Goal: Task Accomplishment & Management: Manage account settings

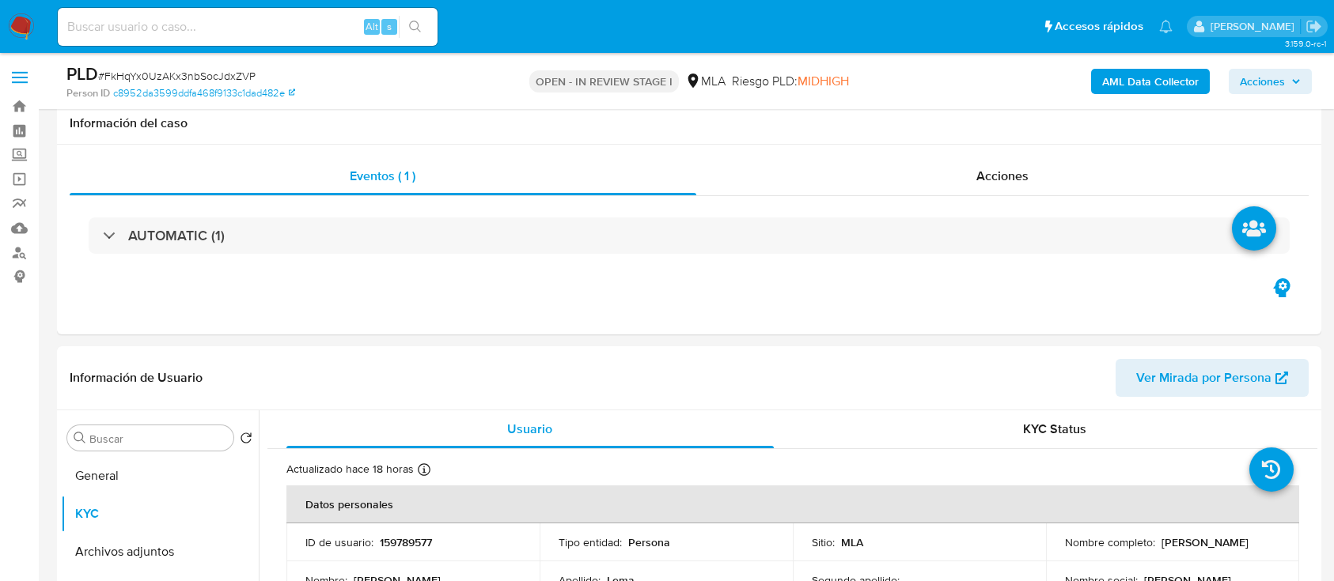
select select "10"
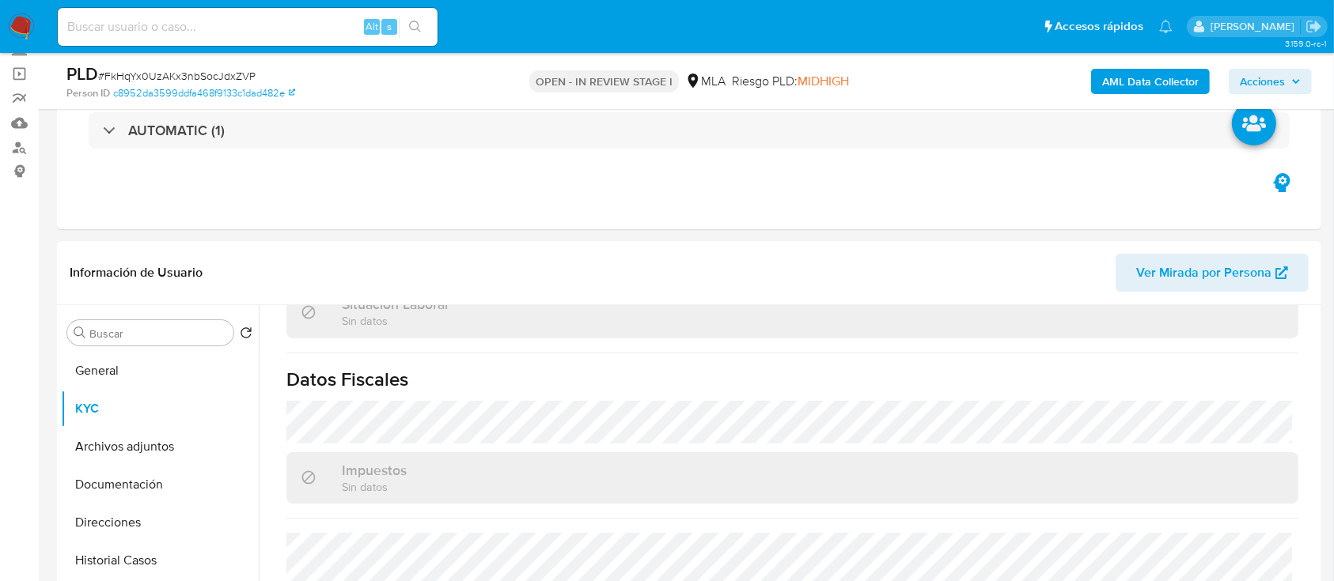
scroll to position [527, 0]
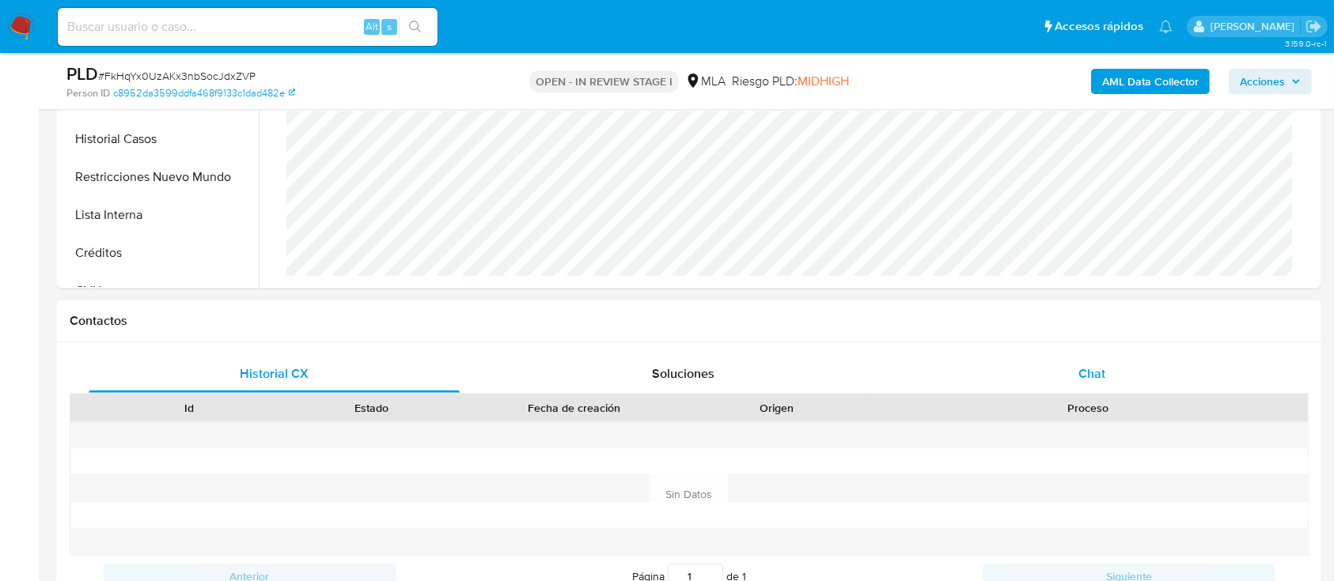
click at [1202, 388] on div "Chat" at bounding box center [1092, 374] width 371 height 38
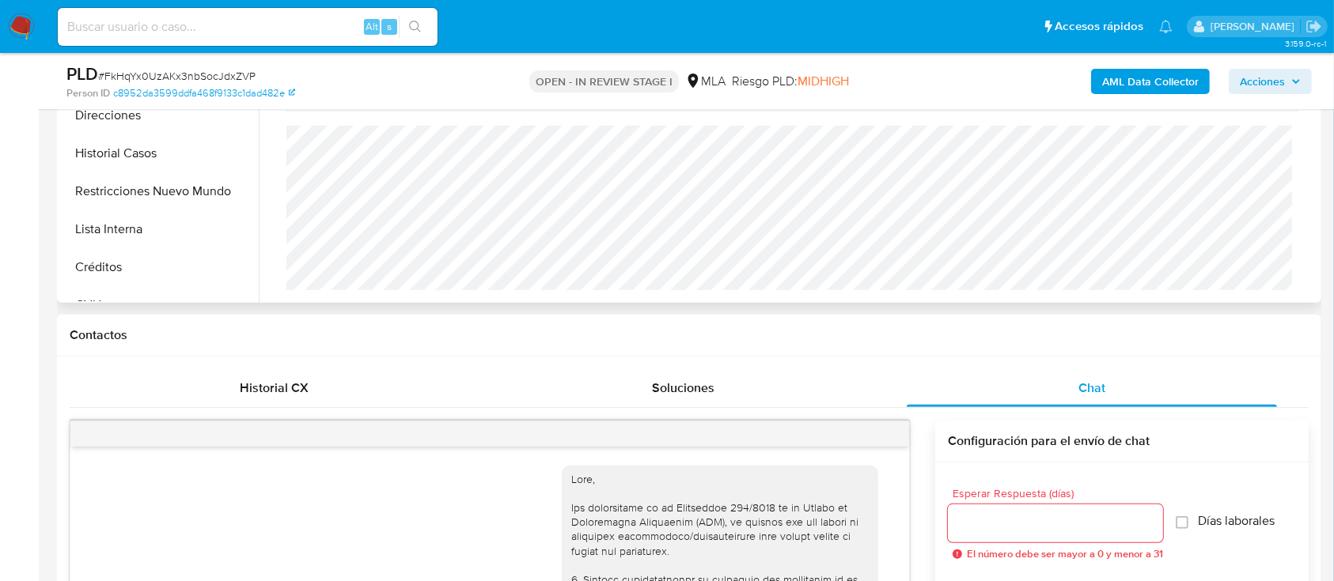
scroll to position [316, 0]
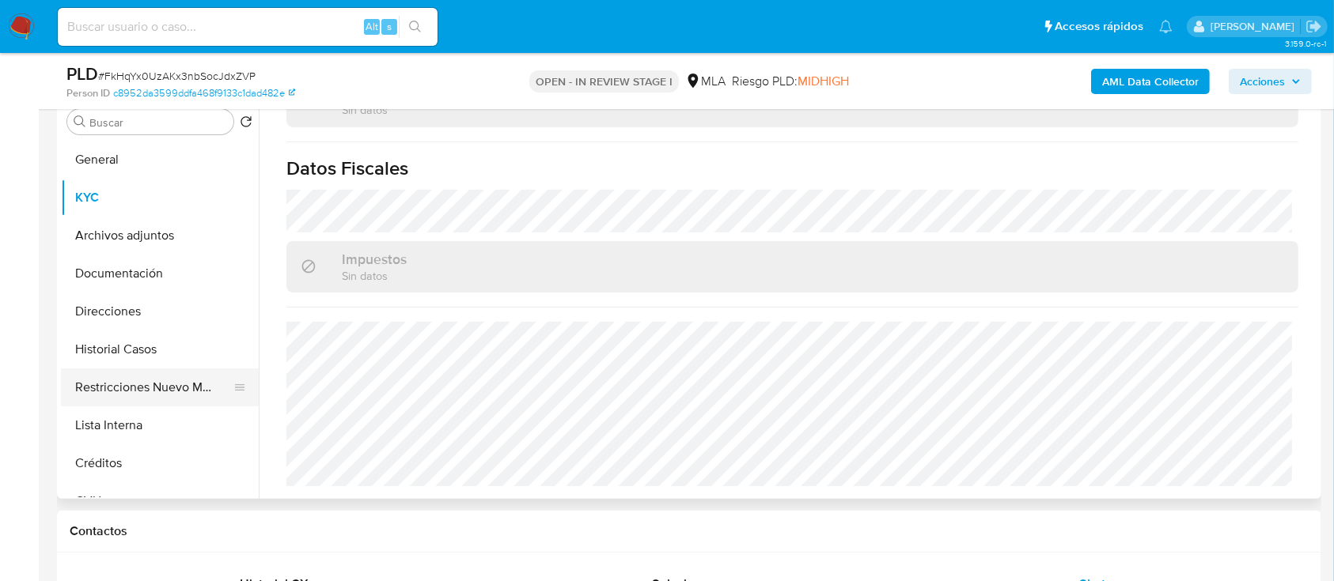
drag, startPoint x: 137, startPoint y: 365, endPoint x: 146, endPoint y: 376, distance: 14.1
click at [138, 365] on button "Historial Casos" at bounding box center [160, 350] width 198 height 38
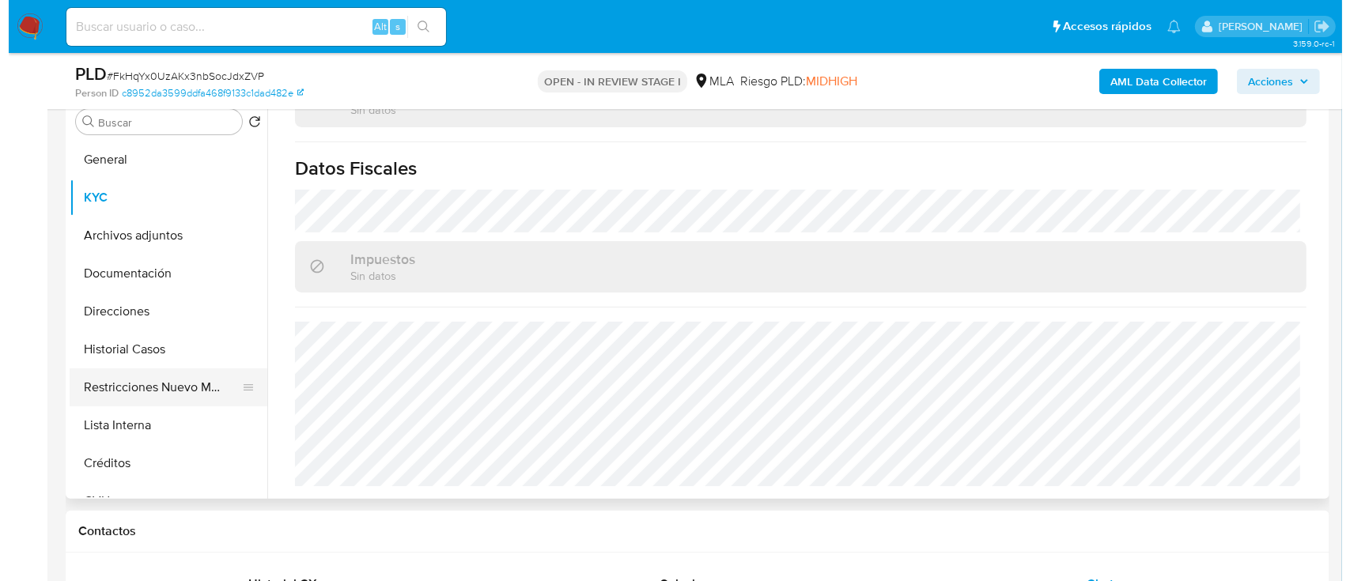
scroll to position [0, 0]
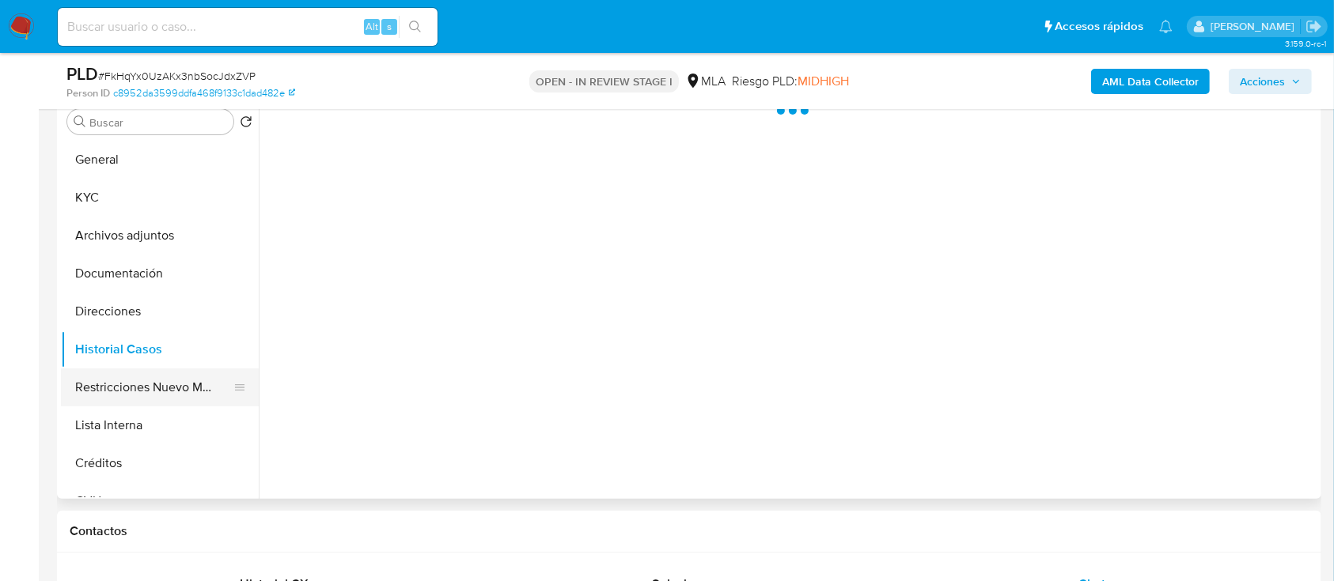
click at [147, 383] on button "Restricciones Nuevo Mundo" at bounding box center [153, 388] width 185 height 38
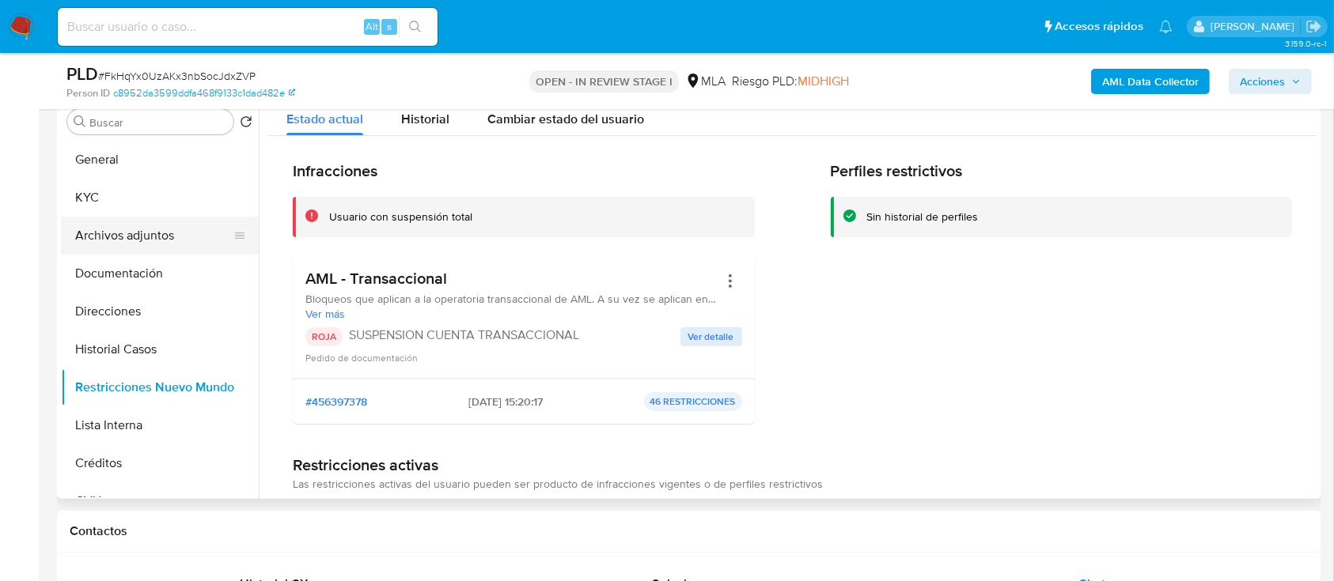
drag, startPoint x: 141, startPoint y: 237, endPoint x: 185, endPoint y: 244, distance: 44.9
click at [142, 236] on button "Archivos adjuntos" at bounding box center [153, 236] width 185 height 38
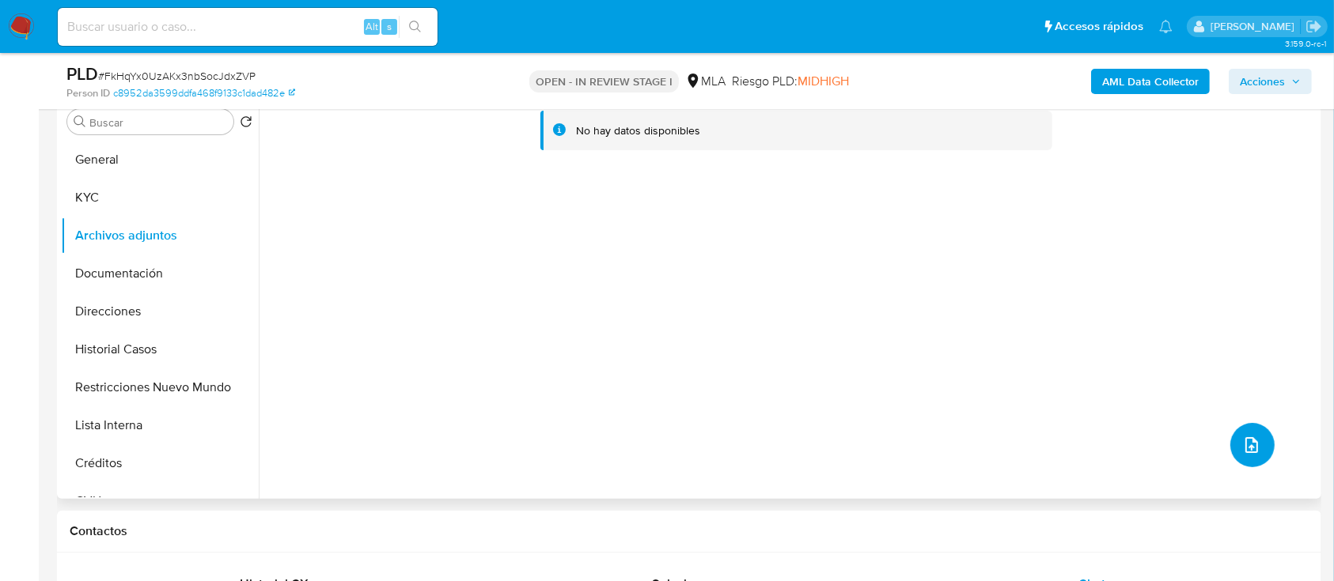
click at [1230, 435] on button "upload-file" at bounding box center [1252, 445] width 44 height 44
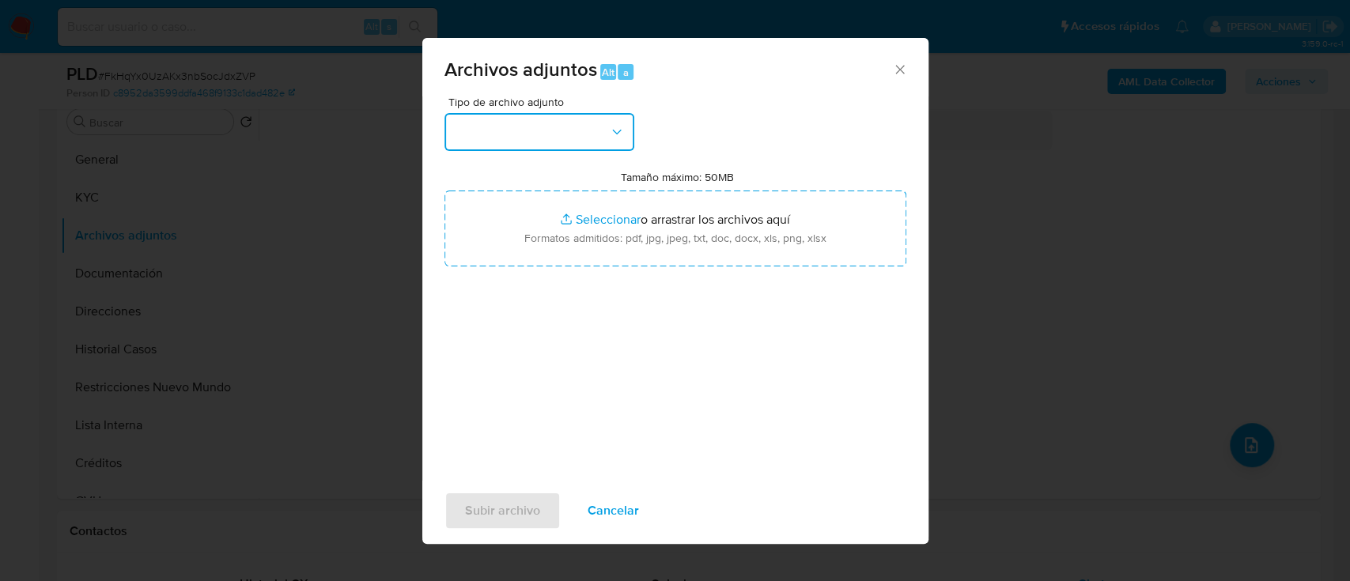
click at [556, 142] on button "button" at bounding box center [540, 132] width 190 height 38
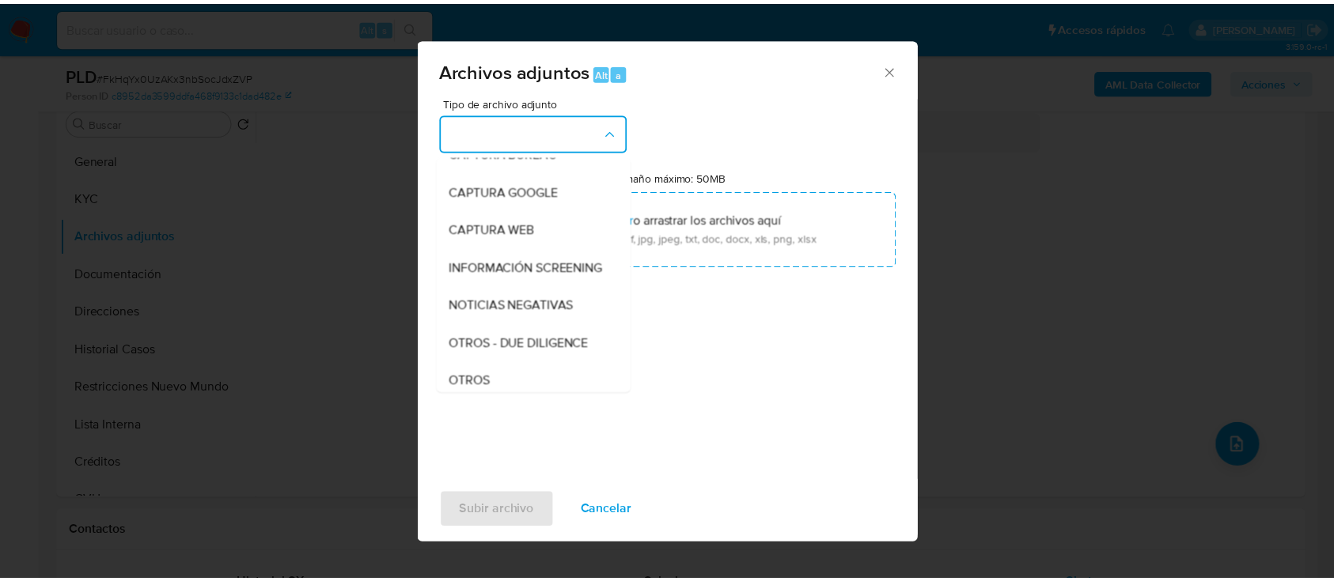
scroll to position [210, 0]
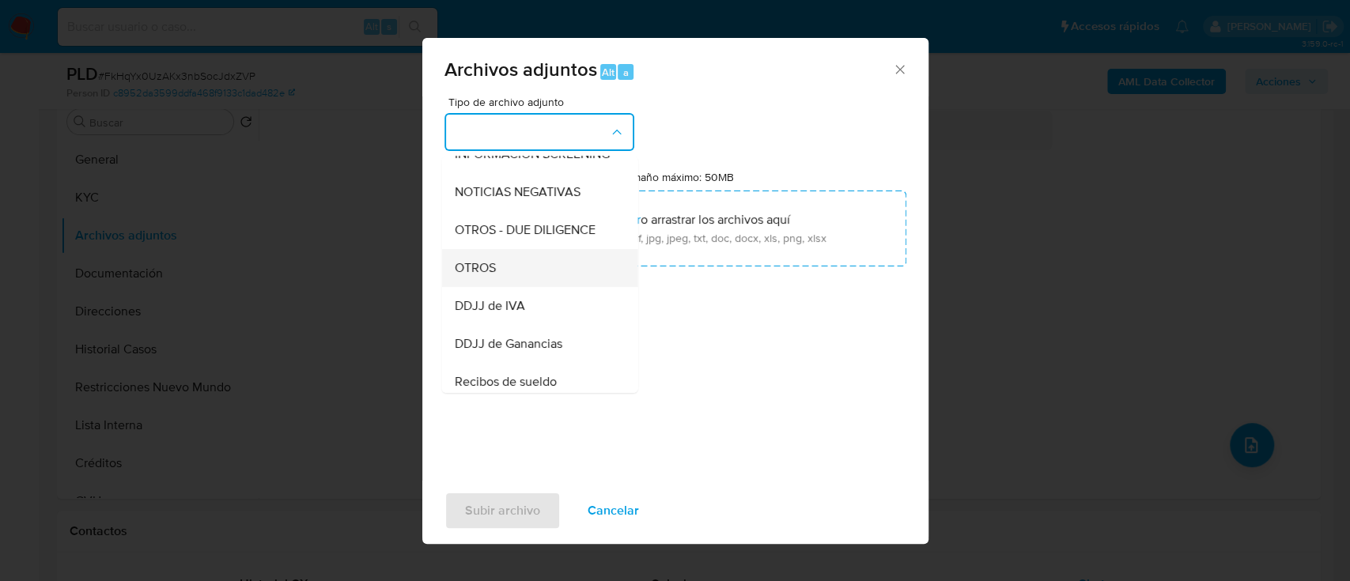
click at [540, 272] on div "OTROS" at bounding box center [534, 268] width 161 height 38
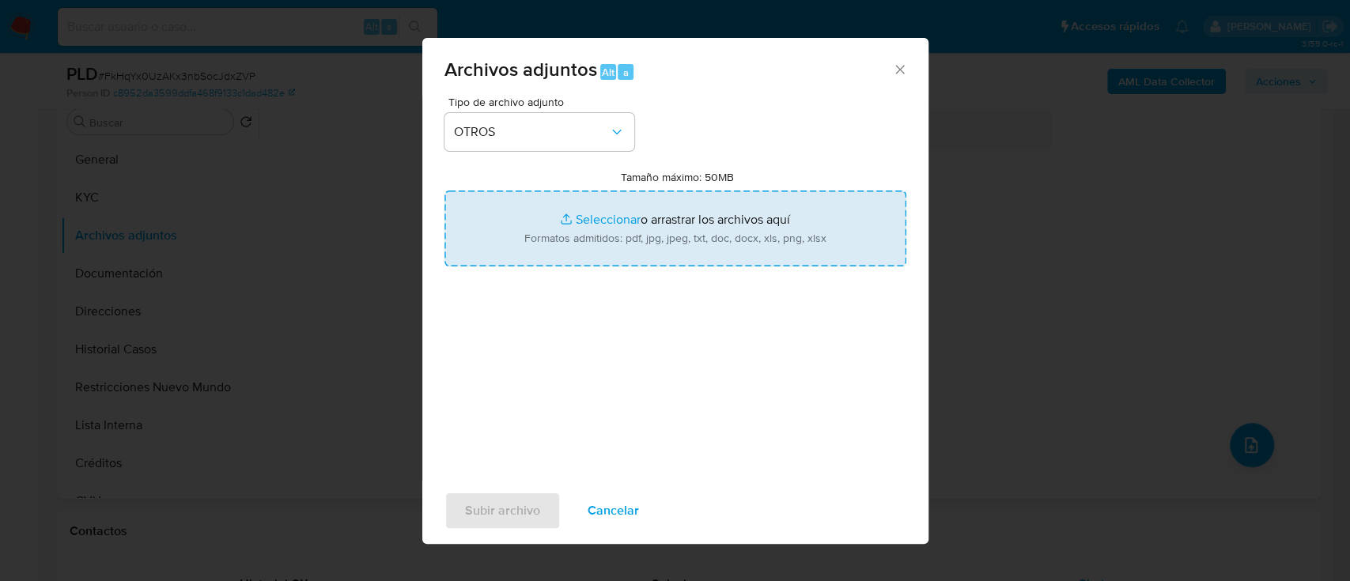
click at [589, 244] on input "Tamaño máximo: 50MB Seleccionar archivos" at bounding box center [676, 229] width 462 height 76
type input "C:\fakepath\159789577 - Movimientos.xlsx"
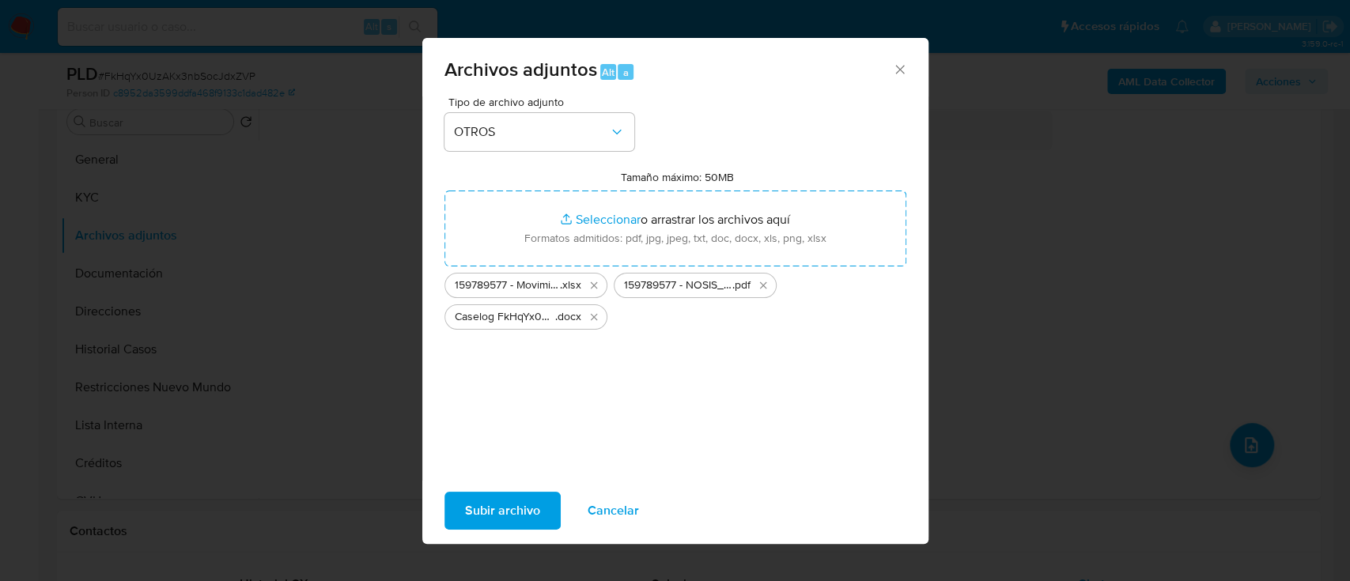
click at [502, 516] on span "Subir archivo" at bounding box center [502, 511] width 75 height 35
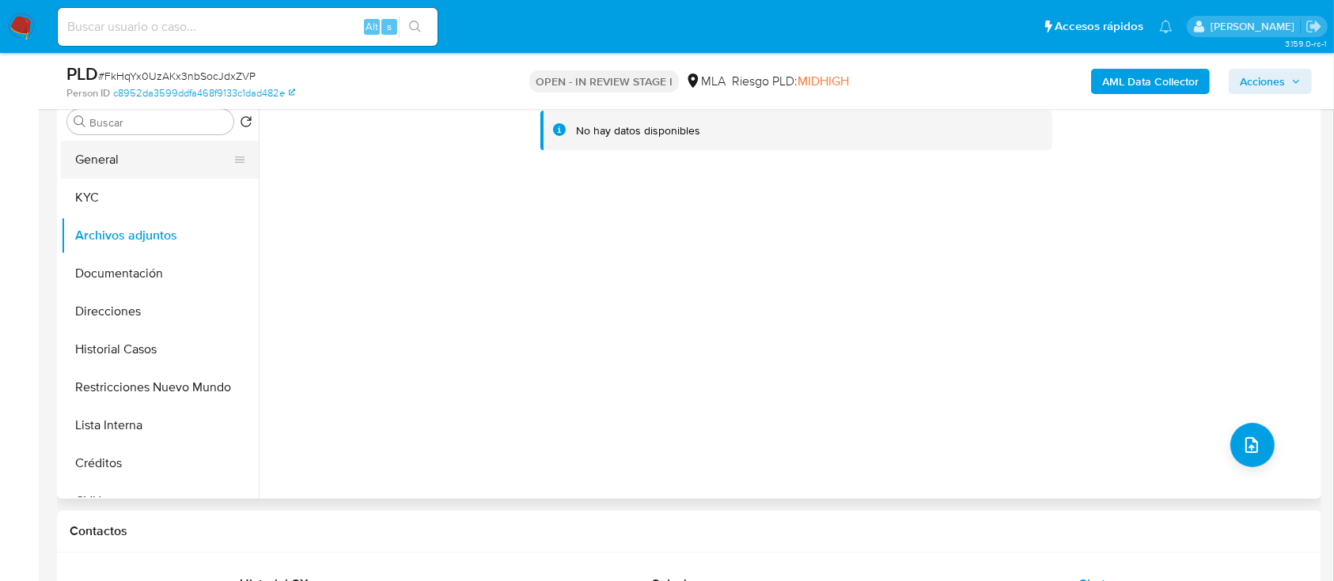
click at [96, 169] on button "General" at bounding box center [153, 160] width 185 height 38
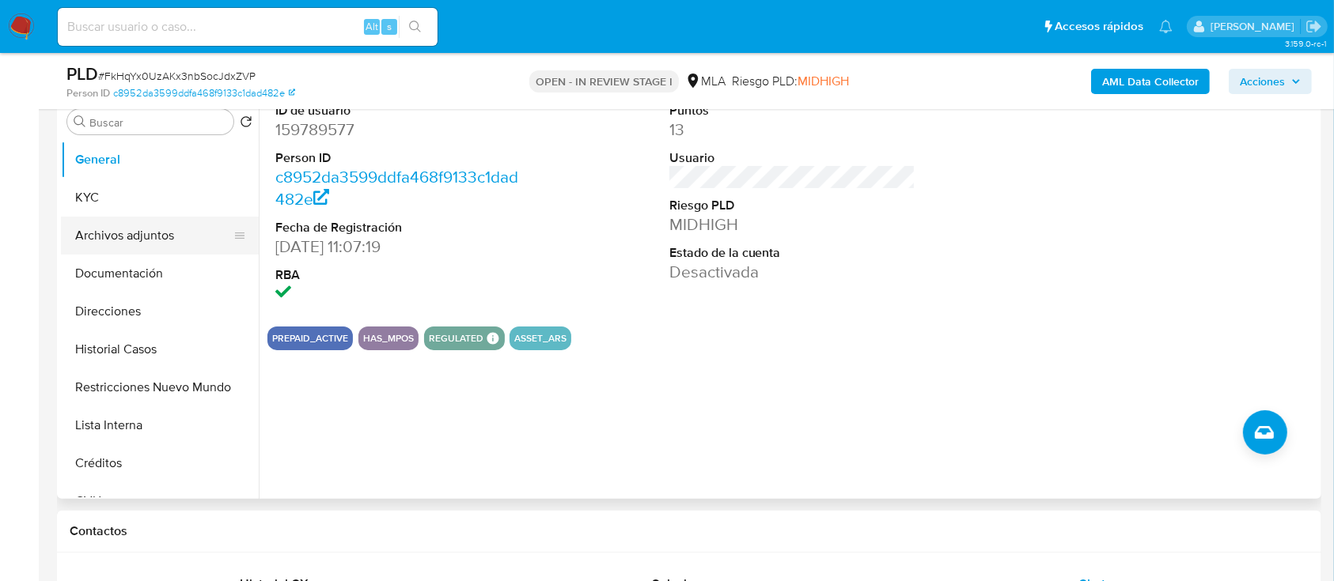
click at [128, 224] on button "Archivos adjuntos" at bounding box center [153, 236] width 185 height 38
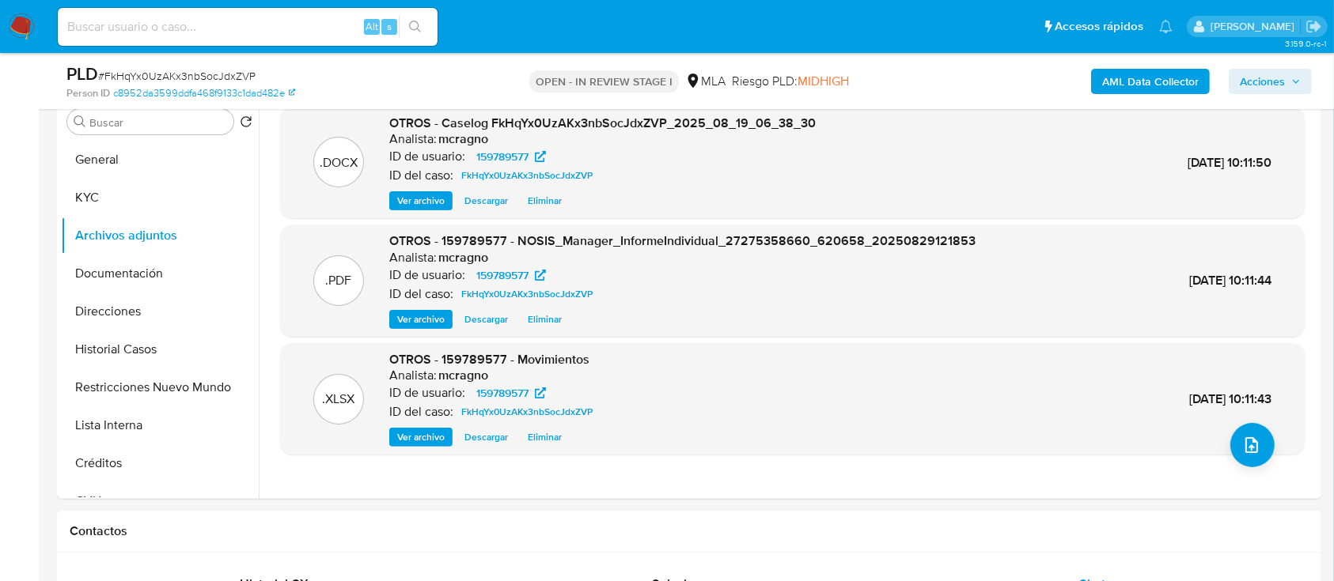
click at [1295, 78] on icon "button" at bounding box center [1295, 81] width 9 height 9
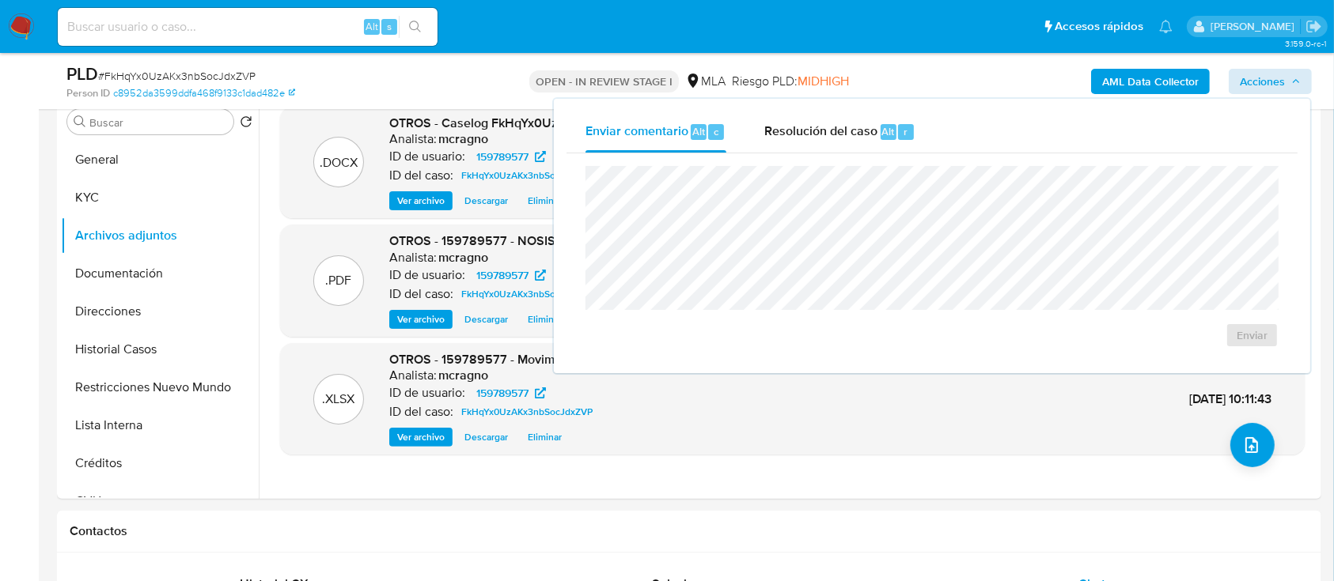
drag, startPoint x: 816, startPoint y: 125, endPoint x: 834, endPoint y: 157, distance: 36.8
click at [820, 125] on span "Resolución del caso" at bounding box center [820, 131] width 113 height 18
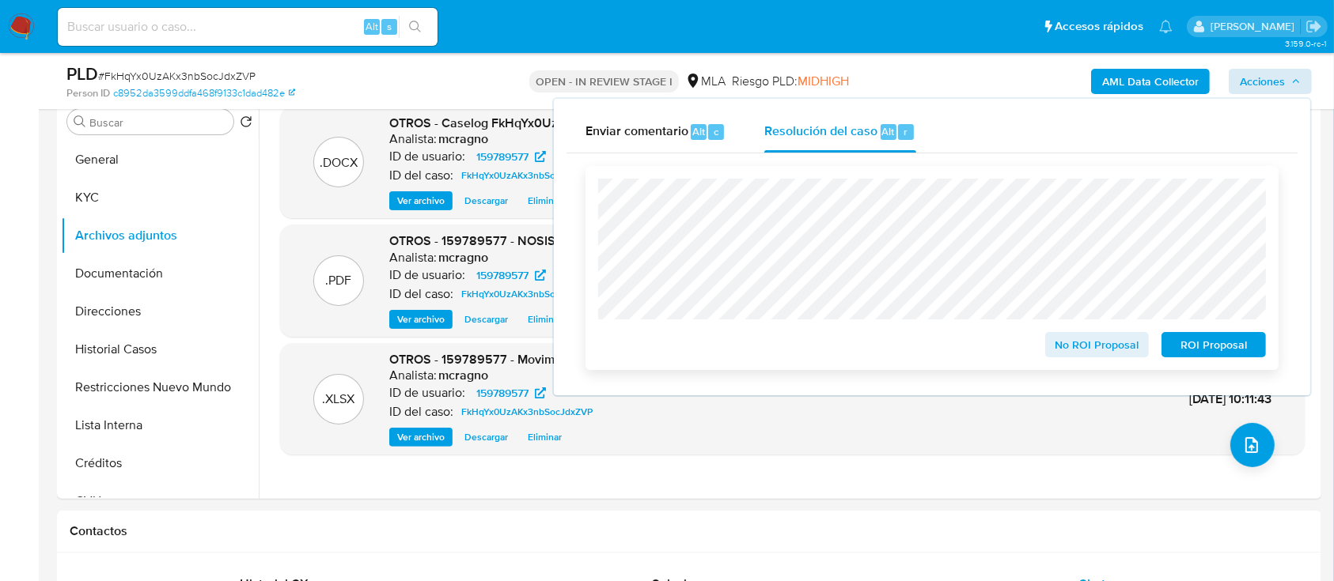
click at [1217, 362] on div "No ROI Proposal ROI Proposal" at bounding box center [931, 268] width 693 height 204
click at [1215, 353] on span "ROI Proposal" at bounding box center [1213, 345] width 82 height 22
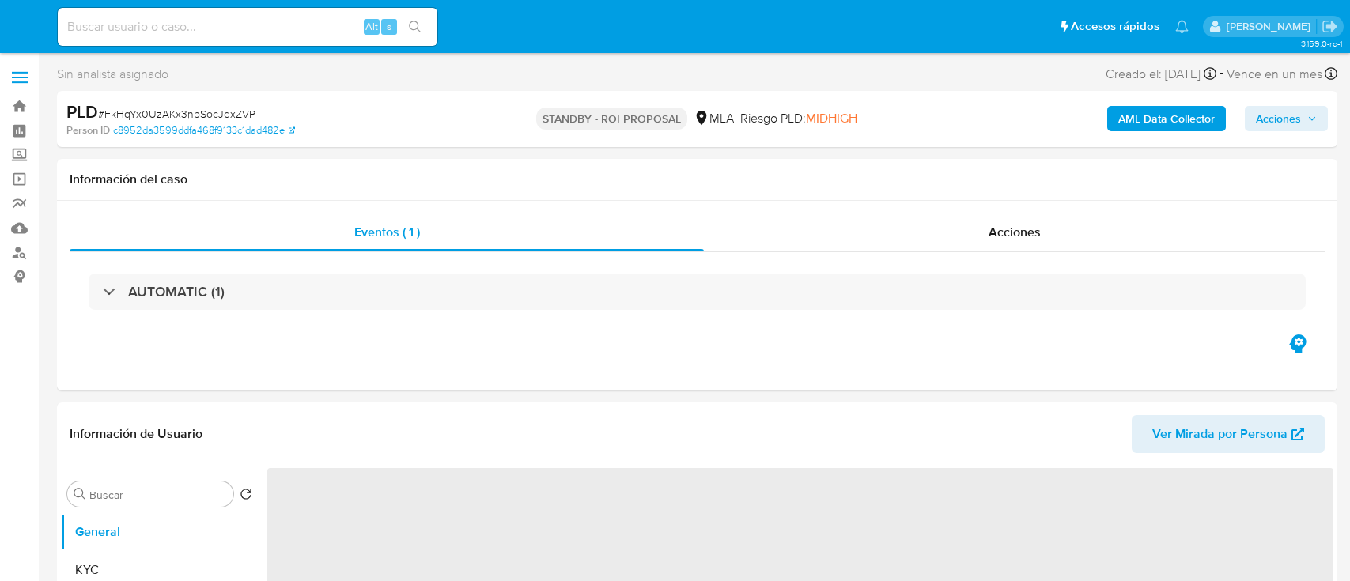
select select "10"
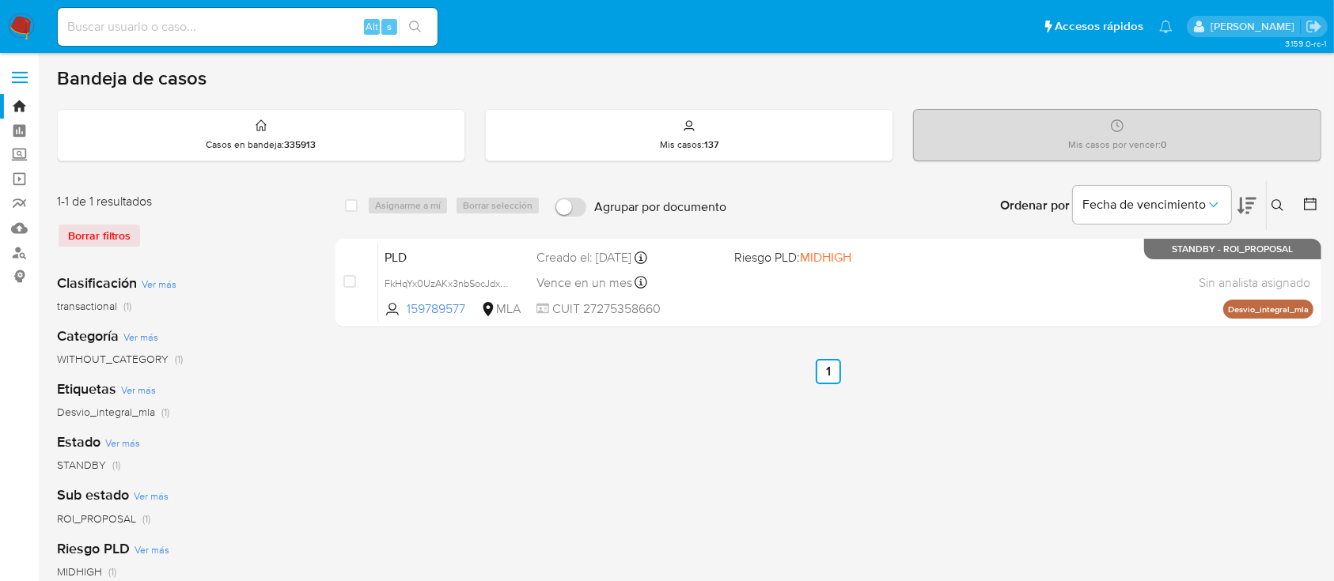
click at [25, 28] on img at bounding box center [21, 26] width 27 height 27
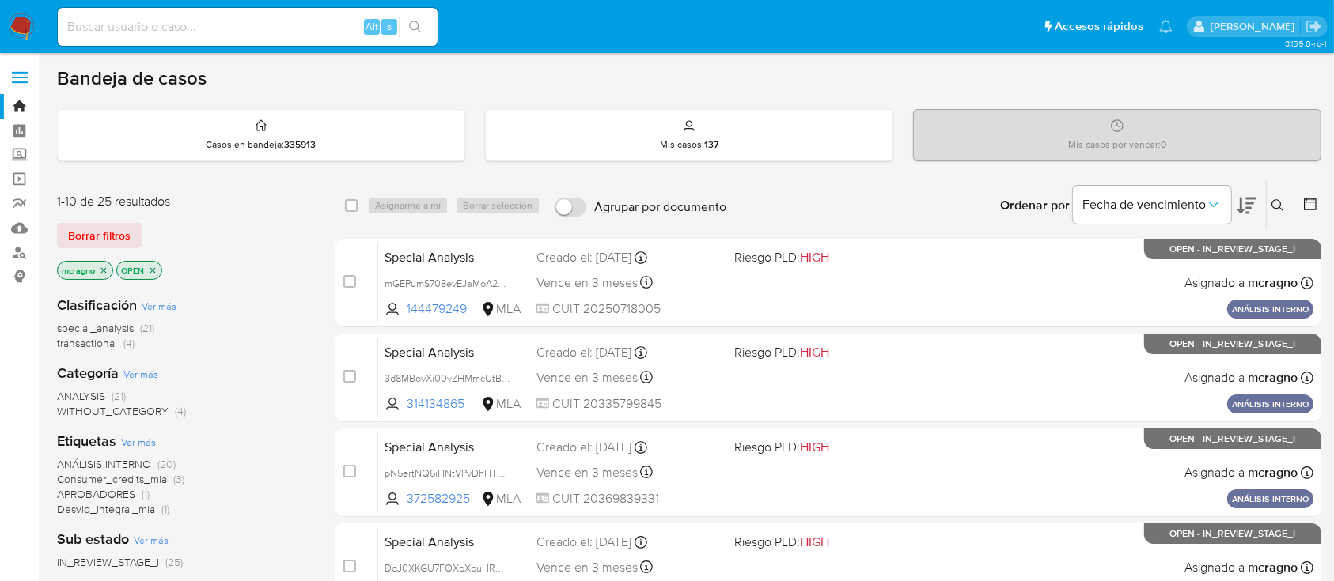
click at [156, 273] on icon "close-filter" at bounding box center [152, 270] width 9 height 9
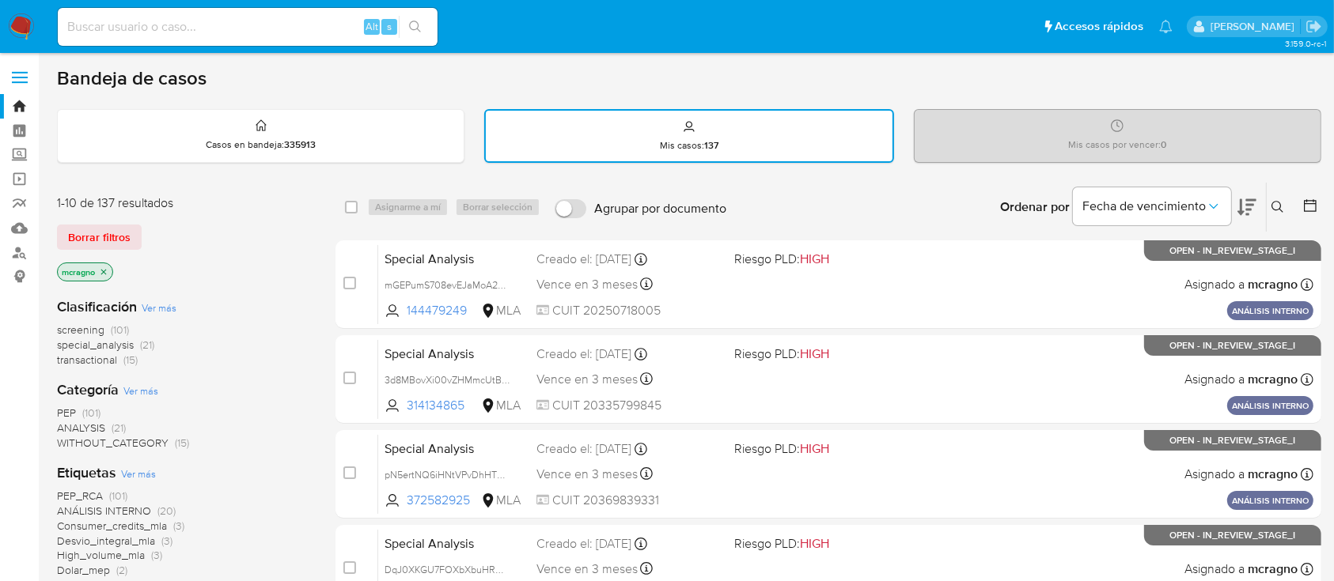
click at [1306, 203] on icon at bounding box center [1310, 206] width 16 height 16
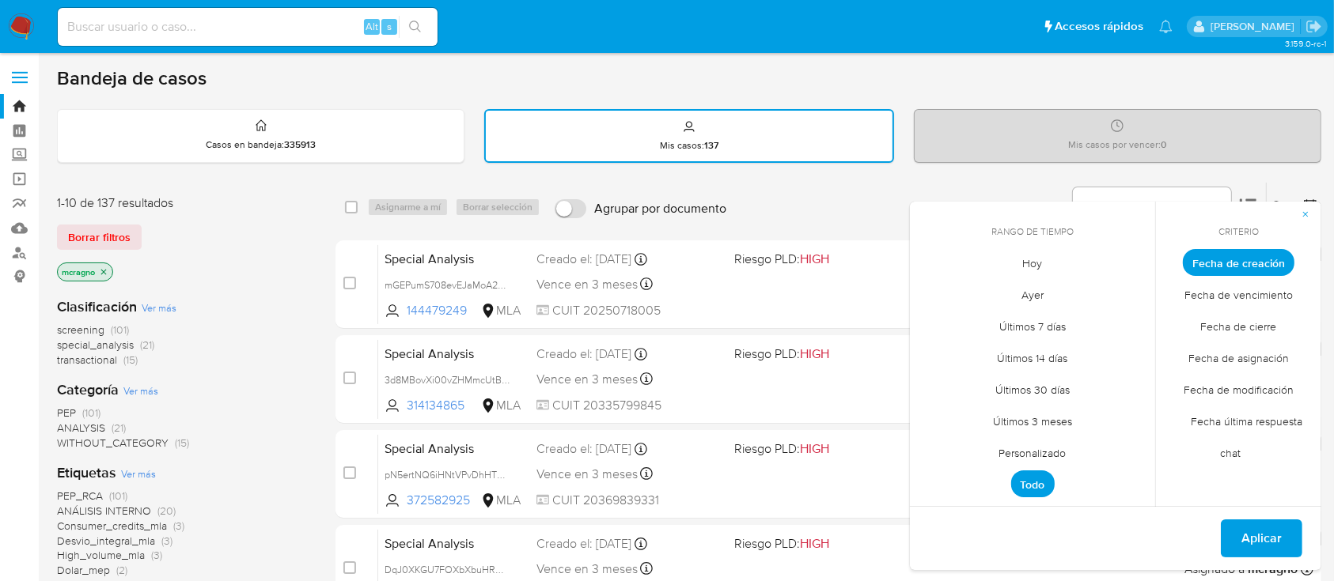
click at [1044, 453] on span "Personalizado" at bounding box center [1032, 453] width 100 height 32
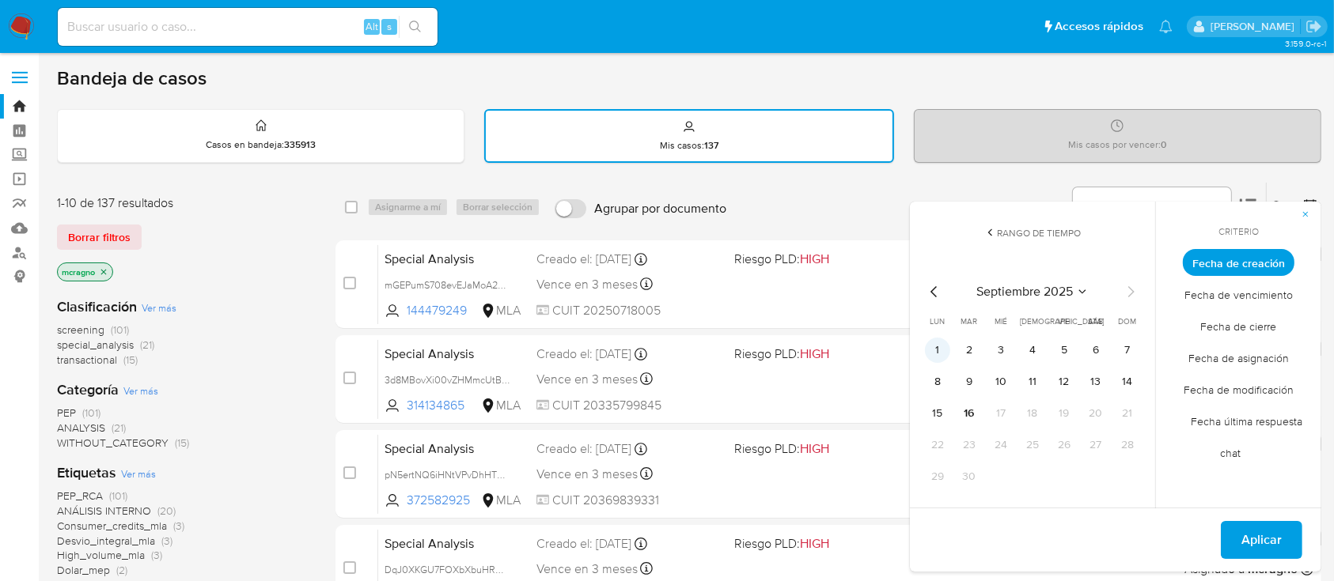
click at [942, 343] on button "1" at bounding box center [937, 350] width 25 height 25
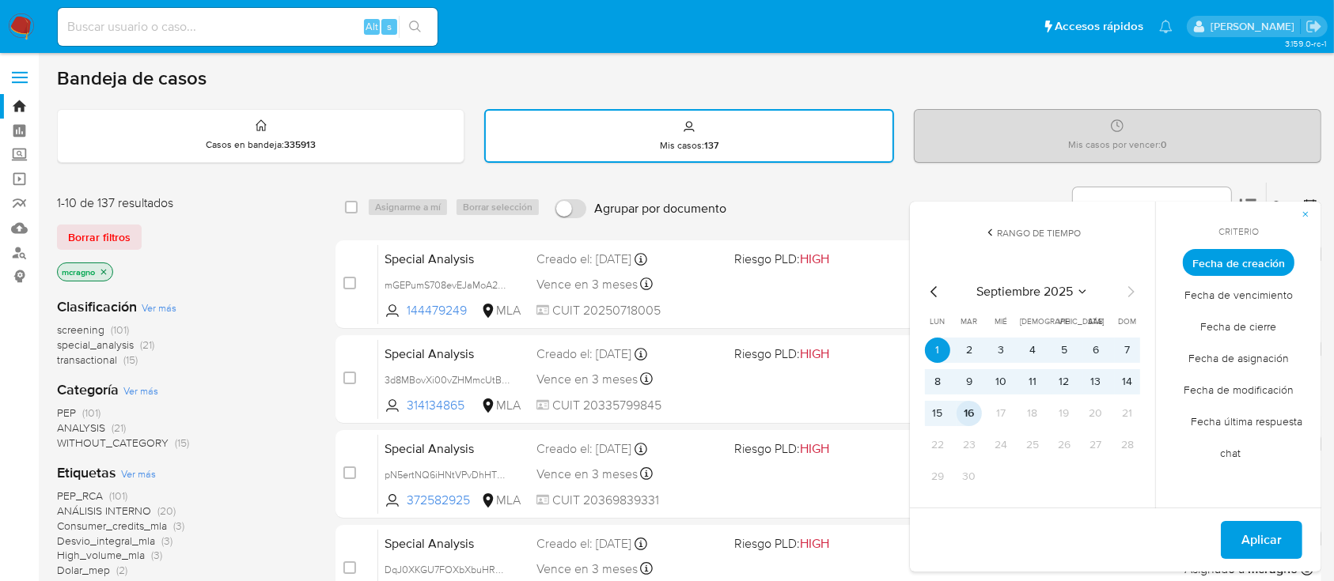
click at [970, 414] on button "16" at bounding box center [968, 413] width 25 height 25
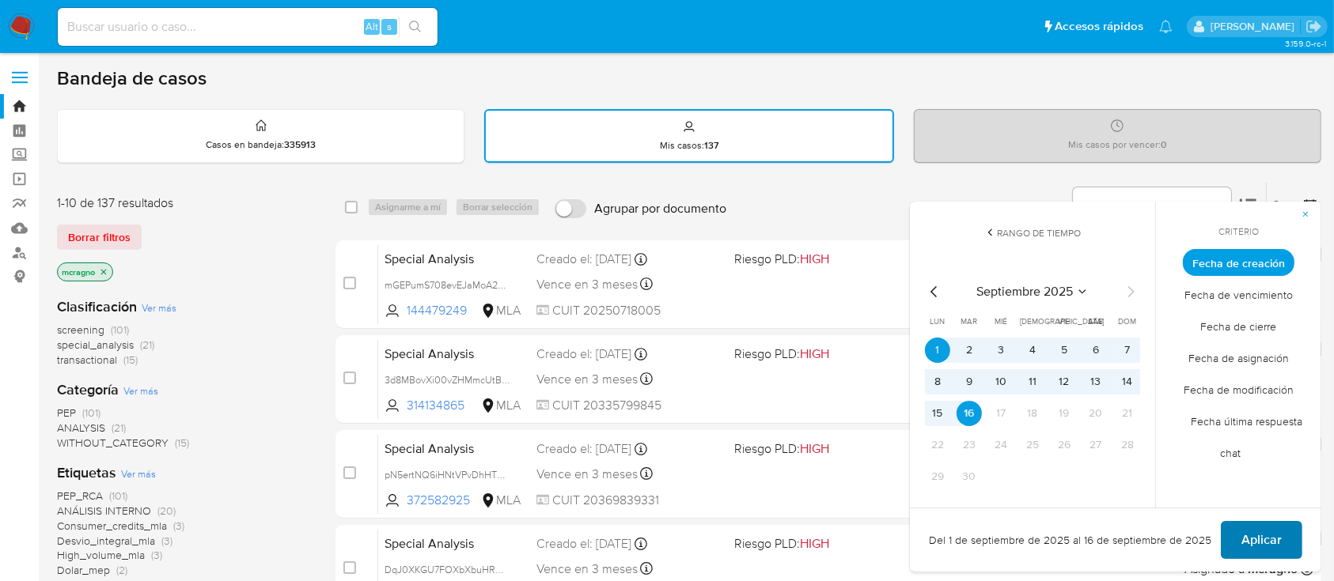
click at [1280, 549] on span "Aplicar" at bounding box center [1261, 540] width 40 height 35
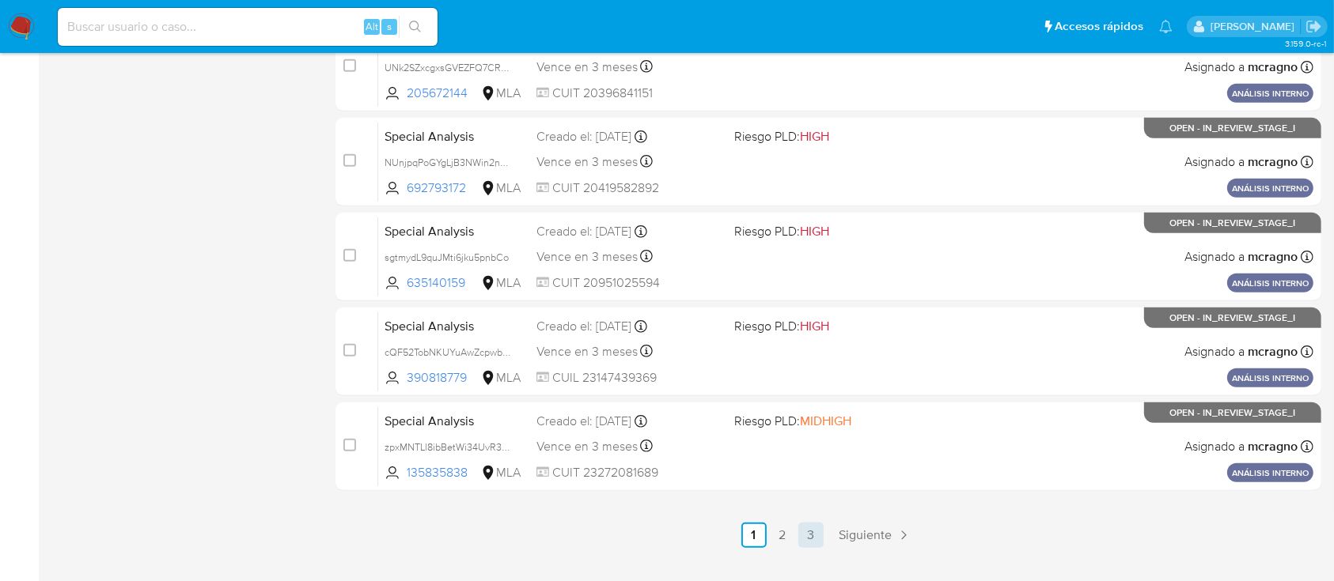
scroll to position [725, 0]
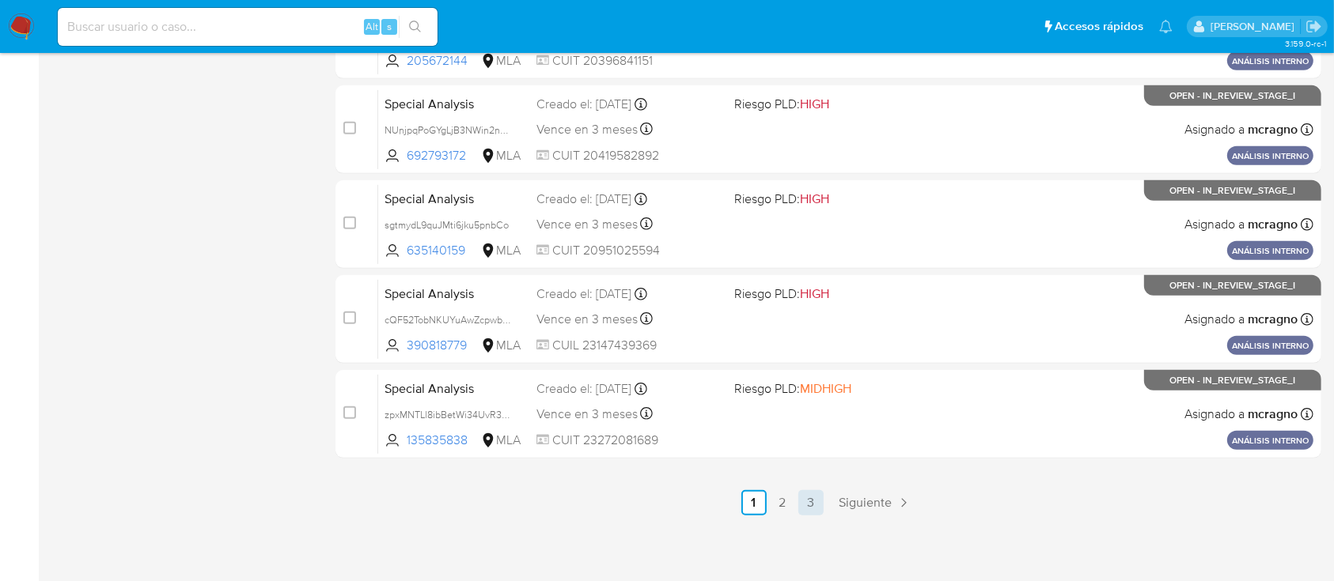
click at [808, 502] on link "3" at bounding box center [810, 502] width 25 height 25
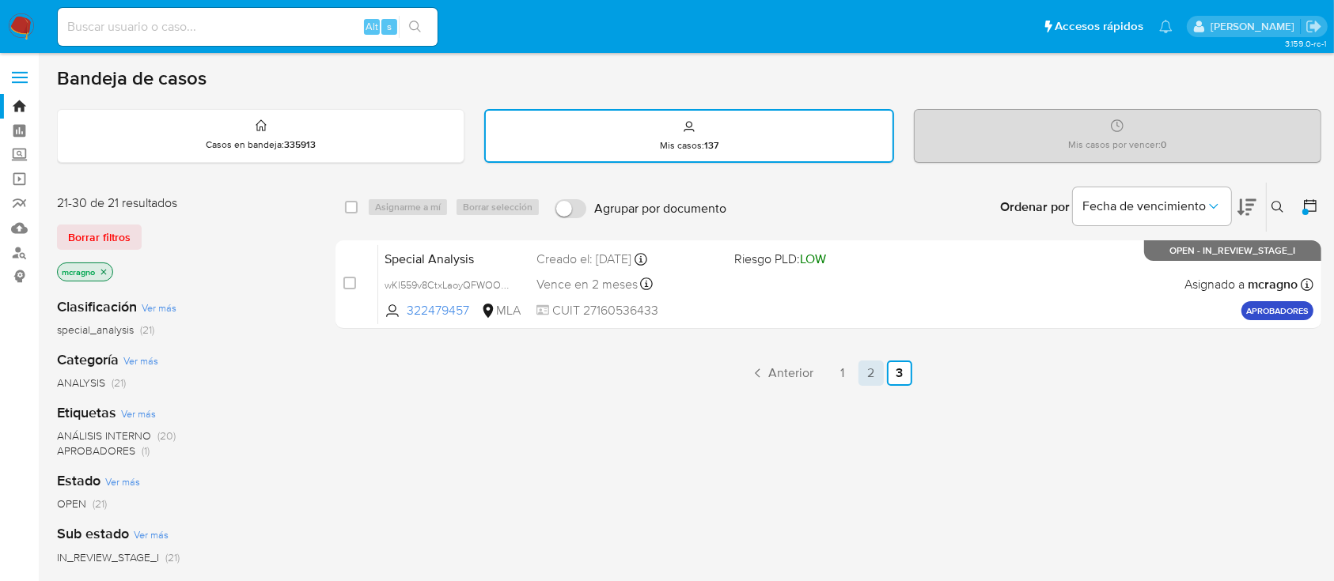
click at [869, 374] on link "2" at bounding box center [870, 373] width 25 height 25
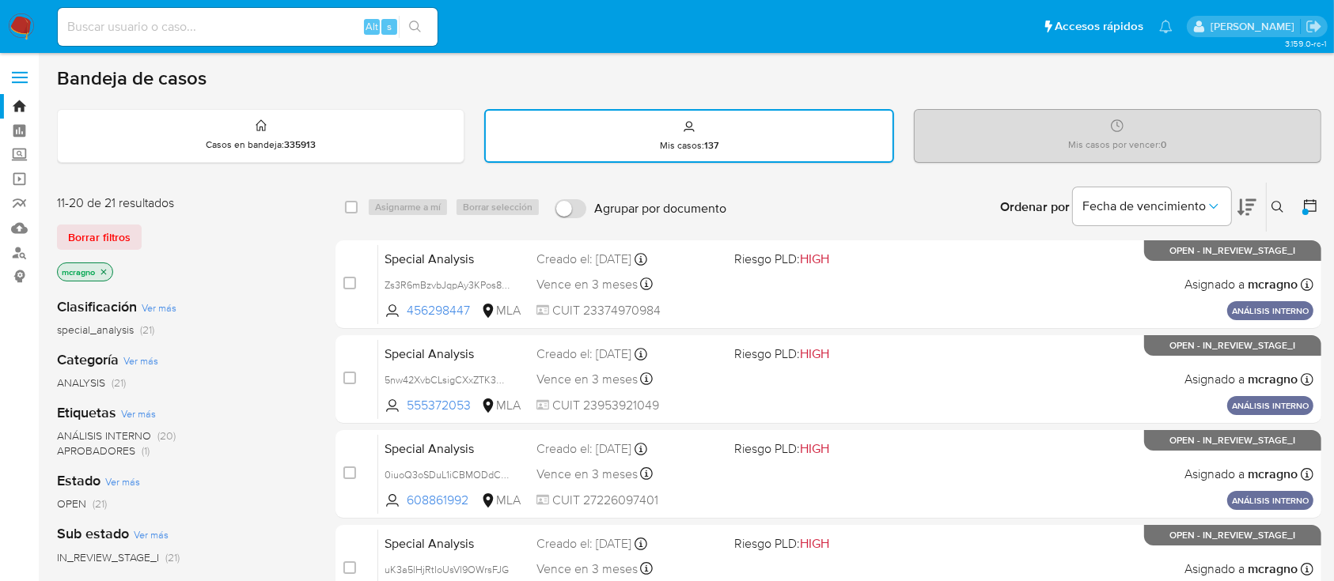
click at [17, 17] on img at bounding box center [21, 26] width 27 height 27
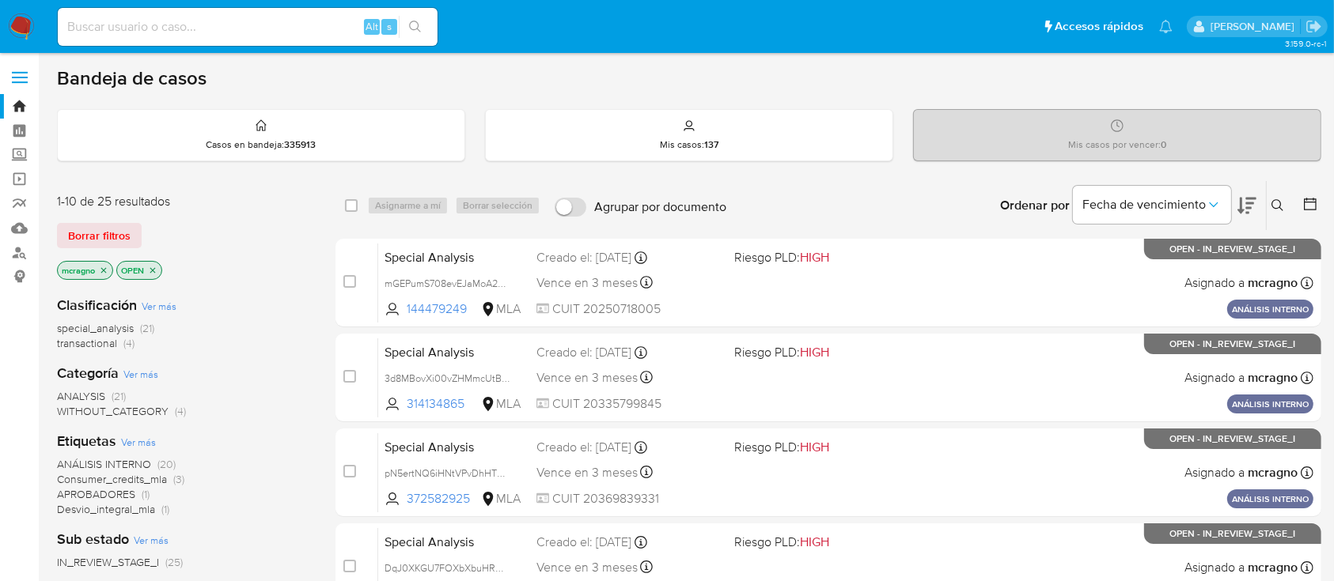
click at [152, 269] on icon "close-filter" at bounding box center [152, 270] width 9 height 9
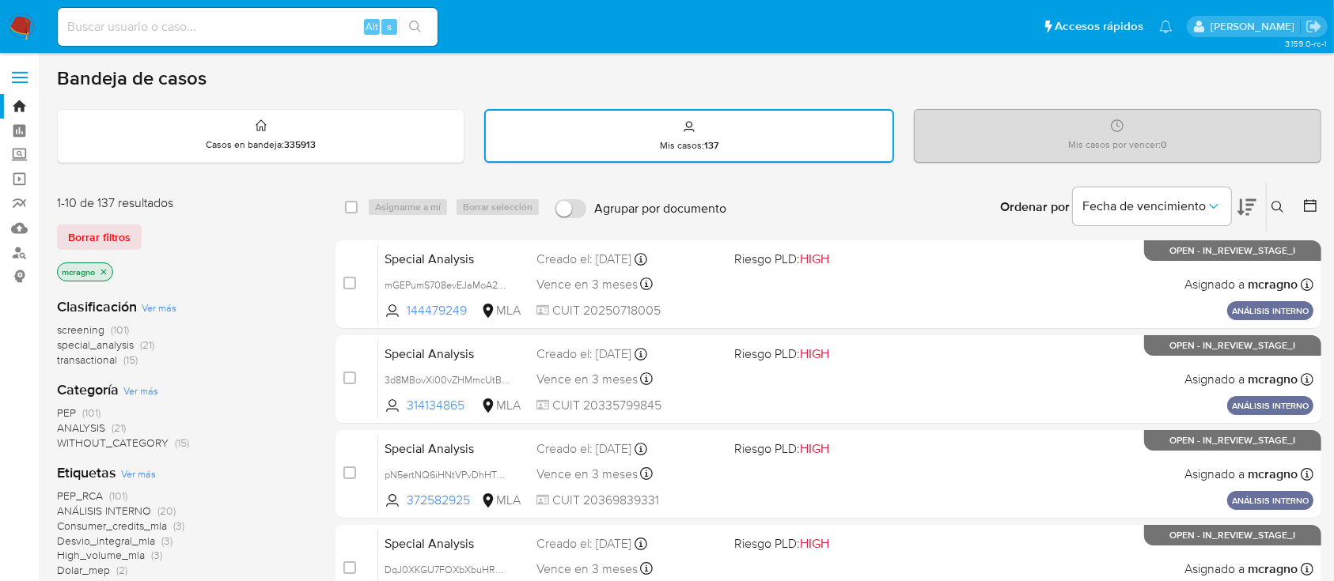
click at [103, 270] on icon "close-filter" at bounding box center [103, 271] width 9 height 9
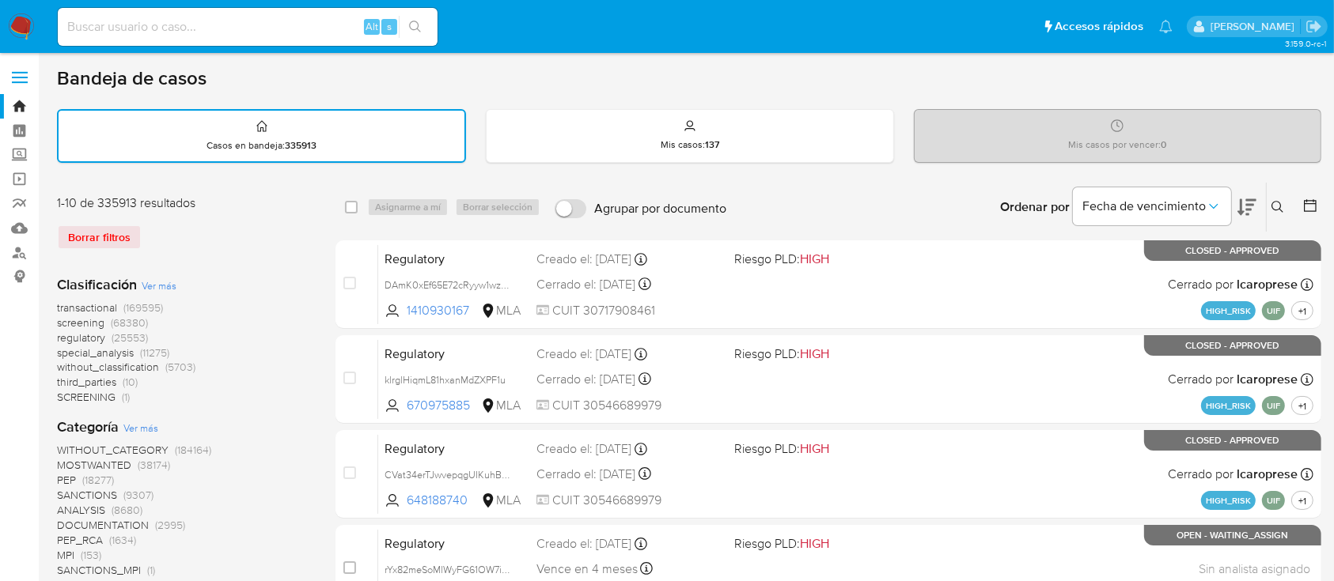
drag, startPoint x: 1276, startPoint y: 199, endPoint x: 1270, endPoint y: 211, distance: 13.4
click at [1277, 201] on icon at bounding box center [1277, 207] width 13 height 13
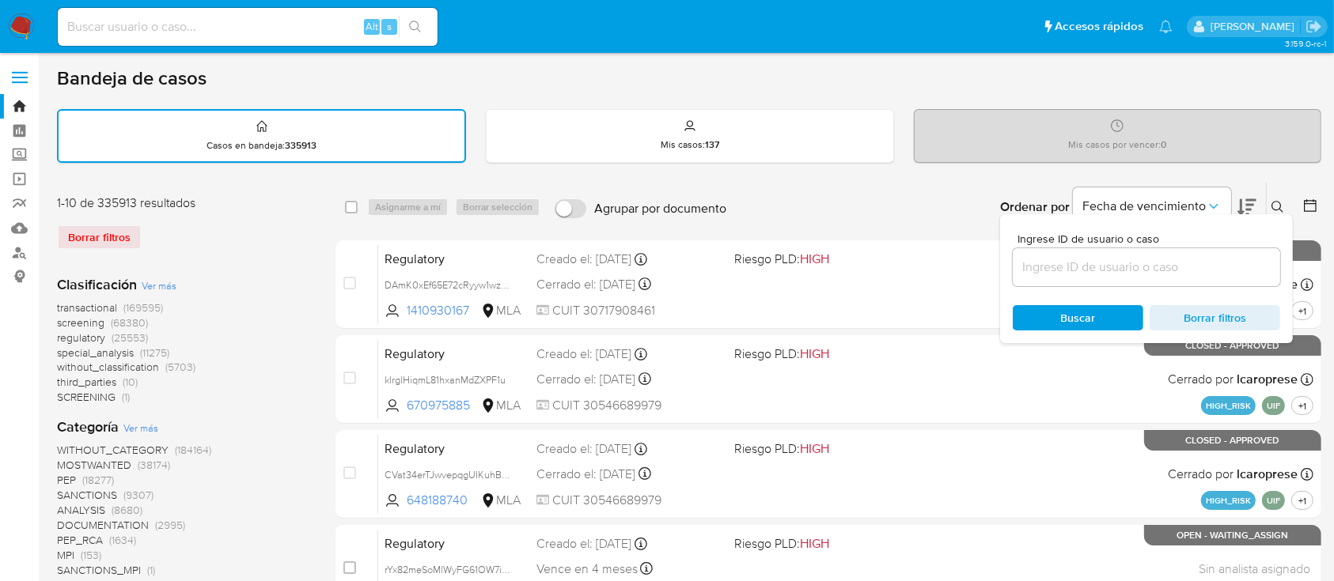
click at [1161, 254] on div at bounding box center [1146, 267] width 267 height 38
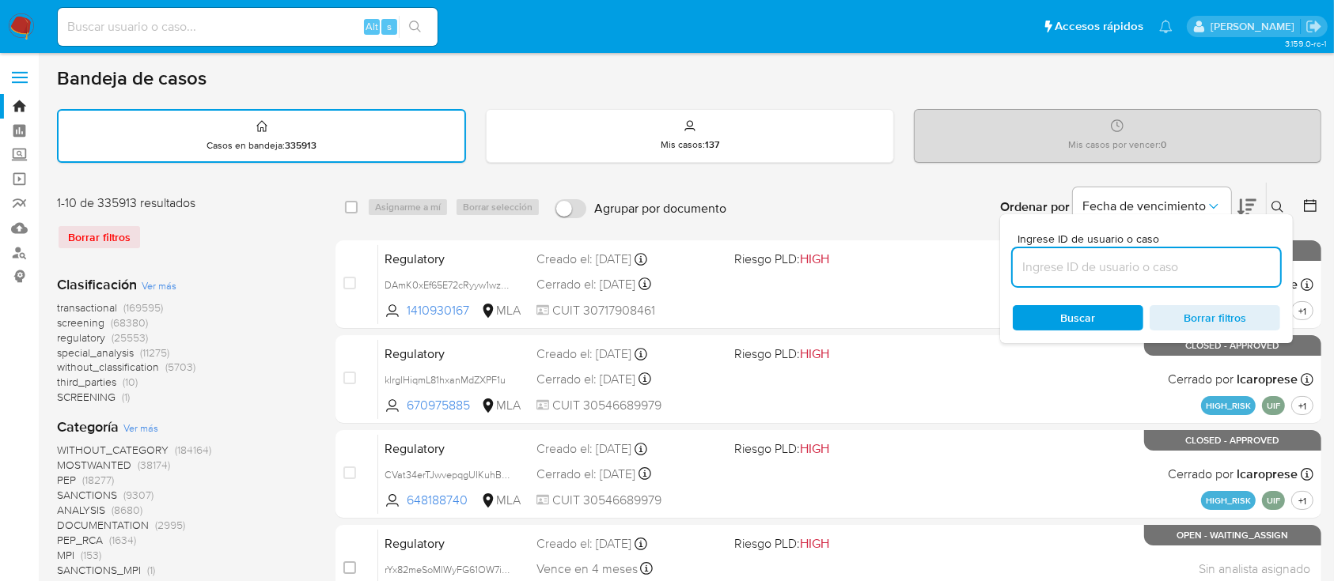
drag, startPoint x: 1183, startPoint y: 267, endPoint x: 1300, endPoint y: 223, distance: 124.9
click at [1183, 267] on input at bounding box center [1146, 267] width 267 height 21
paste input "62763811"
type input "62763811"
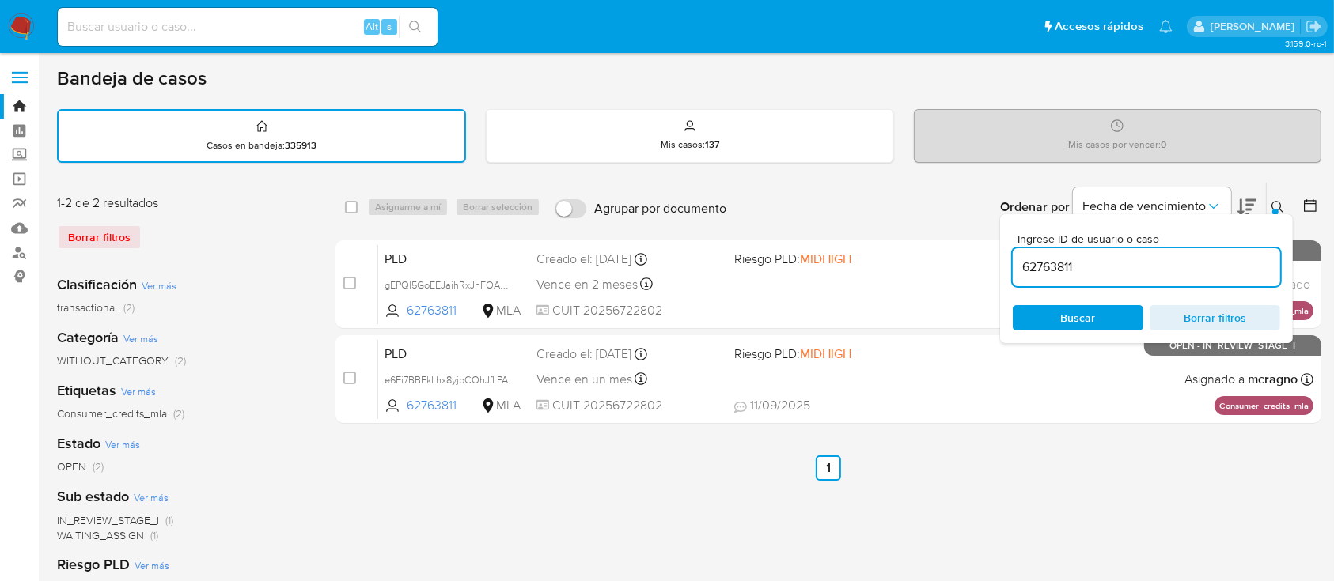
click at [1271, 201] on icon at bounding box center [1277, 207] width 13 height 13
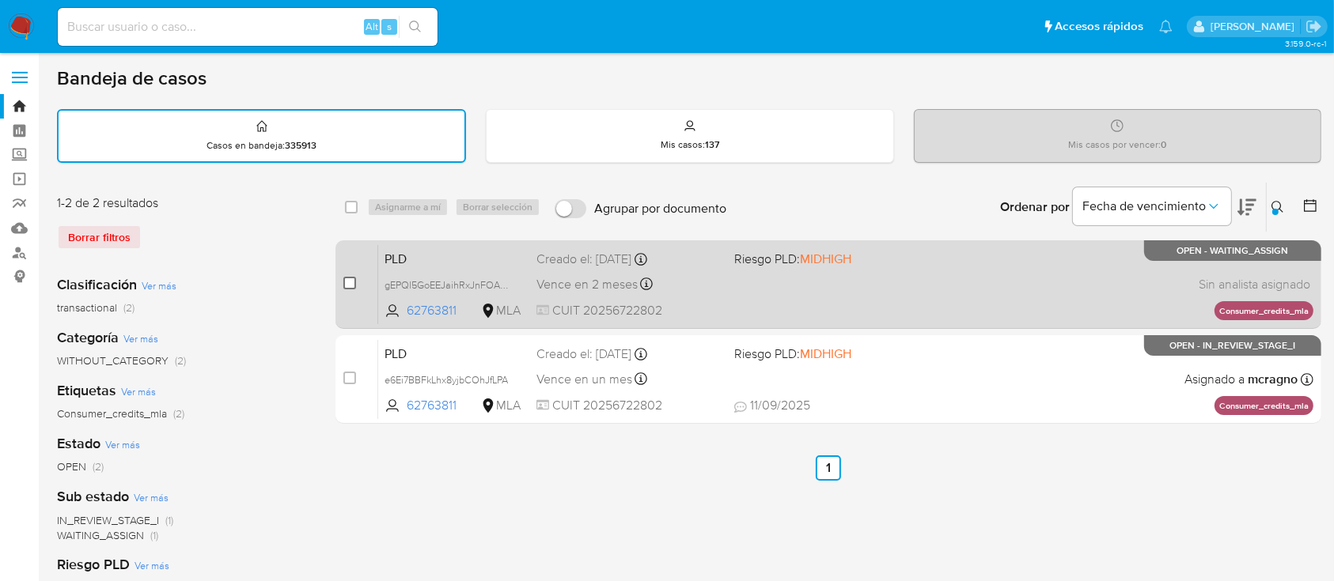
click at [346, 286] on input "checkbox" at bounding box center [349, 283] width 13 height 13
checkbox input "true"
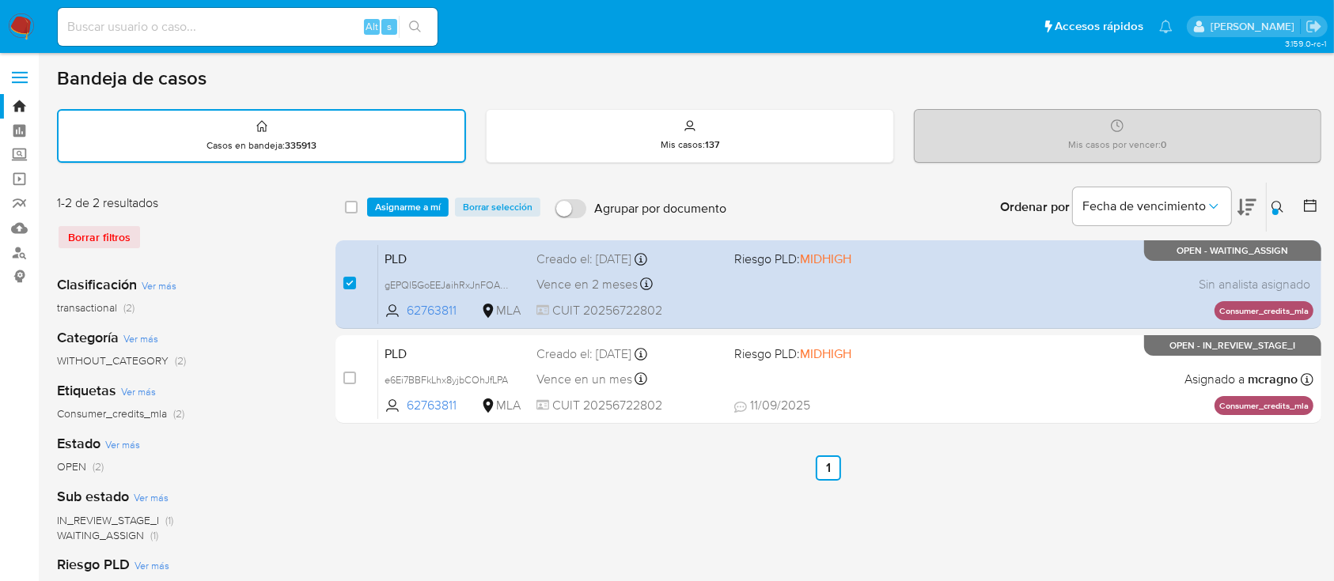
click at [410, 225] on div "select-all-cases-checkbox Asignarme a mí Borrar selección Agrupar por documento…" at bounding box center [828, 207] width 986 height 49
click at [421, 192] on div "select-all-cases-checkbox Asignarme a mí Borrar selección Agrupar por documento…" at bounding box center [828, 207] width 986 height 49
click at [407, 195] on div "select-all-cases-checkbox Asignarme a mí Borrar selección Agrupar por documento…" at bounding box center [828, 207] width 986 height 49
click at [413, 200] on span "Asignarme a mí" at bounding box center [408, 207] width 66 height 16
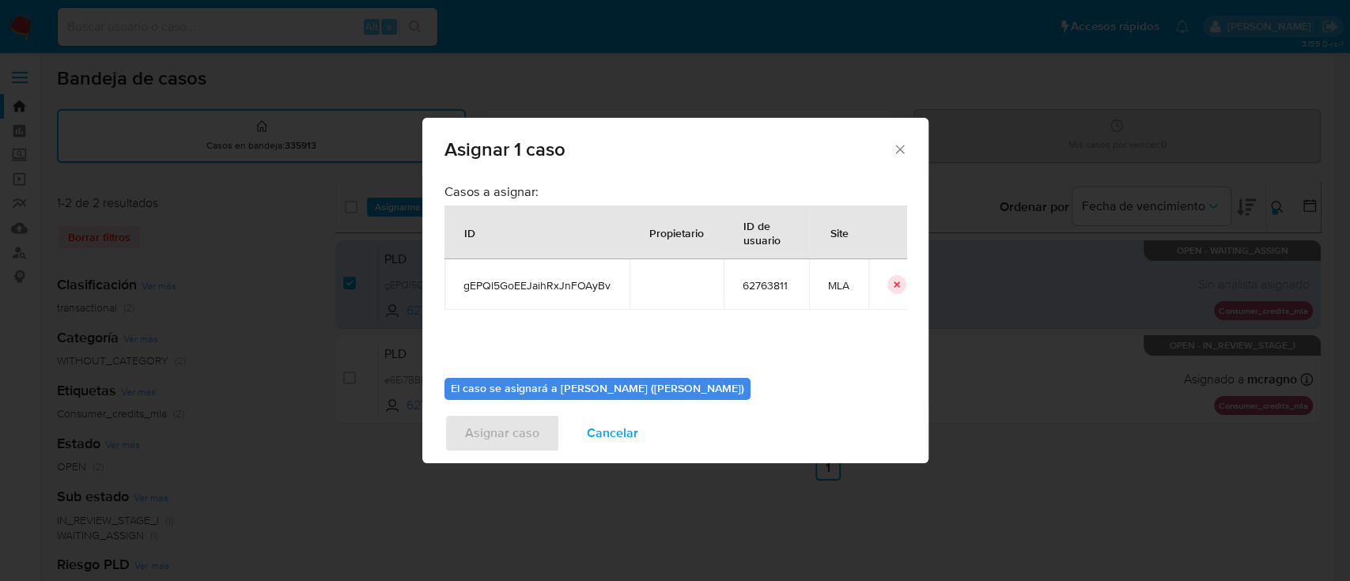
scroll to position [81, 0]
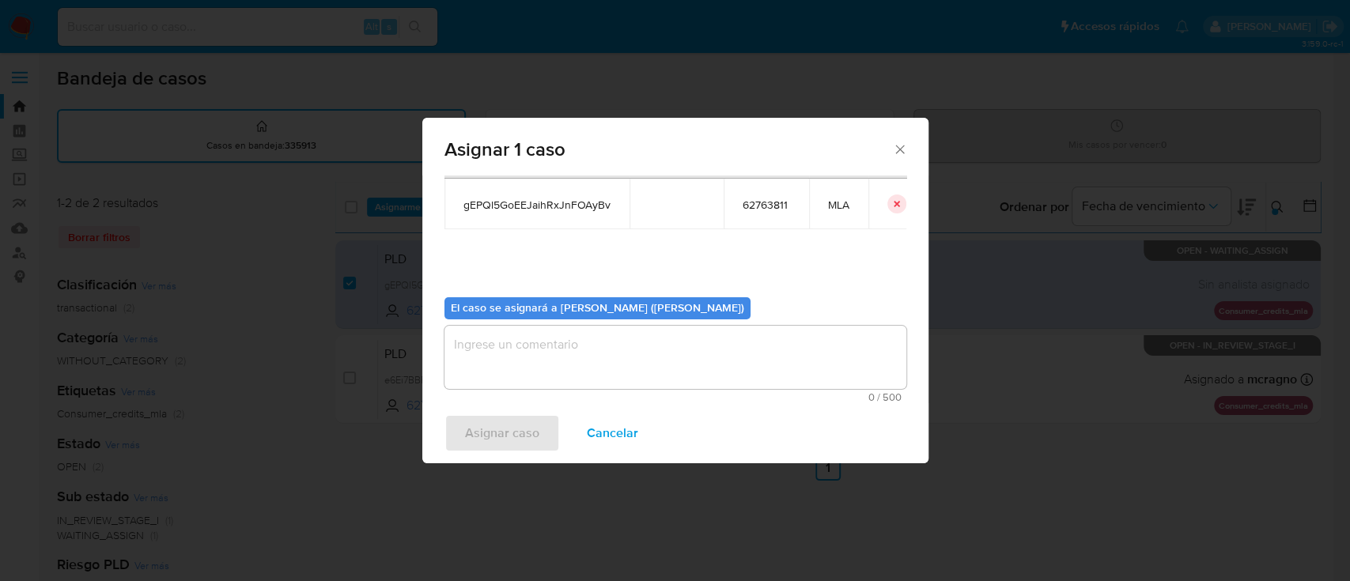
click at [531, 360] on textarea "assign-modal" at bounding box center [676, 357] width 462 height 63
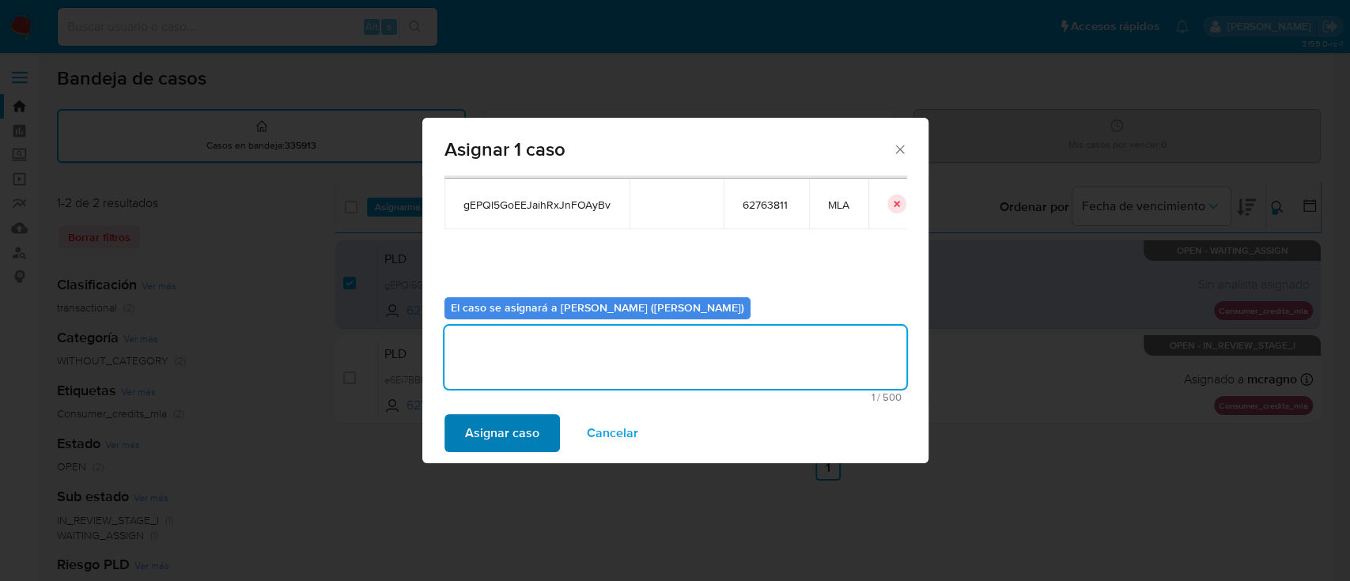
click at [505, 452] on div "Asignar caso Cancelar" at bounding box center [675, 433] width 506 height 60
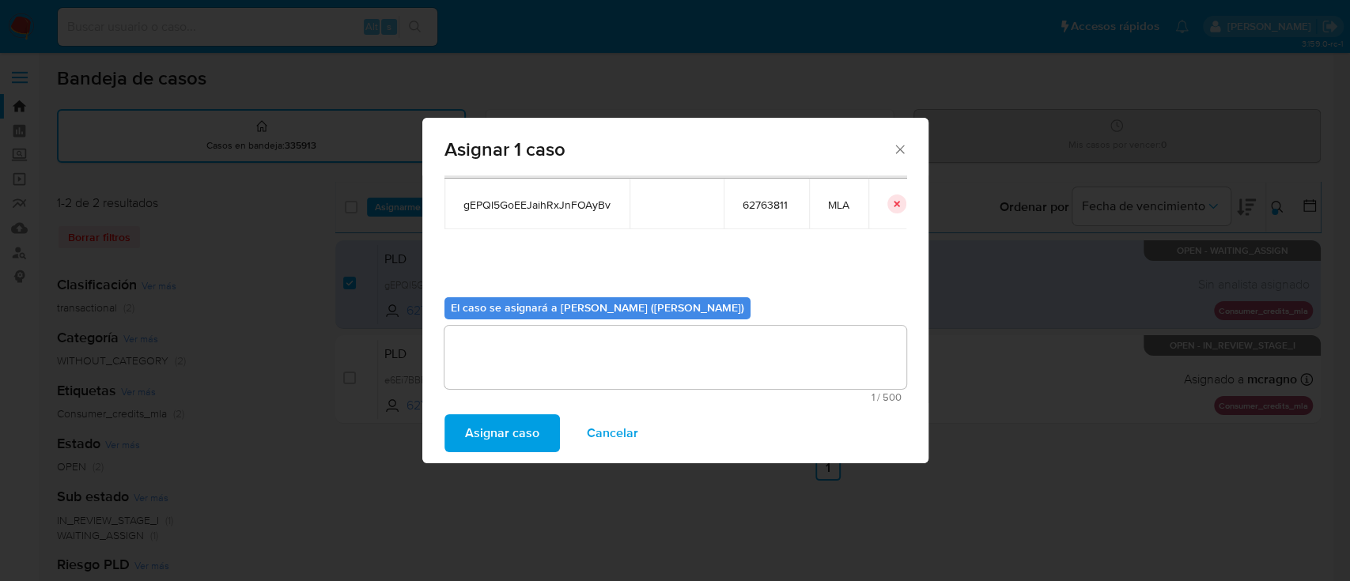
click at [506, 445] on span "Asignar caso" at bounding box center [502, 433] width 74 height 35
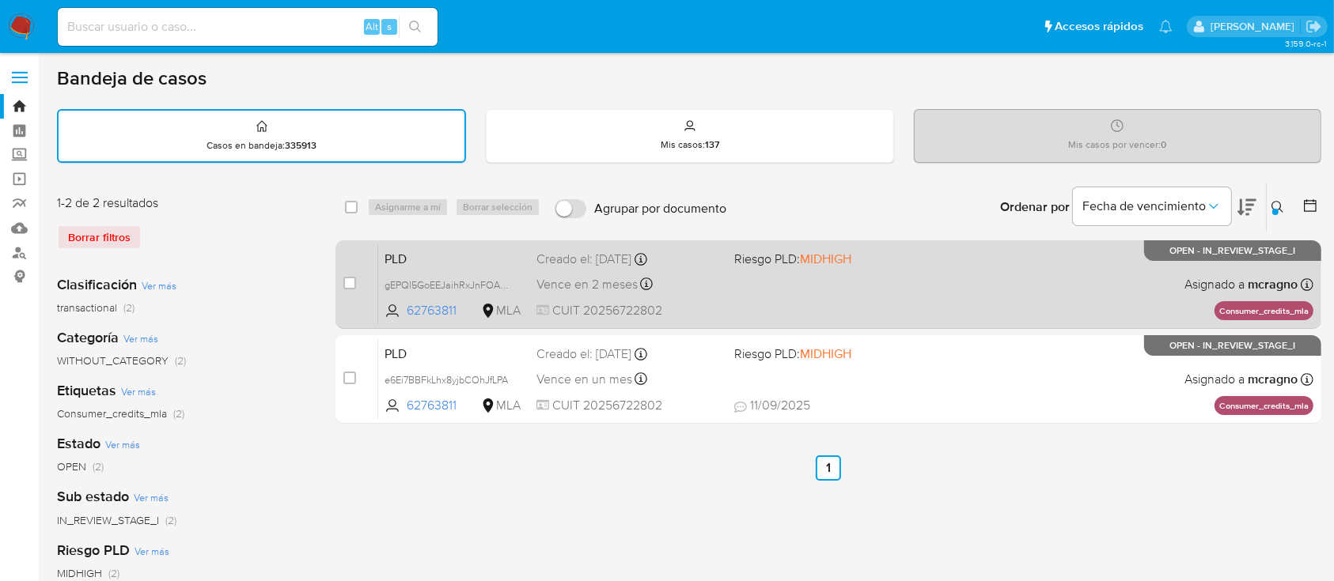
click at [999, 294] on div "PLD gEPQl5GoEEJaihRxJnFOAyBv 62763811 MLA Riesgo PLD: MIDHIGH Creado el: 12/09/…" at bounding box center [845, 284] width 935 height 80
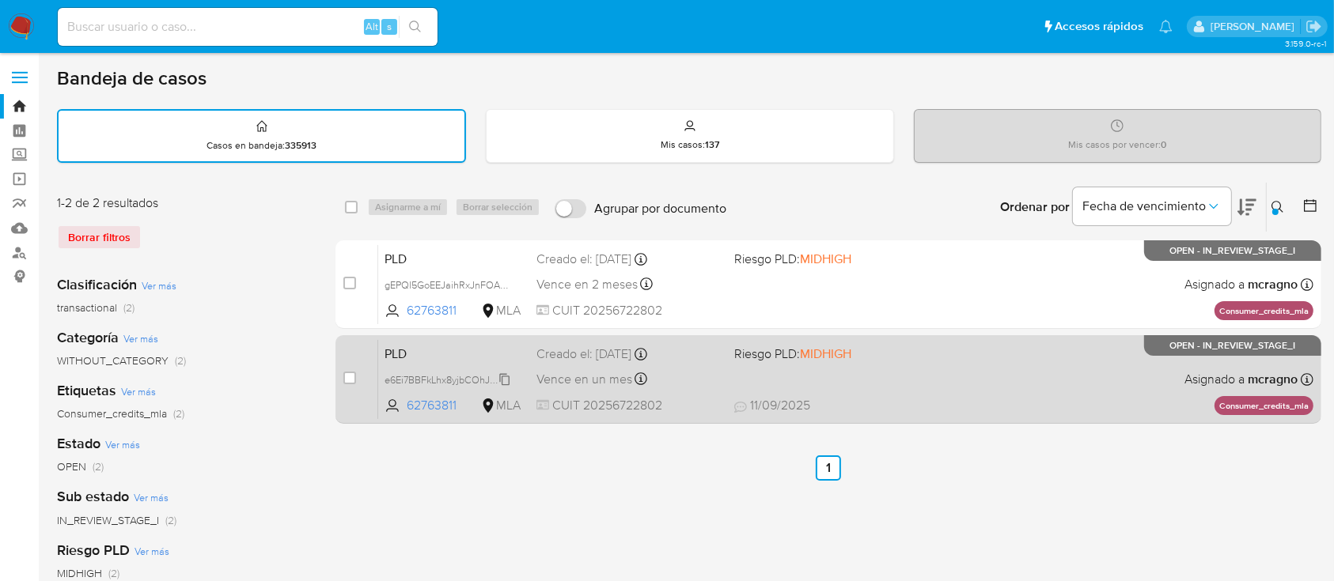
click at [498, 378] on span "e6Ei7BBFkLhx8yjbCOhJfLPA" at bounding box center [445, 378] width 123 height 17
click at [1017, 380] on div "PLD e6Ei7BBFkLhx8yjbCOhJfLPA 62763811 MLA Riesgo PLD: MIDHIGH Creado el: 12/08/…" at bounding box center [845, 379] width 935 height 80
click at [354, 377] on input "checkbox" at bounding box center [349, 378] width 13 height 13
checkbox input "true"
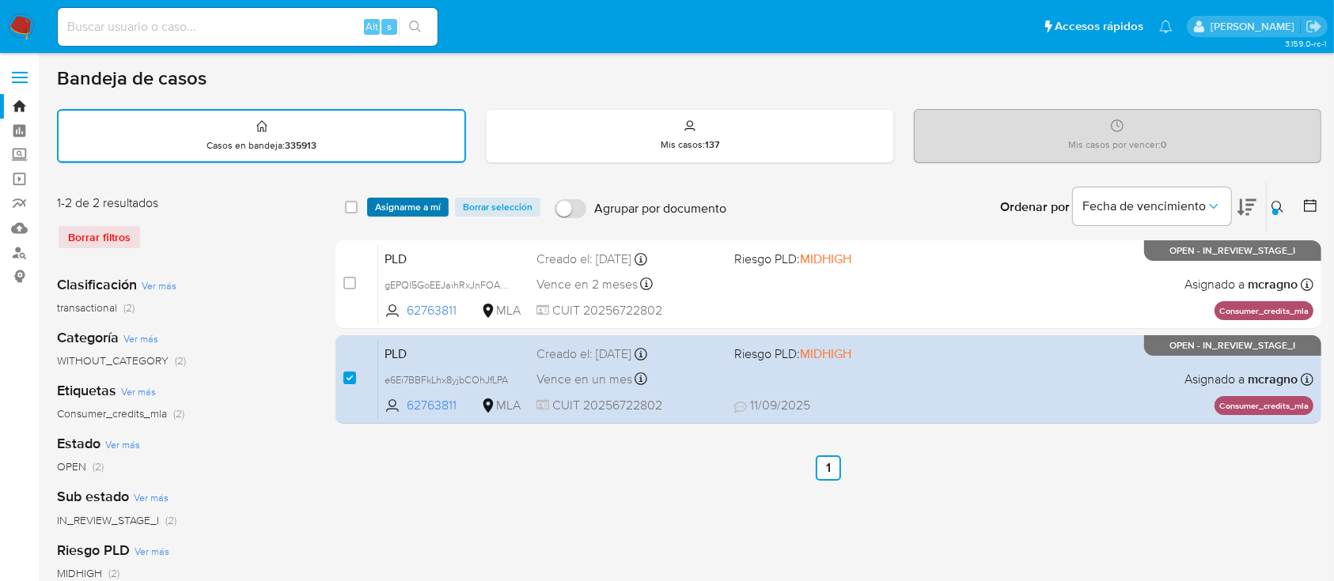
click at [409, 201] on span "Asignarme a mí" at bounding box center [408, 207] width 66 height 16
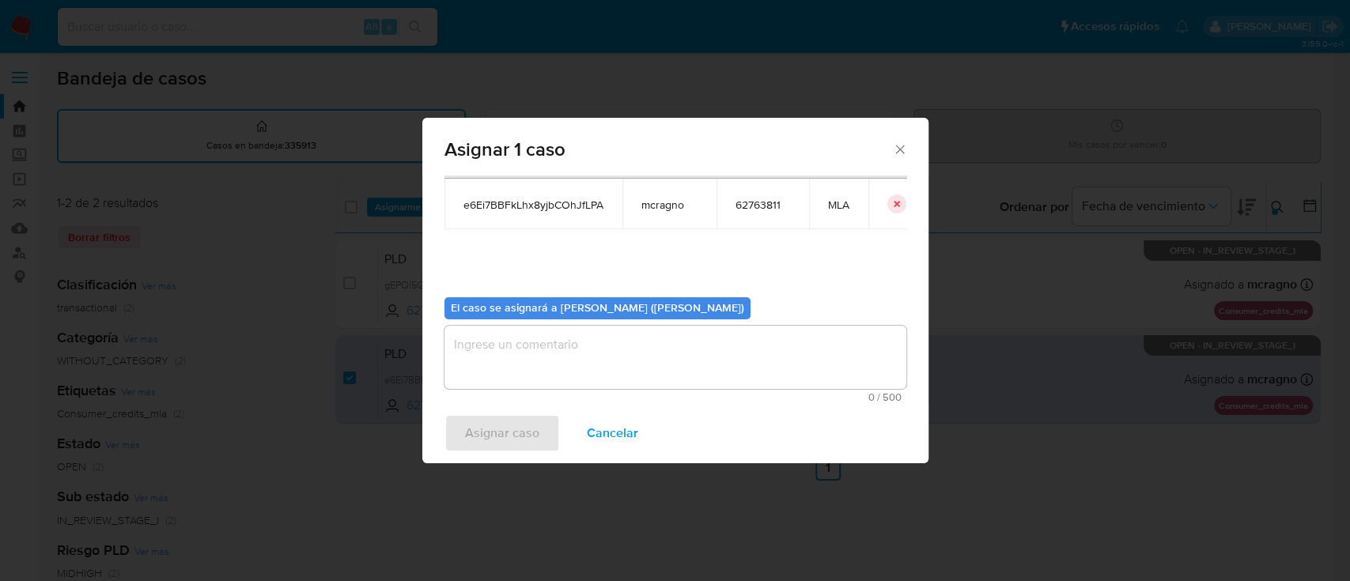
click at [517, 369] on textarea "assign-modal" at bounding box center [676, 357] width 462 height 63
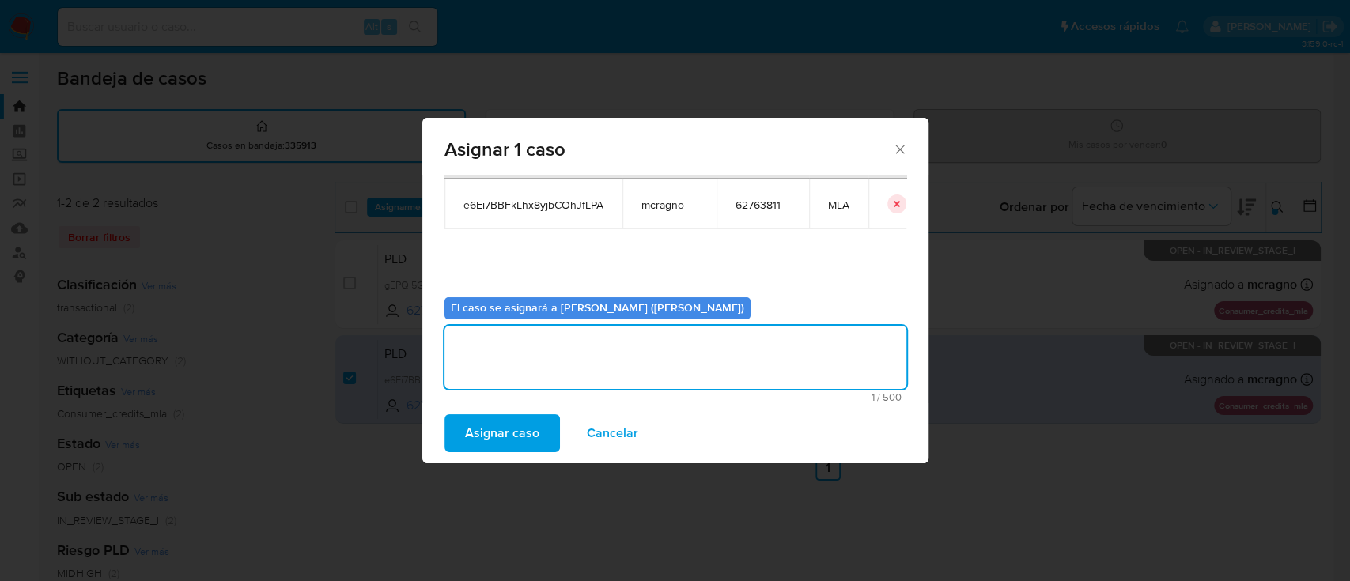
click at [518, 446] on span "Asignar caso" at bounding box center [502, 433] width 74 height 35
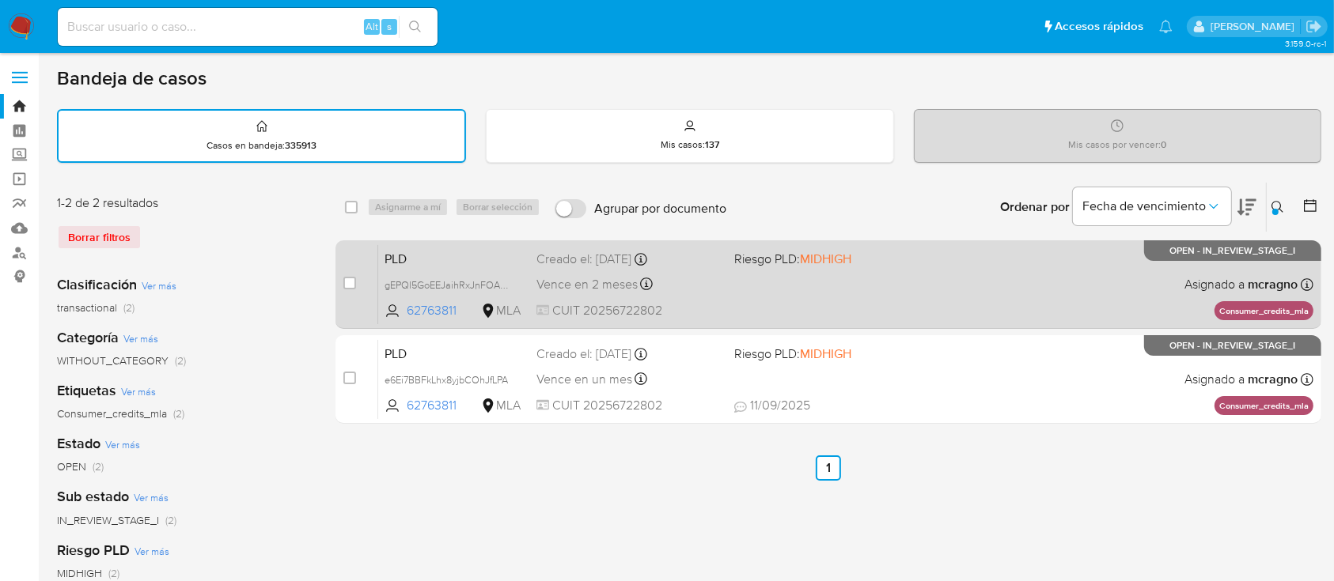
click at [996, 290] on div "PLD gEPQl5GoEEJaihRxJnFOAyBv 62763811 MLA Riesgo PLD: MIDHIGH Creado el: 12/09/…" at bounding box center [845, 284] width 935 height 80
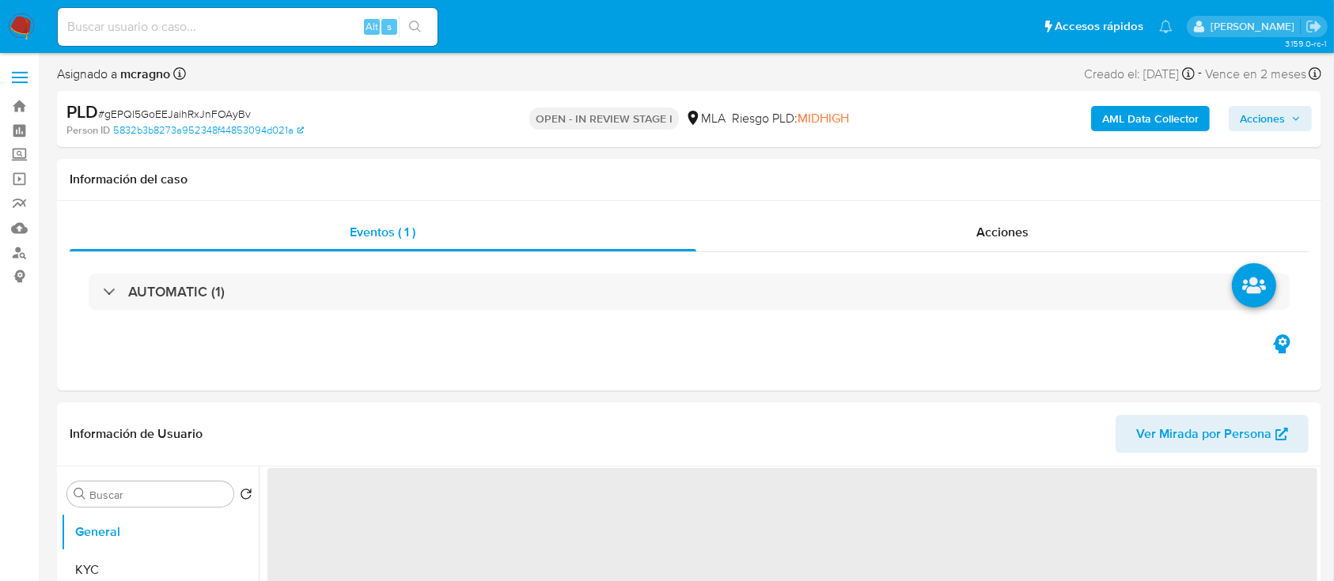
select select "10"
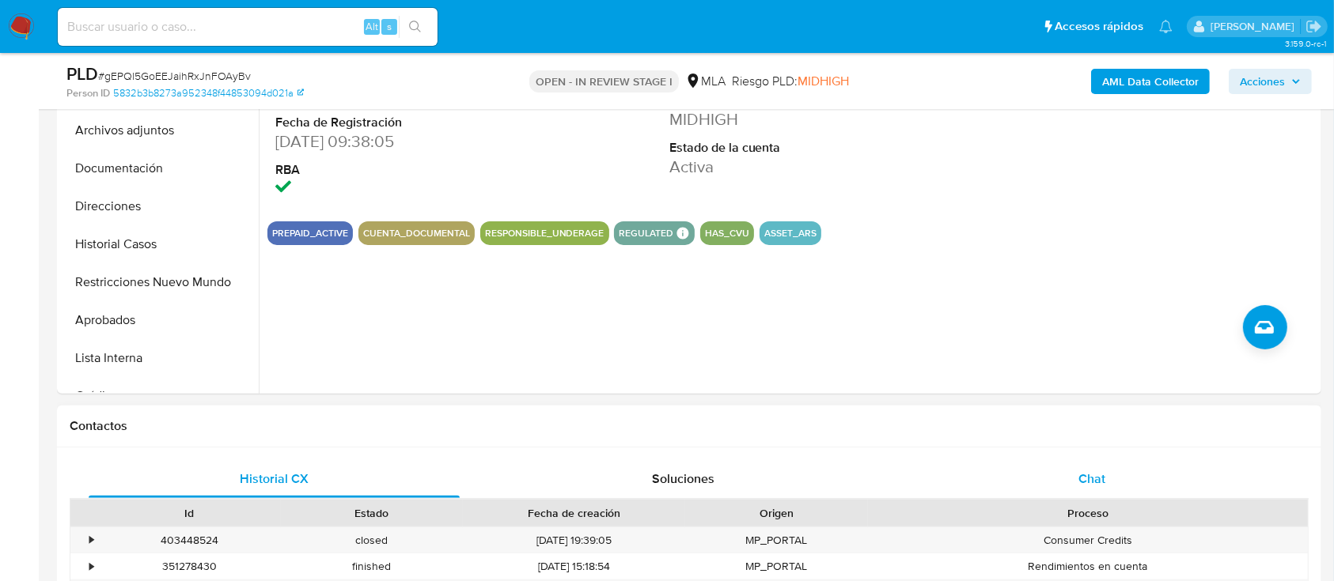
scroll to position [527, 0]
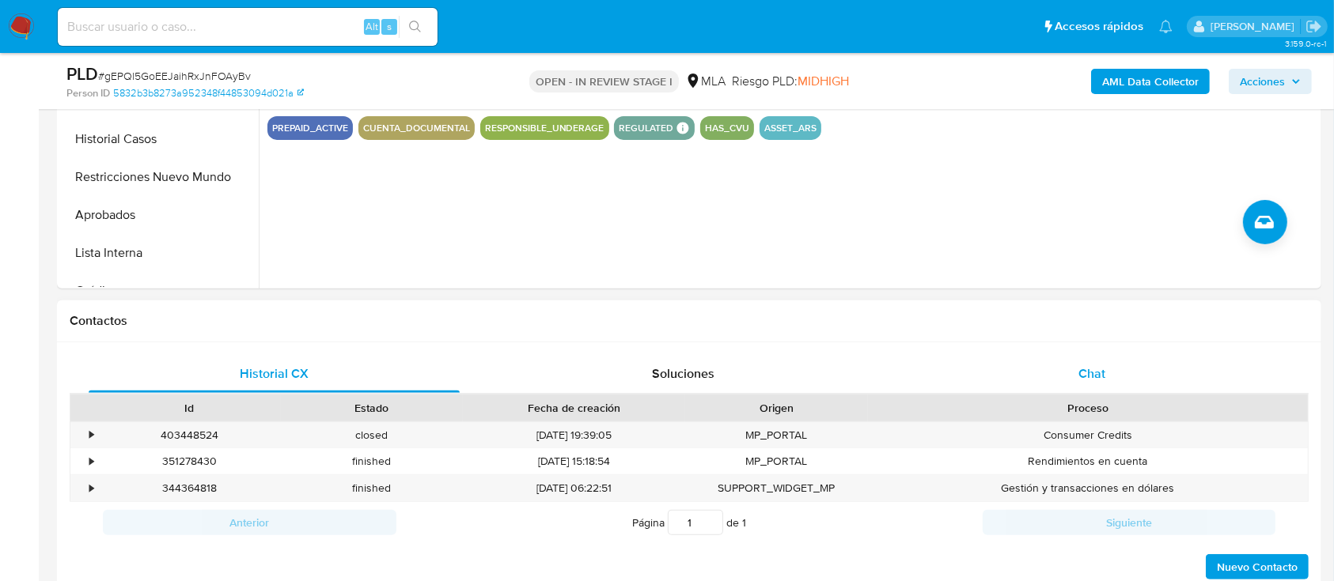
click at [1091, 375] on span "Chat" at bounding box center [1091, 374] width 27 height 18
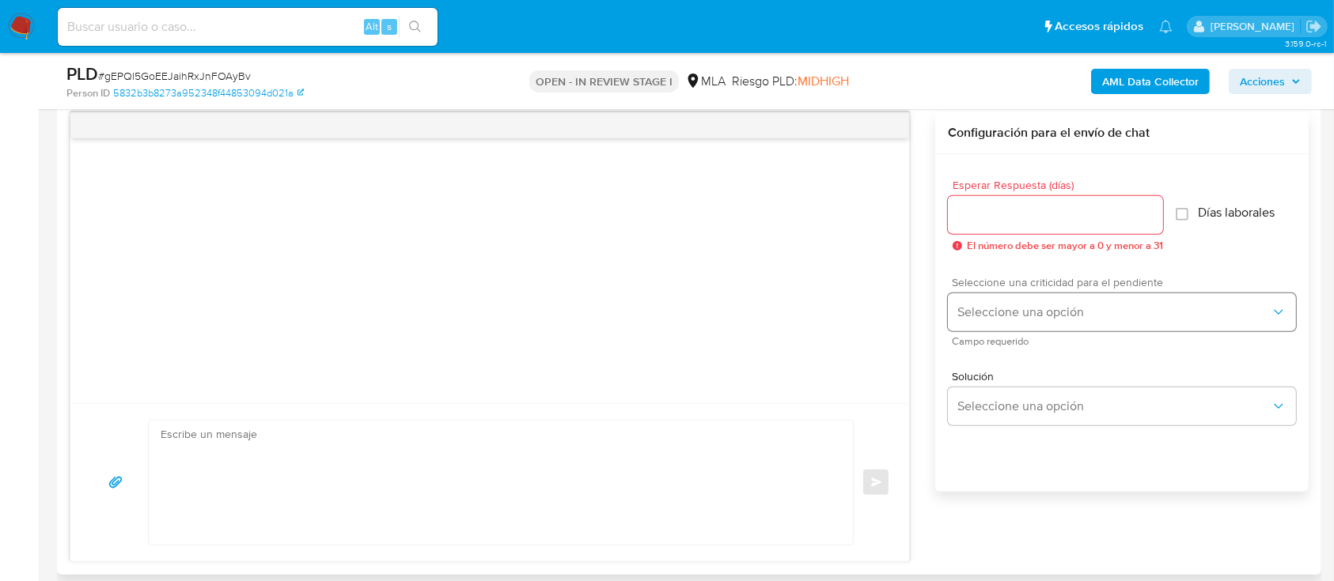
scroll to position [843, 0]
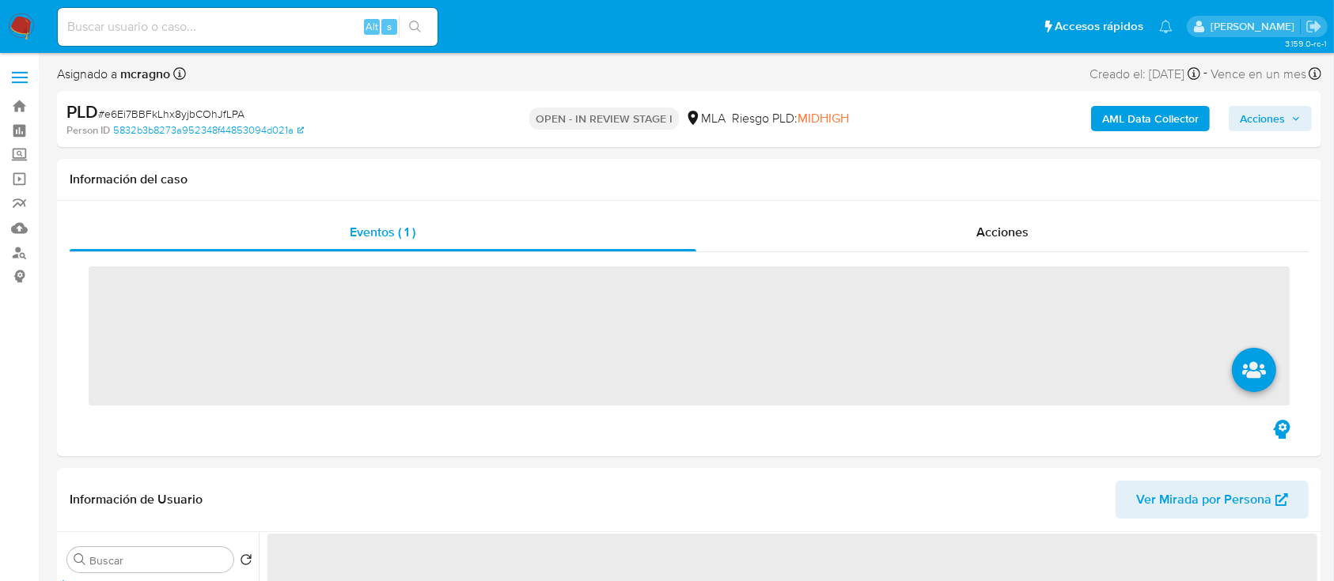
scroll to position [527, 0]
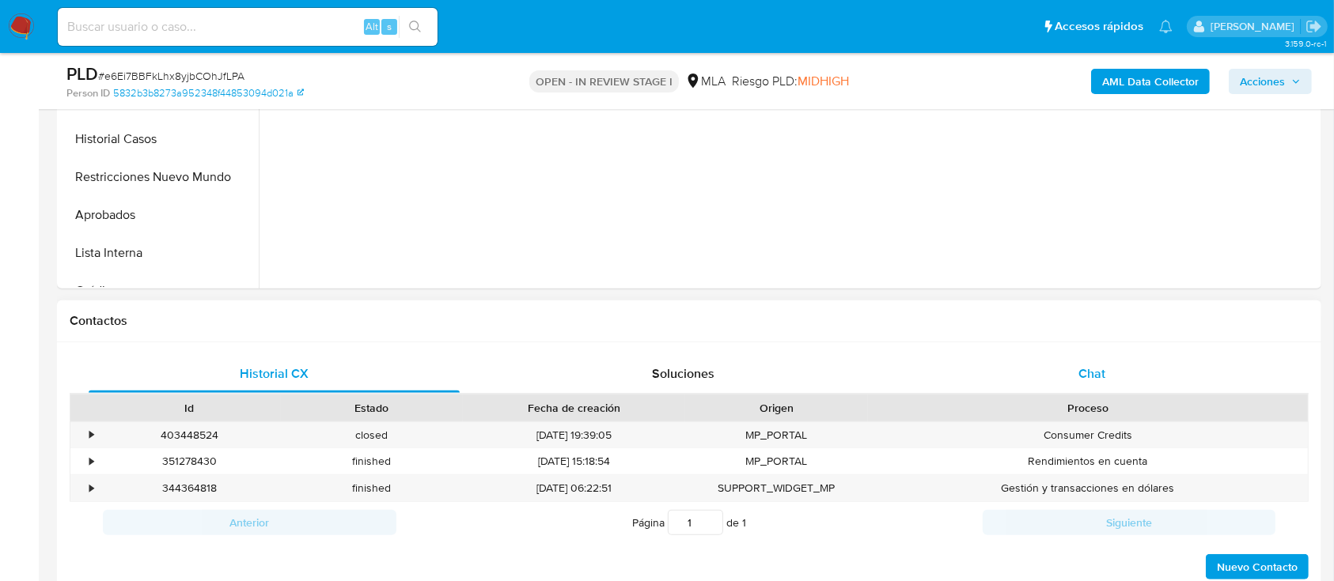
click at [1133, 355] on div "Chat" at bounding box center [1092, 374] width 371 height 38
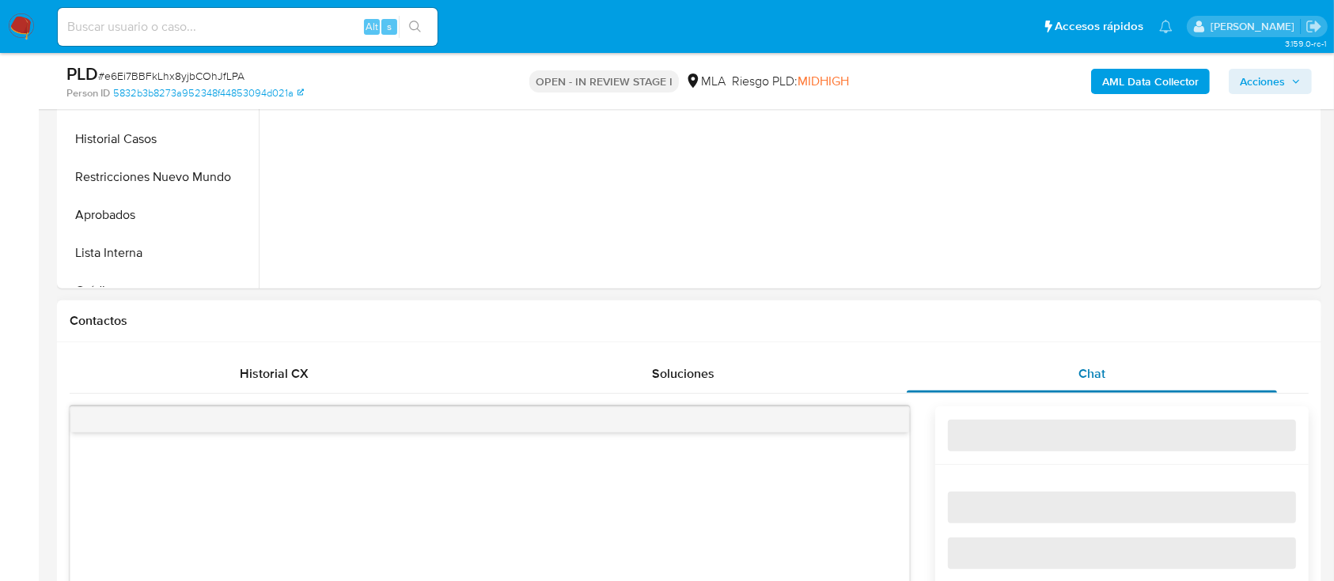
select select "10"
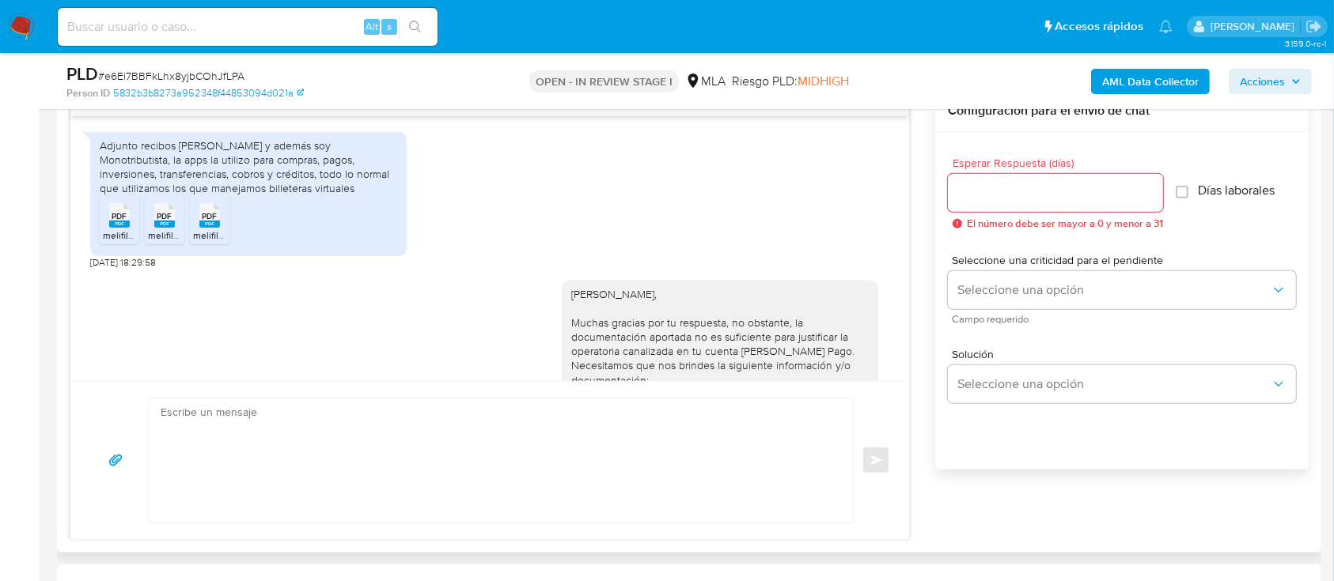
scroll to position [1978, 0]
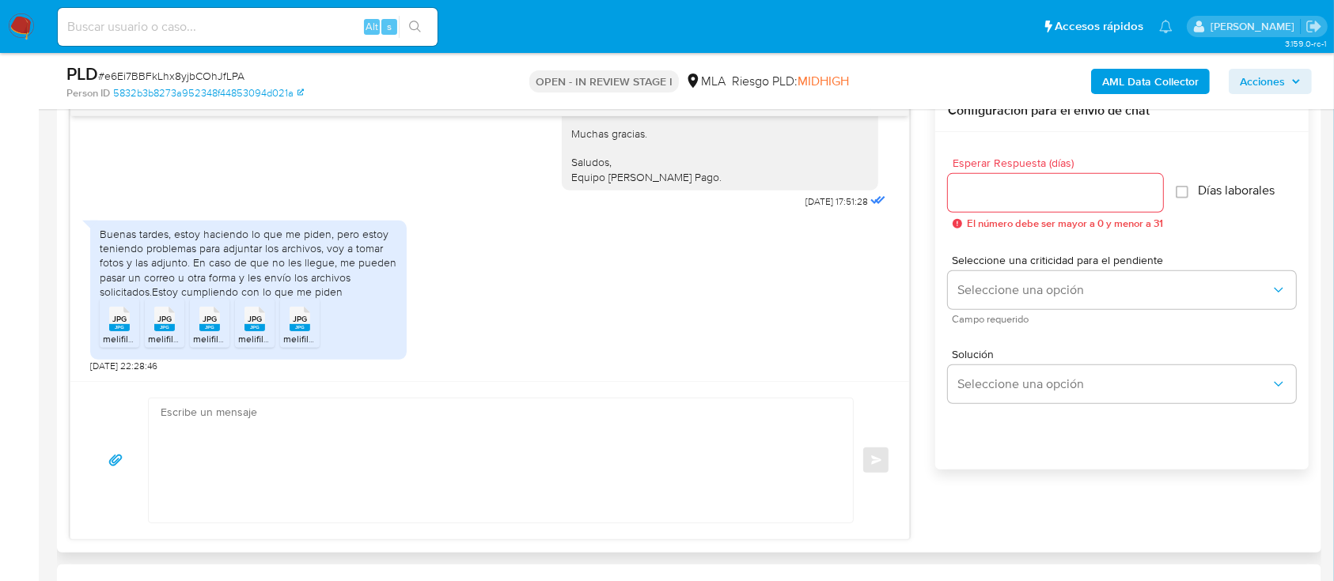
click at [118, 326] on rect at bounding box center [119, 327] width 21 height 7
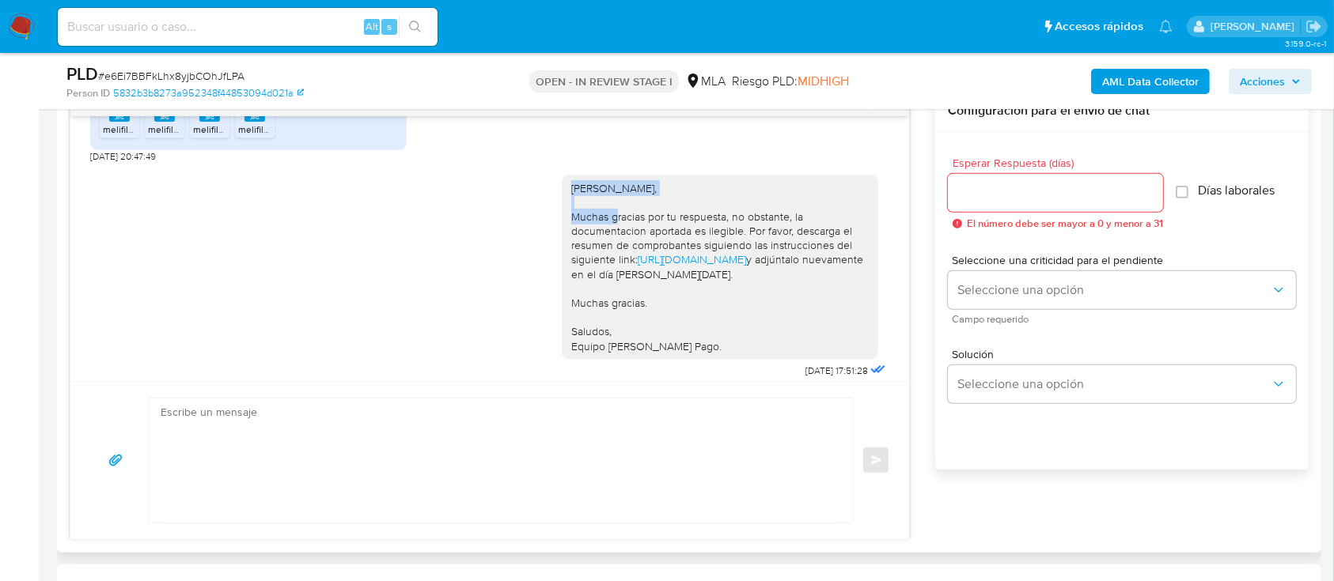
drag, startPoint x: 552, startPoint y: 228, endPoint x: 821, endPoint y: 228, distance: 269.0
click at [821, 228] on div "Hola Mariano Dario Meza, Muchas gracias por tu respuesta, no obstante, la docum…" at bounding box center [720, 267] width 316 height 185
copy div "Hola Mariano Dario Meza,"
click at [519, 463] on textarea at bounding box center [497, 461] width 672 height 124
paste textarea "Hola Mariano Dario Meza,"
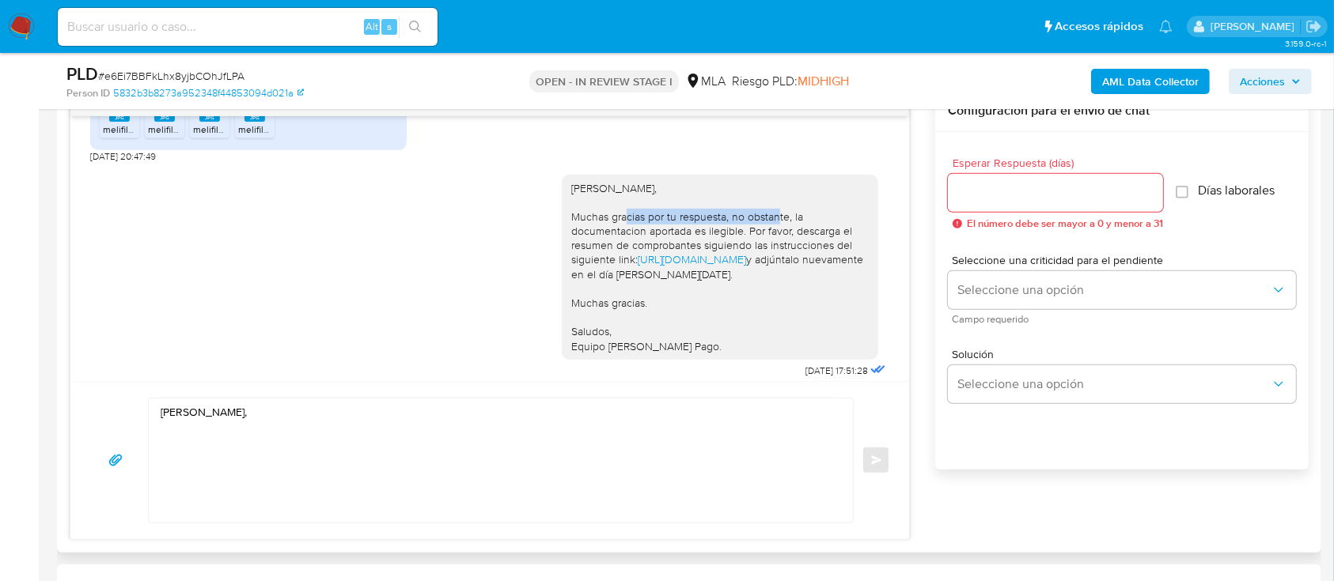
drag, startPoint x: 556, startPoint y: 259, endPoint x: 712, endPoint y: 259, distance: 155.8
click at [712, 259] on div "Hola Mariano Dario Meza, Muchas gracias por tu respuesta, no obstante, la docum…" at bounding box center [719, 267] width 297 height 172
copy div "Muchas gracias por tu respuesta,"
click at [608, 490] on textarea "Hola Mariano Dario Meza," at bounding box center [497, 461] width 672 height 124
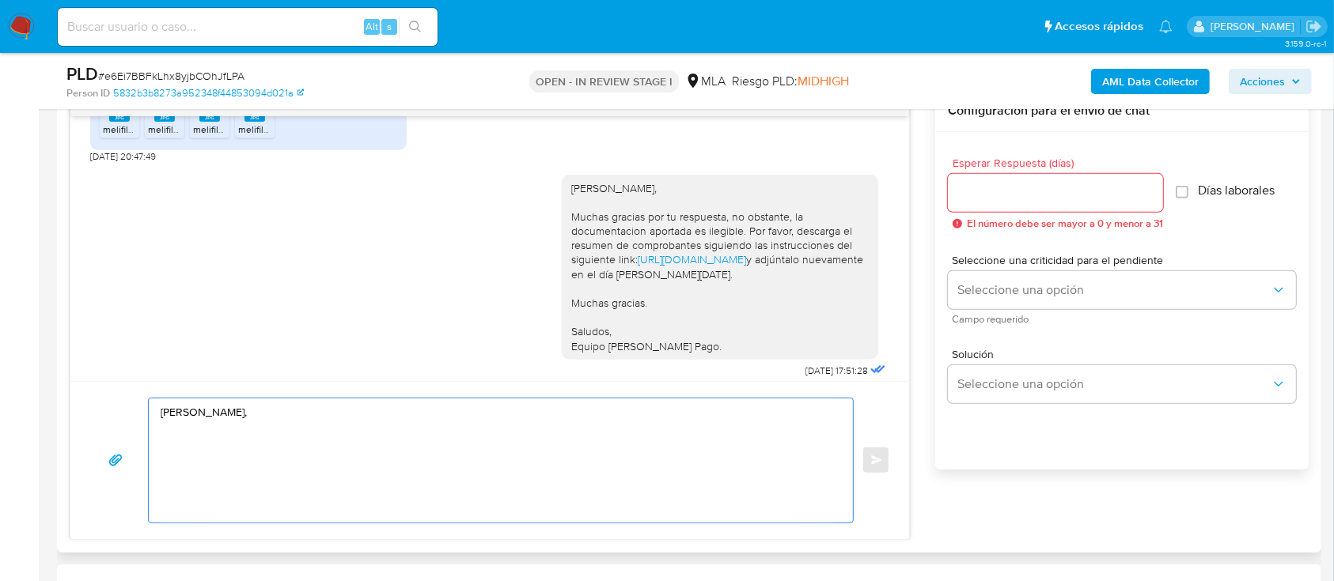
paste textarea "Muchas gracias por tu respuesta,"
paste textarea "Confirmamos la recepción de la documentación."
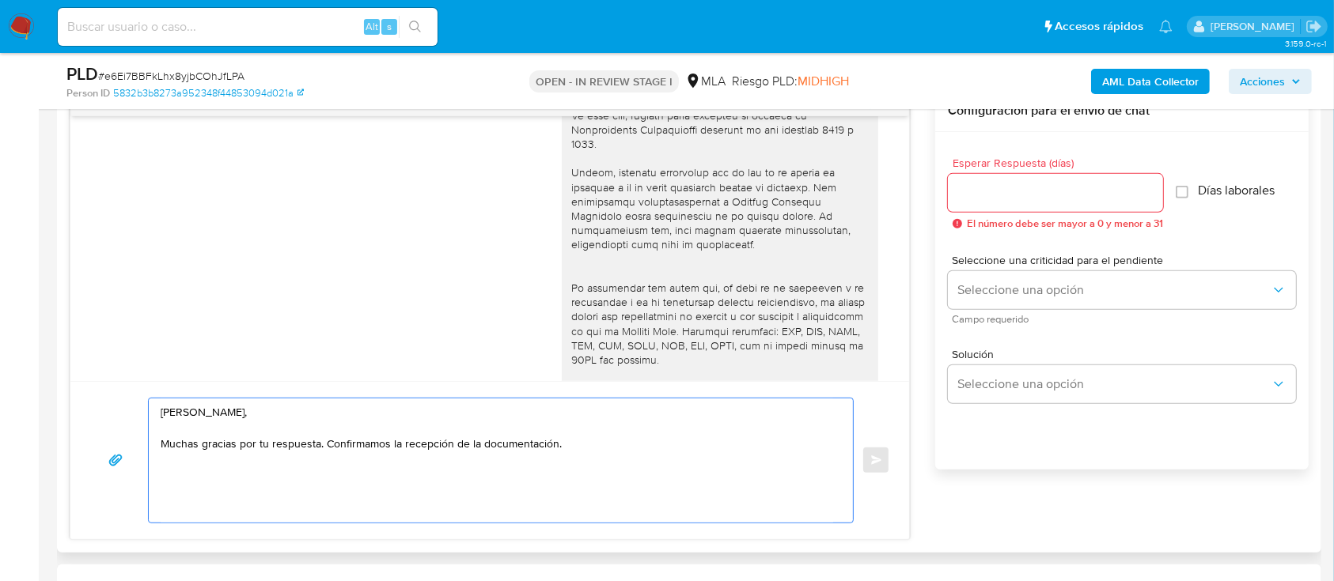
scroll to position [396, 0]
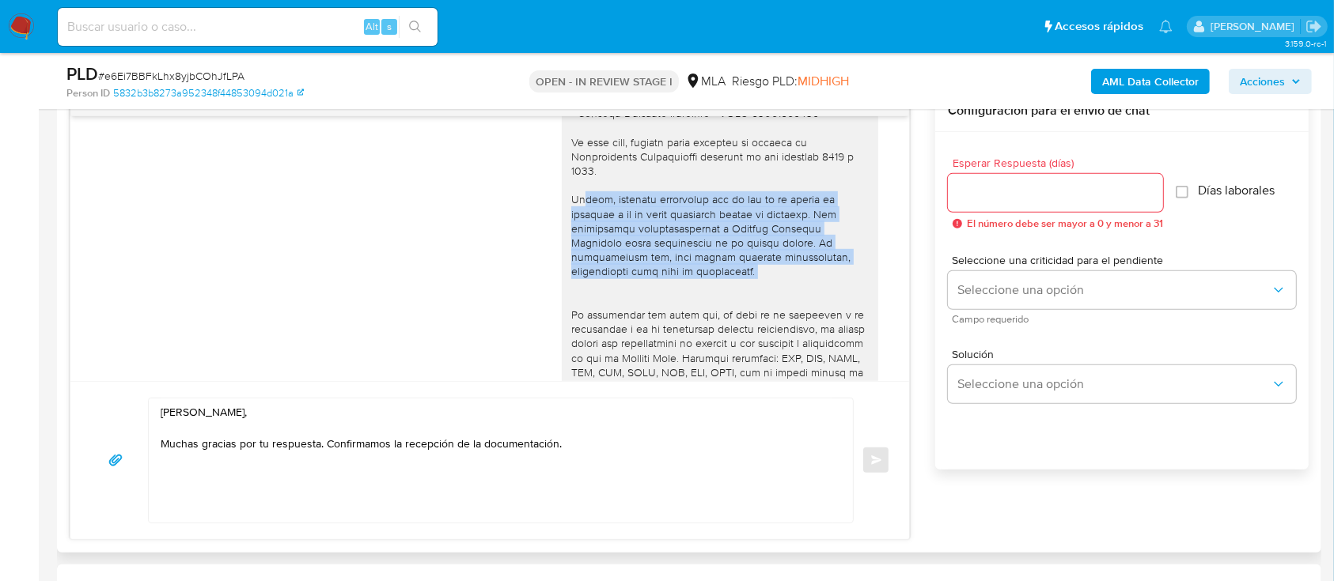
drag, startPoint x: 552, startPoint y: 228, endPoint x: 675, endPoint y: 302, distance: 143.4
click at [675, 302] on div "Hola Mariano Dario Meza, Muchas gracias por tu respuesta, no obstante, la docum…" at bounding box center [720, 200] width 316 height 631
copy div "Ademas, queremos informarte que el uso de la cuenta es personal y no se deben c…"
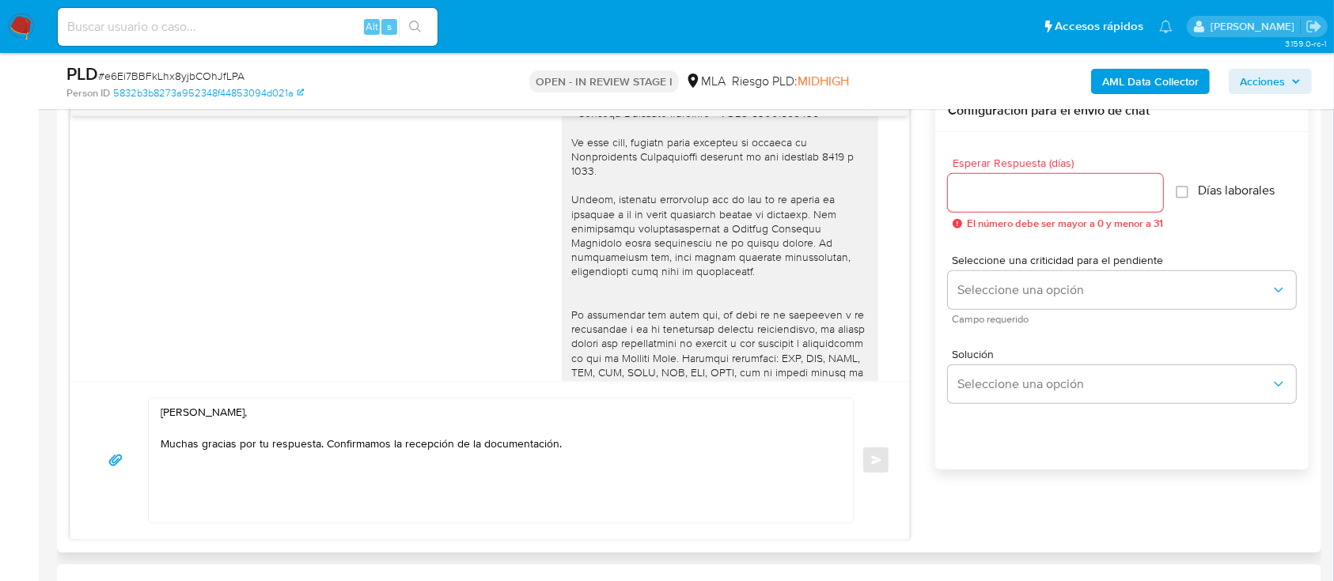
click at [258, 490] on textarea "Hola Mariano Dario Meza, Muchas gracias por tu respuesta. Confirmamos la recepc…" at bounding box center [497, 461] width 672 height 124
paste textarea "Ademas, queremos informarte que el uso de la cuenta es personal y no se deben c…"
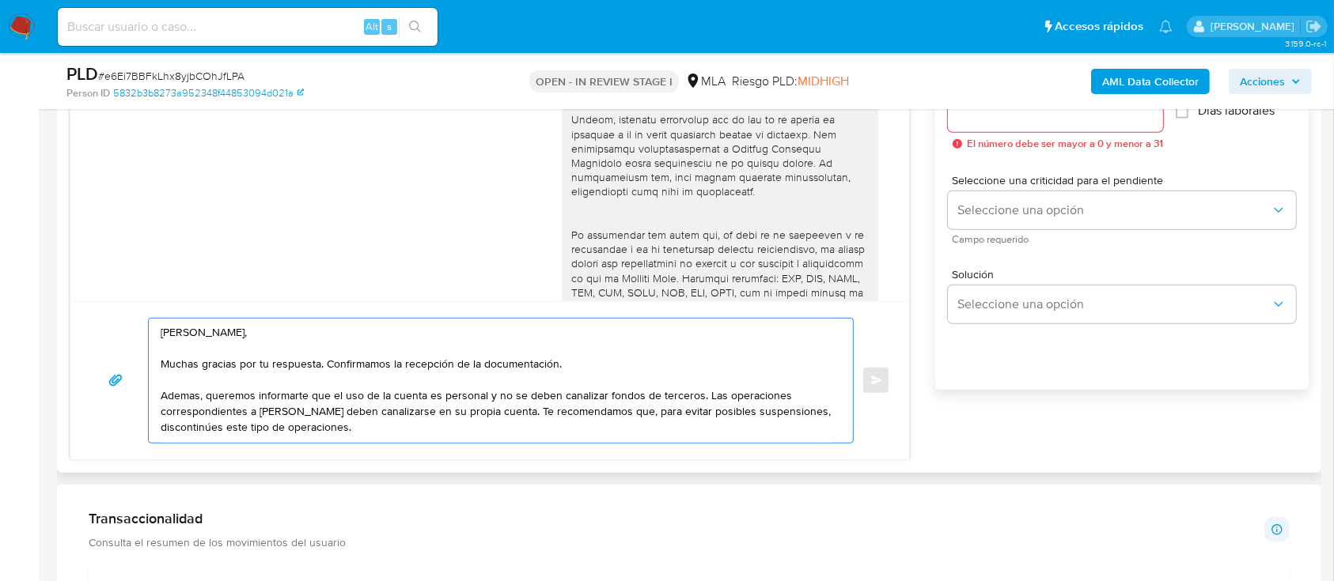
scroll to position [949, 0]
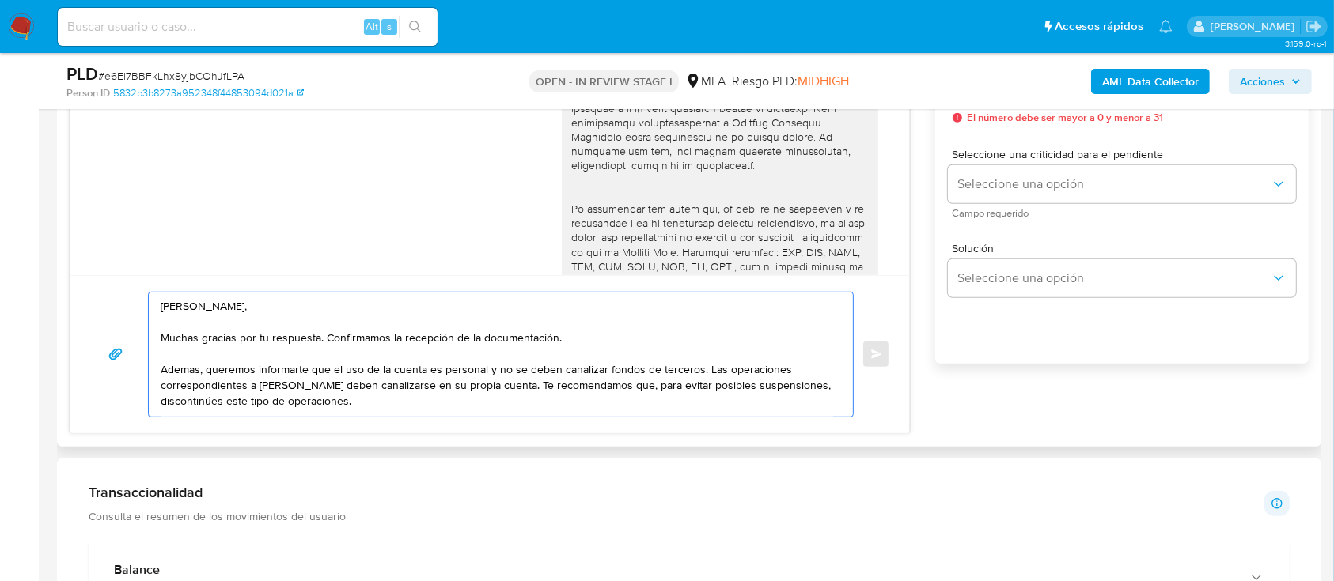
drag, startPoint x: 206, startPoint y: 370, endPoint x: 308, endPoint y: 371, distance: 101.3
click at [308, 371] on textarea "Hola Mariano Dario Meza, Muchas gracias por tu respuesta. Confirmamos la recepc…" at bounding box center [497, 355] width 672 height 124
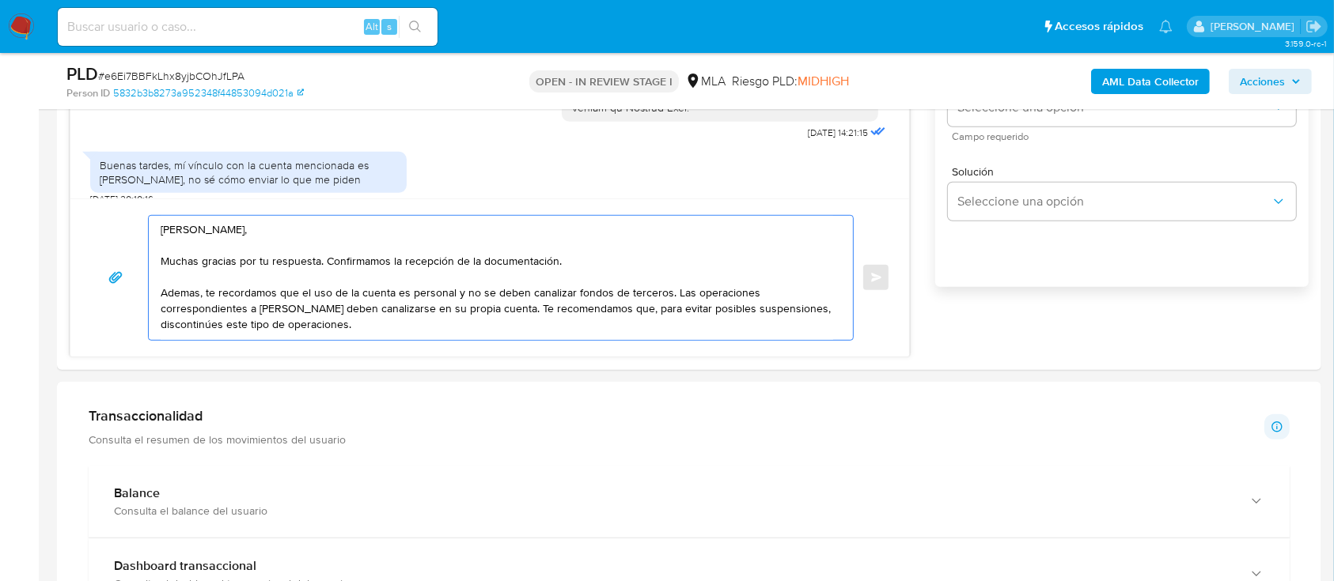
scroll to position [1054, 0]
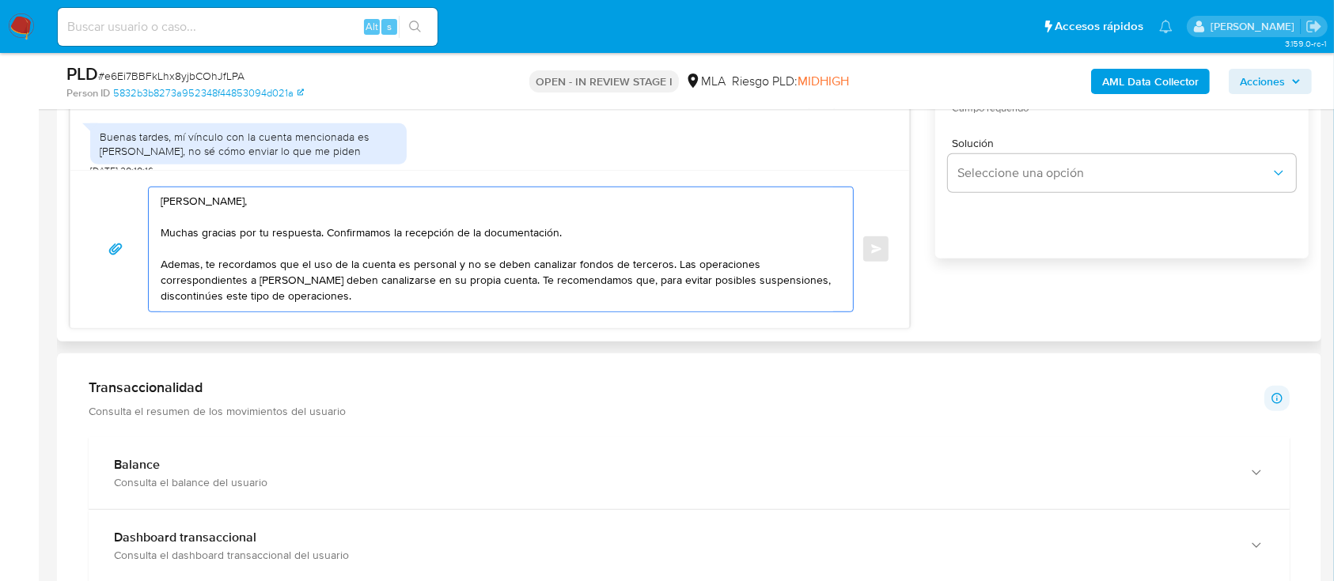
click at [513, 294] on textarea "Hola Mariano Dario Meza, Muchas gracias por tu respuesta. Confirmamos la recepc…" at bounding box center [497, 249] width 672 height 124
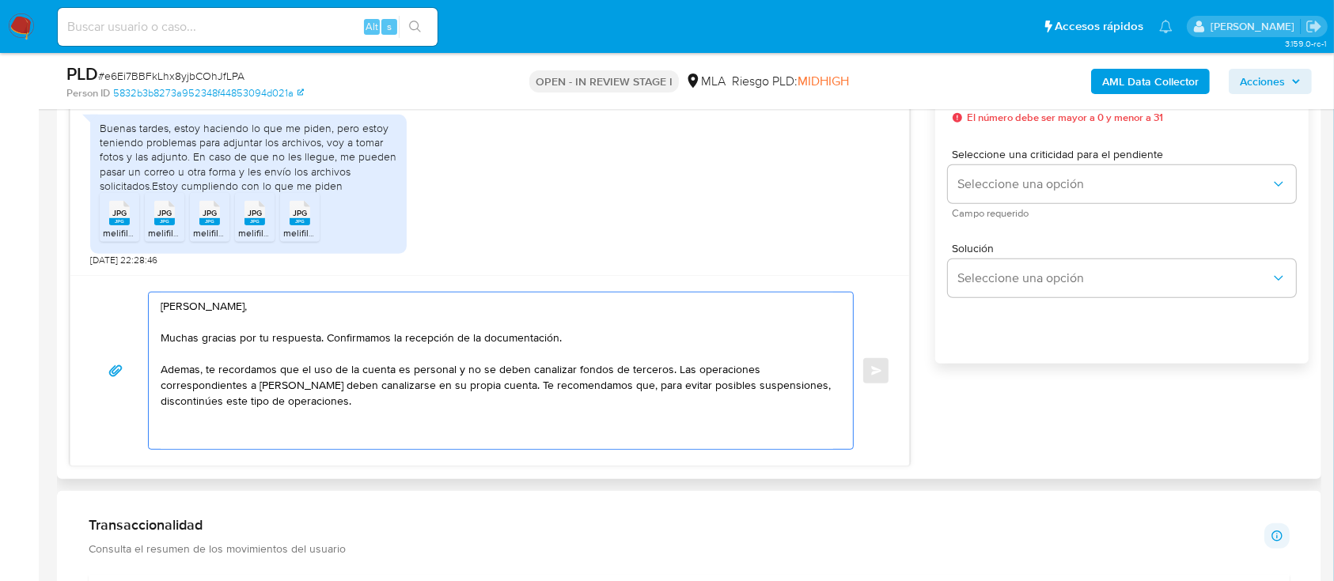
scroll to position [1873, 0]
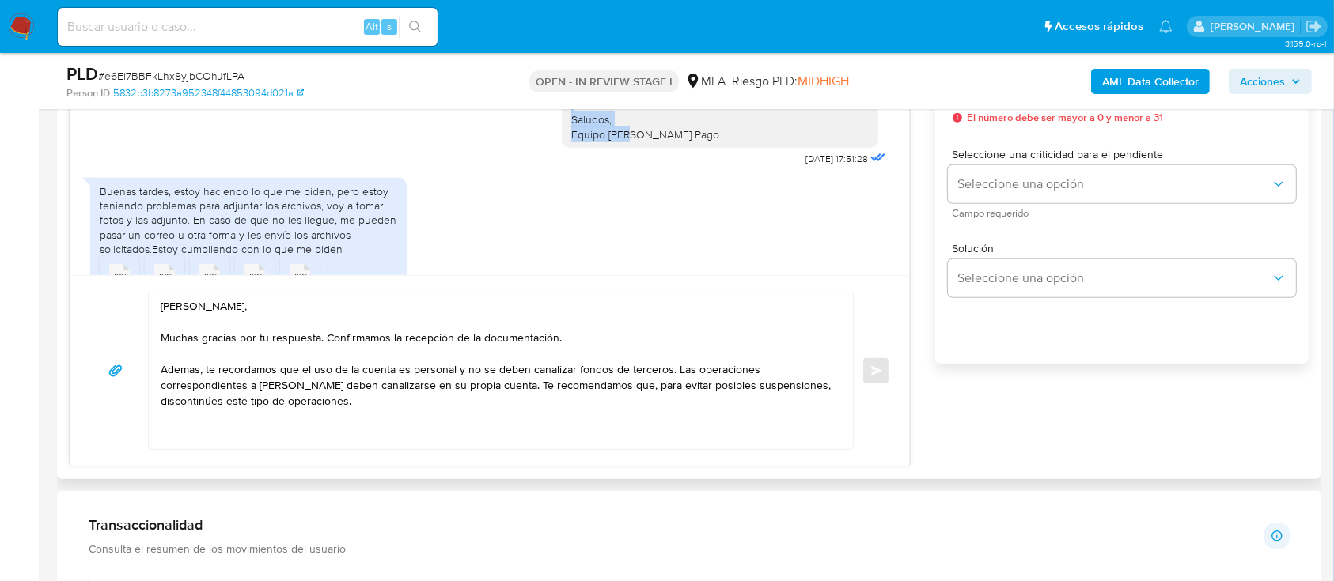
drag, startPoint x: 616, startPoint y: 163, endPoint x: 697, endPoint y: 187, distance: 84.1
click at [697, 148] on div "Hola Mariano Dario Meza, Muchas gracias por tu respuesta, no obstante, la docum…" at bounding box center [720, 55] width 316 height 185
copy div "Saludos, Equipo de Mercado Pago."
click at [209, 434] on textarea "Hola Mariano Dario Meza, Muchas gracias por tu respuesta. Confirmamos la recepc…" at bounding box center [497, 371] width 672 height 157
paste textarea "Saludos, Equipo de Mercado Pago."
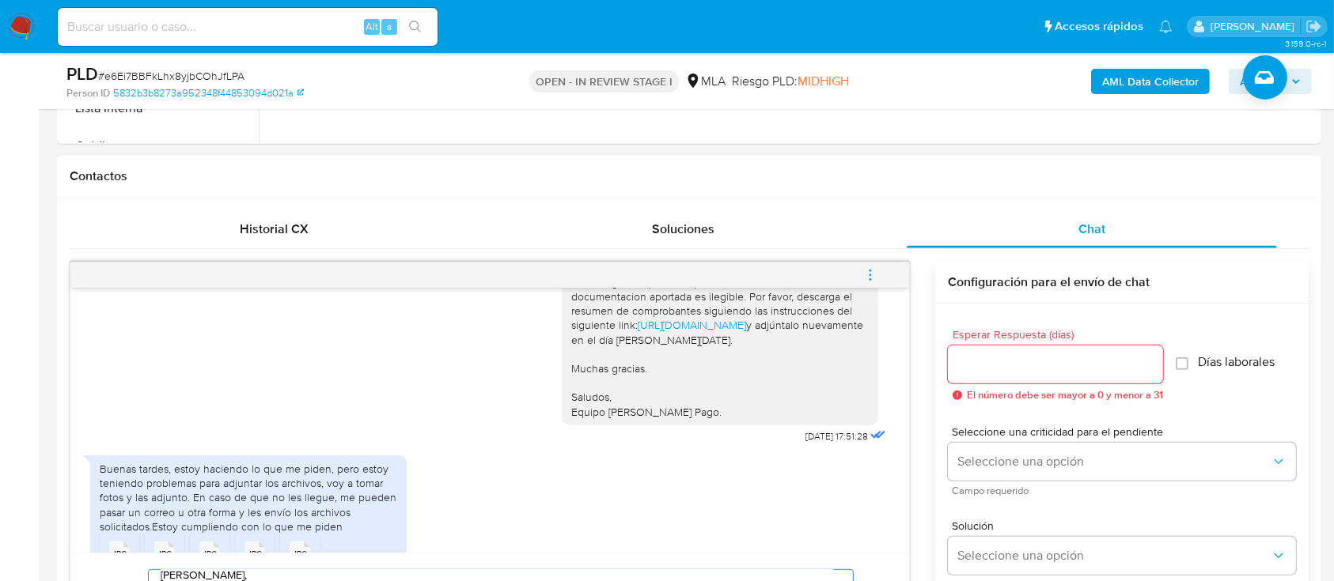
scroll to position [633, 0]
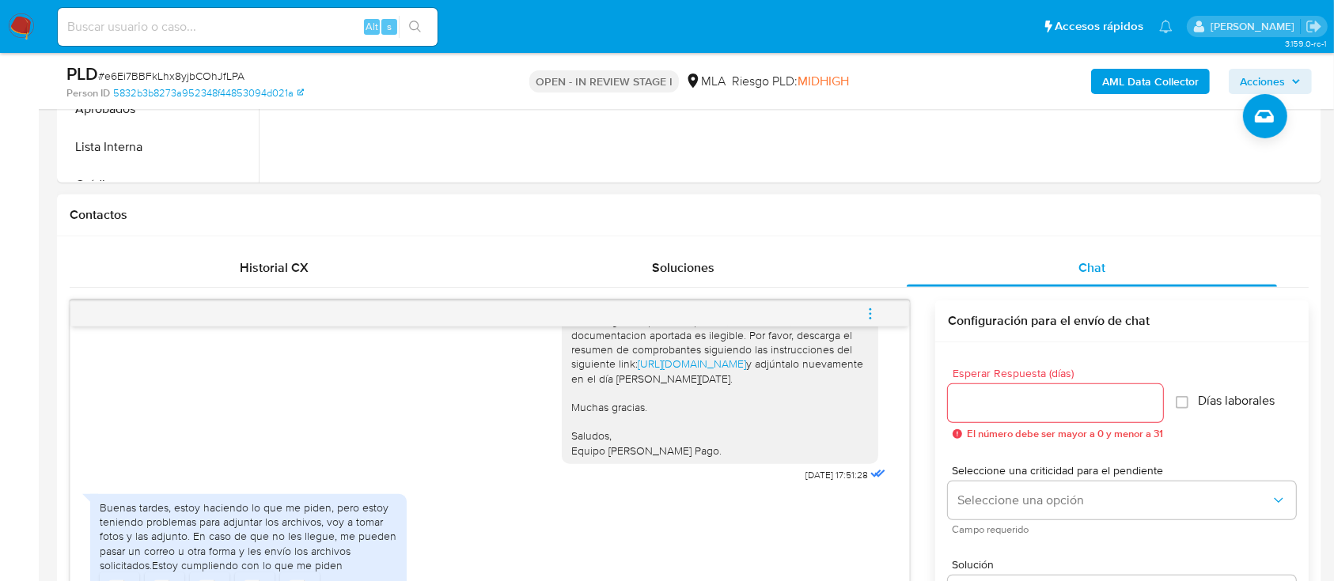
type textarea "Hola Mariano Dario Meza, Muchas gracias por tu respuesta. Confirmamos la recepc…"
click at [1035, 384] on div at bounding box center [1055, 403] width 215 height 38
click at [1032, 403] on input "Esperar Respuesta (días)" at bounding box center [1055, 403] width 215 height 21
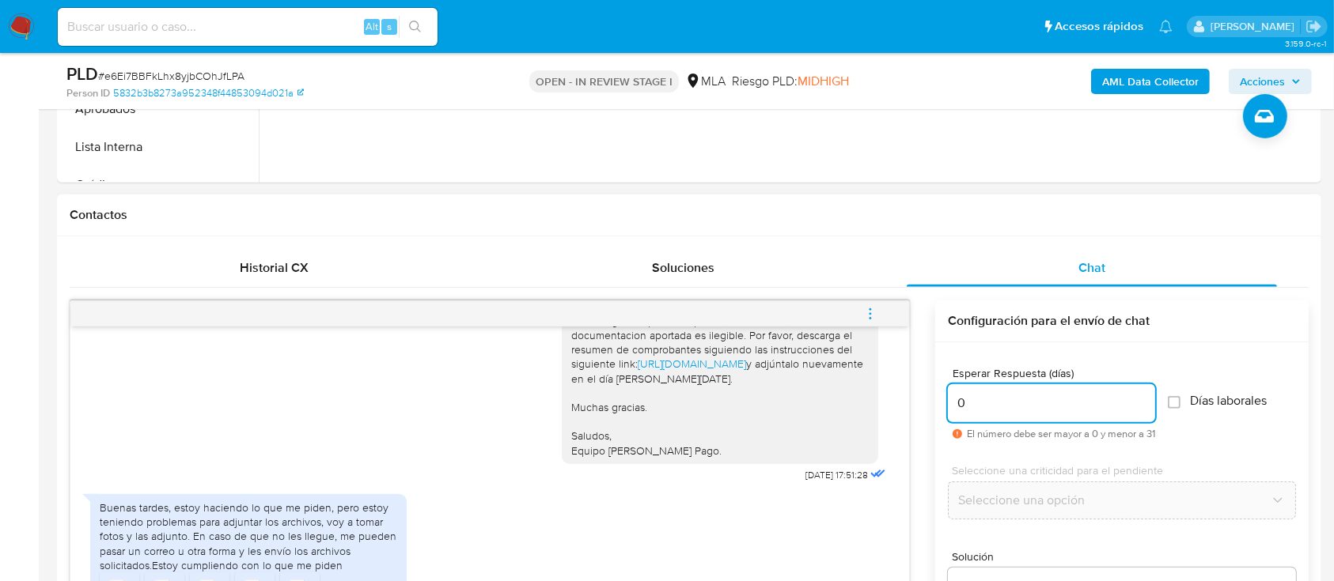
scroll to position [843, 0]
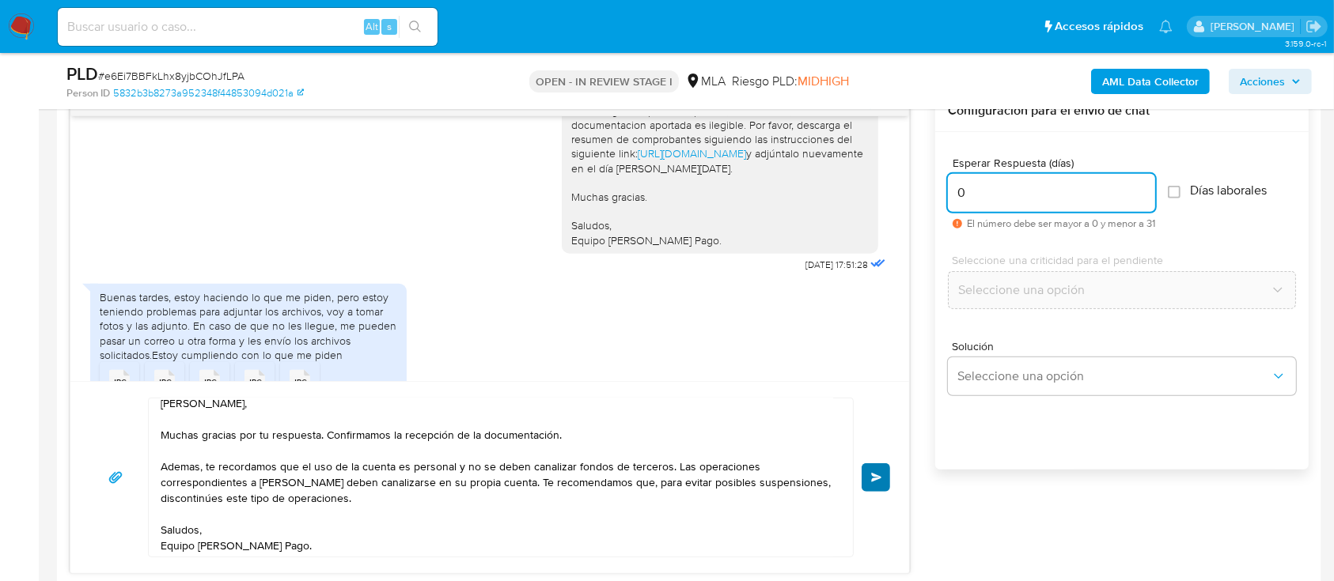
type input "0"
click at [874, 465] on button "Enviar" at bounding box center [875, 478] width 28 height 28
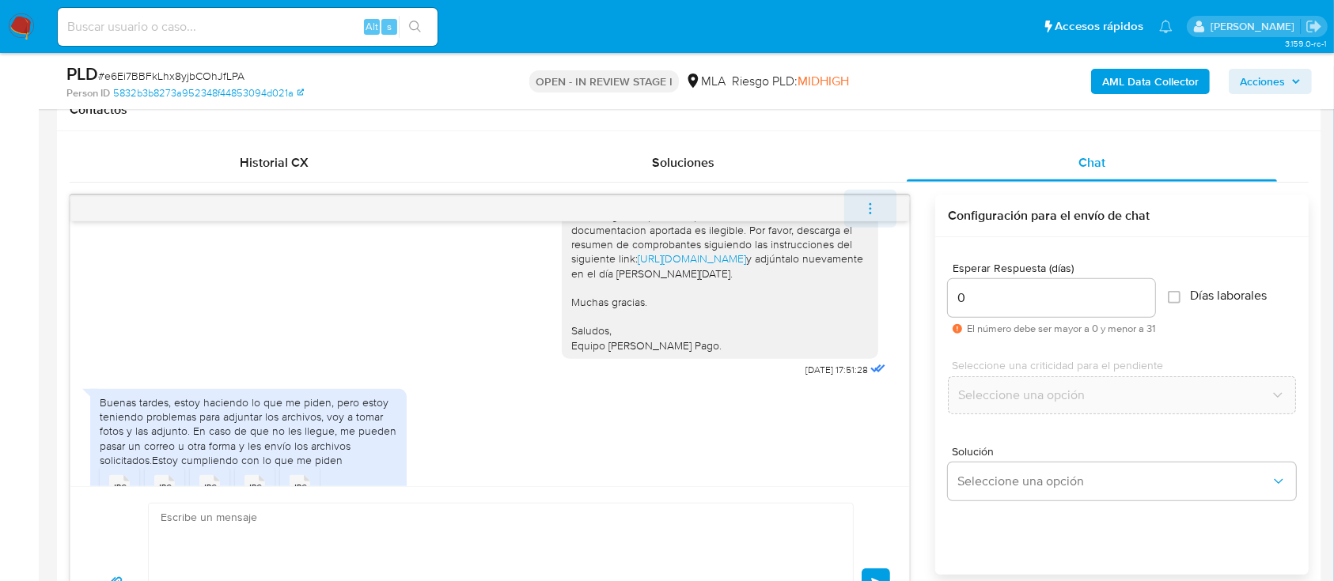
scroll to position [0, 0]
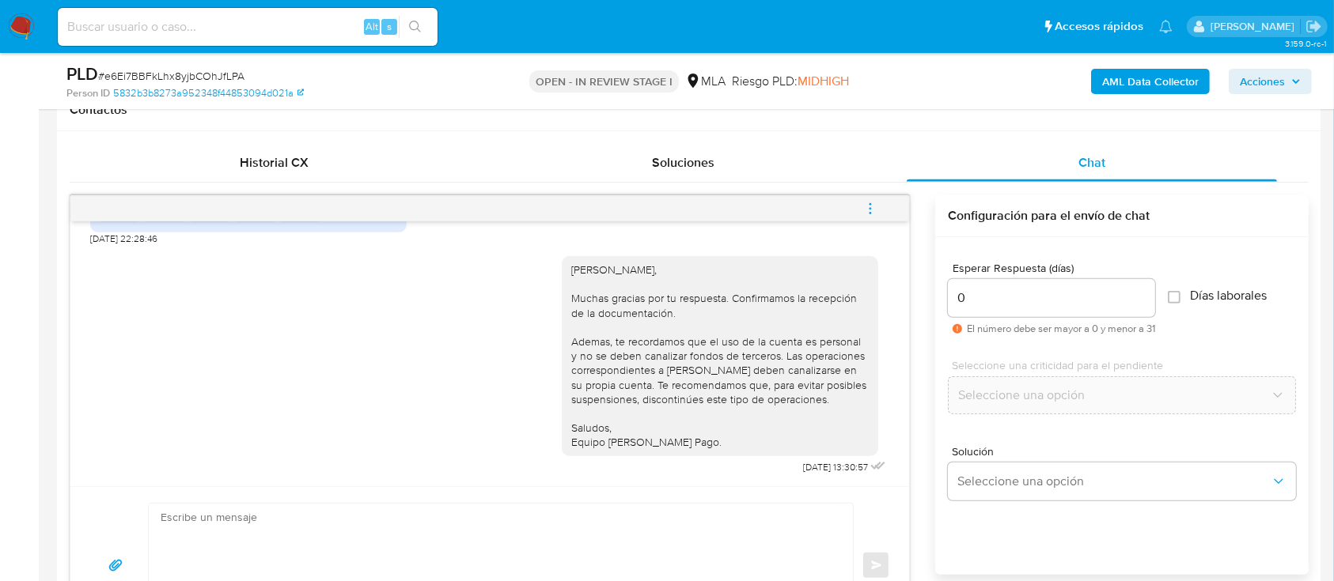
drag, startPoint x: 878, startPoint y: 210, endPoint x: 808, endPoint y: 199, distance: 70.5
click at [878, 209] on button "menu-action" at bounding box center [870, 209] width 52 height 38
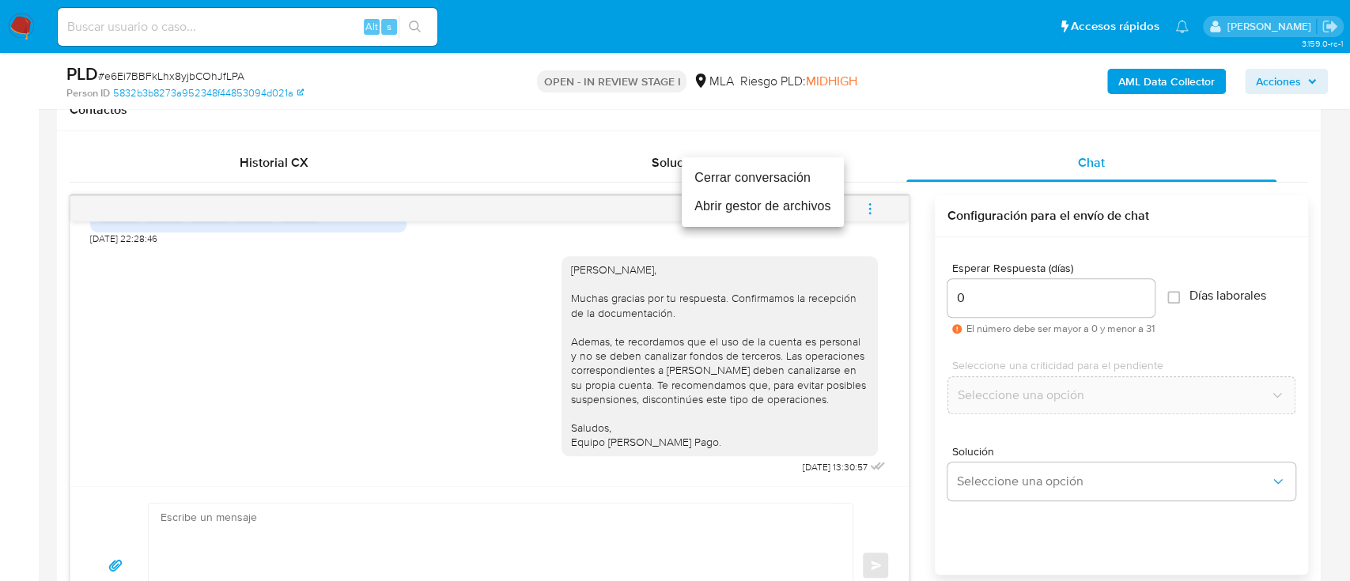
click at [796, 184] on li "Cerrar conversación" at bounding box center [763, 178] width 162 height 28
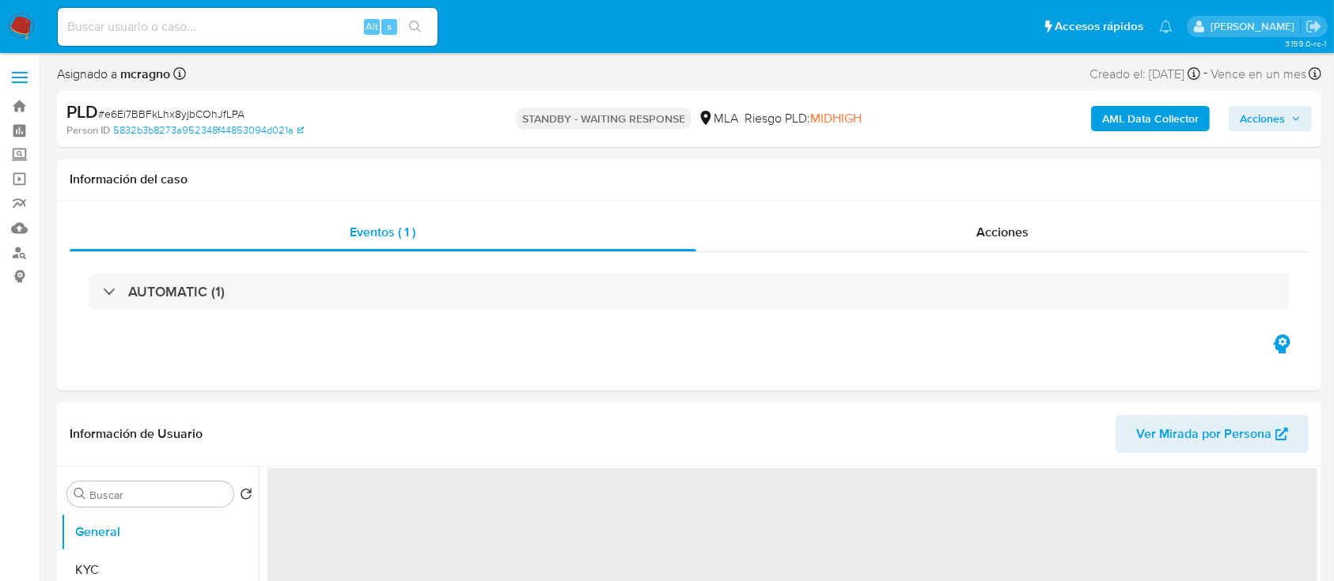
select select "10"
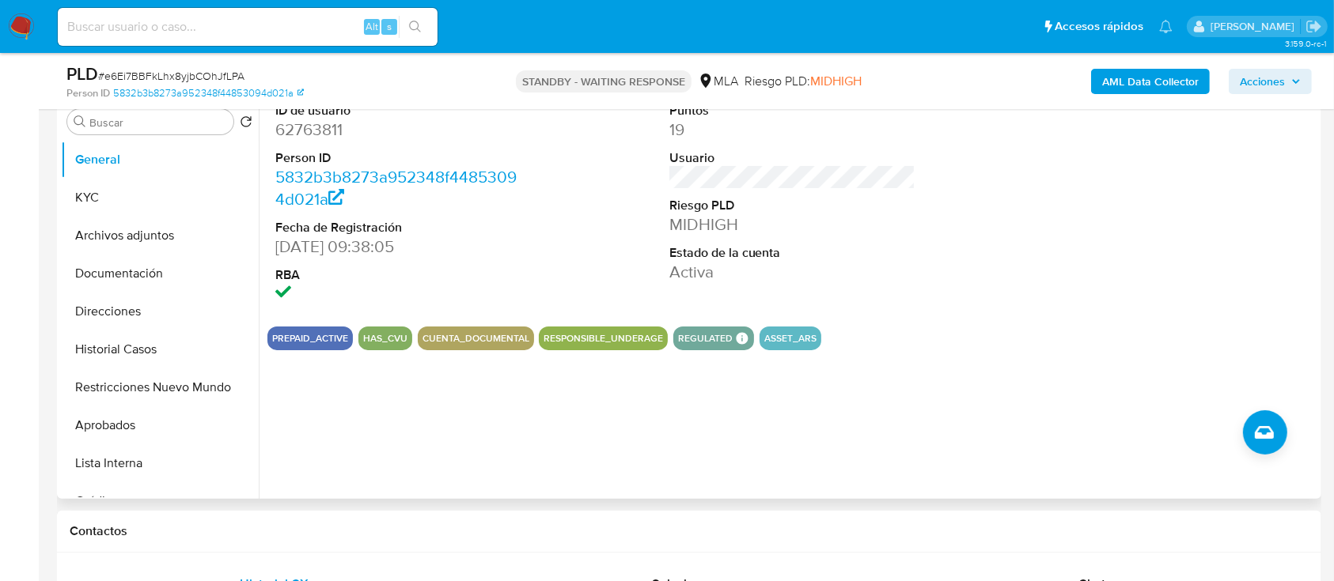
scroll to position [633, 0]
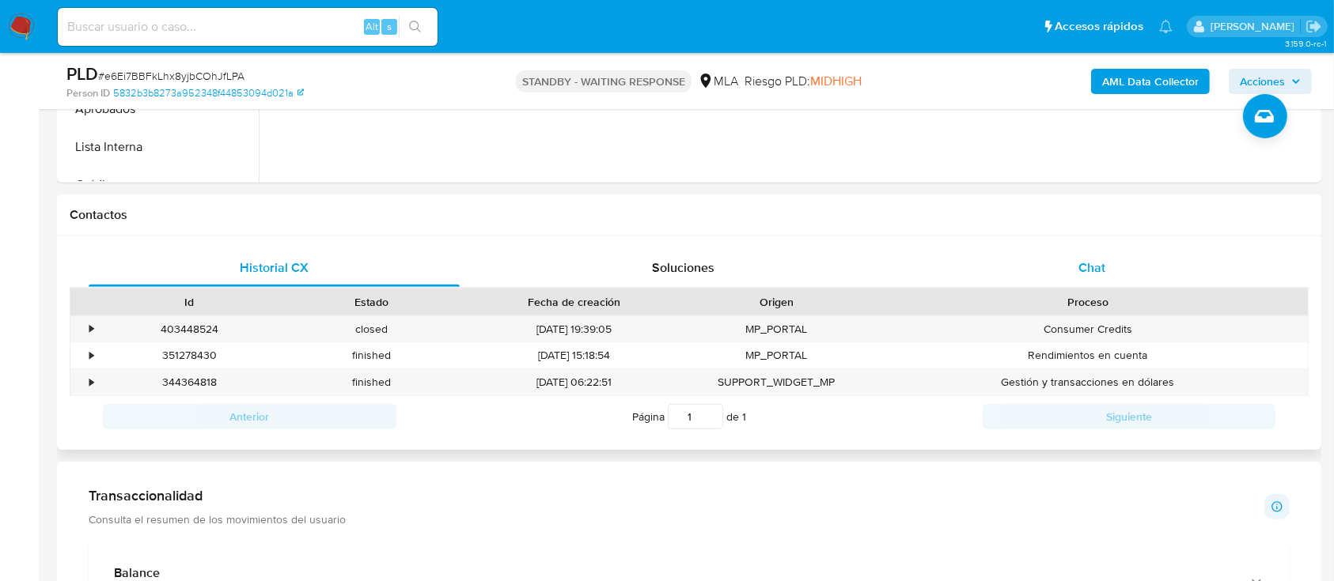
click at [1153, 259] on div "Chat" at bounding box center [1092, 268] width 371 height 38
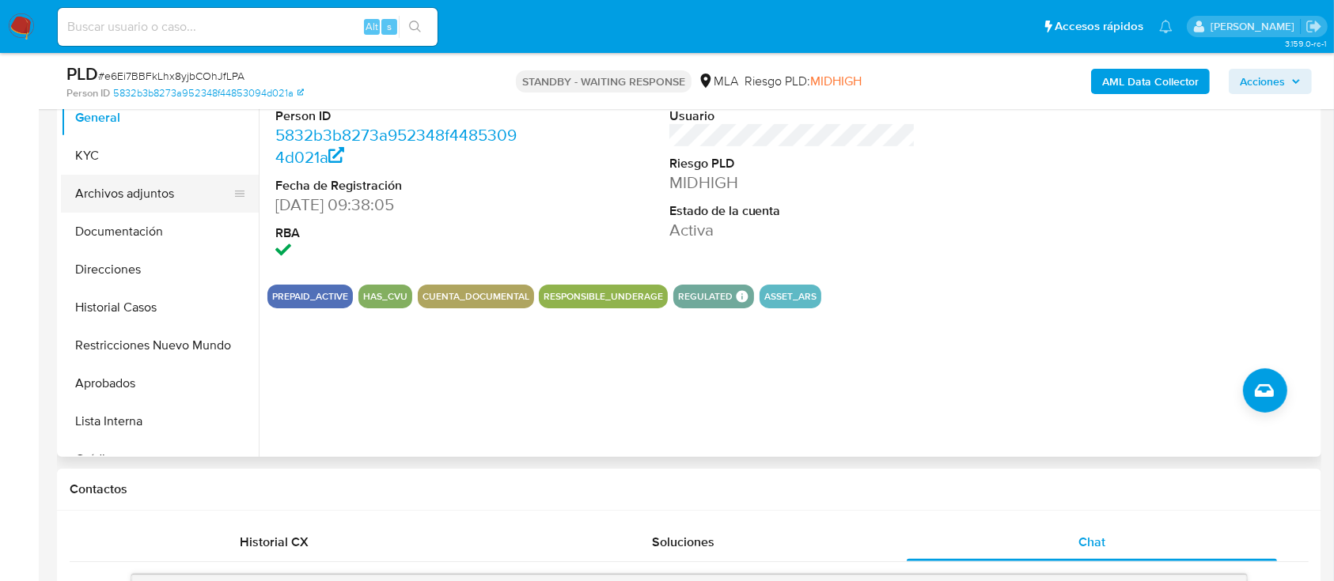
scroll to position [210, 0]
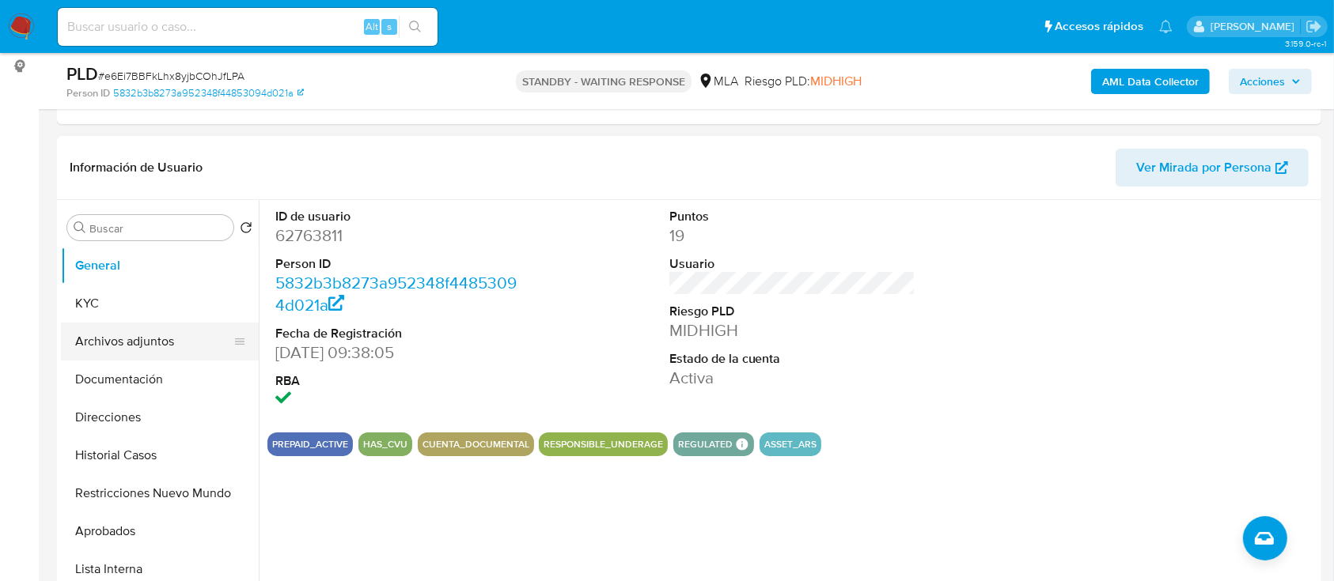
click at [146, 340] on button "Archivos adjuntos" at bounding box center [153, 342] width 185 height 38
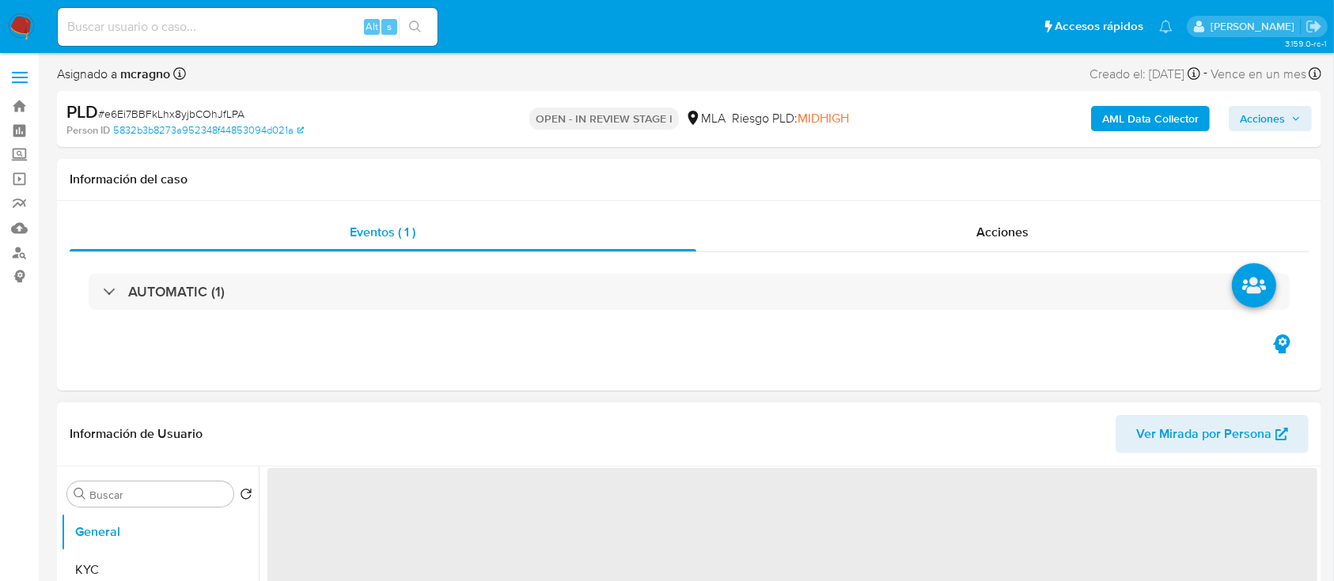
select select "10"
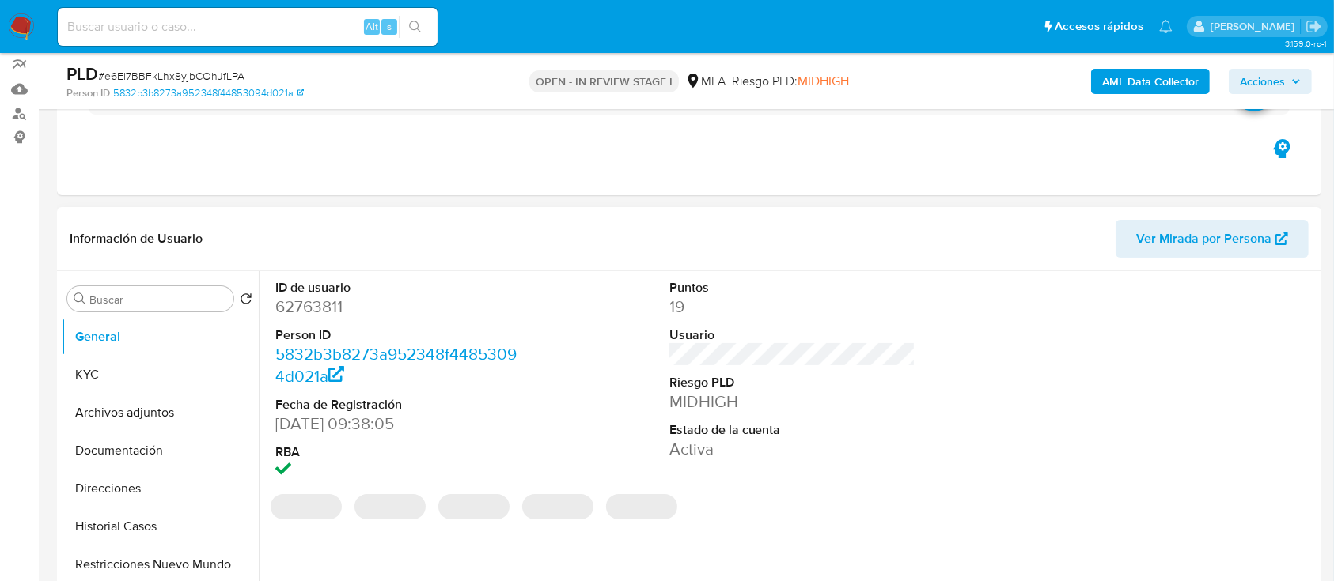
scroll to position [210, 0]
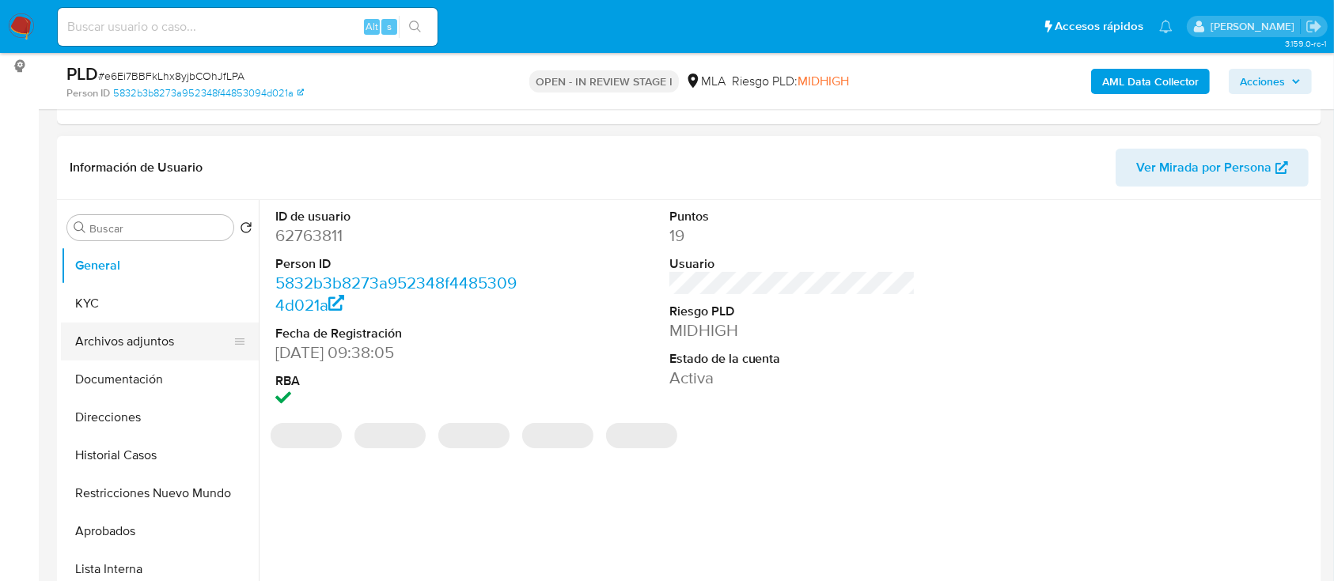
click at [166, 328] on button "Archivos adjuntos" at bounding box center [153, 342] width 185 height 38
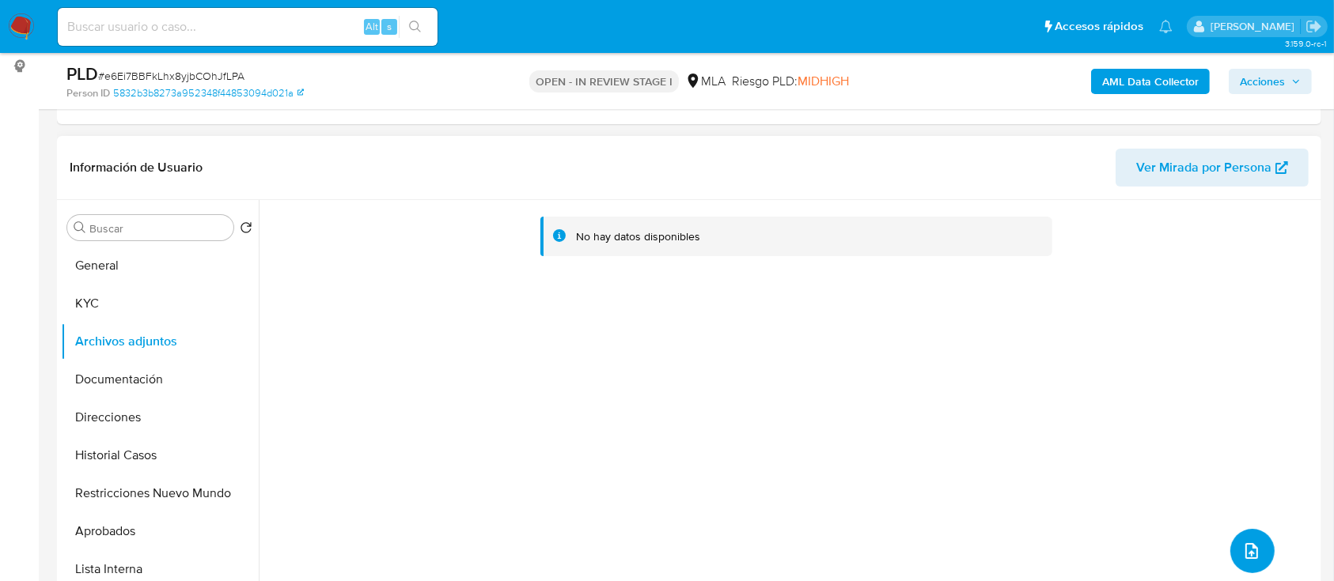
click at [1242, 542] on span "upload-file" at bounding box center [1251, 551] width 19 height 19
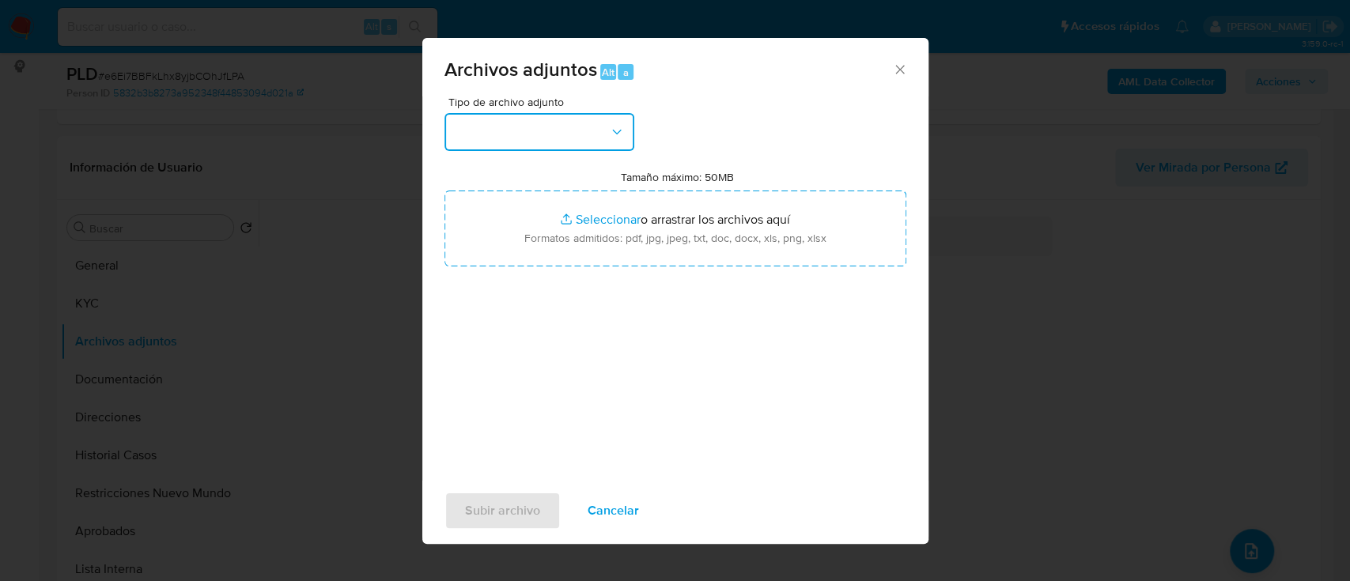
click at [566, 124] on button "button" at bounding box center [540, 132] width 190 height 38
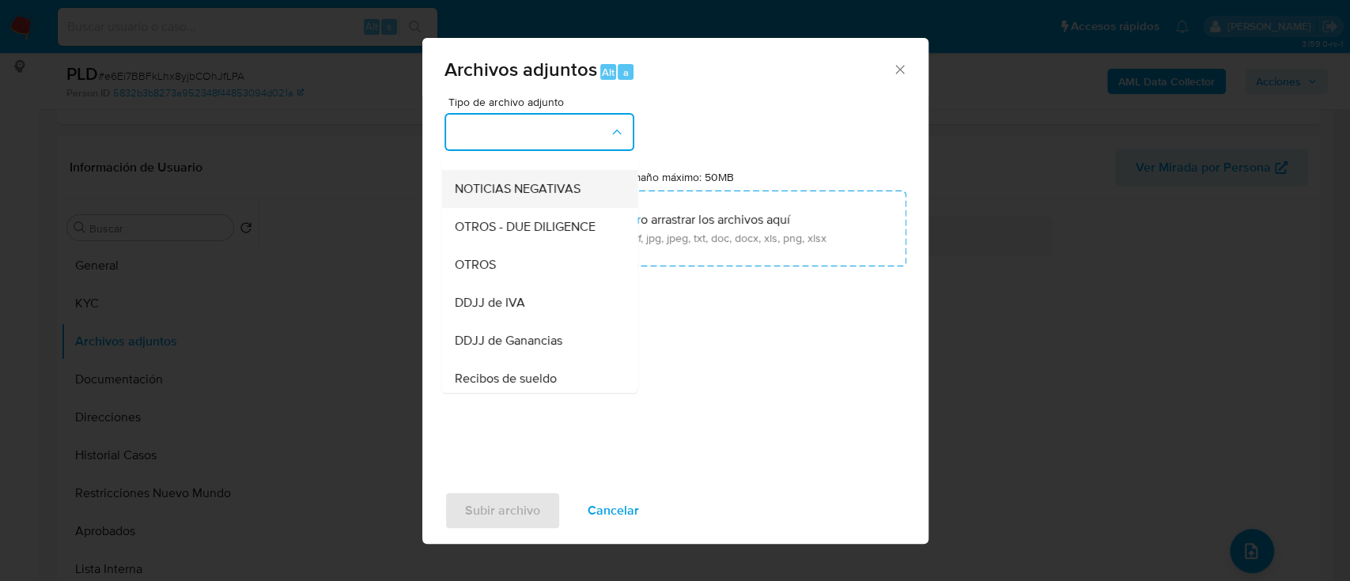
scroll to position [316, 0]
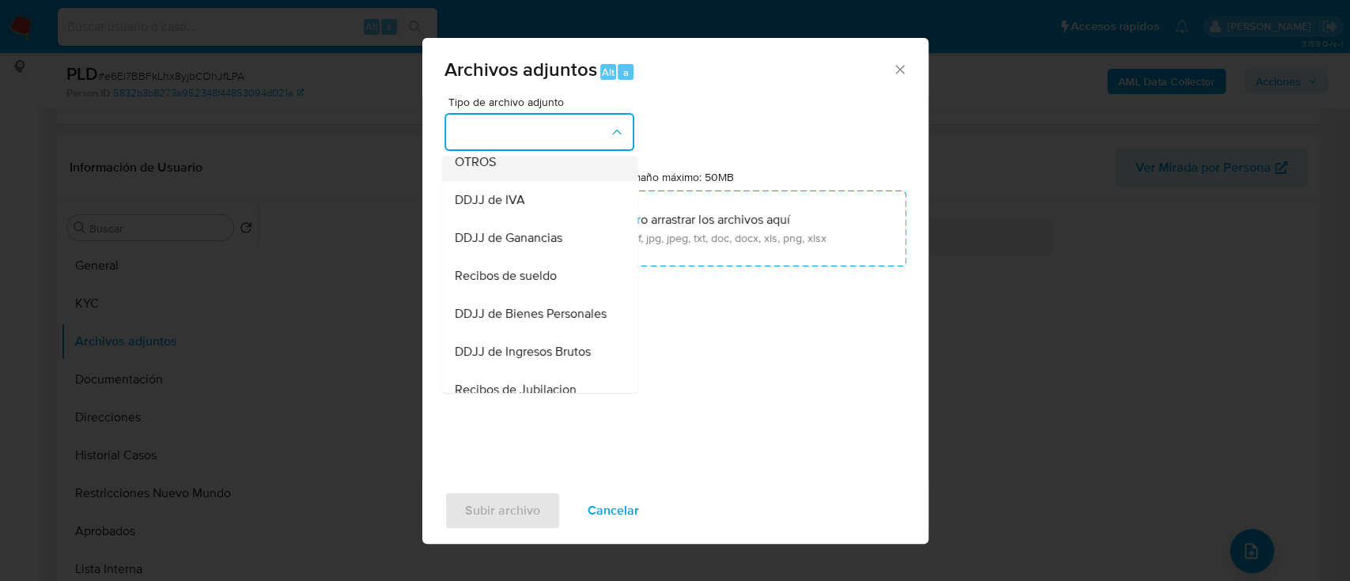
click at [538, 174] on div "OTROS" at bounding box center [534, 162] width 161 height 38
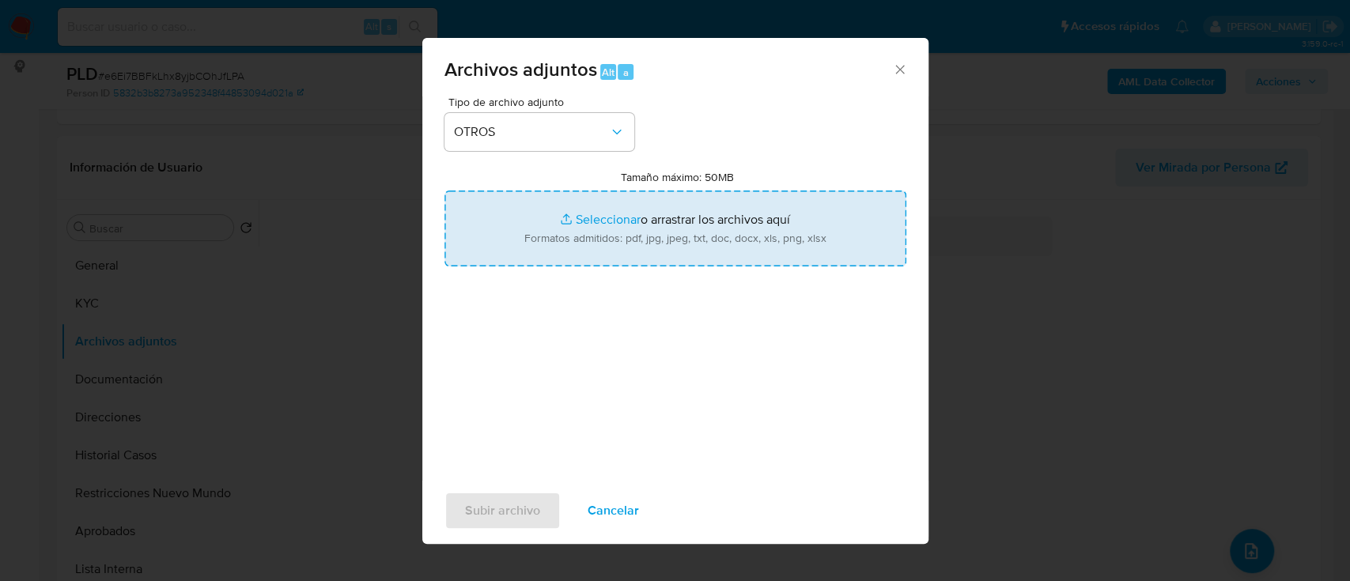
click at [671, 249] on input "Tamaño máximo: 50MB Seleccionar archivos" at bounding box center [676, 229] width 462 height 76
type input "C:\fakepath\62763811 - Movimientos.xlsx"
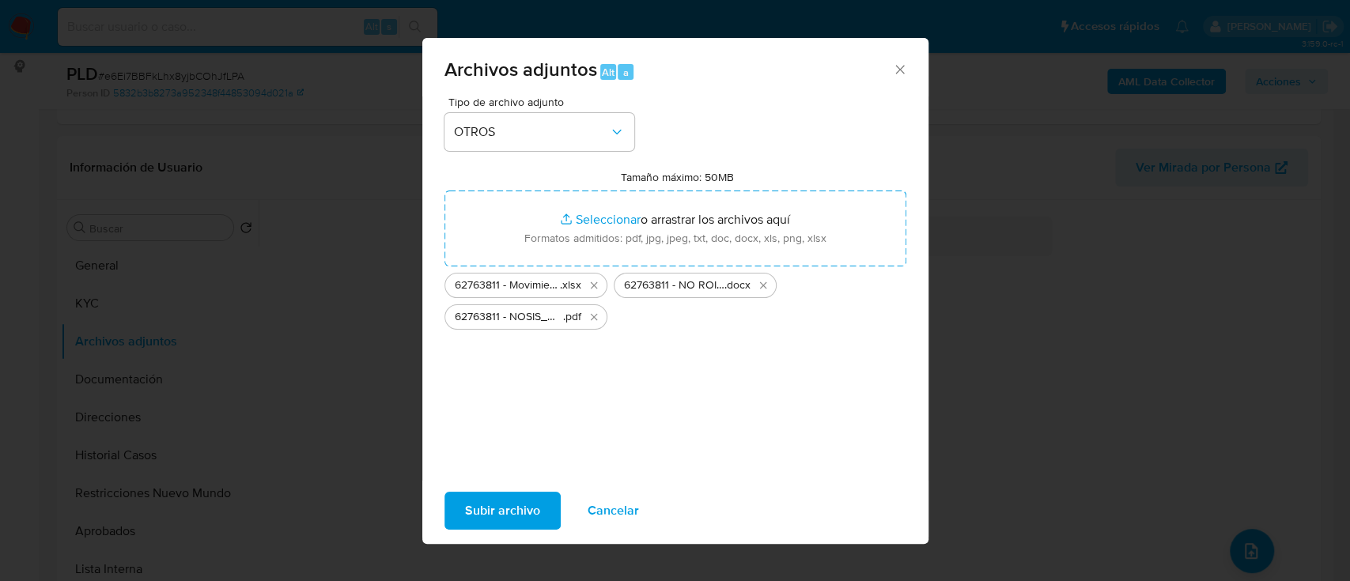
click at [532, 497] on span "Subir archivo" at bounding box center [502, 511] width 75 height 35
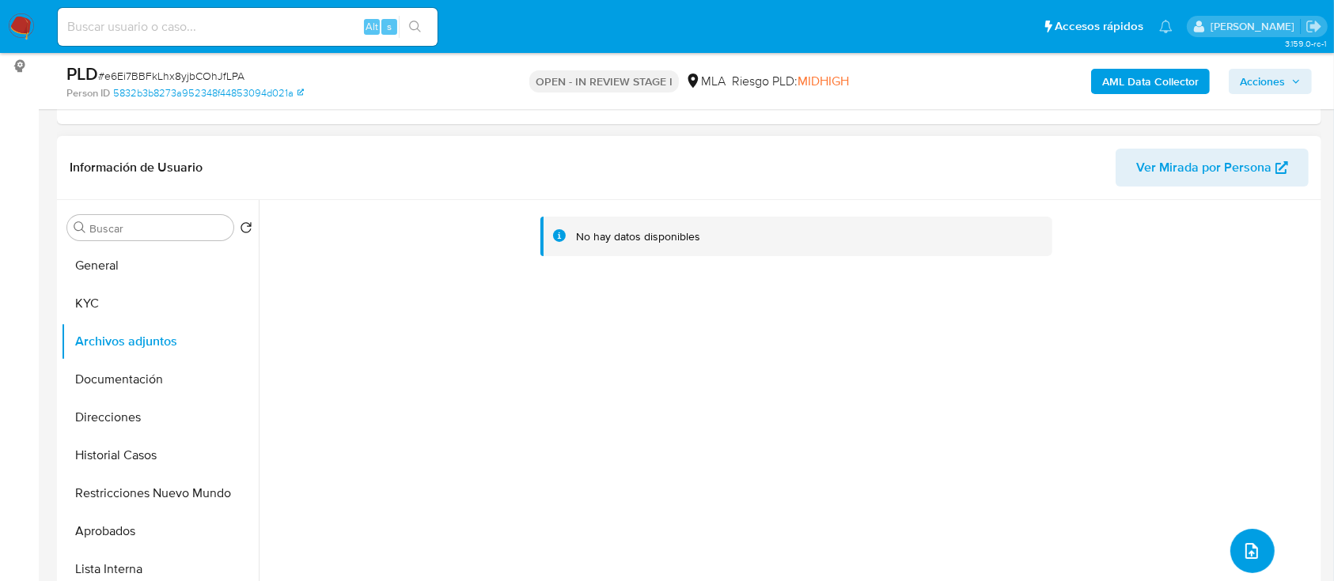
click at [1242, 547] on icon "upload-file" at bounding box center [1251, 551] width 19 height 19
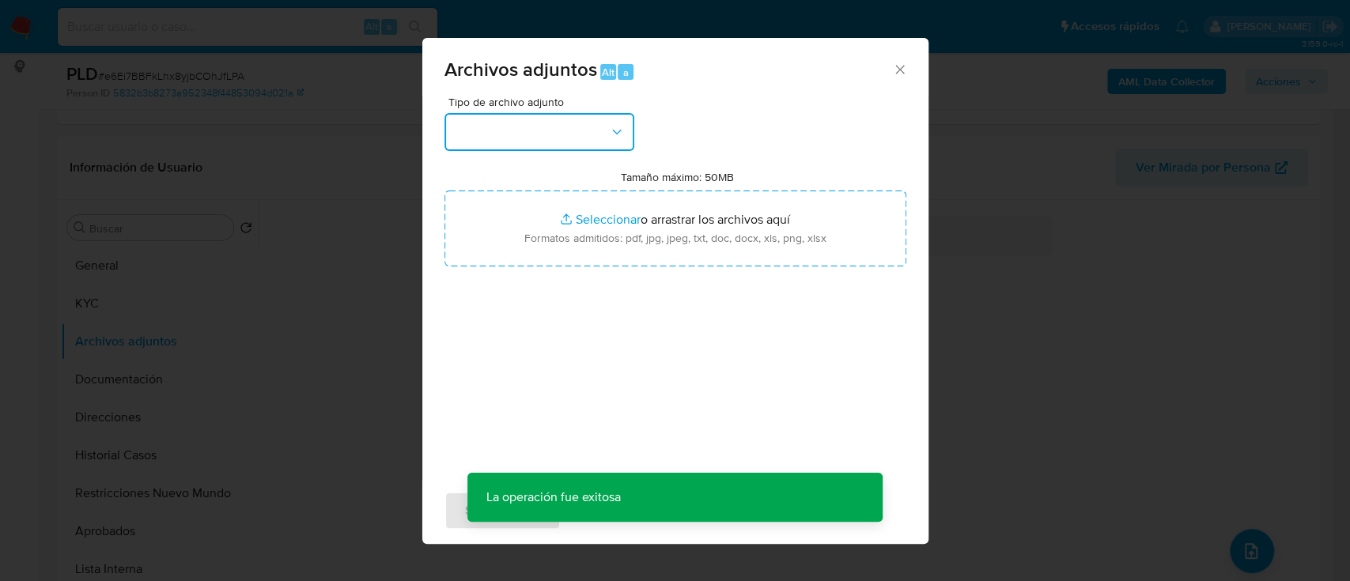
click at [561, 124] on button "button" at bounding box center [540, 132] width 190 height 38
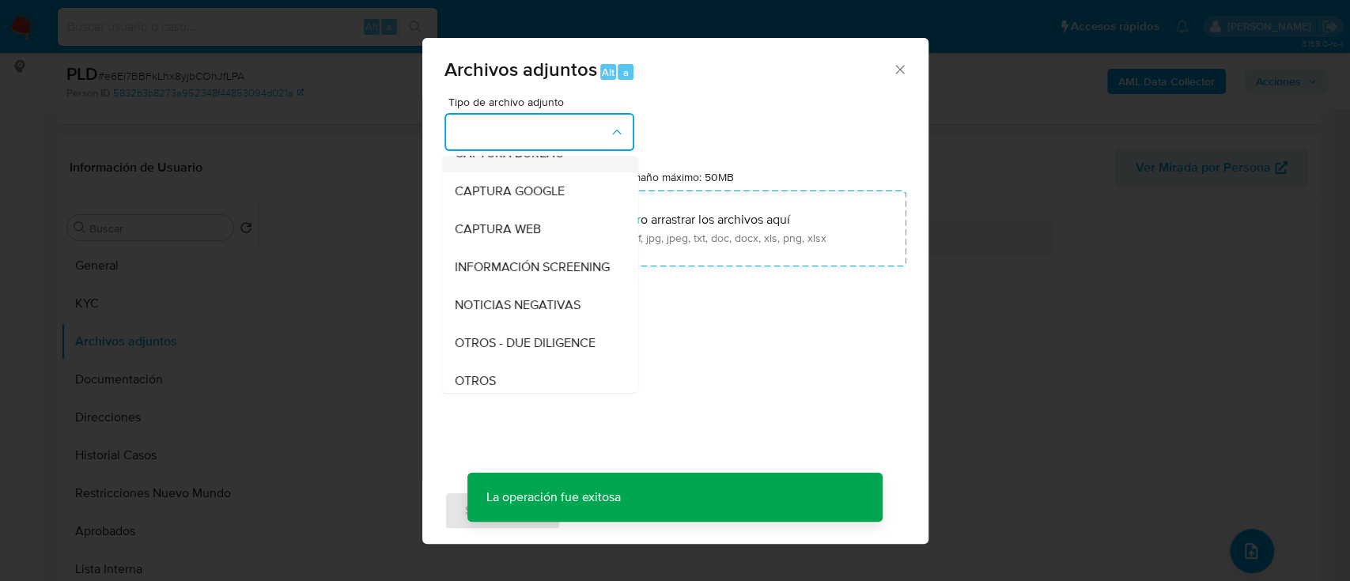
scroll to position [210, 0]
click at [559, 272] on div "OTROS" at bounding box center [534, 268] width 161 height 38
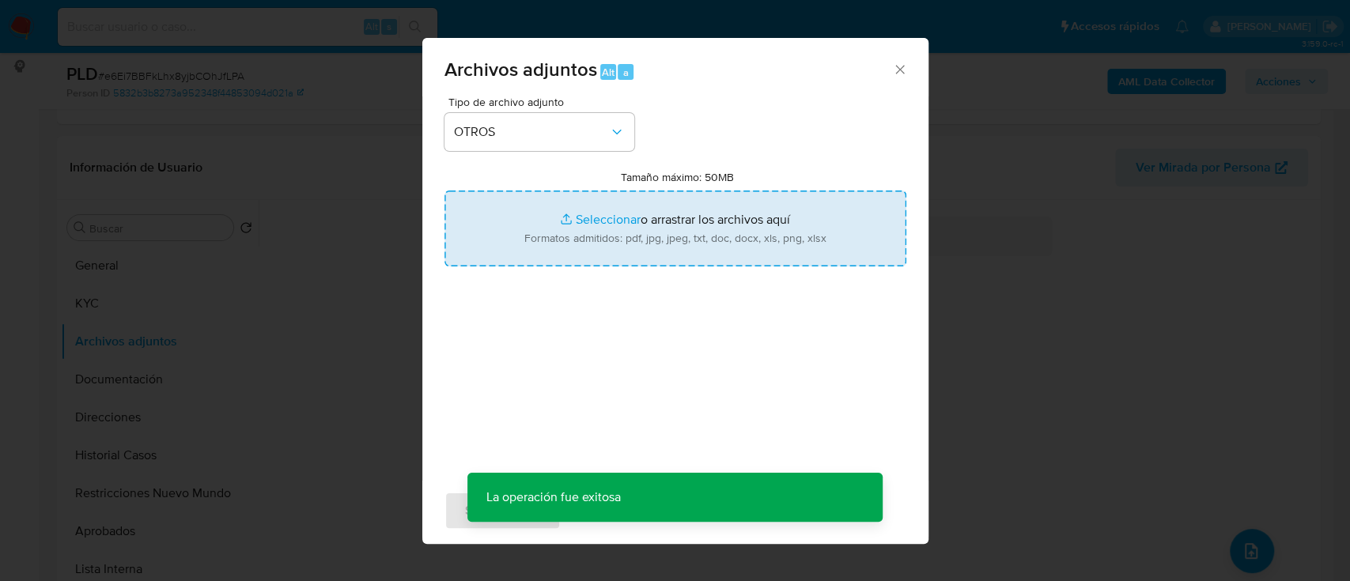
click at [666, 227] on input "Tamaño máximo: 50MB Seleccionar archivos" at bounding box center [676, 229] width 462 height 76
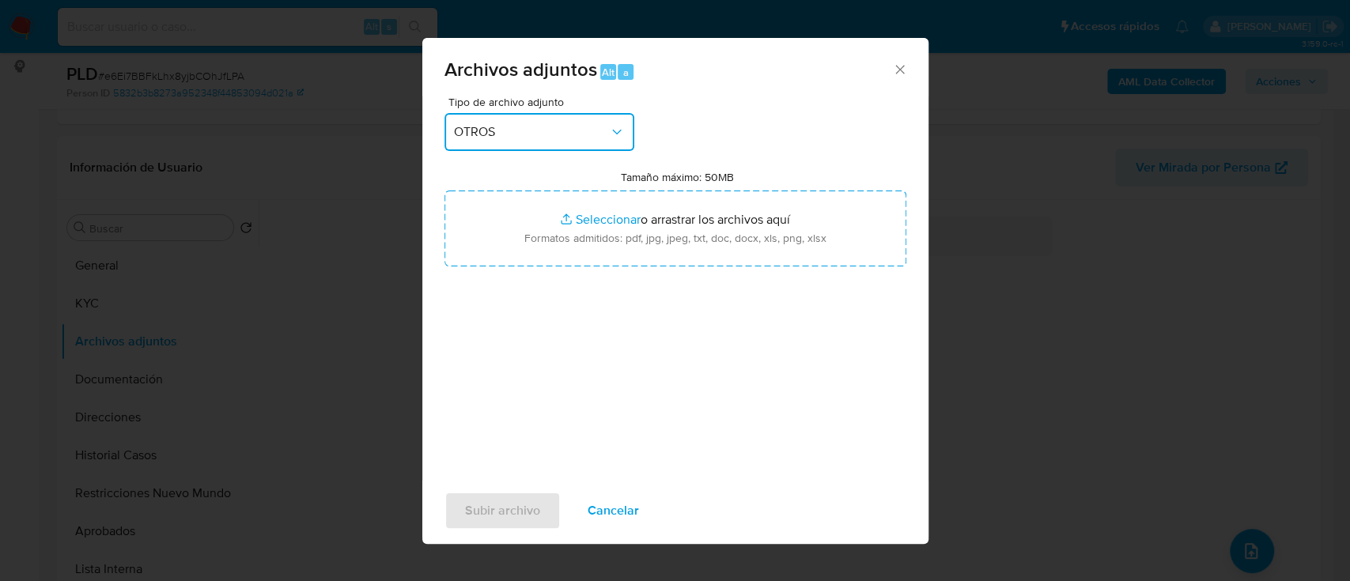
click at [598, 135] on span "OTROS" at bounding box center [531, 132] width 155 height 16
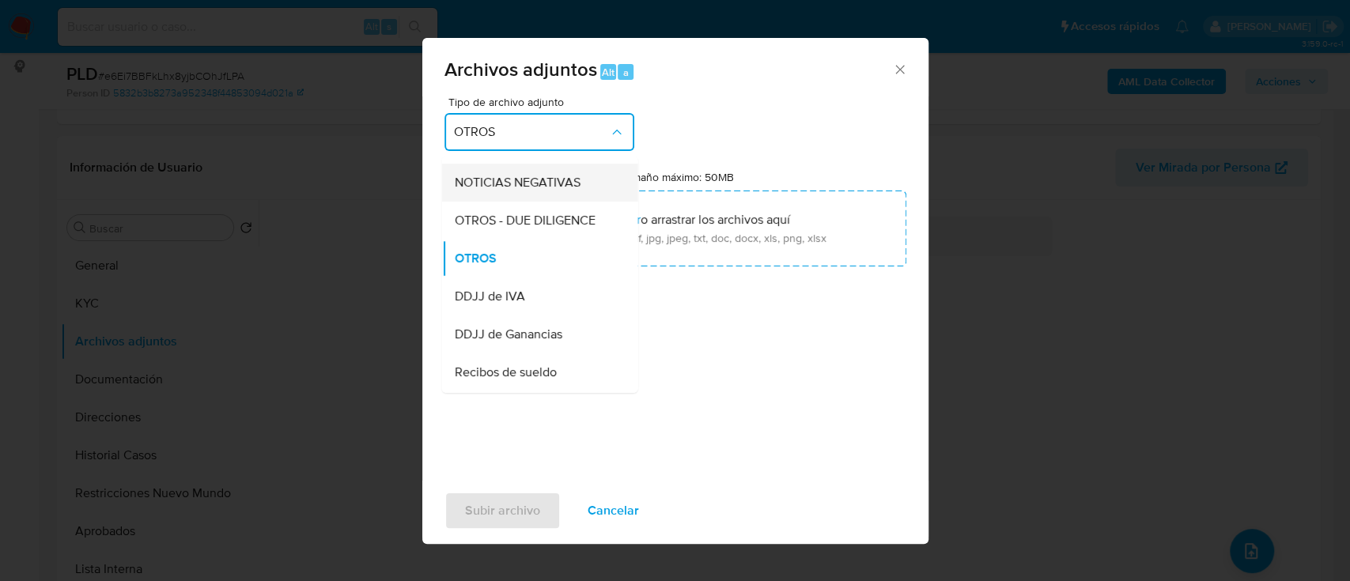
scroll to position [325, 0]
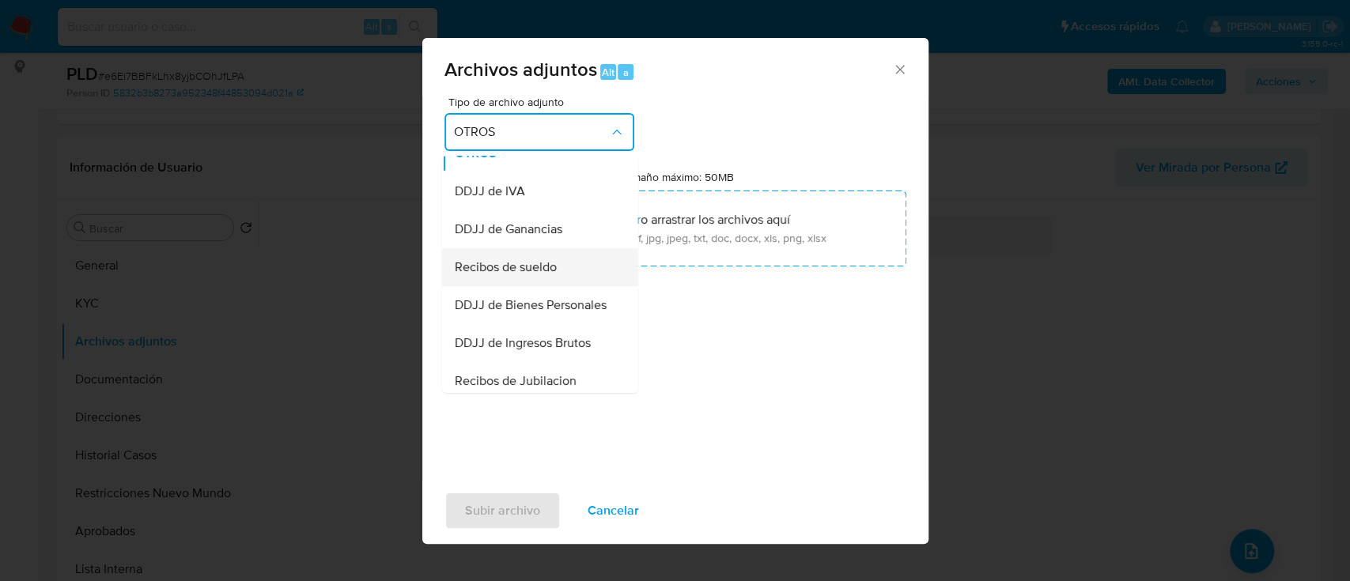
click at [560, 271] on div "Recibos de sueldo" at bounding box center [534, 267] width 161 height 38
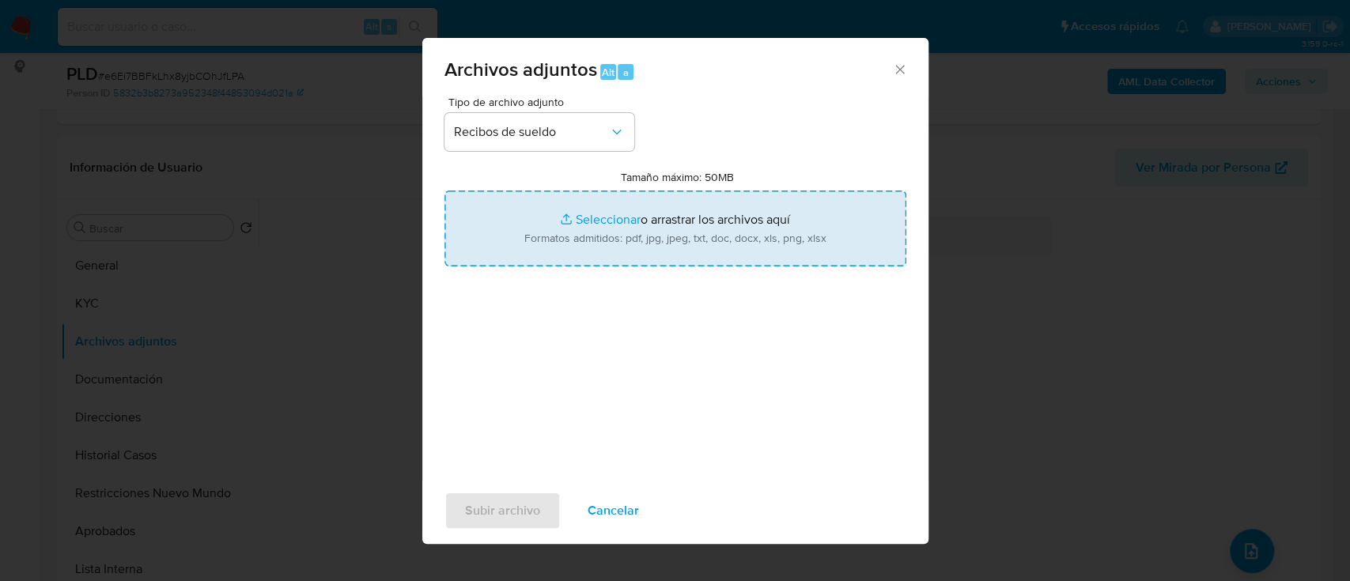
click at [616, 231] on input "Tamaño máximo: 50MB Seleccionar archivos" at bounding box center [676, 229] width 462 height 76
type input "C:\fakepath\62763811 - Recibos de sueldo may-[DATE].pdf"
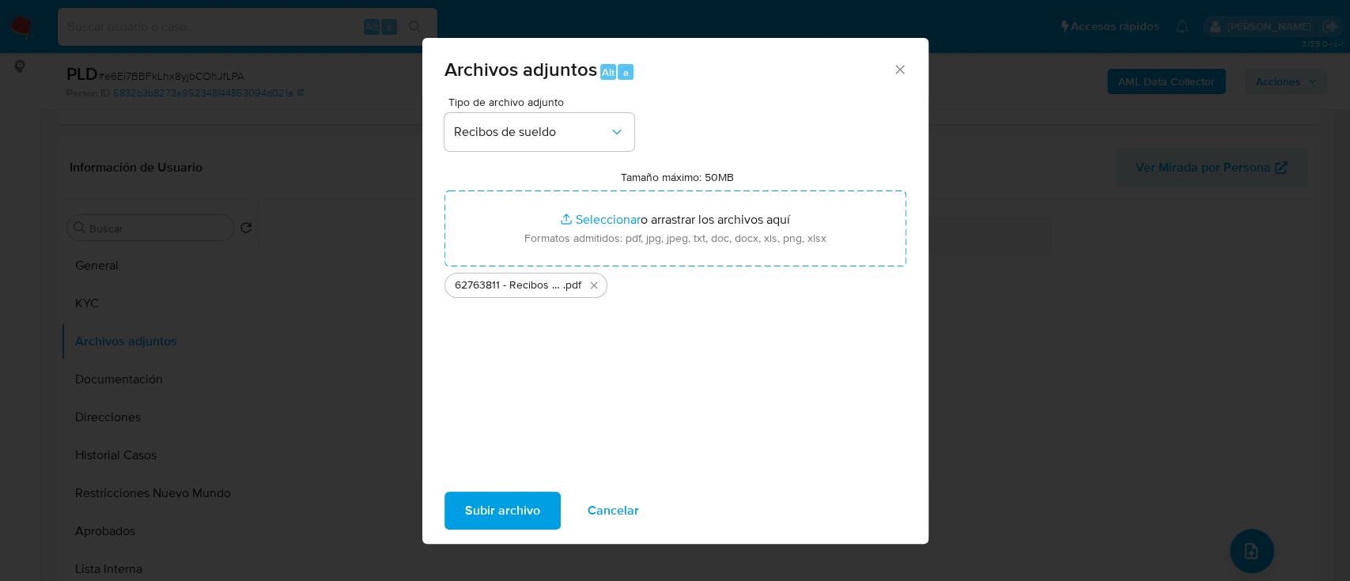
drag, startPoint x: 615, startPoint y: 231, endPoint x: 536, endPoint y: 513, distance: 292.5
click at [536, 513] on span "Subir archivo" at bounding box center [502, 511] width 75 height 35
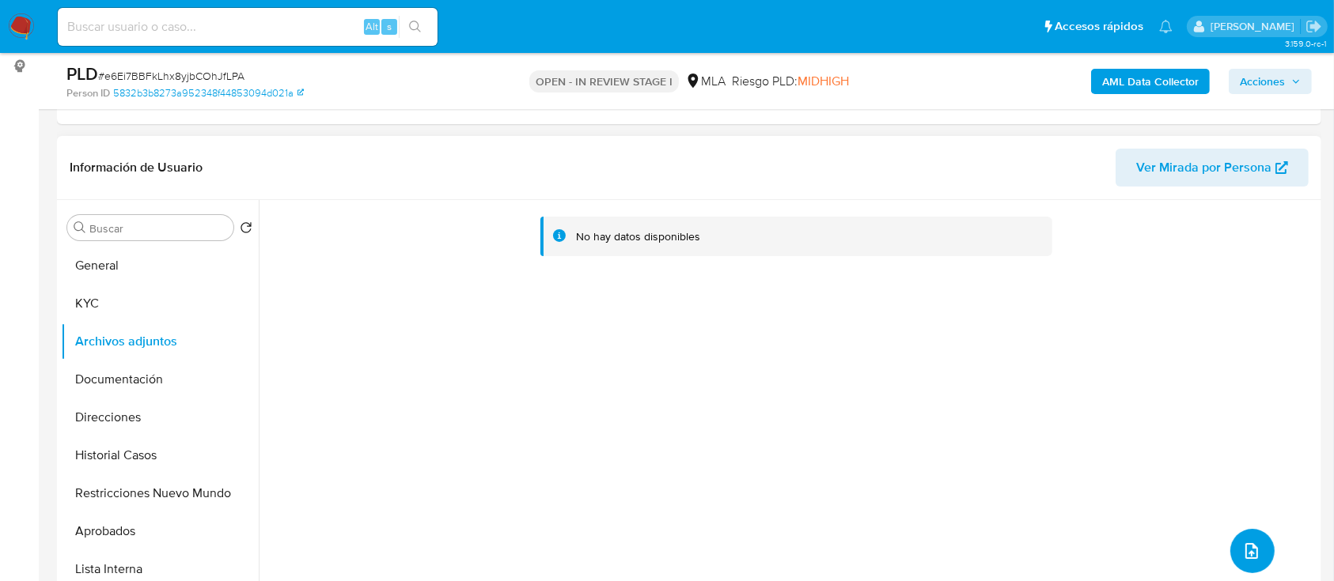
click at [1248, 555] on icon "upload-file" at bounding box center [1251, 551] width 13 height 16
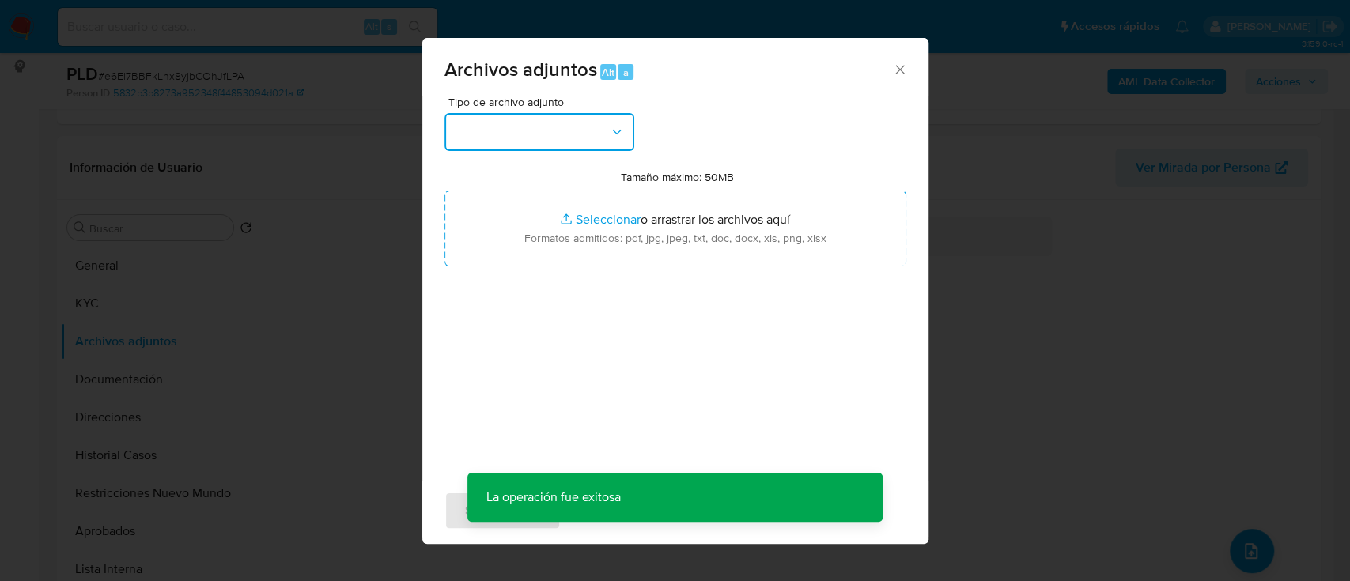
click at [550, 125] on button "button" at bounding box center [540, 132] width 190 height 38
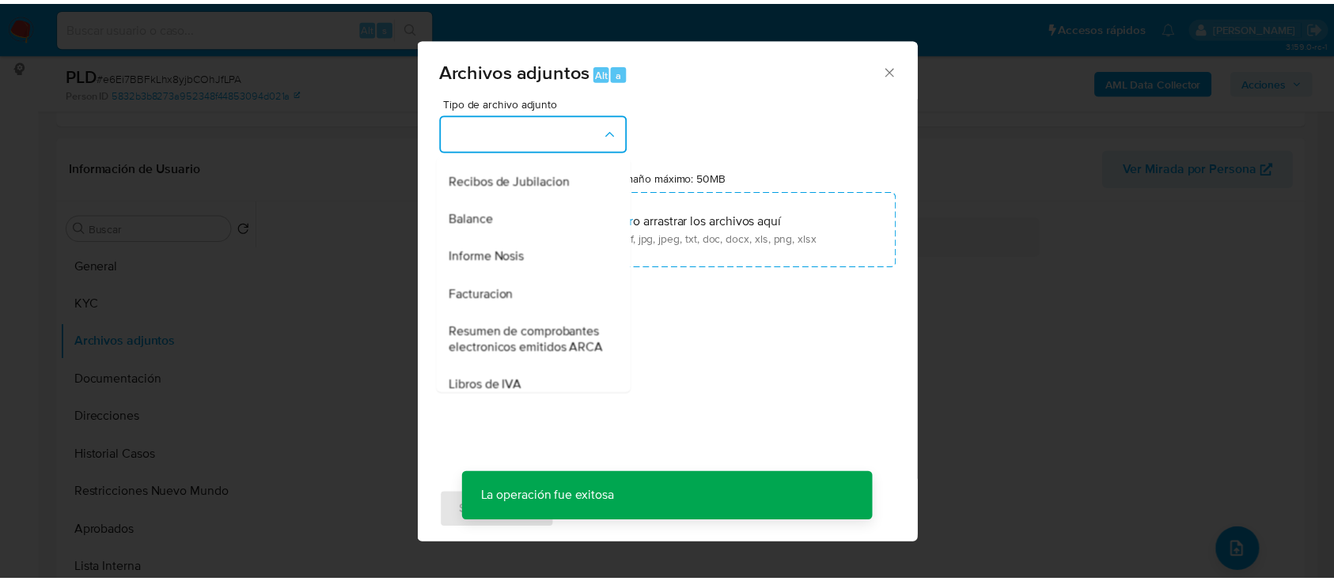
scroll to position [633, 0]
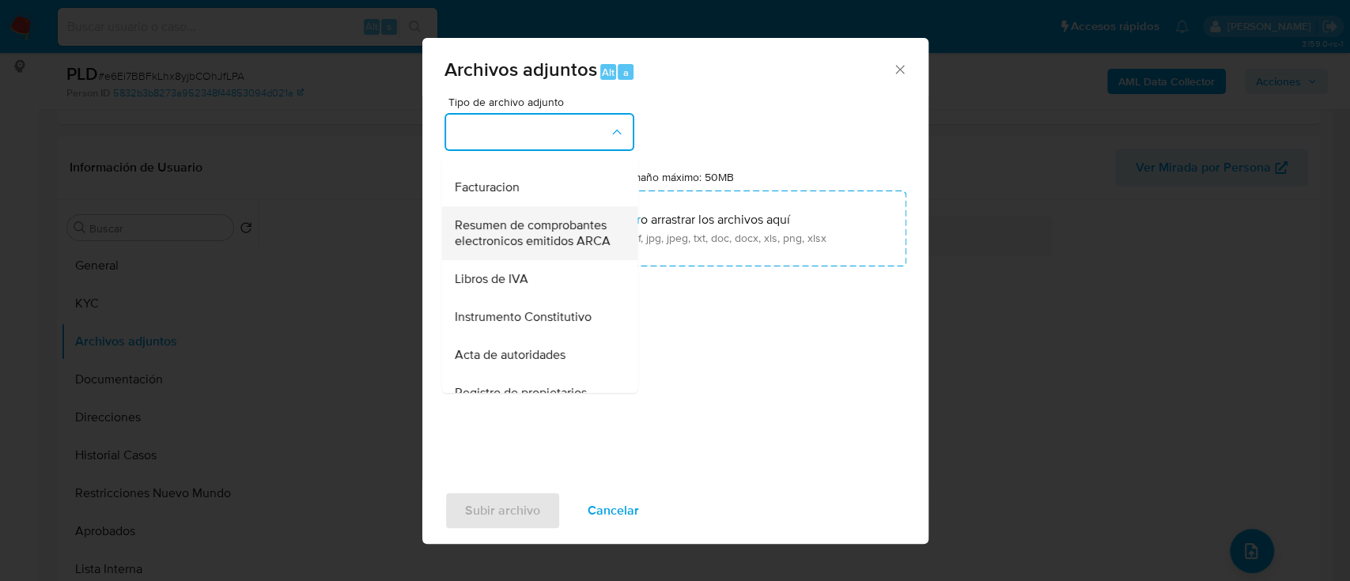
click at [557, 249] on span "Resumen de comprobantes electronicos emitidos ARCA" at bounding box center [534, 234] width 161 height 32
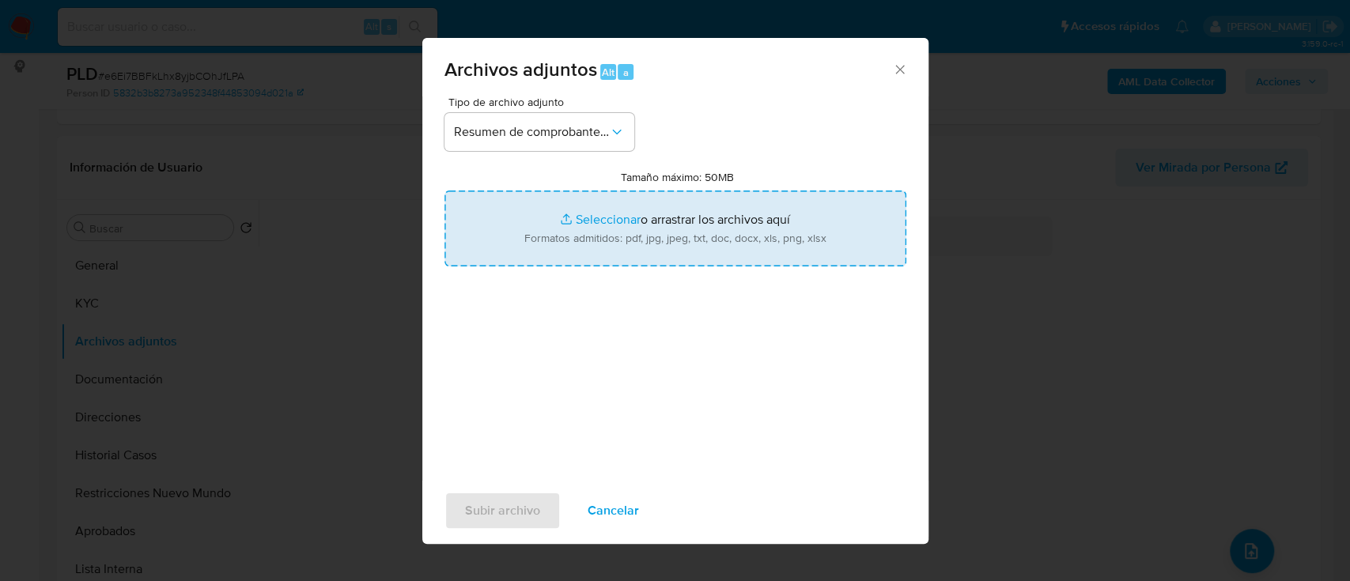
click at [619, 240] on input "Tamaño máximo: 50MB Seleccionar archivos" at bounding box center [676, 229] width 462 height 76
type input "C:\fakepath\62763811 - Comprobantes electronicos [DATE]-[DATE].pdf"
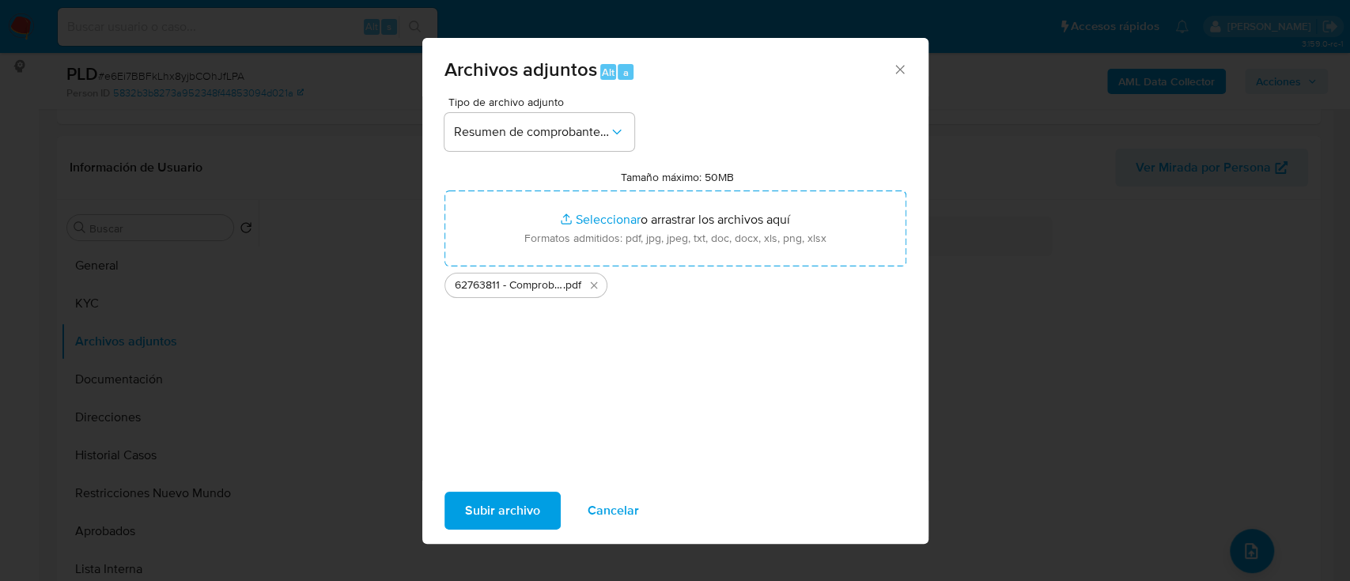
click at [534, 505] on span "Subir archivo" at bounding box center [502, 511] width 75 height 35
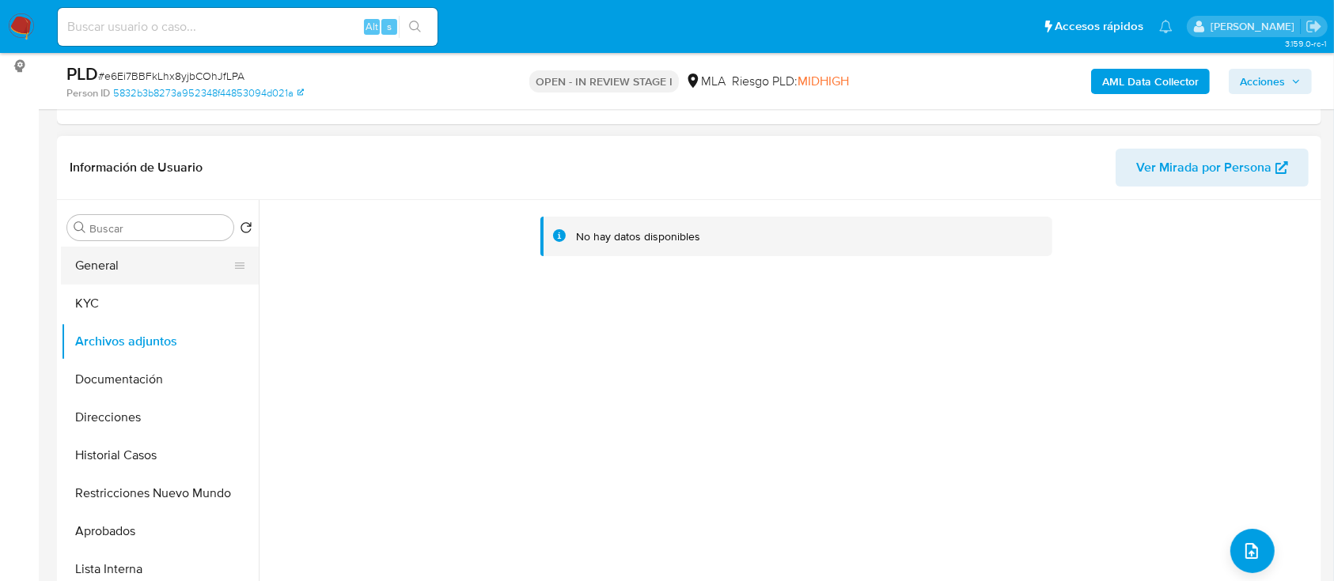
click at [89, 263] on button "General" at bounding box center [153, 266] width 185 height 38
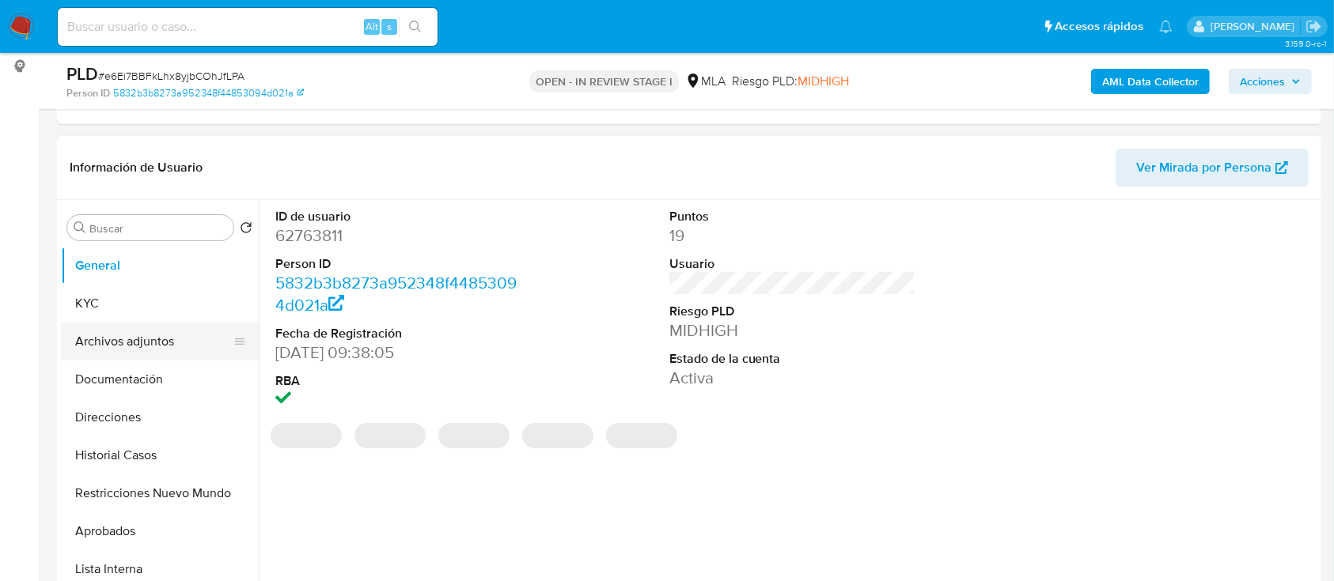
click at [133, 334] on button "Archivos adjuntos" at bounding box center [153, 342] width 185 height 38
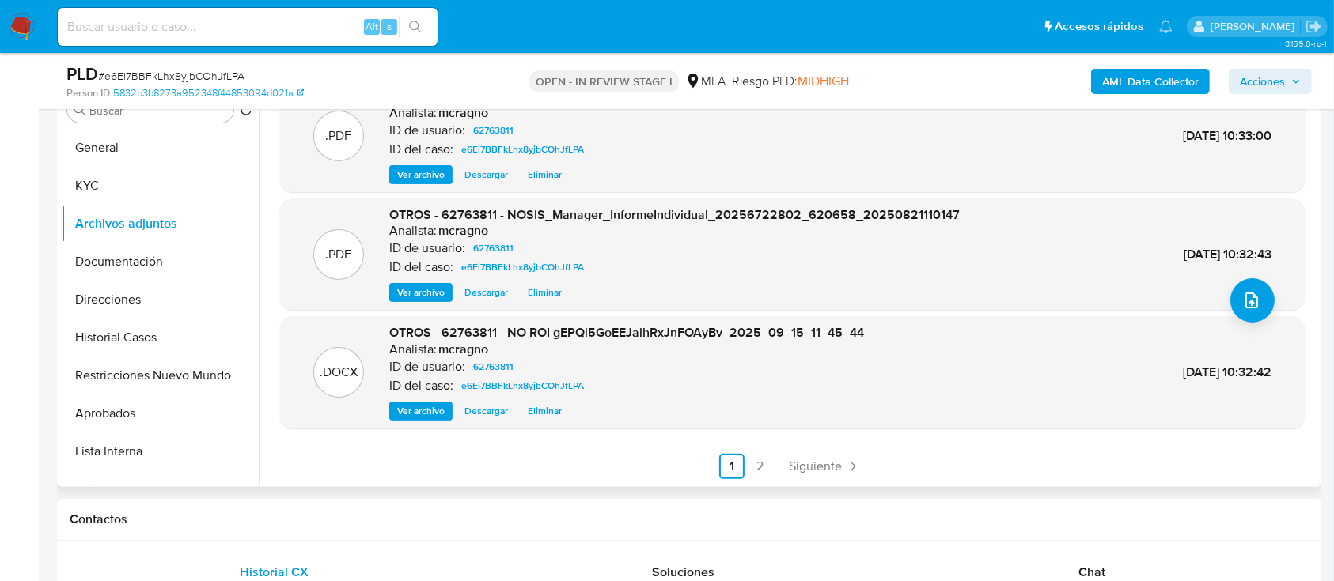
scroll to position [422, 0]
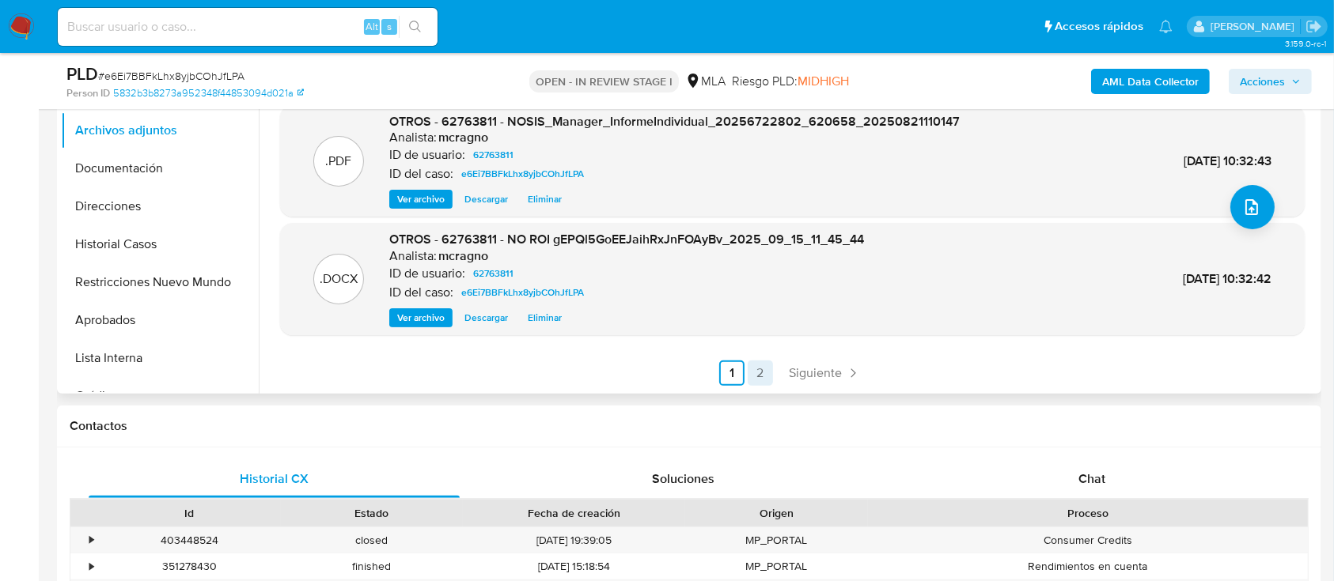
click at [755, 375] on link "2" at bounding box center [760, 373] width 25 height 25
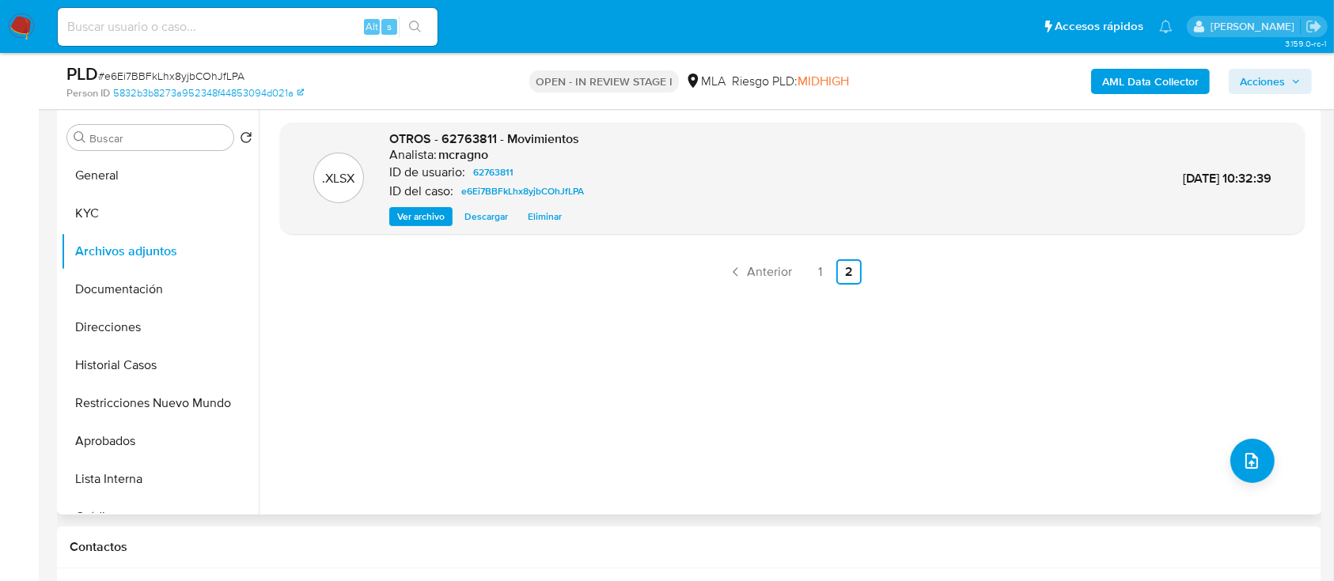
scroll to position [210, 0]
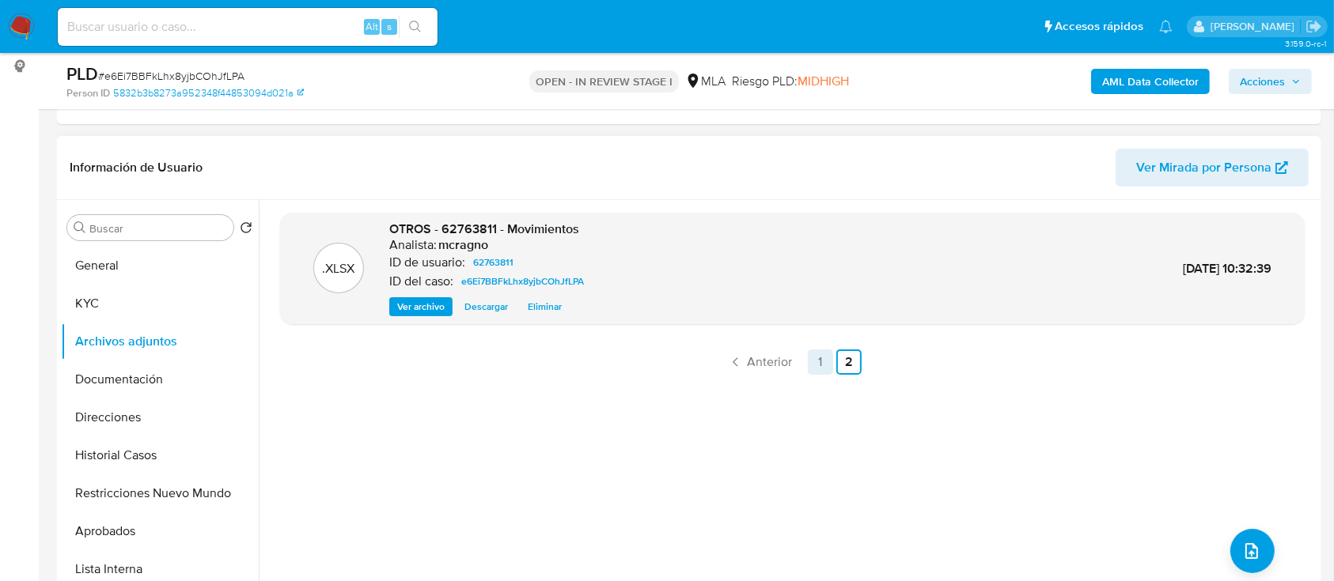
click at [816, 360] on link "1" at bounding box center [820, 362] width 25 height 25
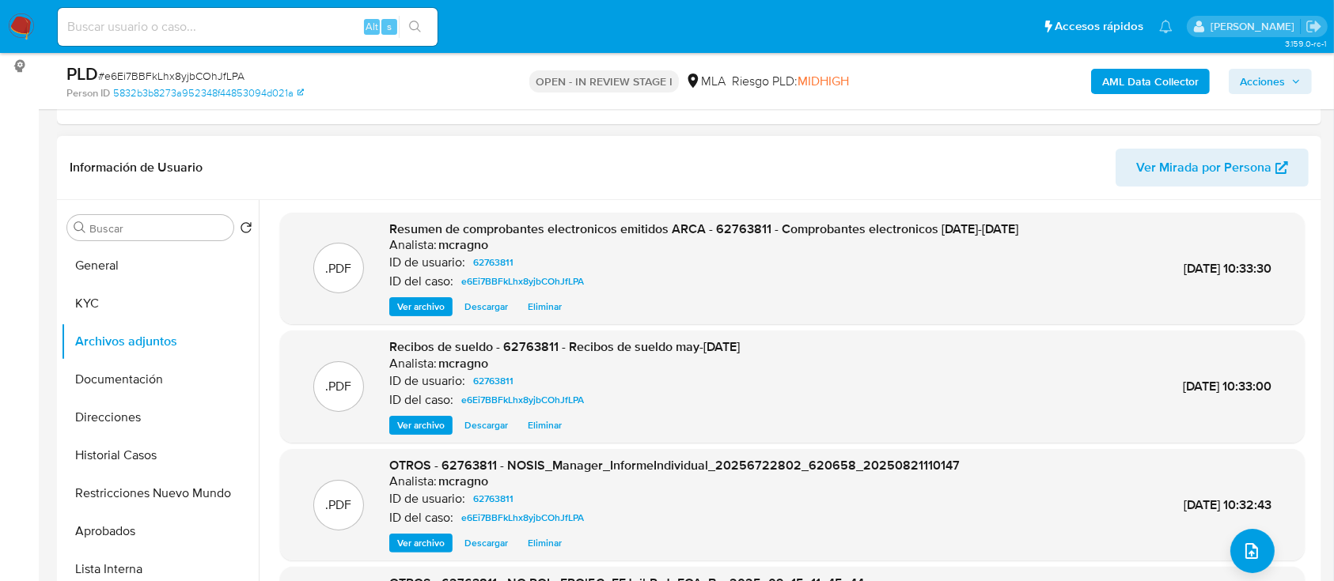
click at [1257, 69] on span "Acciones" at bounding box center [1262, 81] width 45 height 25
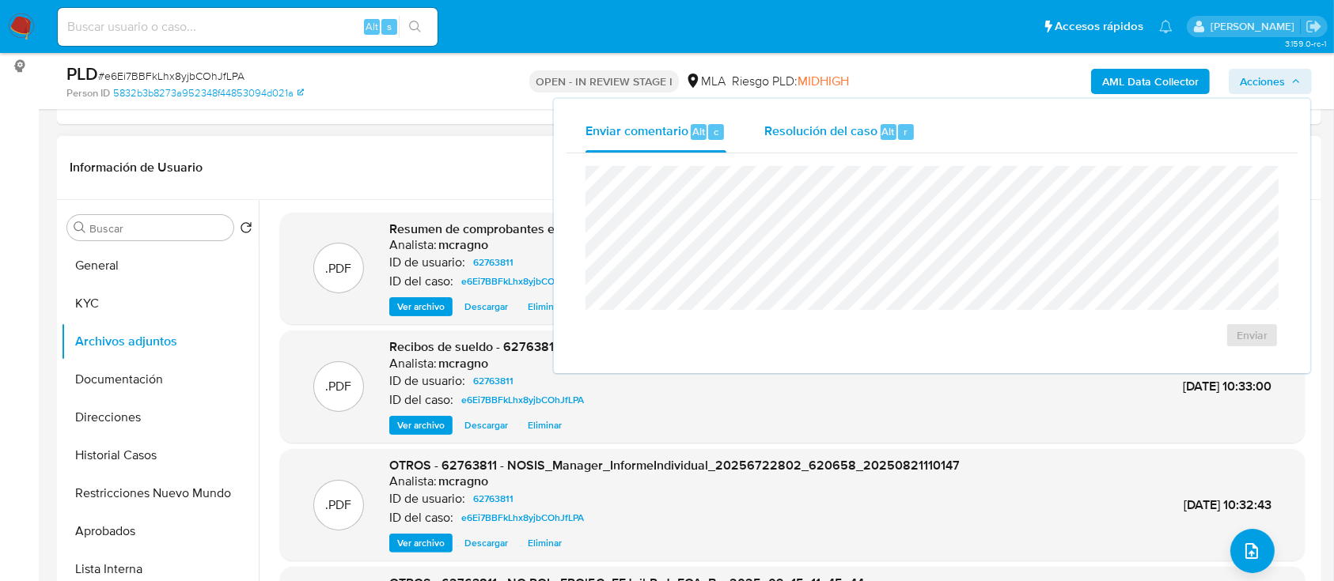
drag, startPoint x: 860, startPoint y: 119, endPoint x: 873, endPoint y: 161, distance: 43.3
click at [860, 121] on div "Resolución del caso Alt r" at bounding box center [839, 132] width 151 height 41
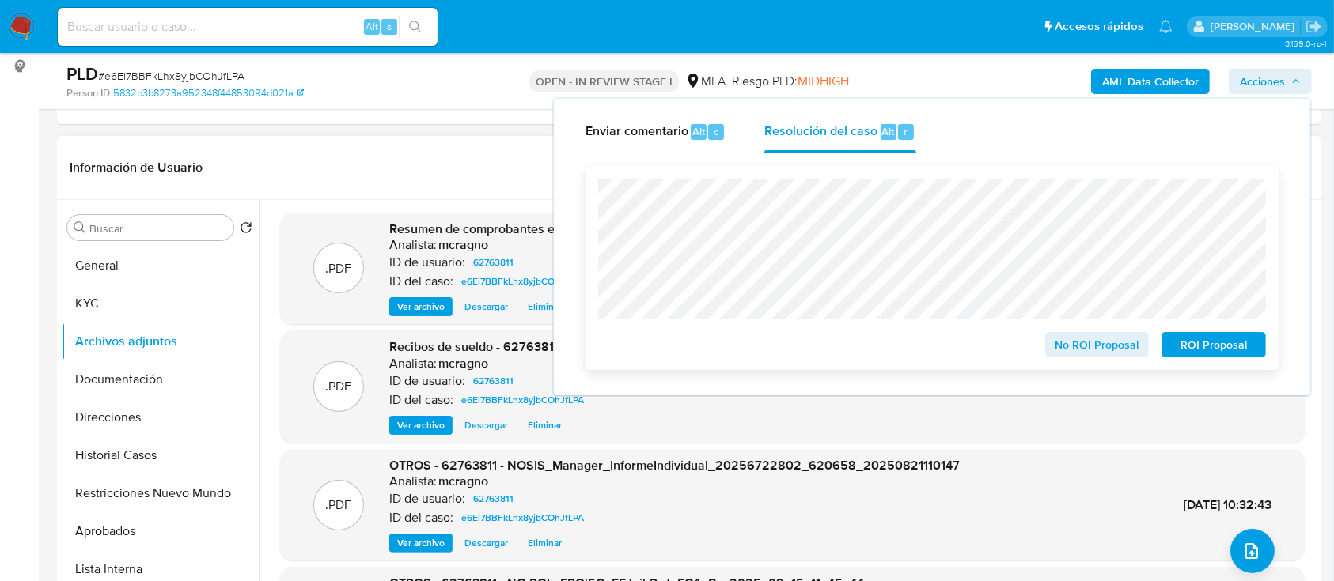
click at [1079, 335] on span "No ROI Proposal" at bounding box center [1097, 345] width 82 height 22
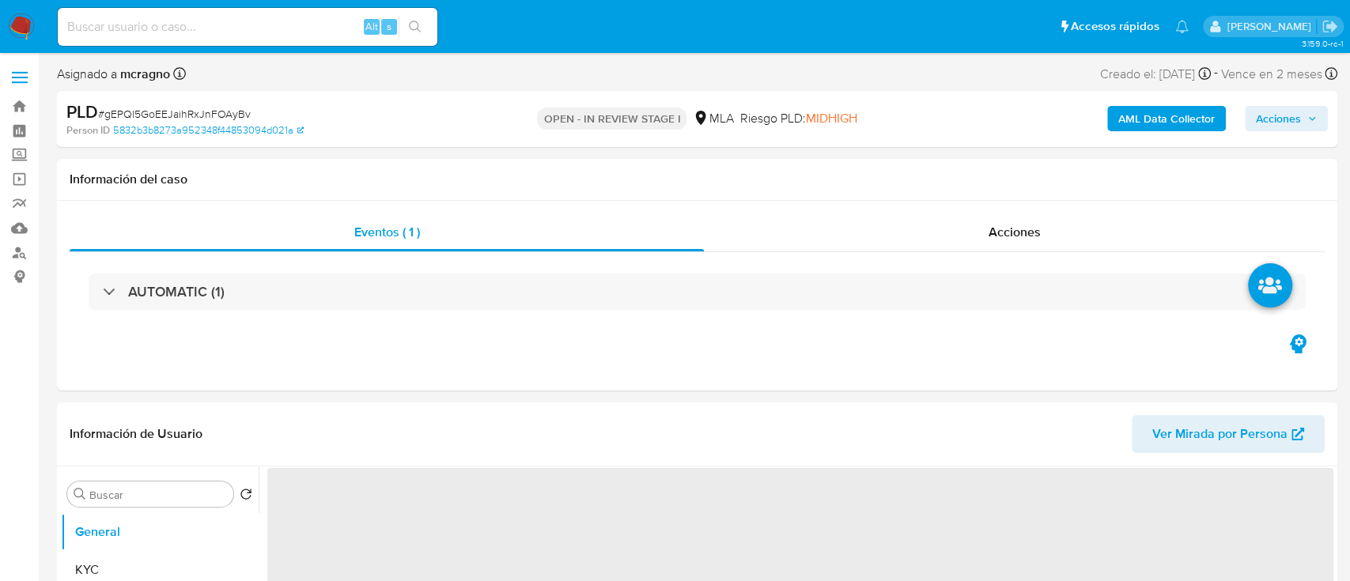
select select "10"
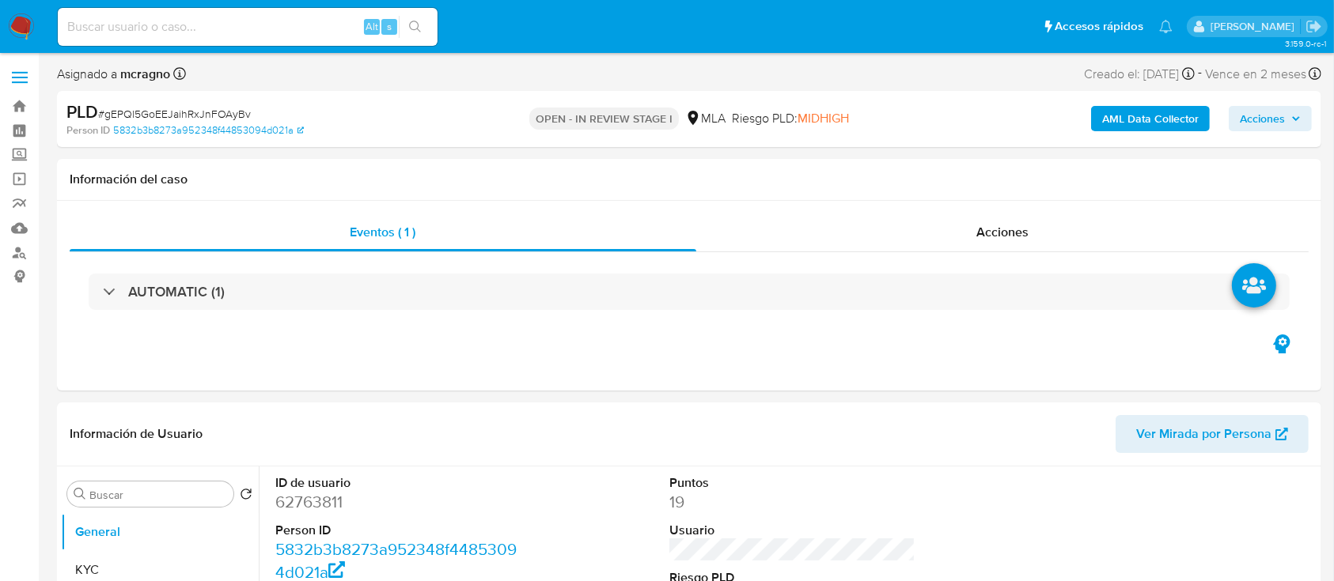
click at [1290, 120] on span "Acciones" at bounding box center [1270, 119] width 61 height 22
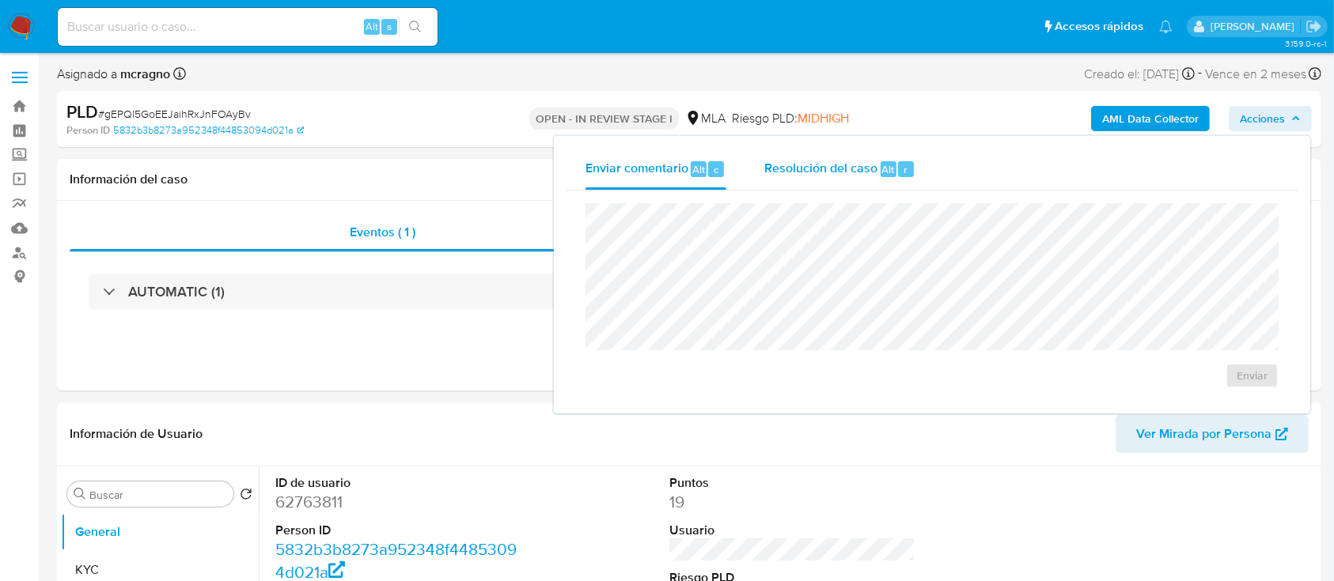
click at [837, 174] on span "Resolución del caso" at bounding box center [820, 169] width 113 height 18
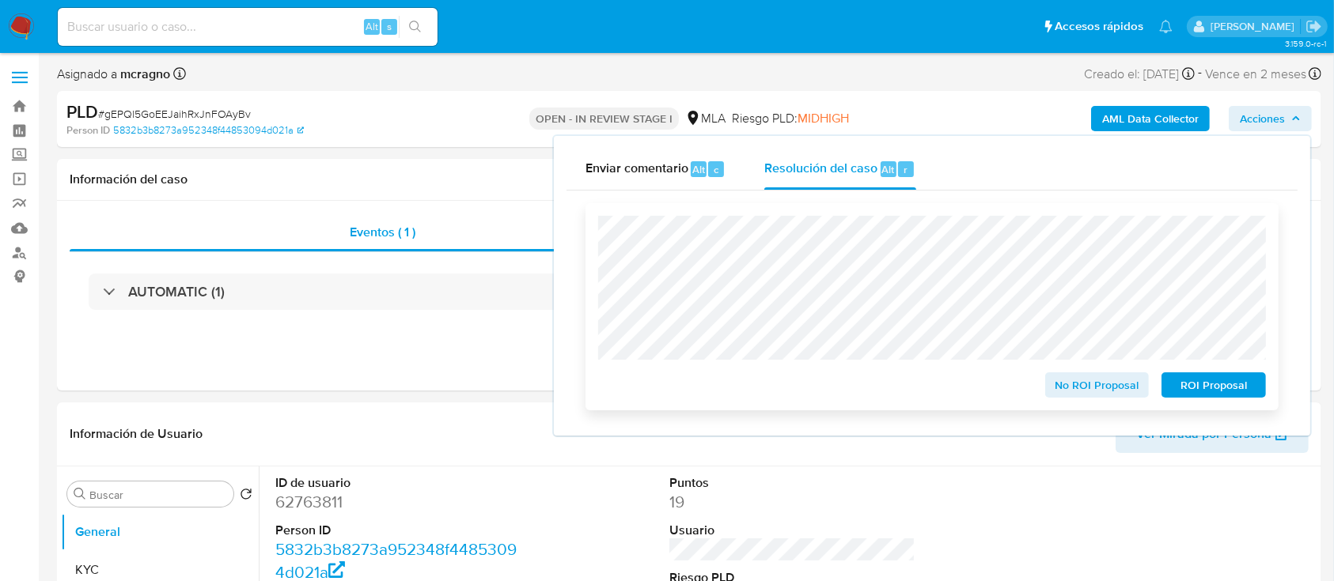
click at [1046, 390] on button "No ROI Proposal" at bounding box center [1097, 385] width 104 height 25
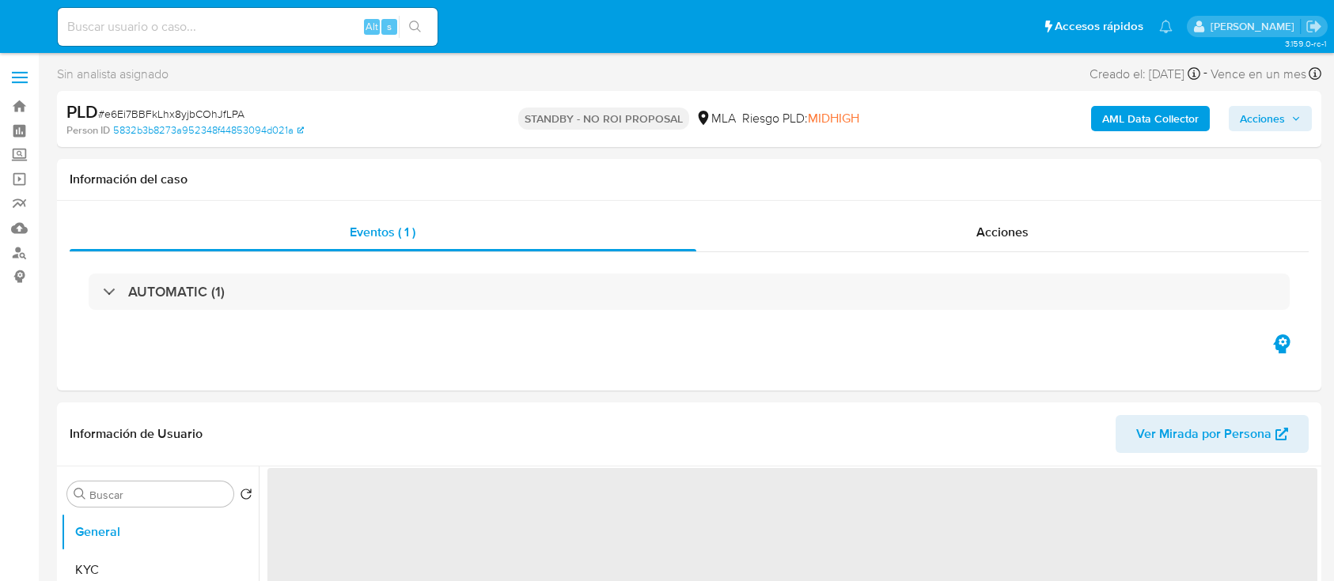
select select "10"
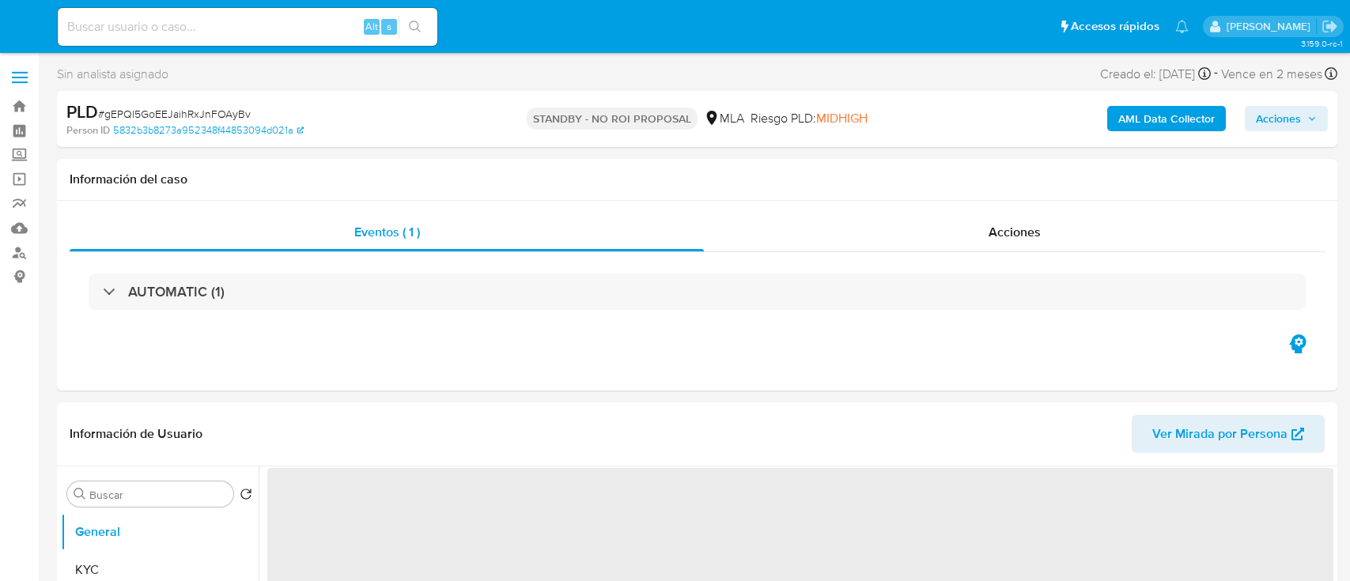
select select "10"
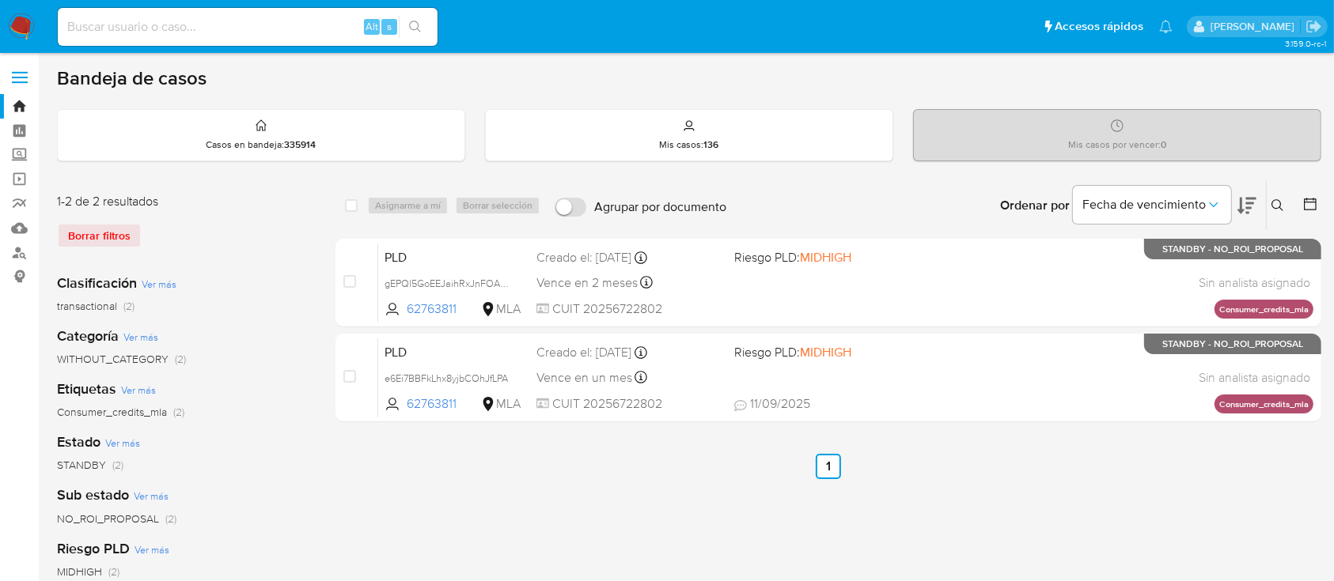
click at [1278, 206] on icon at bounding box center [1277, 205] width 13 height 13
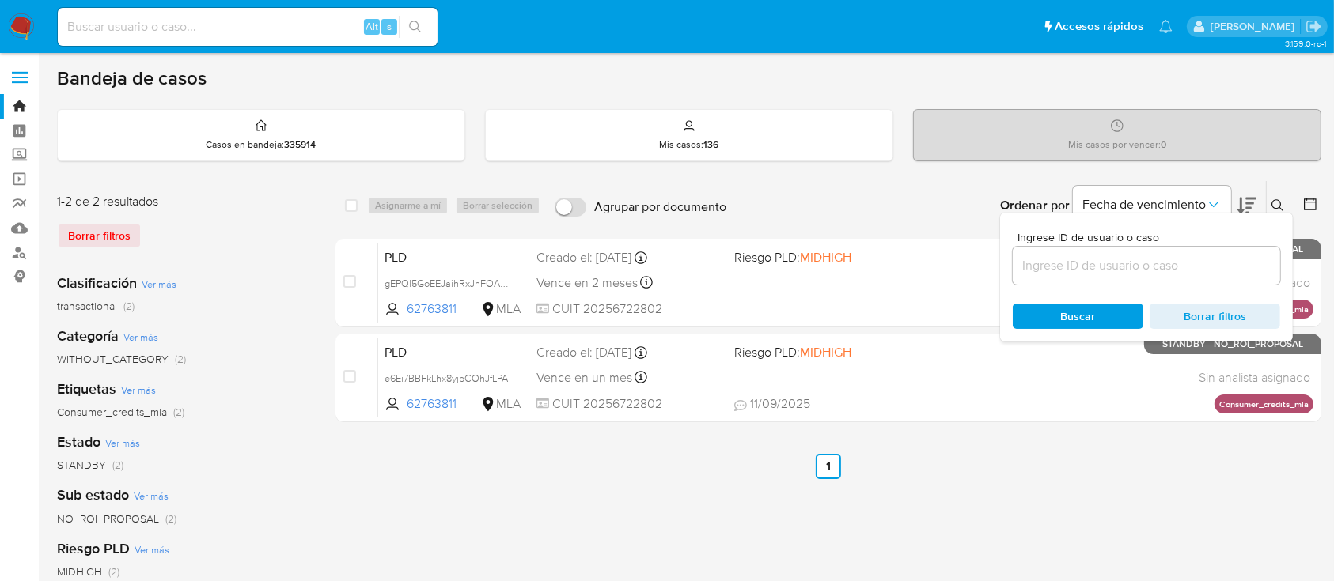
click at [1165, 274] on input at bounding box center [1146, 266] width 267 height 21
type input "210621236"
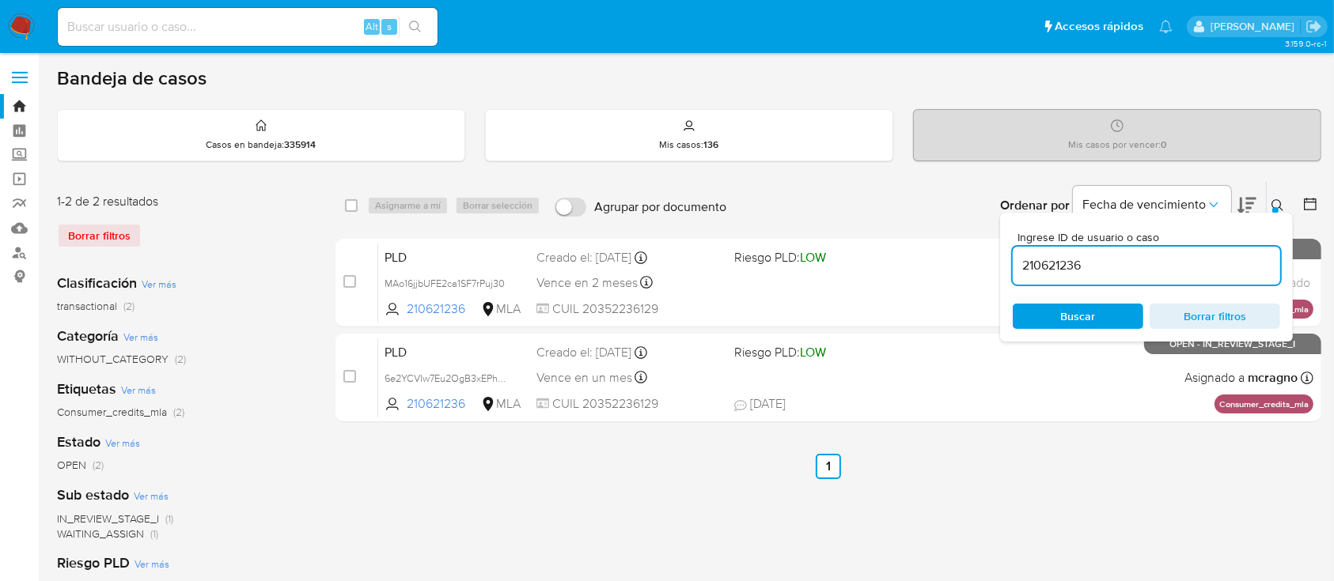
drag, startPoint x: 1281, startPoint y: 198, endPoint x: 1107, endPoint y: 216, distance: 175.0
click at [1280, 199] on icon at bounding box center [1277, 205] width 13 height 13
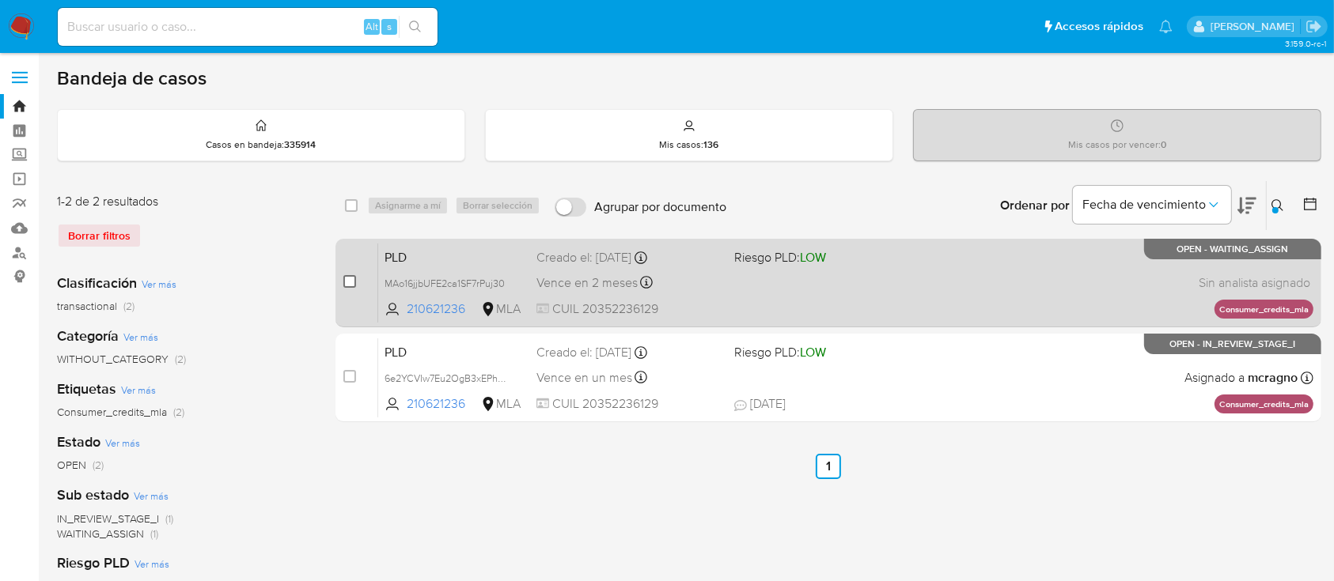
click at [350, 276] on input "checkbox" at bounding box center [349, 281] width 13 height 13
checkbox input "true"
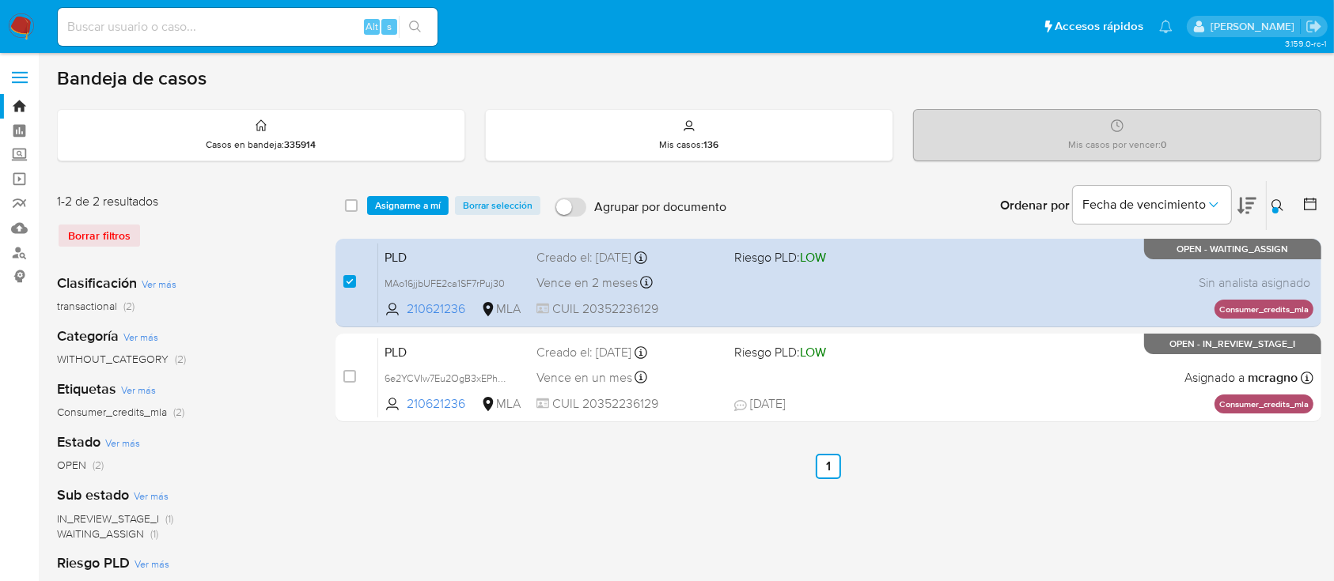
click at [414, 184] on div "select-all-cases-checkbox Asignarme a mí Borrar selección Agrupar por documento…" at bounding box center [828, 205] width 986 height 49
click at [418, 191] on div "select-all-cases-checkbox Asignarme a mí Borrar selección Agrupar por documento…" at bounding box center [828, 205] width 986 height 49
click at [423, 203] on span "Asignarme a mí" at bounding box center [408, 206] width 66 height 16
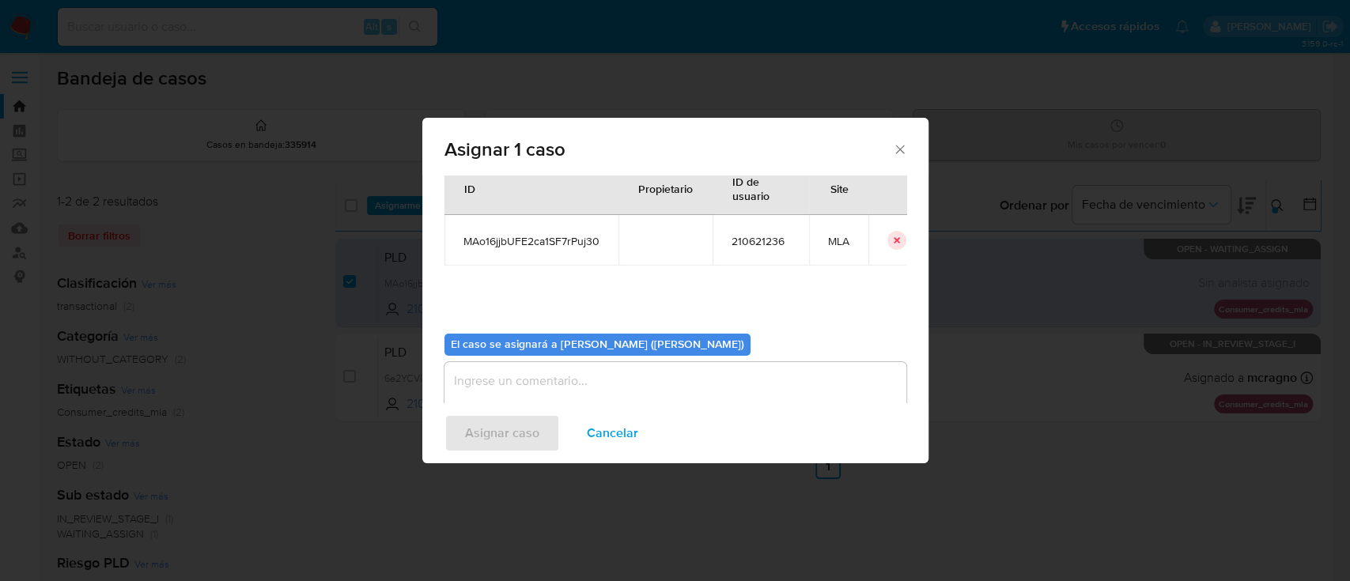
scroll to position [81, 0]
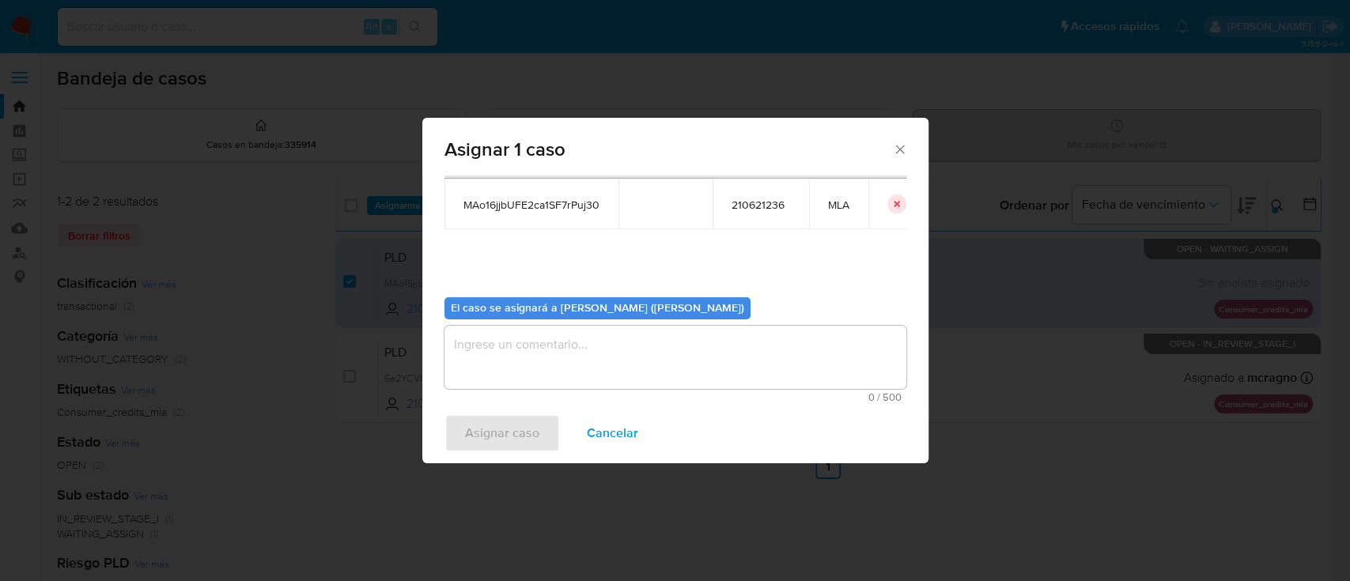
click at [516, 364] on textarea "assign-modal" at bounding box center [676, 357] width 462 height 63
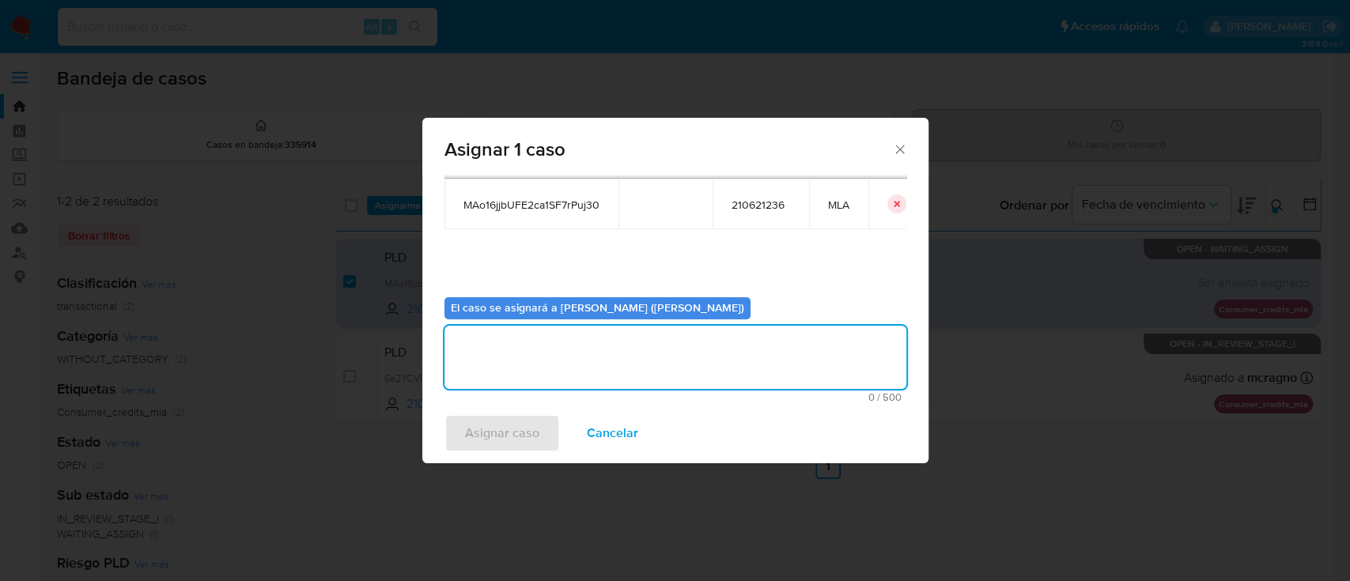
click at [499, 441] on span "Asignar caso" at bounding box center [502, 433] width 74 height 35
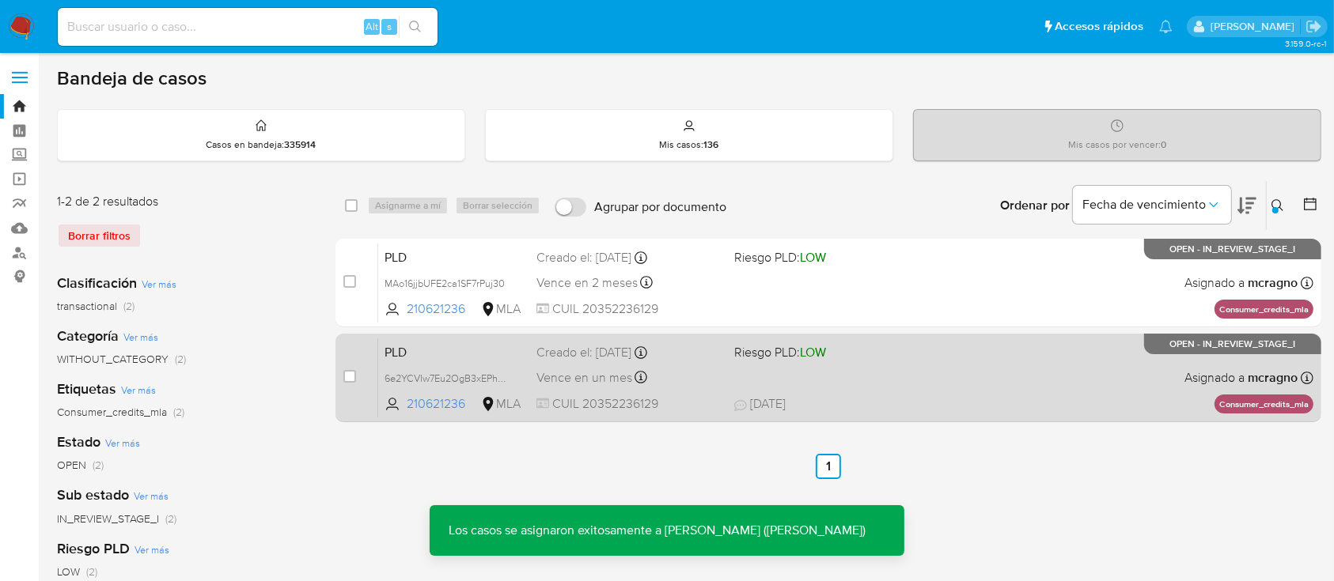
click at [985, 371] on div "PLD 6e2YCVIw7Eu2OgB3xEPhEVbc 210621236 MLA Riesgo PLD: LOW Creado el: 12/08/202…" at bounding box center [845, 378] width 935 height 80
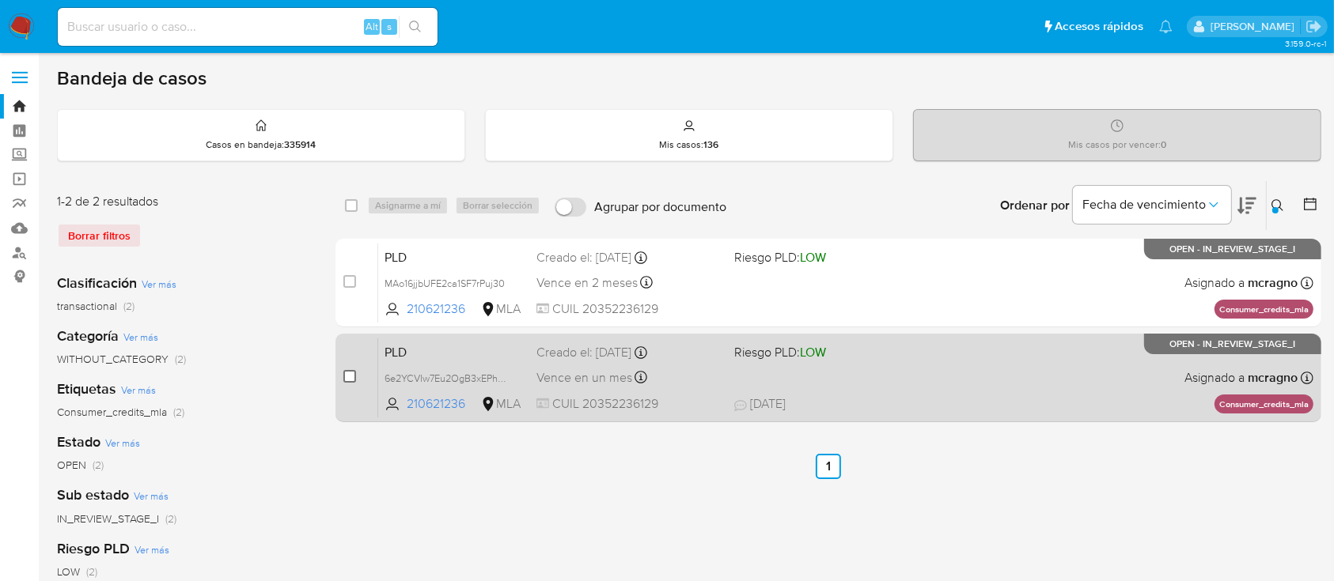
click at [348, 377] on input "checkbox" at bounding box center [349, 376] width 13 height 13
checkbox input "true"
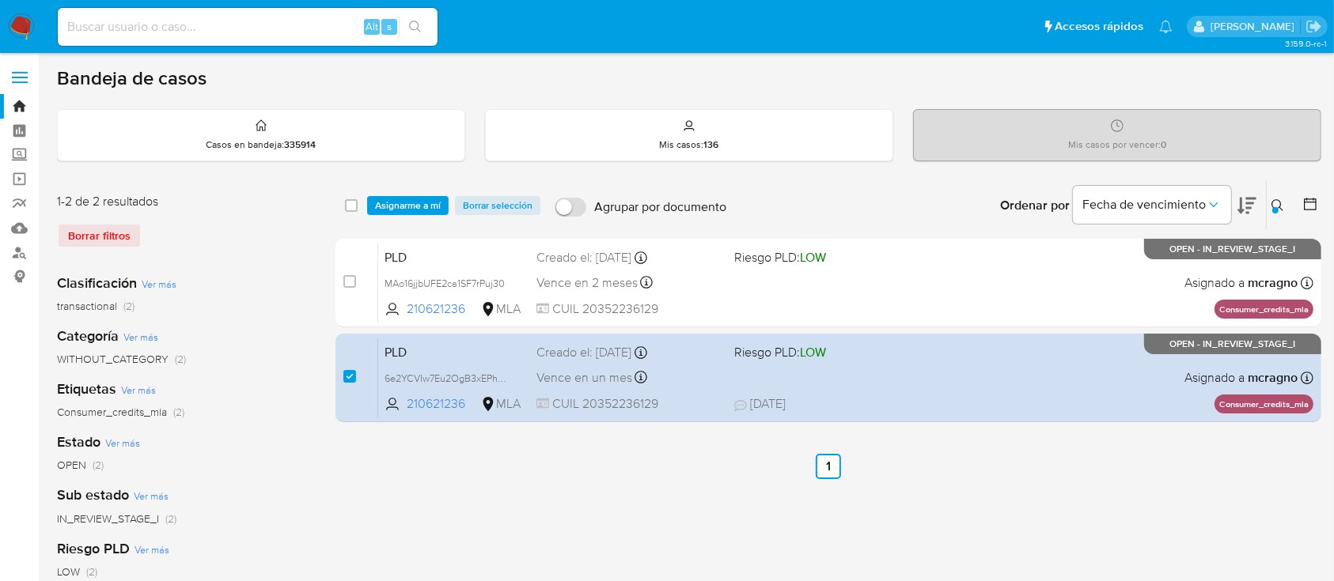
click at [420, 215] on div "select-all-cases-checkbox Asignarme a mí Borrar selección Agrupar por documento…" at bounding box center [828, 205] width 986 height 49
click at [422, 205] on span "Asignarme a mí" at bounding box center [408, 206] width 66 height 16
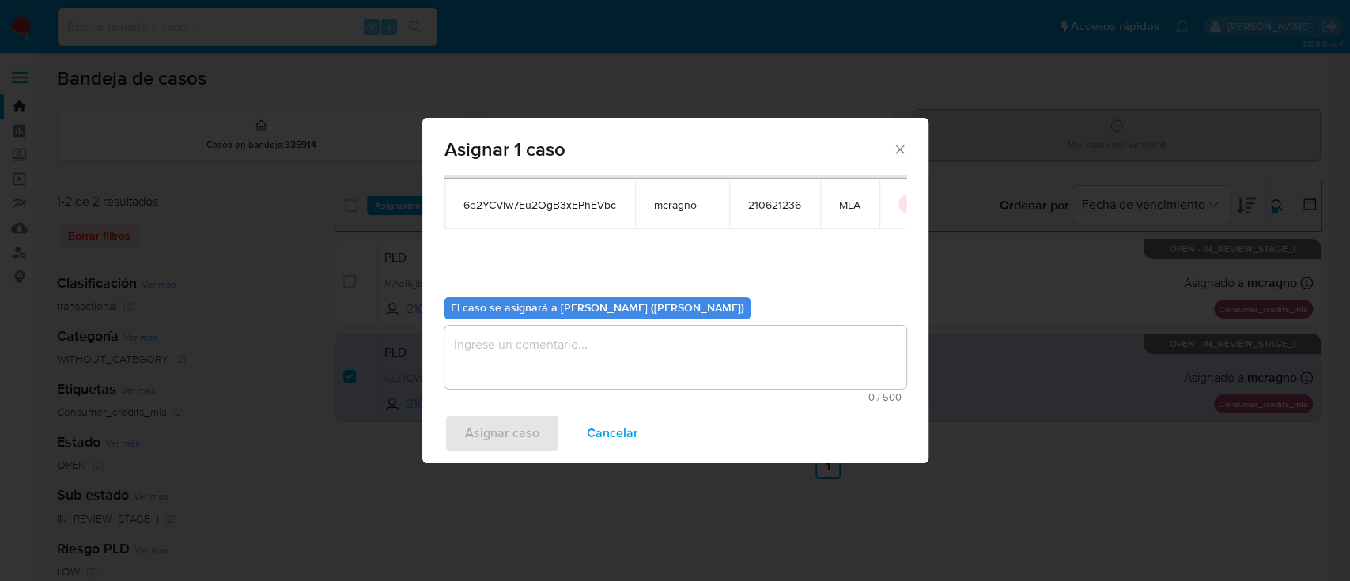
click at [587, 362] on textarea "assign-modal" at bounding box center [676, 357] width 462 height 63
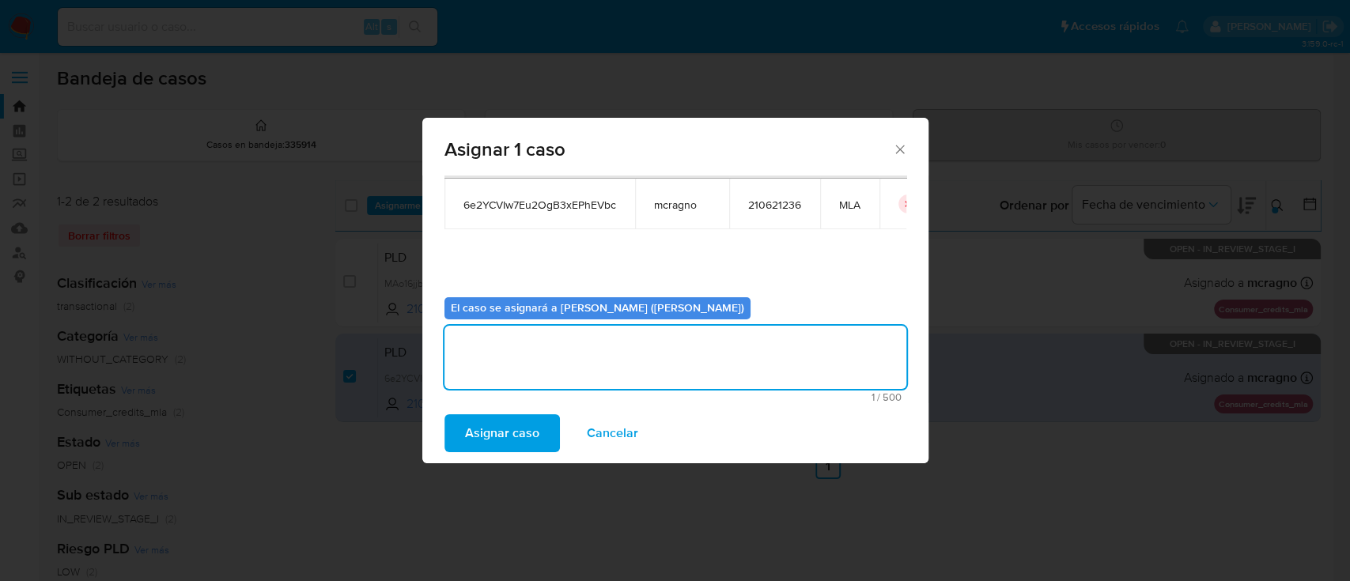
click at [499, 431] on span "Asignar caso" at bounding box center [502, 433] width 74 height 35
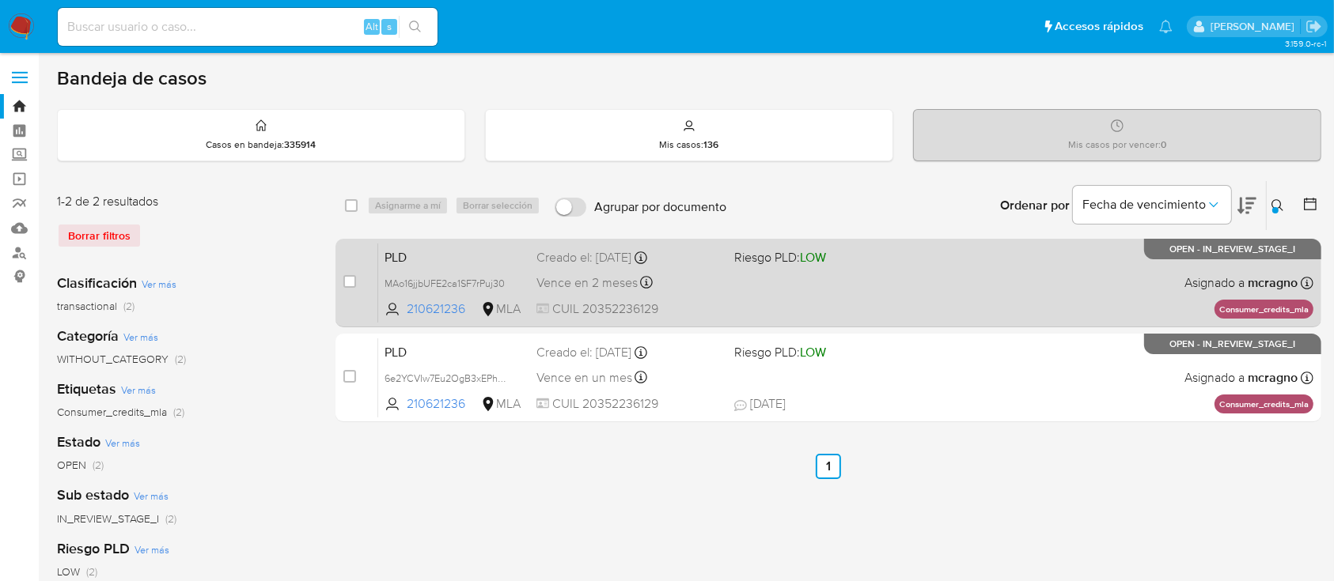
click at [512, 279] on span "MAo16jjbUFE2ca1SF7rPuj30" at bounding box center [453, 282] width 139 height 17
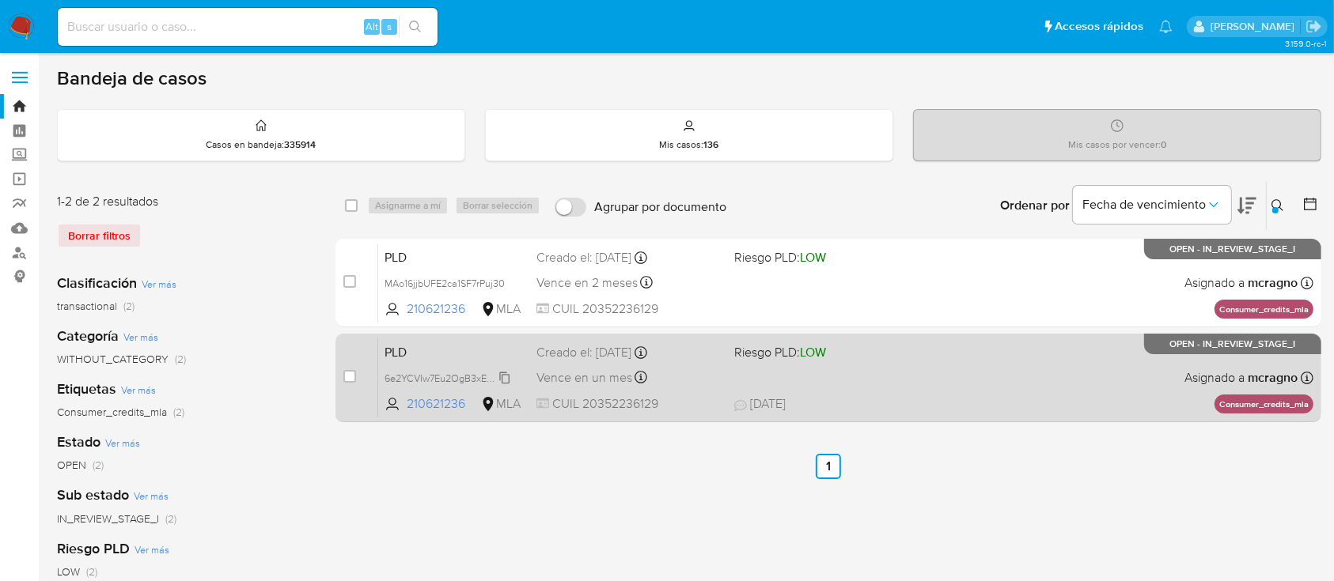
click at [502, 379] on span "6e2YCVIw7Eu2OgB3xEPhEVbc" at bounding box center [451, 377] width 135 height 17
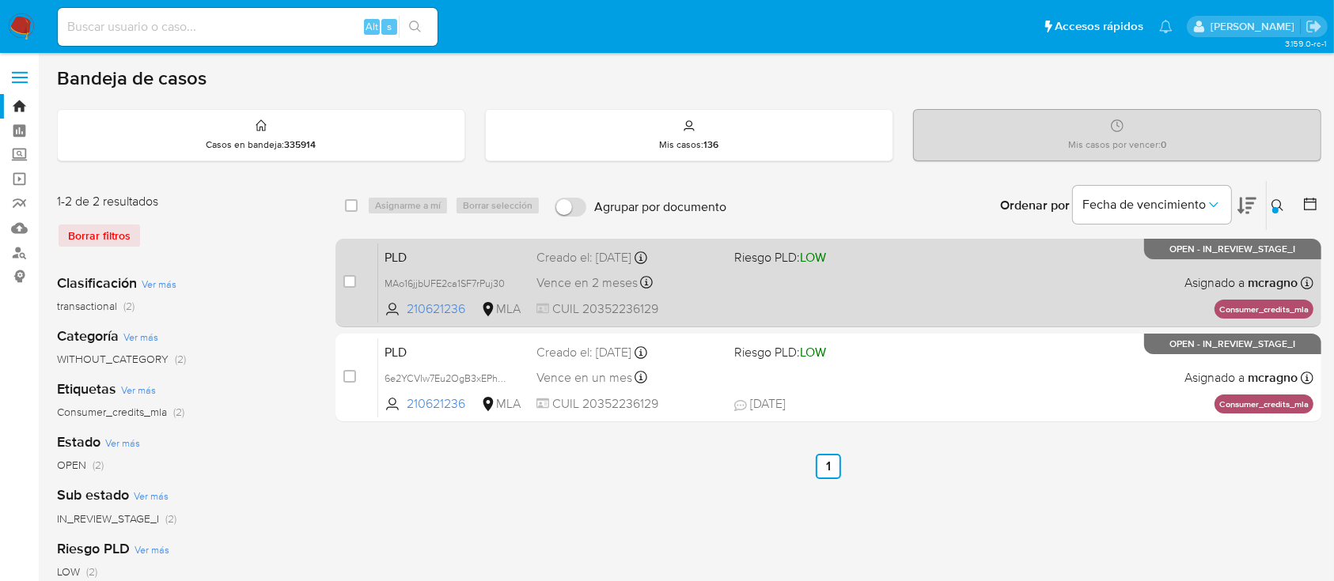
click at [944, 281] on div "PLD MAo16jjbUFE2ca1SF7rPuj30 210621236 MLA Riesgo PLD: LOW Creado el: 12/09/202…" at bounding box center [845, 283] width 935 height 80
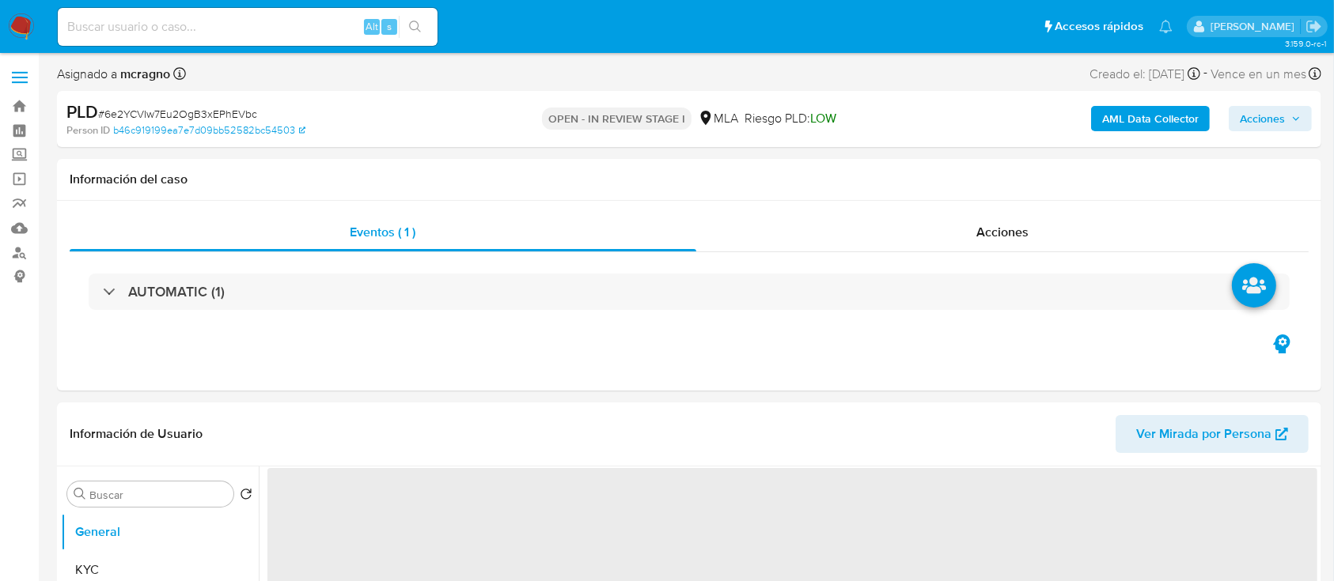
select select "10"
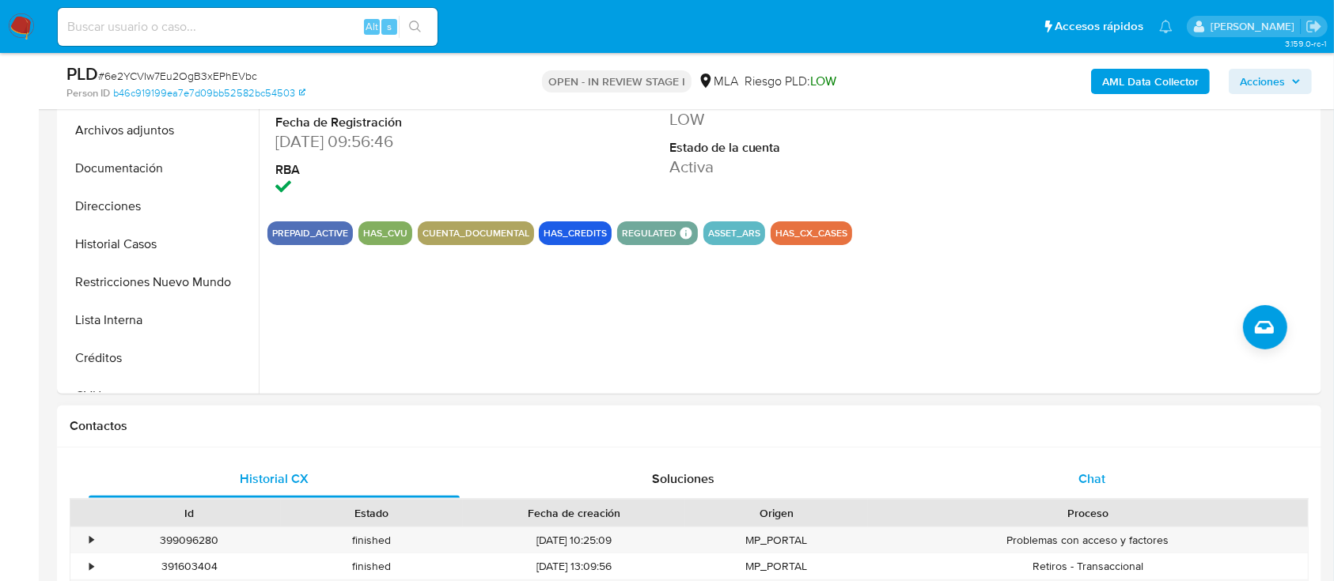
click at [1130, 472] on div "Chat" at bounding box center [1092, 479] width 371 height 38
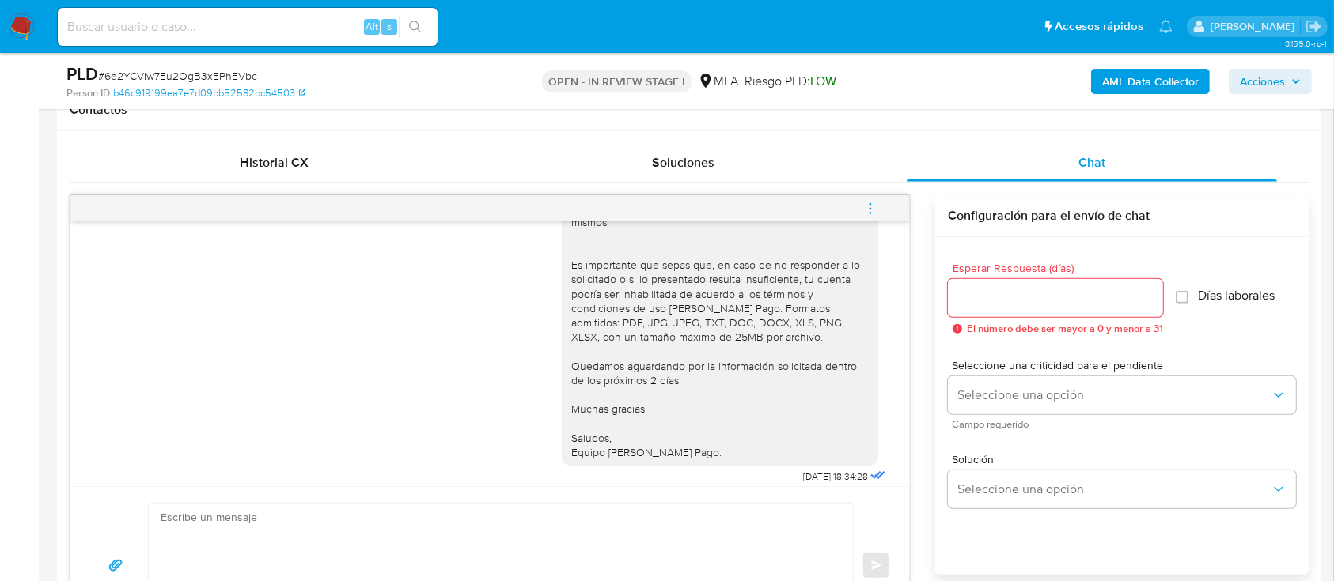
scroll to position [281, 0]
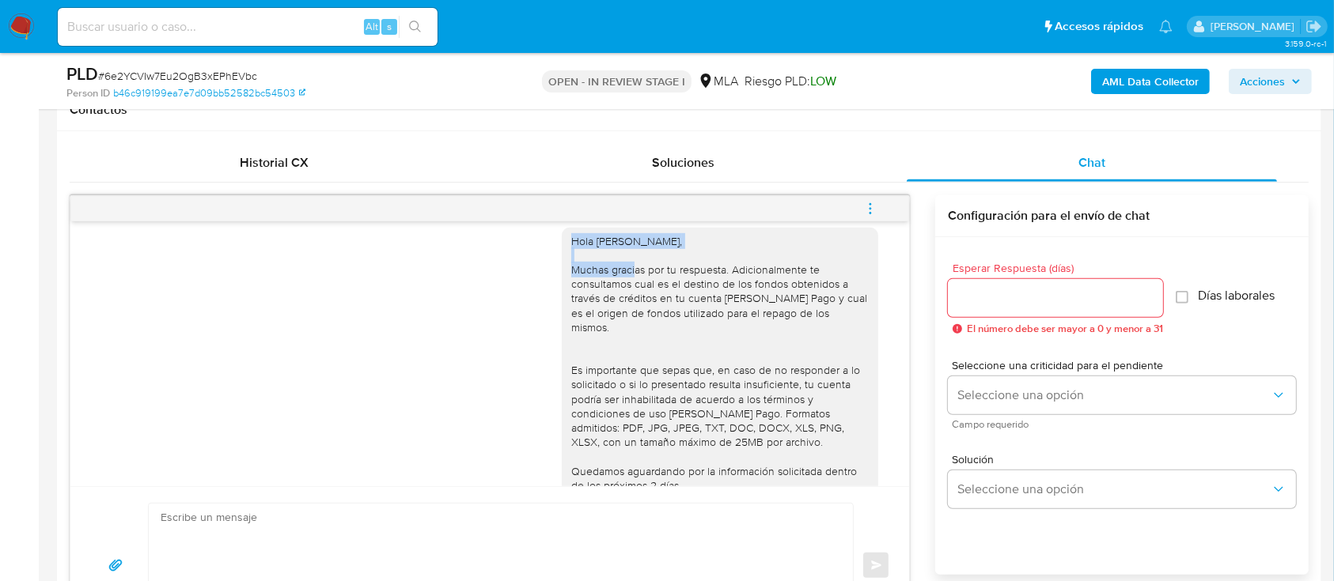
drag, startPoint x: 554, startPoint y: 237, endPoint x: 810, endPoint y: 255, distance: 256.9
click at [810, 255] on div "Hola [PERSON_NAME], Muchas gracias por tu respuesta. Adicionalmente te consulta…" at bounding box center [720, 399] width 316 height 343
copy div "Hola [PERSON_NAME],"
click at [443, 524] on textarea at bounding box center [497, 566] width 672 height 124
paste textarea "Hola [PERSON_NAME],"
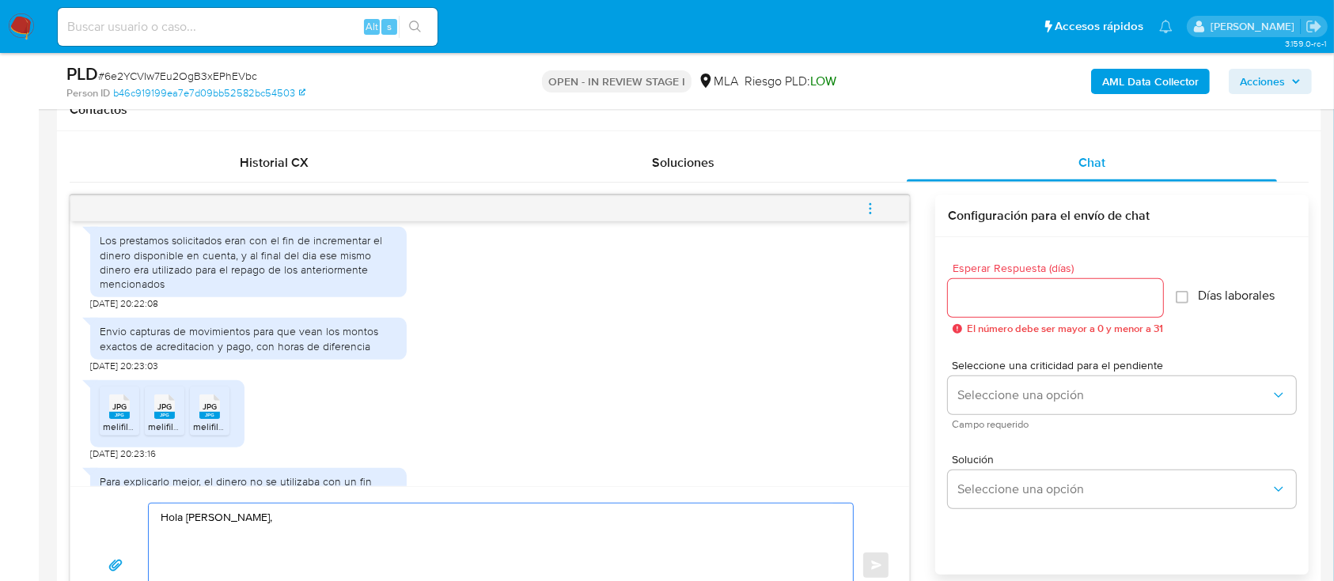
scroll to position [914, 0]
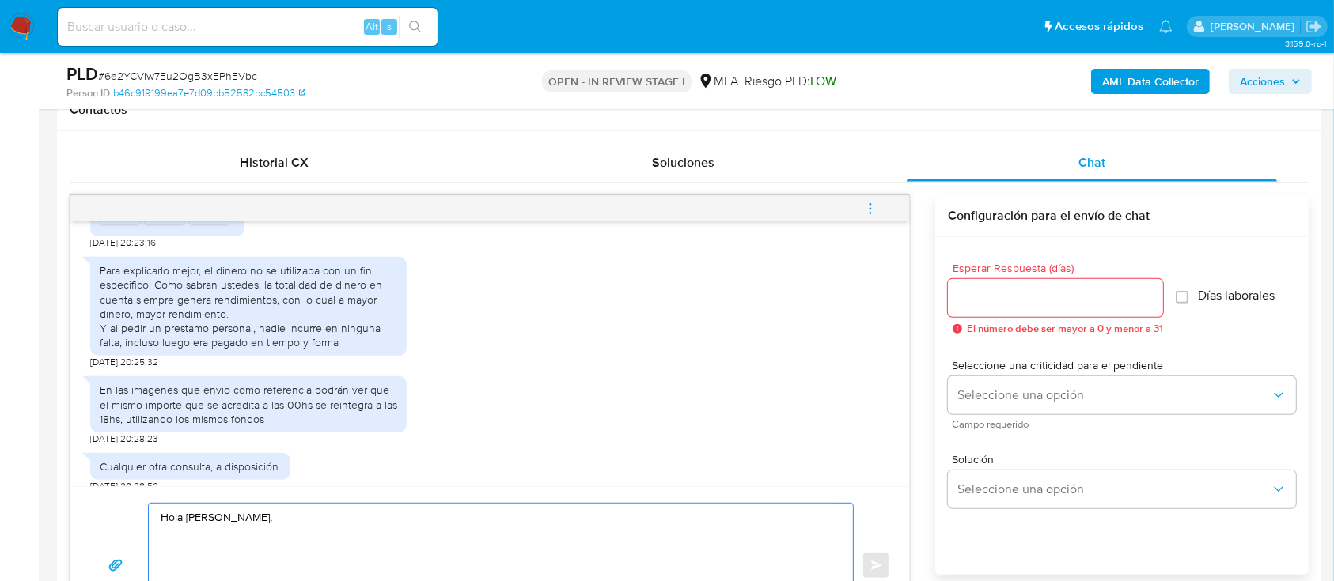
paste textarea "¡Muchas gracias por tu respuesta! Confirmamos la recepción de la documentación.…"
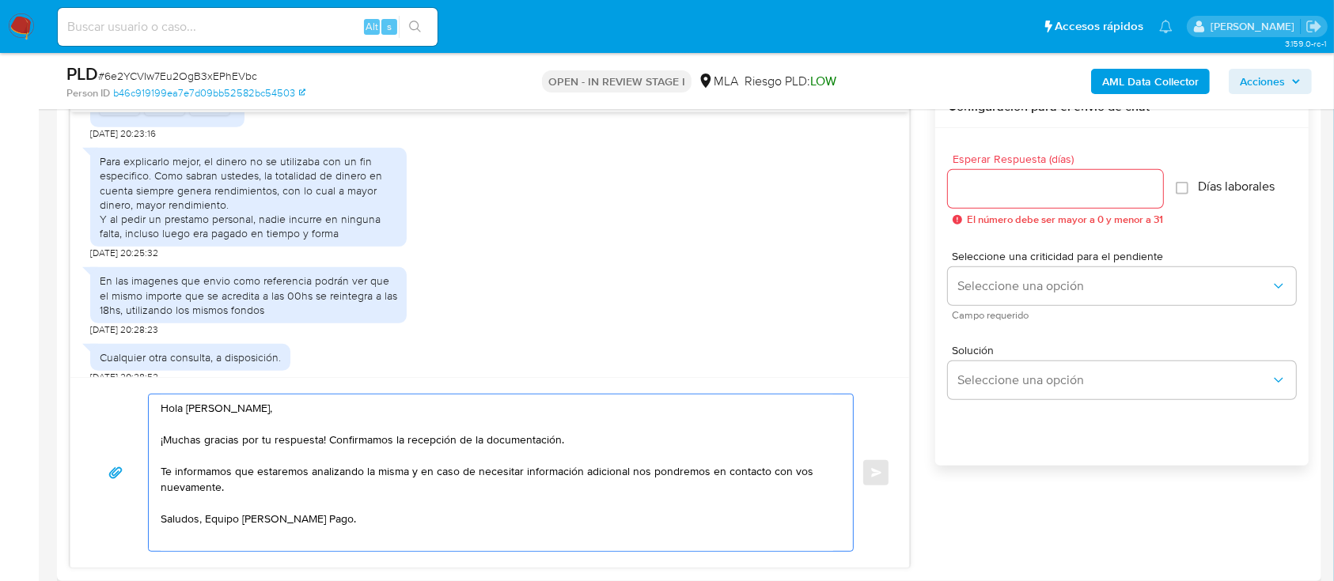
scroll to position [949, 0]
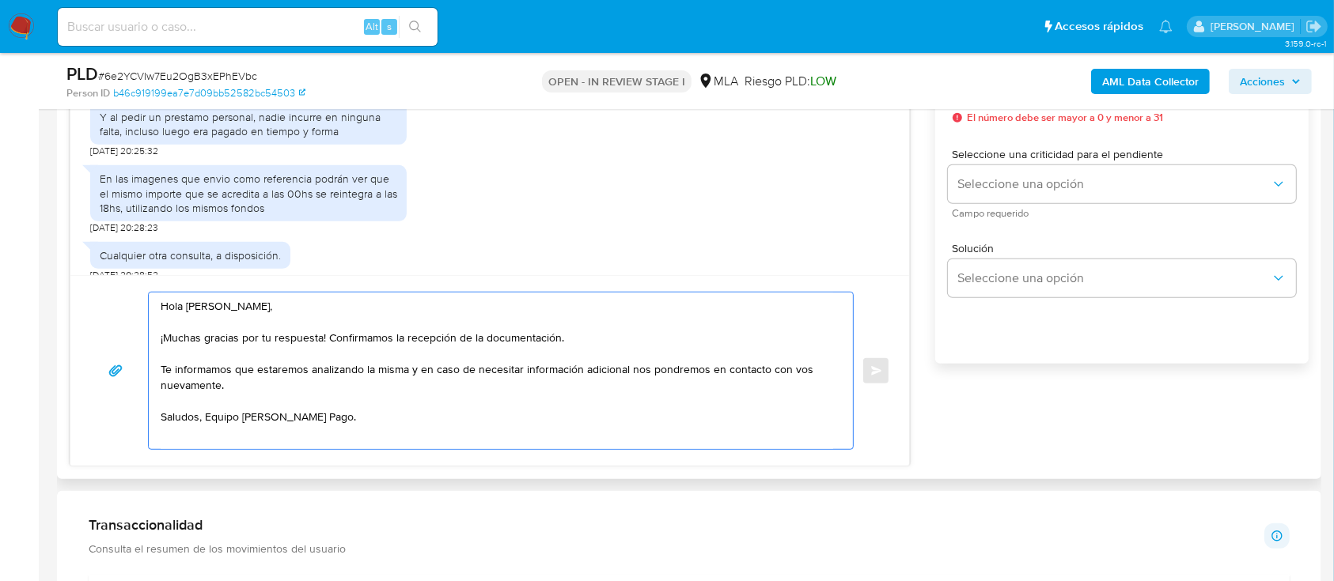
drag, startPoint x: 200, startPoint y: 366, endPoint x: 164, endPoint y: 363, distance: 36.5
click at [164, 363] on textarea "Hola [PERSON_NAME], ¡Muchas gracias por tu respuesta! Confirmamos la recepción …" at bounding box center [497, 371] width 672 height 157
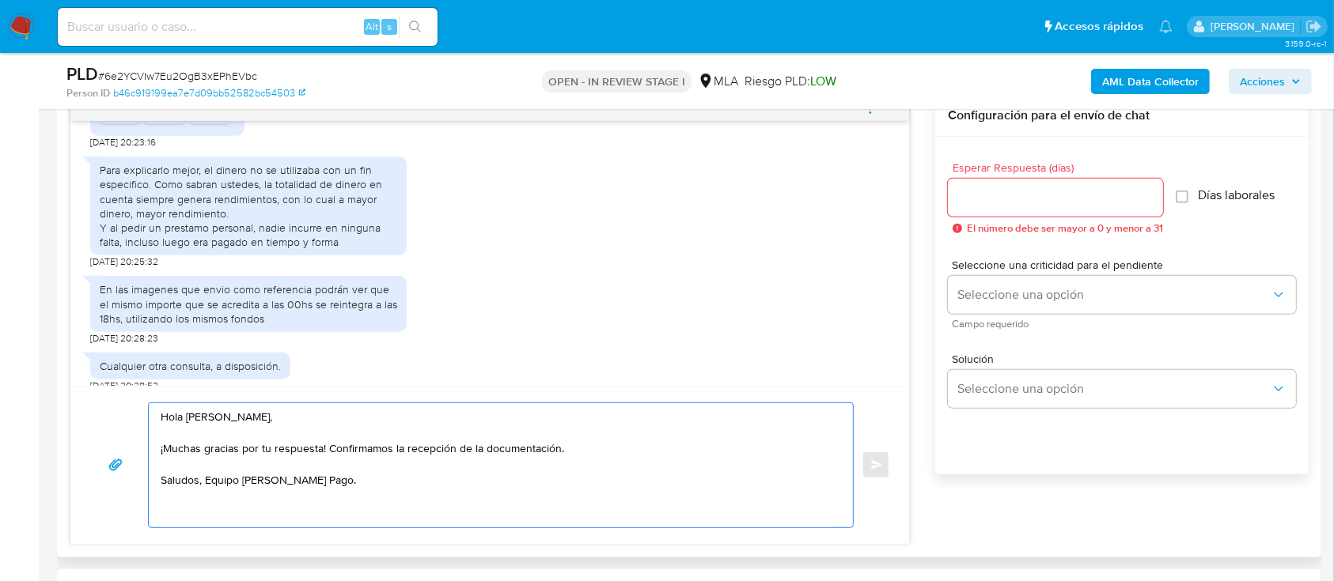
scroll to position [738, 0]
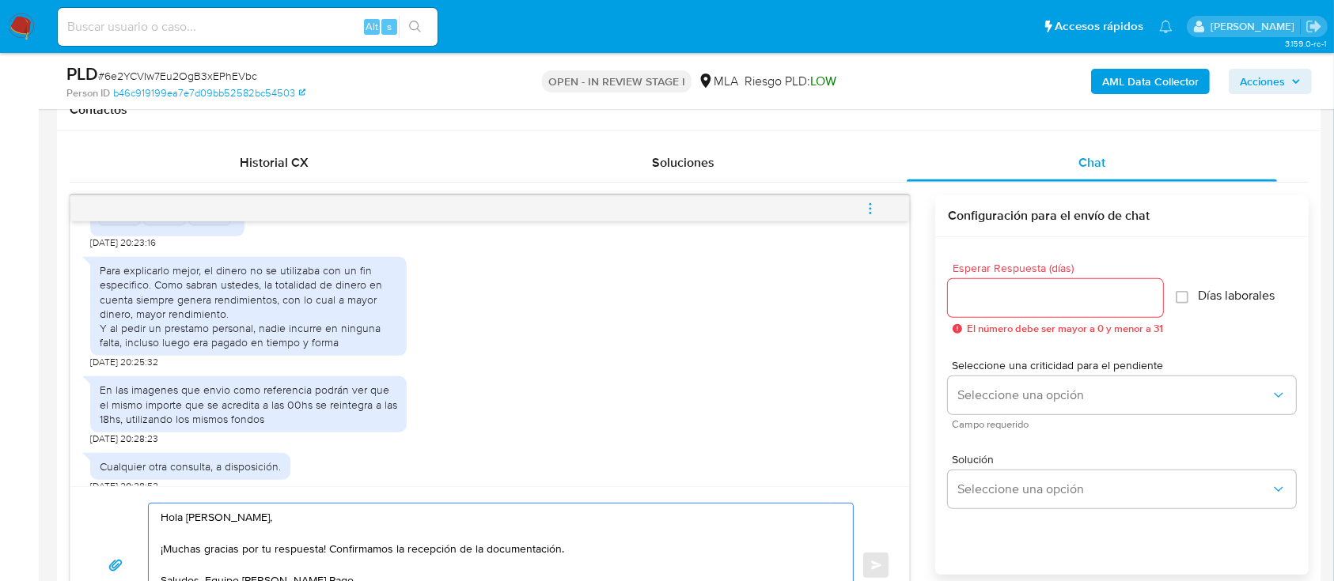
type textarea "Hola [PERSON_NAME], ¡Muchas gracias por tu respuesta! Confirmamos la recepción …"
click at [1061, 292] on input "Esperar Respuesta (días)" at bounding box center [1055, 298] width 215 height 21
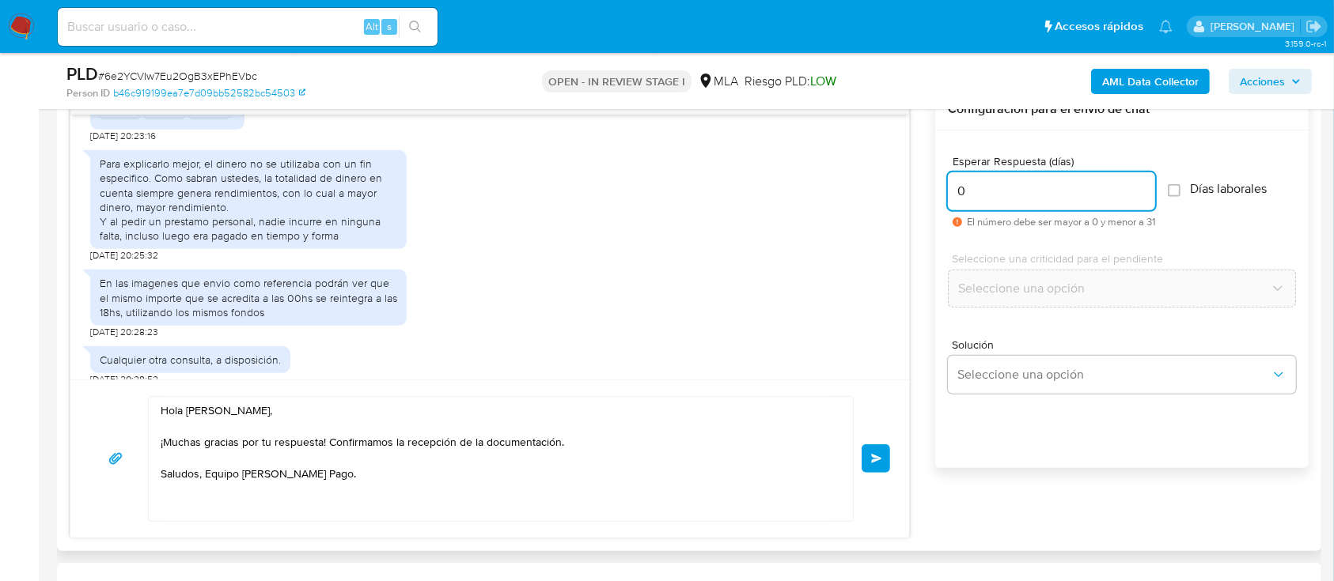
scroll to position [949, 0]
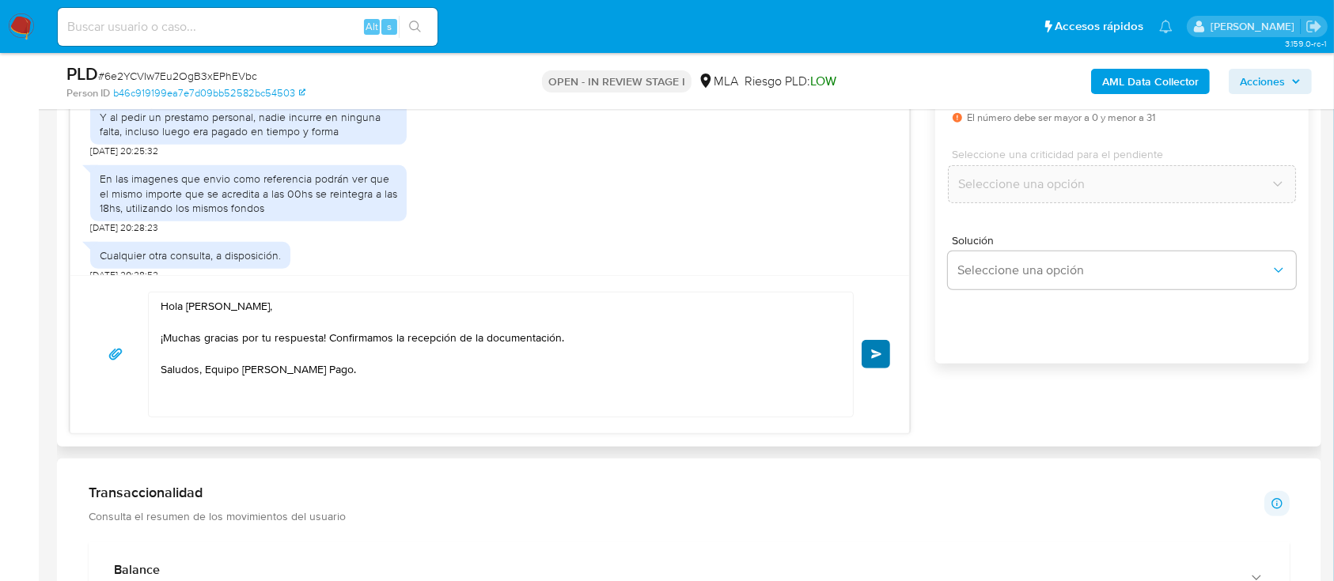
type input "0"
click at [880, 350] on span "Enviar" at bounding box center [876, 354] width 11 height 9
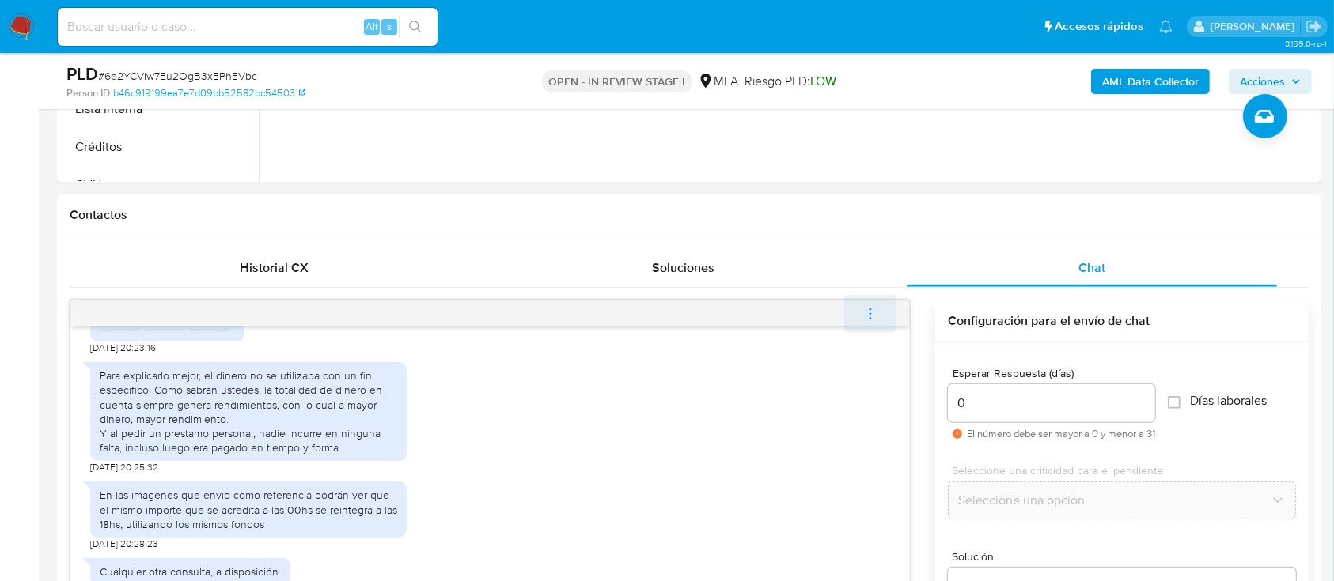
scroll to position [1046, 0]
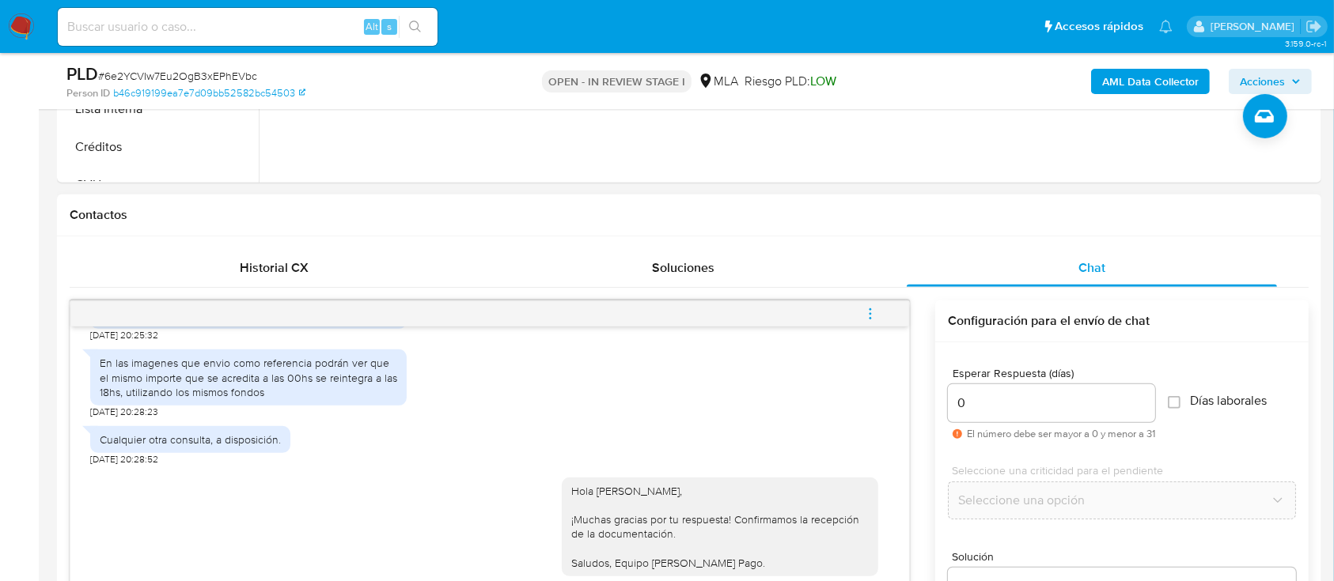
click at [873, 309] on icon "menu-action" at bounding box center [870, 314] width 14 height 14
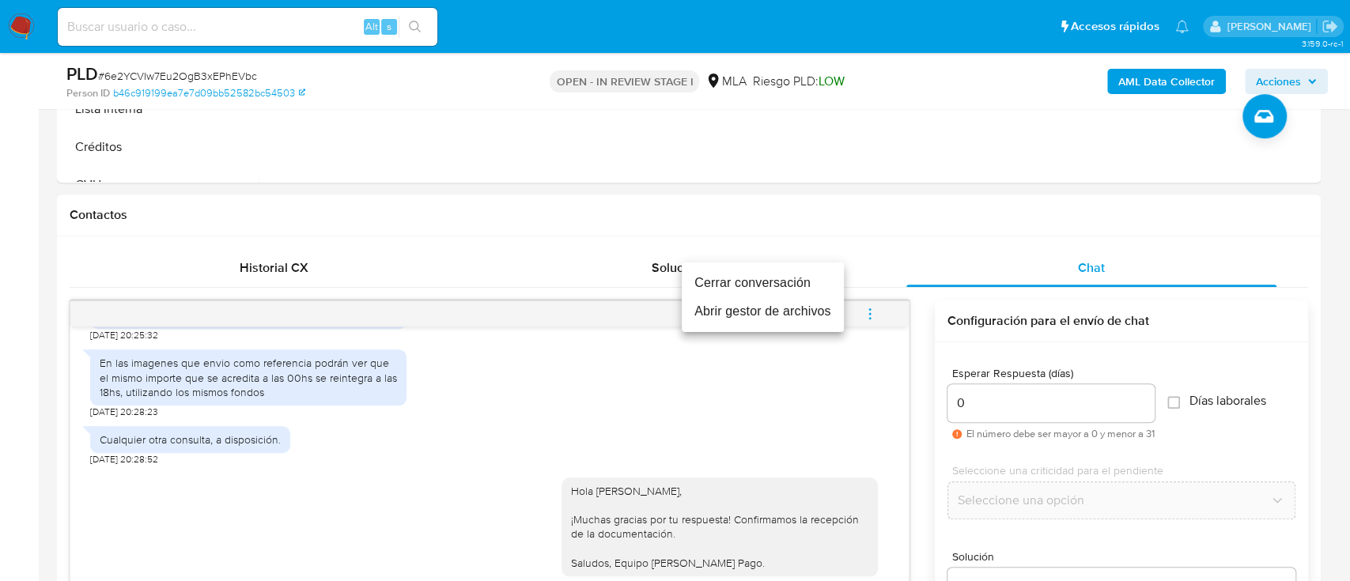
click at [780, 271] on li "Cerrar conversación" at bounding box center [763, 283] width 162 height 28
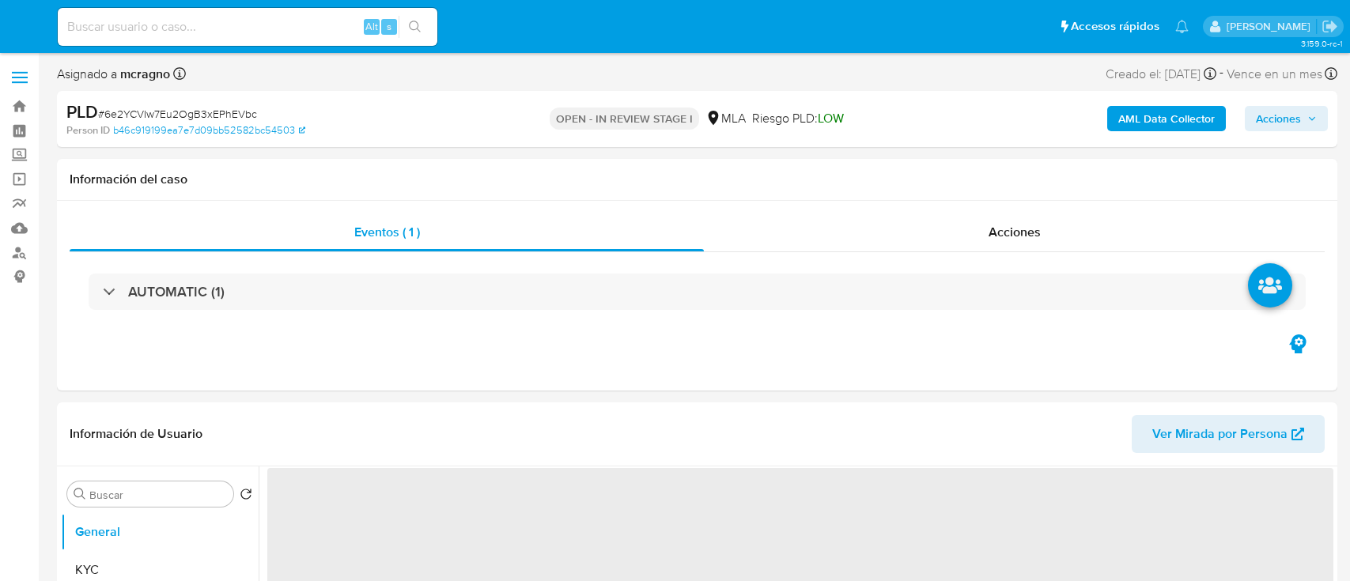
select select "10"
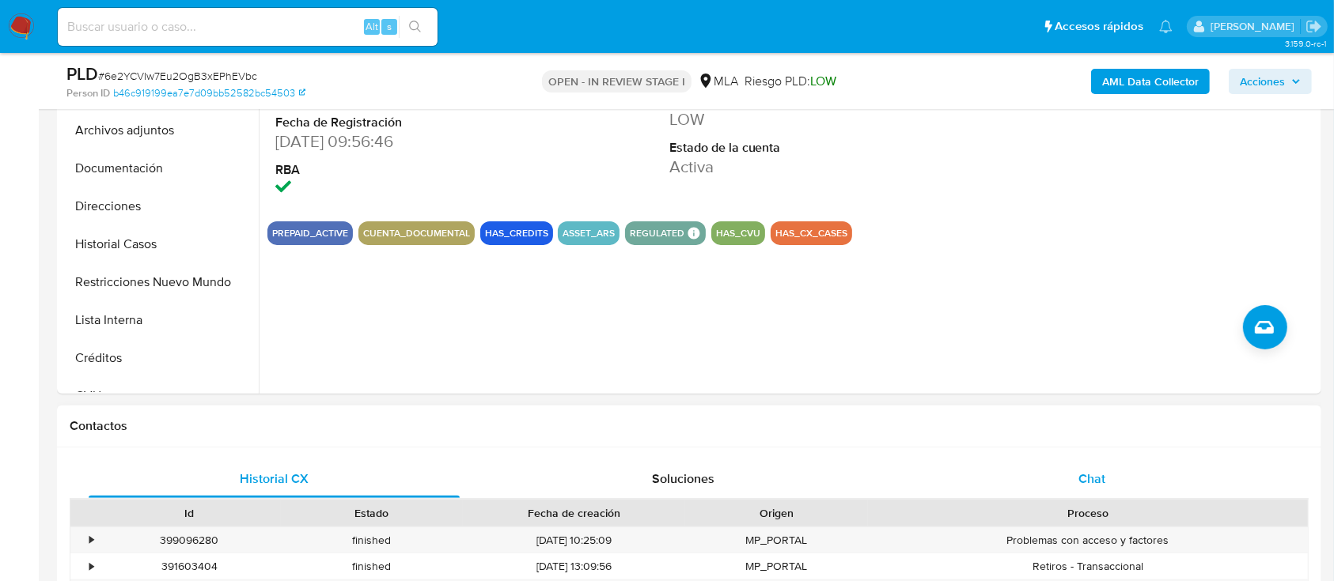
click at [1160, 477] on div "Chat" at bounding box center [1092, 479] width 371 height 38
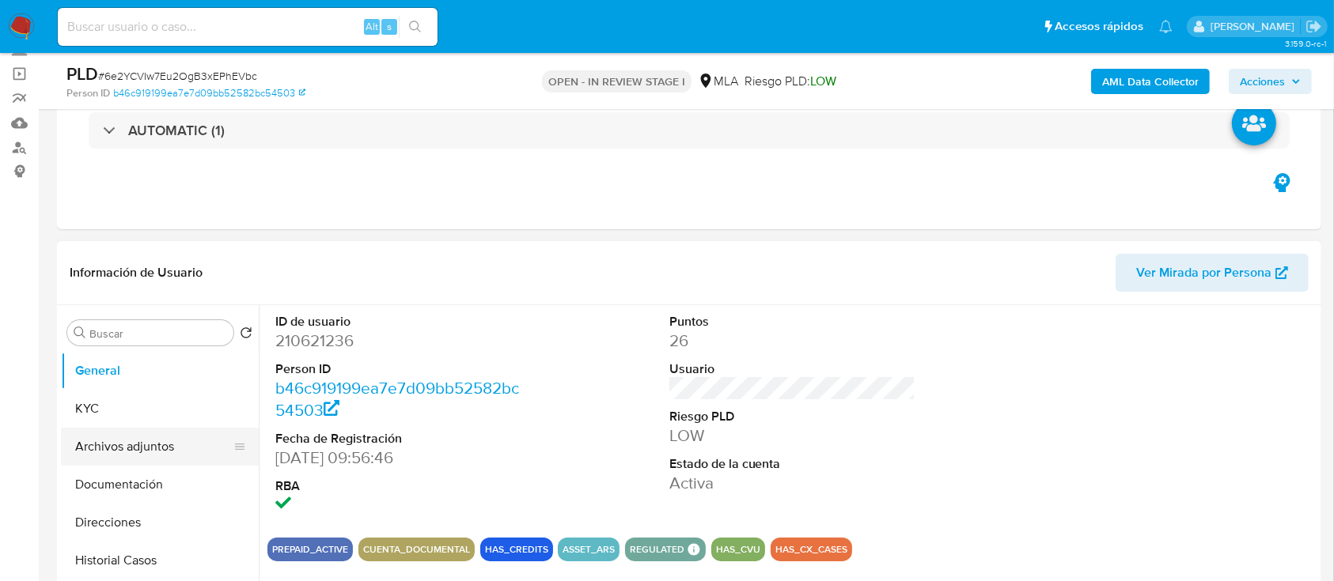
click at [154, 452] on button "Archivos adjuntos" at bounding box center [153, 447] width 185 height 38
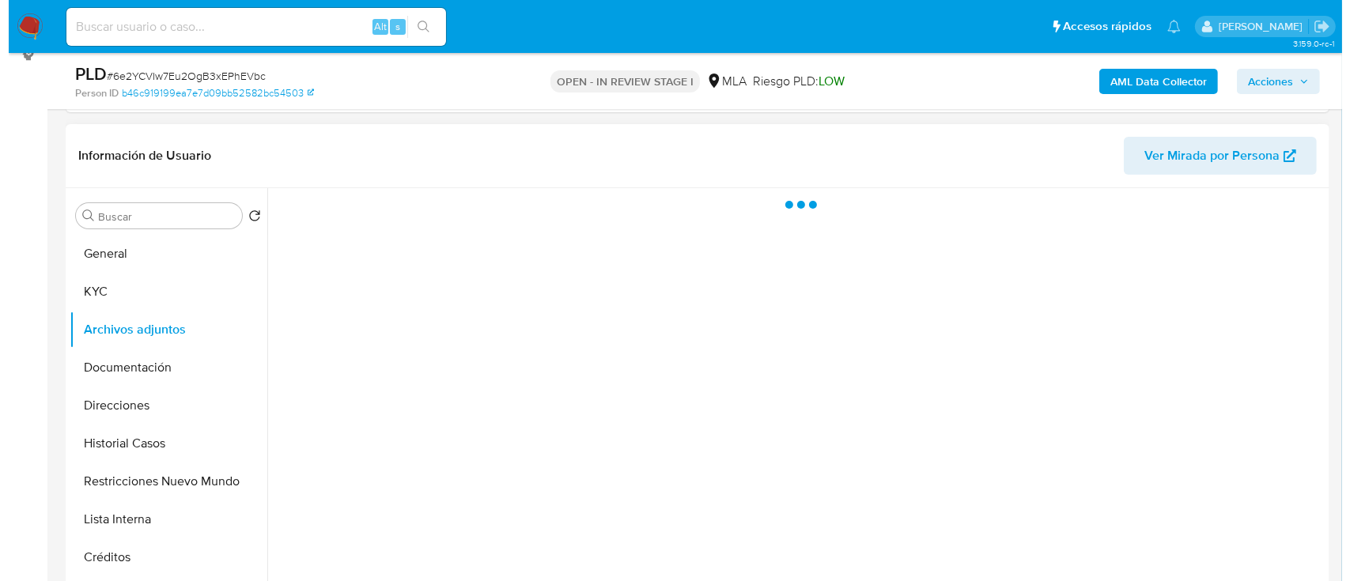
scroll to position [316, 0]
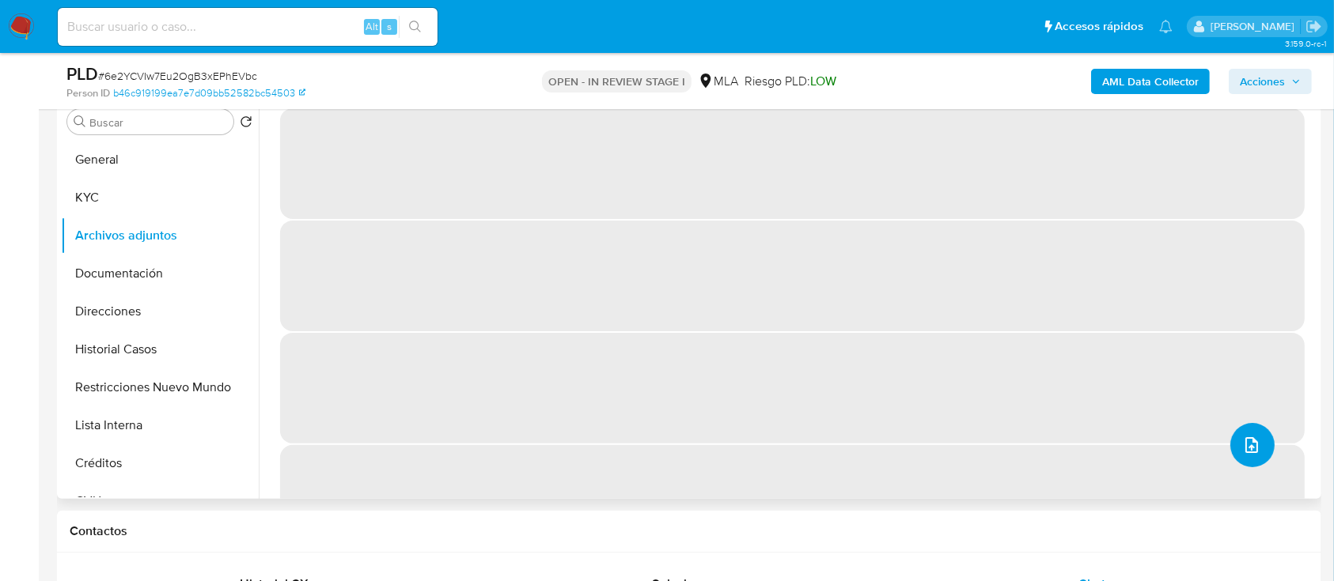
click at [1240, 456] on button "upload-file" at bounding box center [1252, 445] width 44 height 44
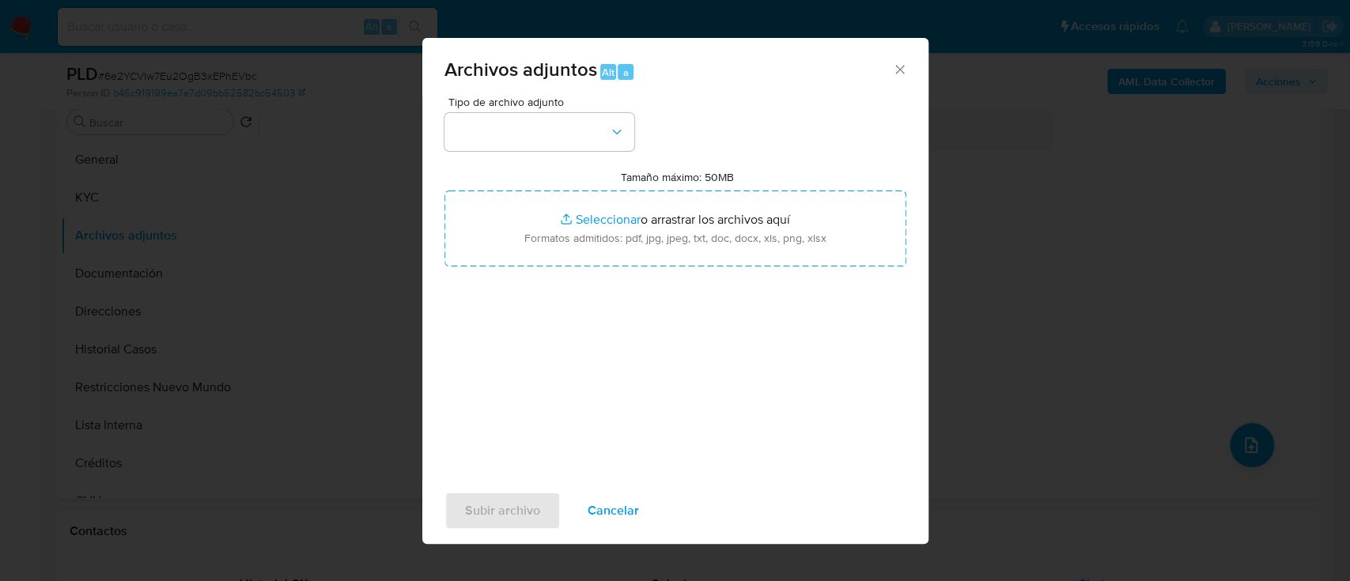
click at [590, 161] on div "Tipo de archivo adjunto Tamaño máximo: 50MB Seleccionar archivos Seleccionar o …" at bounding box center [676, 283] width 462 height 373
click at [584, 135] on button "button" at bounding box center [540, 132] width 190 height 38
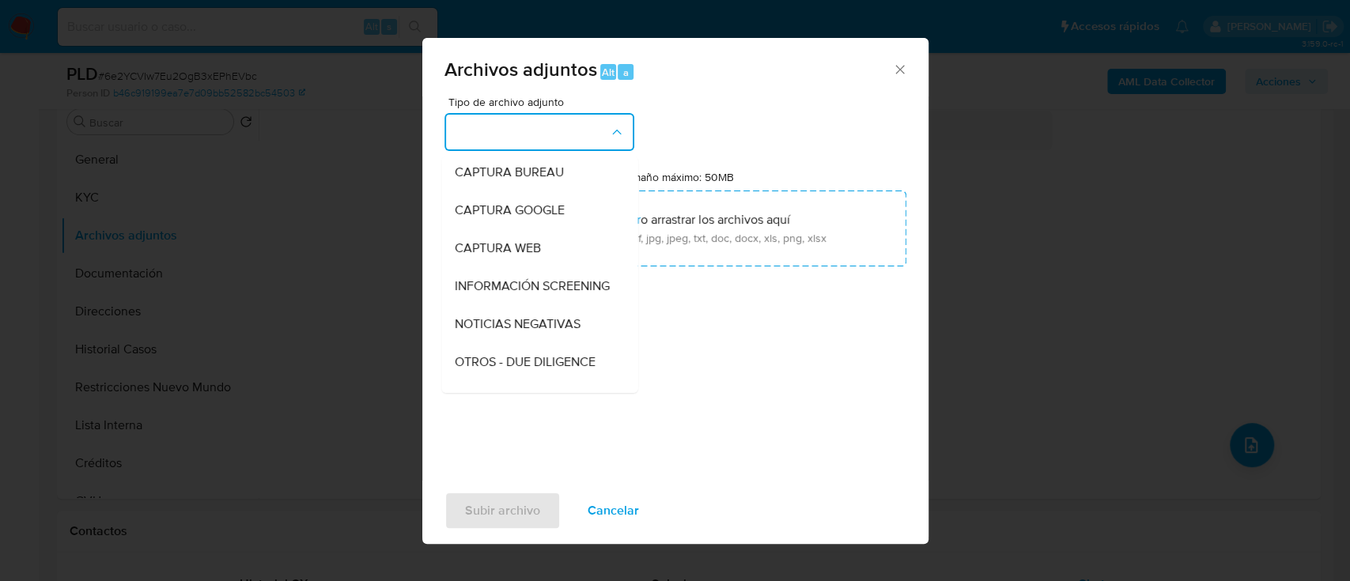
scroll to position [210, 0]
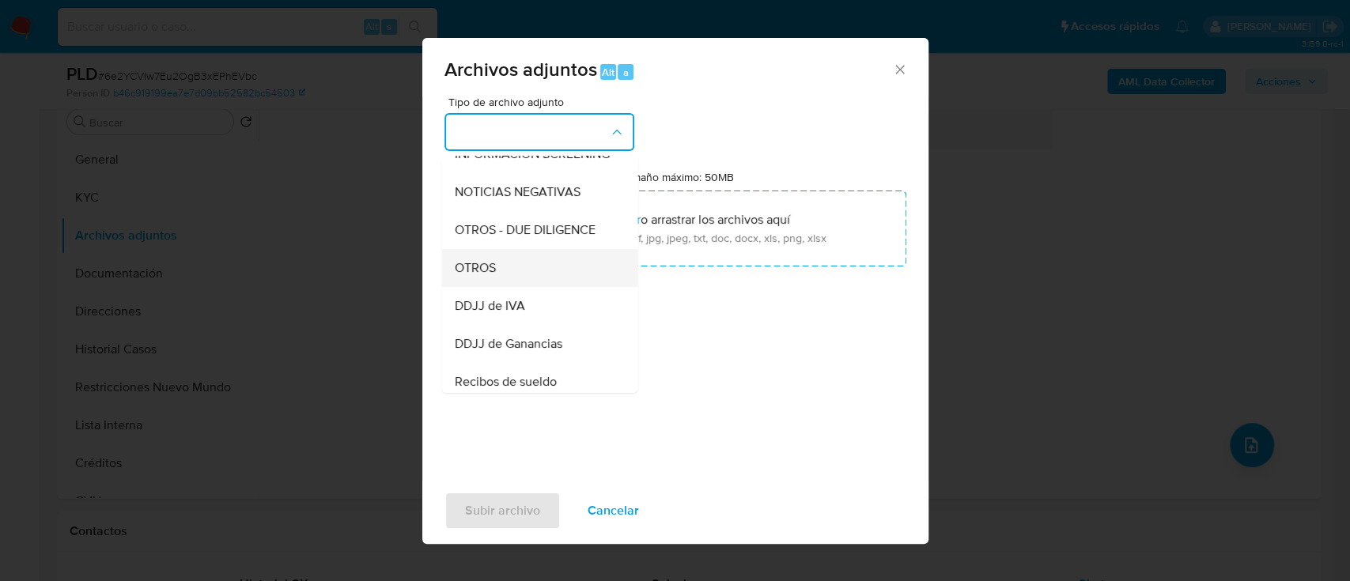
click at [511, 287] on div "OTROS" at bounding box center [534, 268] width 161 height 38
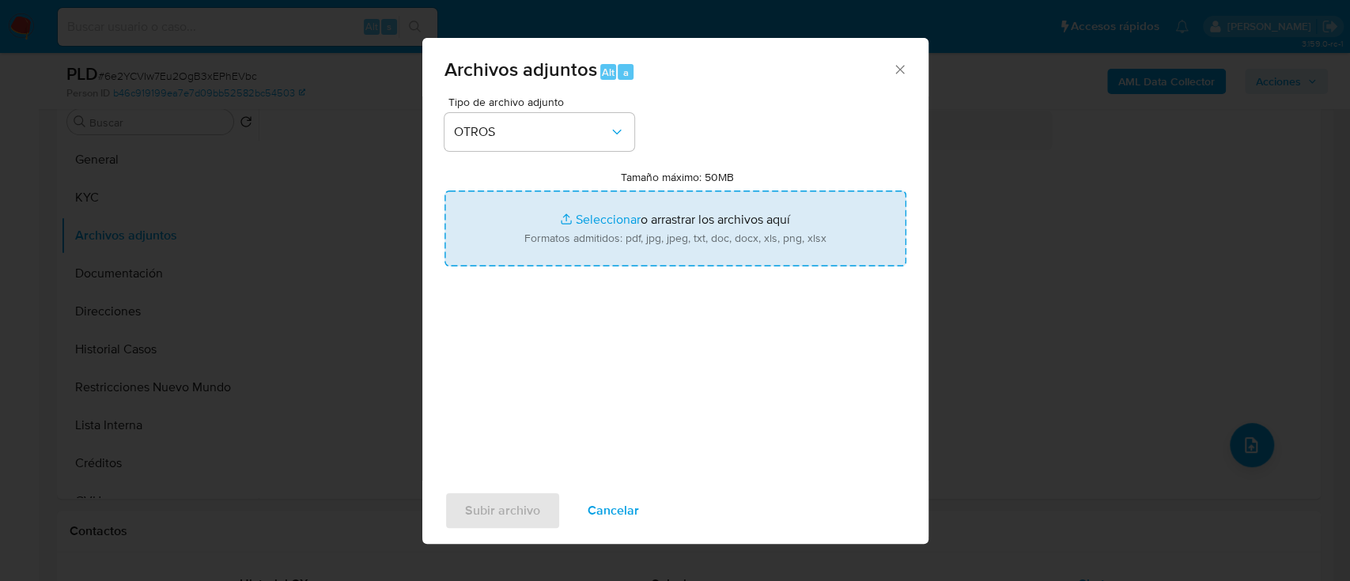
click at [642, 232] on input "Tamaño máximo: 50MB Seleccionar archivos" at bounding box center [676, 229] width 462 height 76
type input "C:\fakepath\210621236 - Movimientos.xlsx"
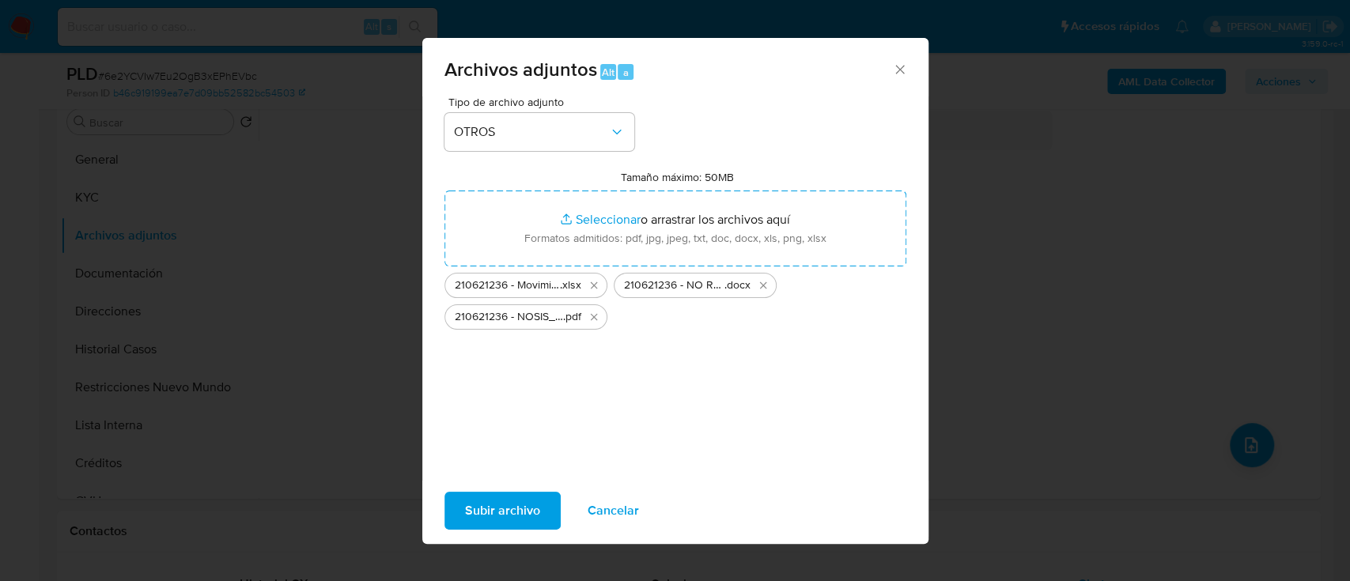
click at [520, 509] on span "Subir archivo" at bounding box center [502, 511] width 75 height 35
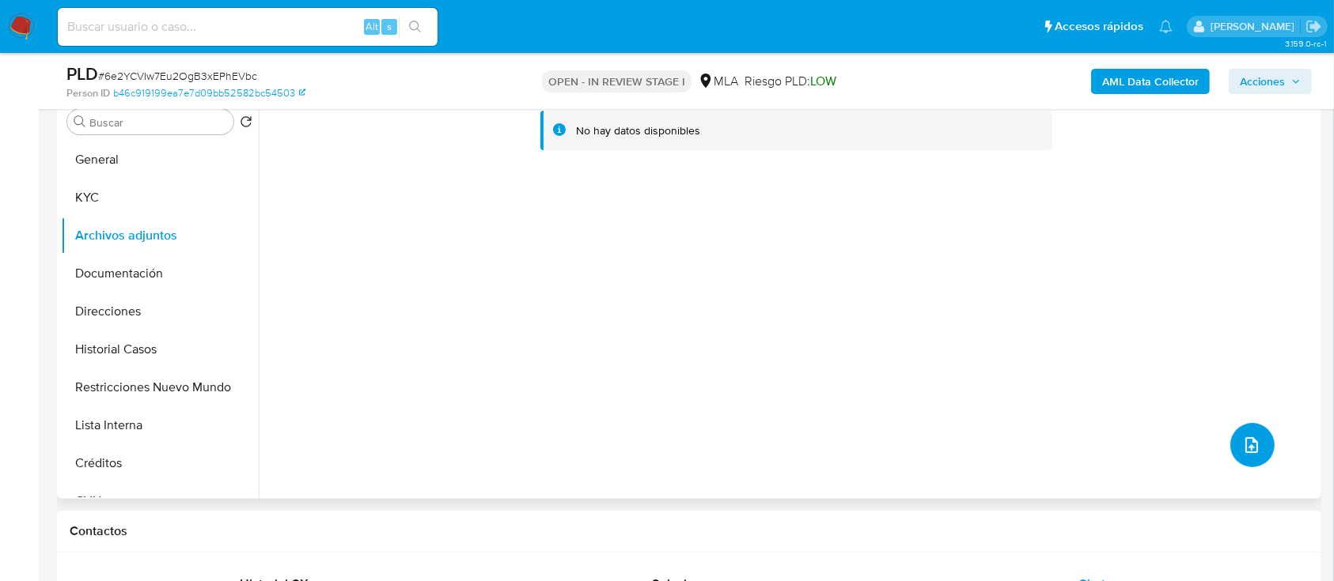
click at [1242, 443] on icon "upload-file" at bounding box center [1251, 445] width 19 height 19
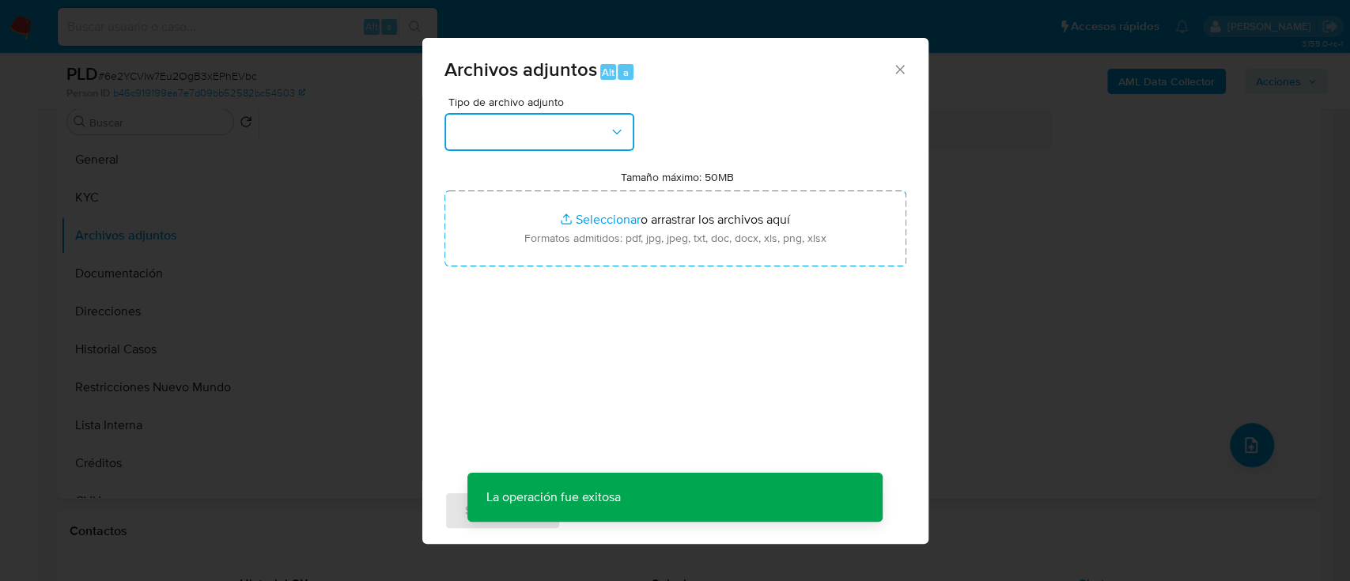
click at [601, 143] on button "button" at bounding box center [540, 132] width 190 height 38
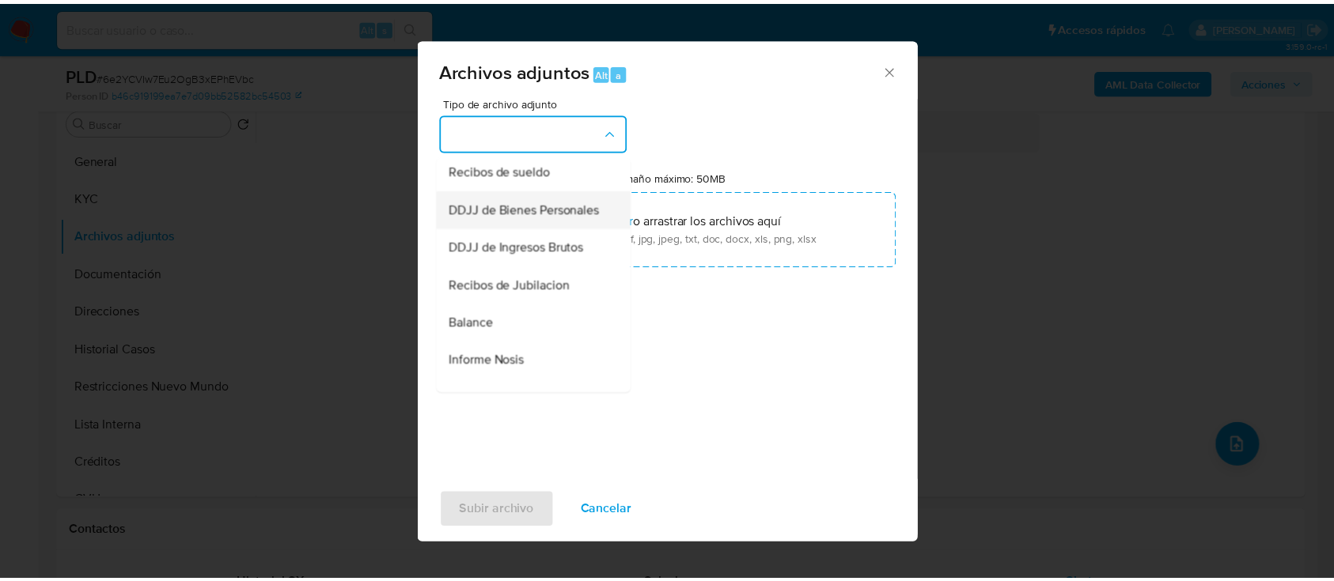
scroll to position [316, 0]
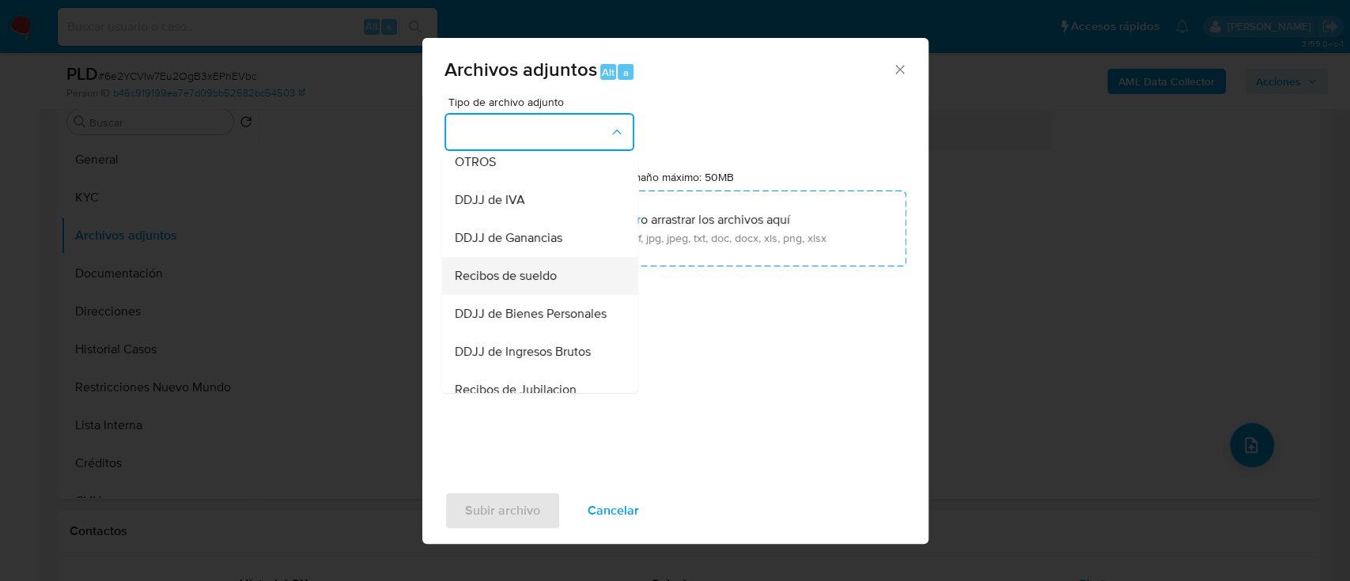
click at [554, 282] on div "Recibos de sueldo" at bounding box center [534, 276] width 161 height 38
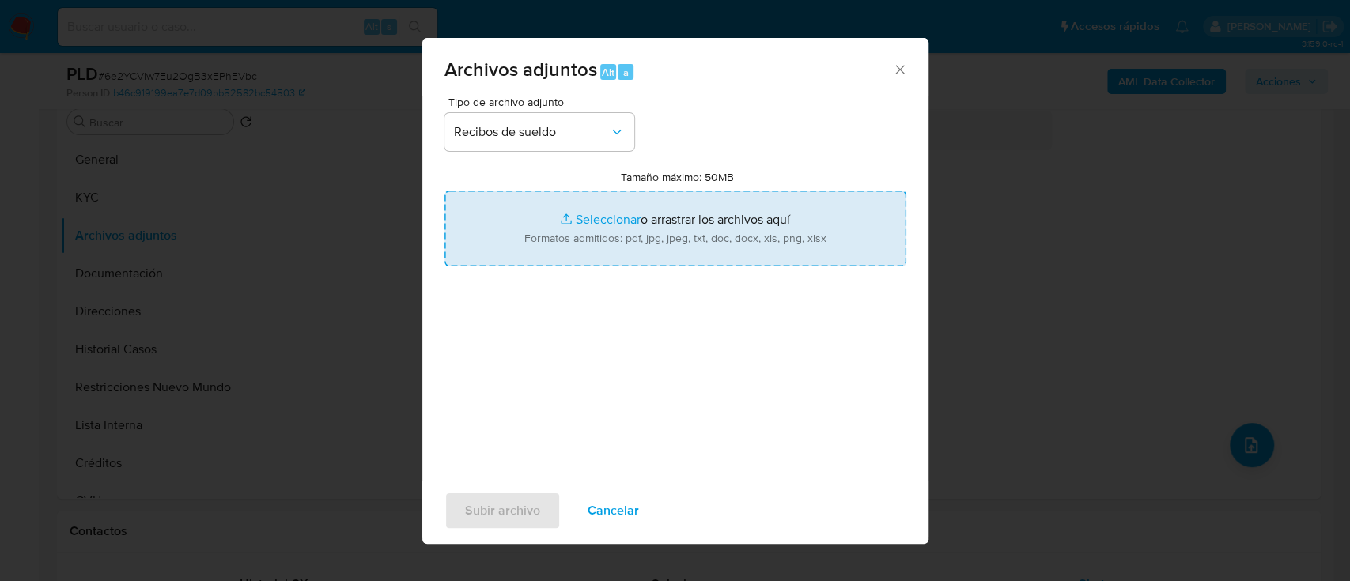
click at [637, 231] on input "Tamaño máximo: 50MB Seleccionar archivos" at bounding box center [676, 229] width 462 height 76
type input "C:\fakepath\210621236 - Recibos [PERSON_NAME] may-[DATE].pdf"
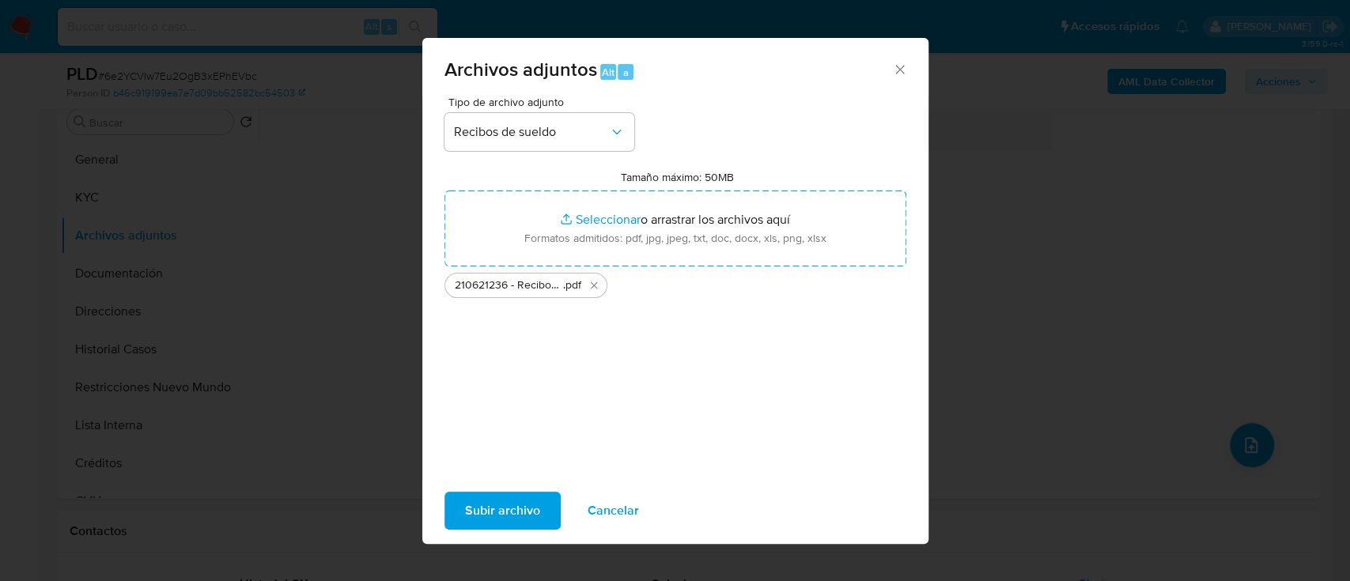
drag, startPoint x: 637, startPoint y: 231, endPoint x: 539, endPoint y: 506, distance: 292.0
click at [539, 506] on button "Subir archivo" at bounding box center [503, 511] width 116 height 38
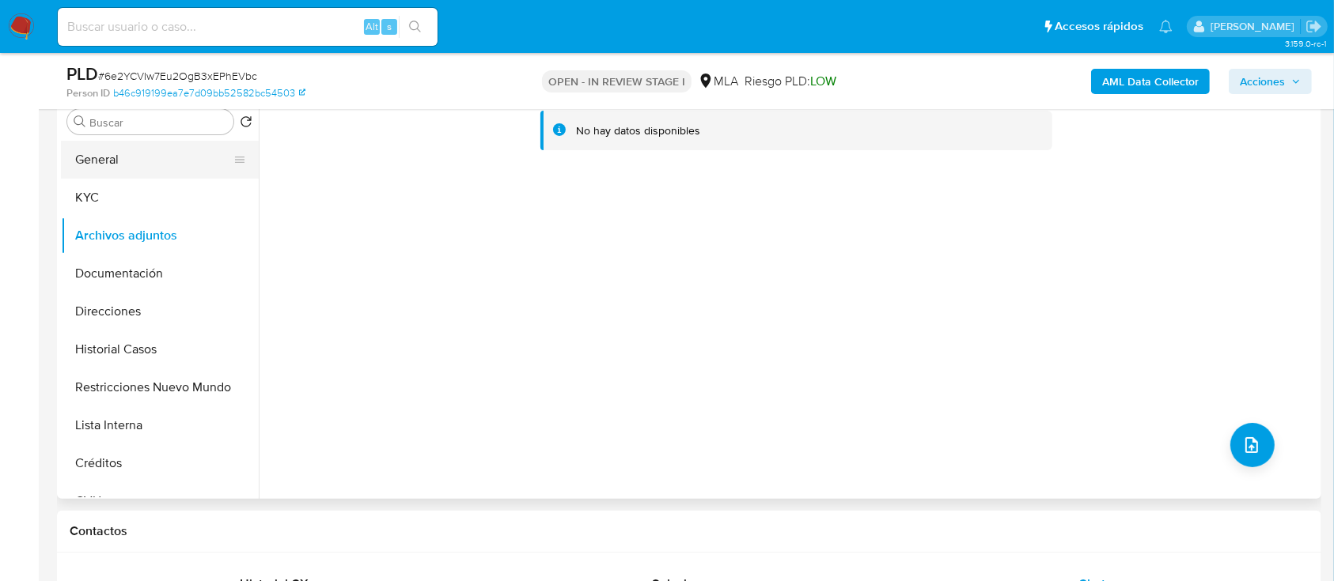
click at [100, 165] on button "General" at bounding box center [153, 160] width 185 height 38
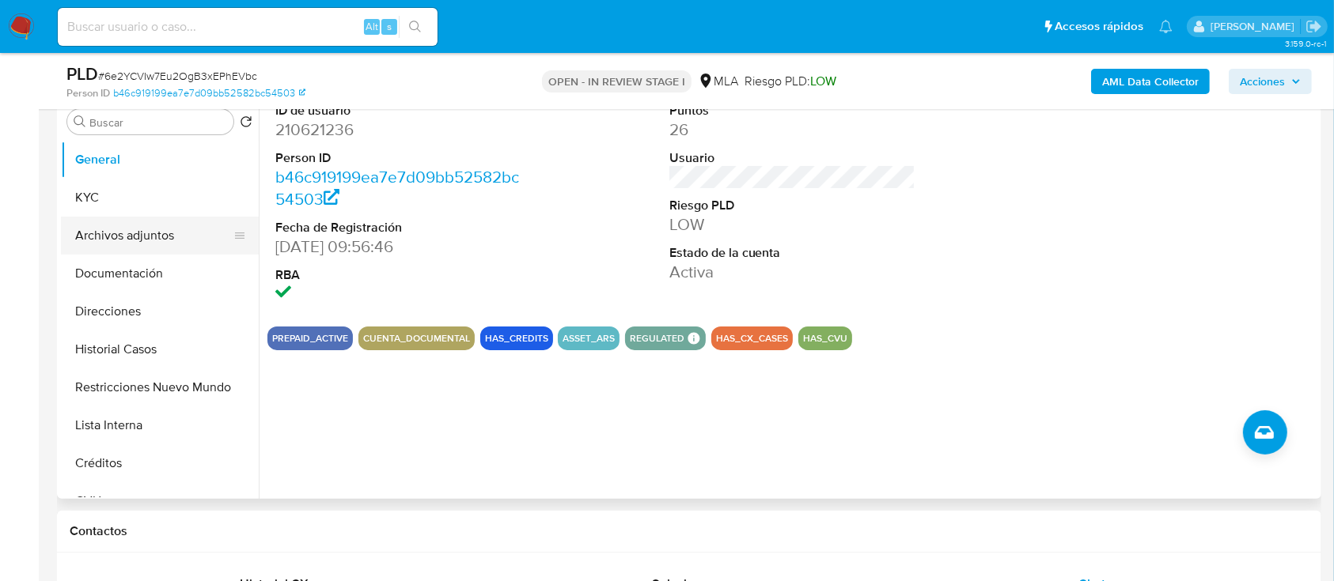
click at [165, 242] on button "Archivos adjuntos" at bounding box center [153, 236] width 185 height 38
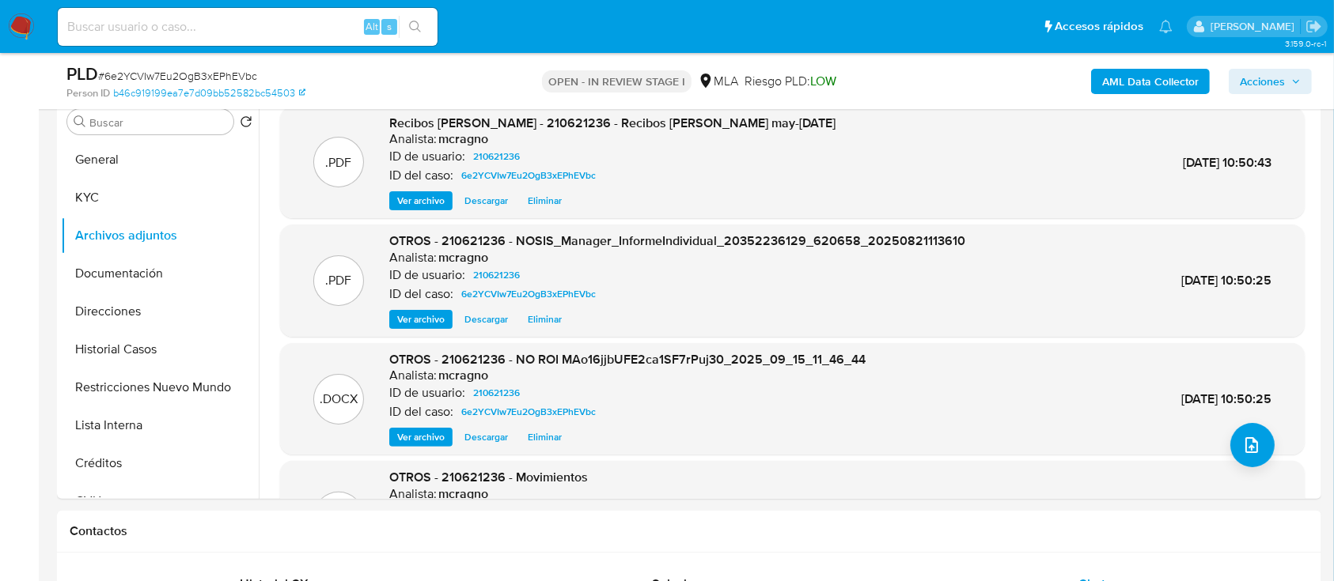
click at [1274, 86] on span "Acciones" at bounding box center [1262, 81] width 45 height 25
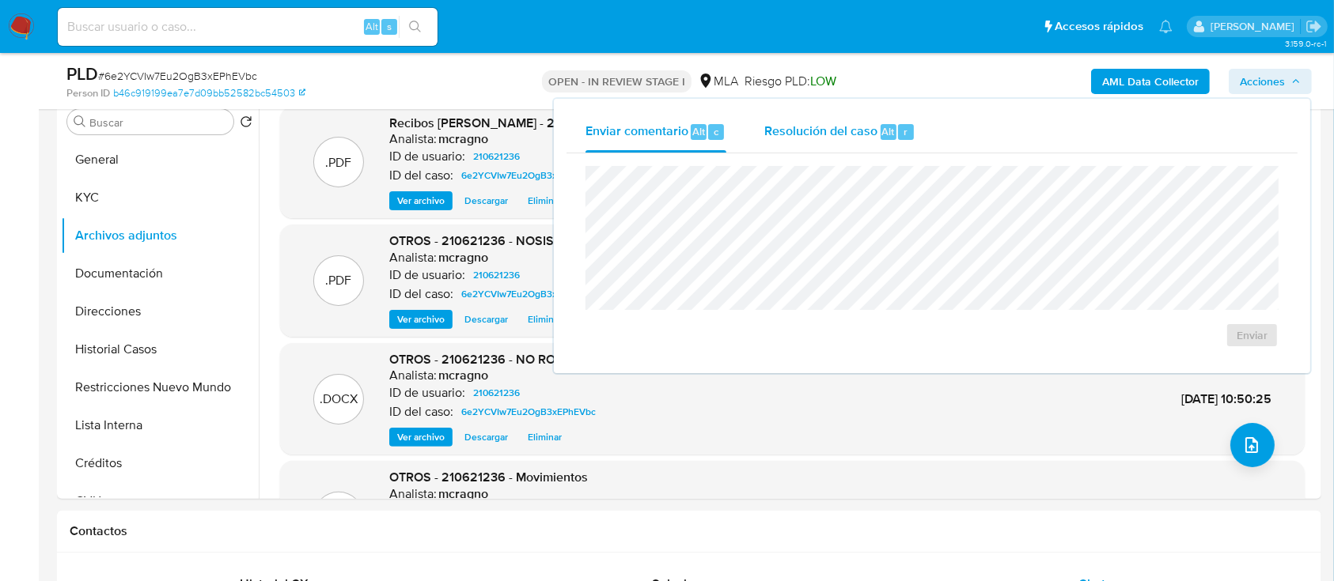
click at [835, 129] on span "Resolución del caso" at bounding box center [820, 131] width 113 height 18
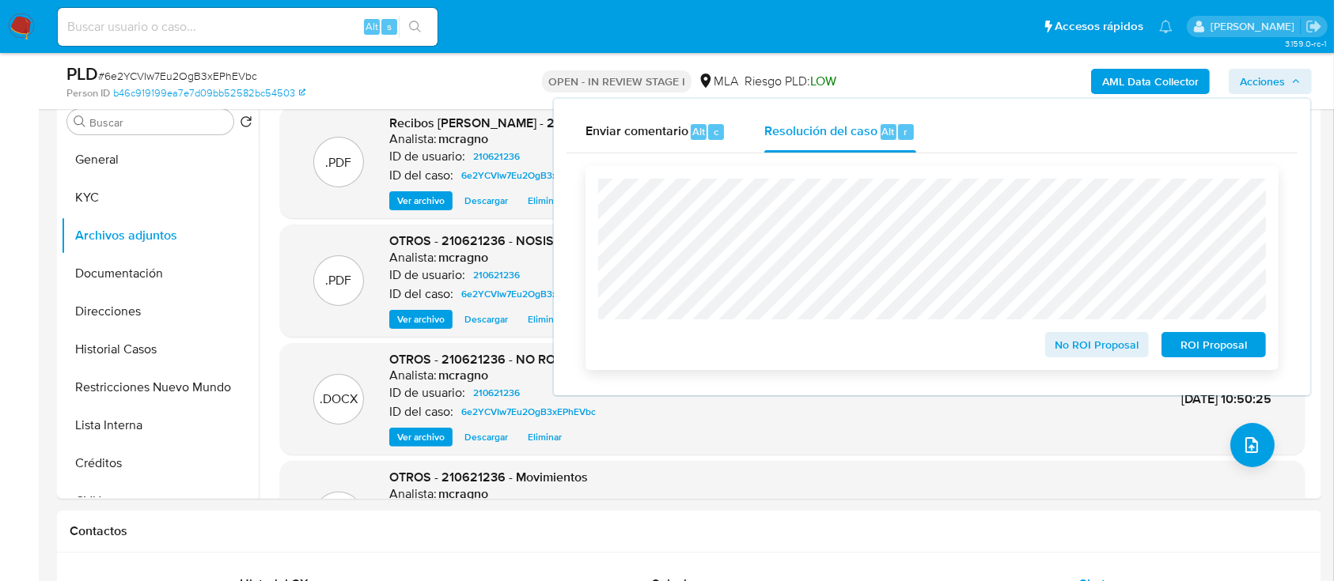
click at [1085, 354] on span "No ROI Proposal" at bounding box center [1097, 345] width 82 height 22
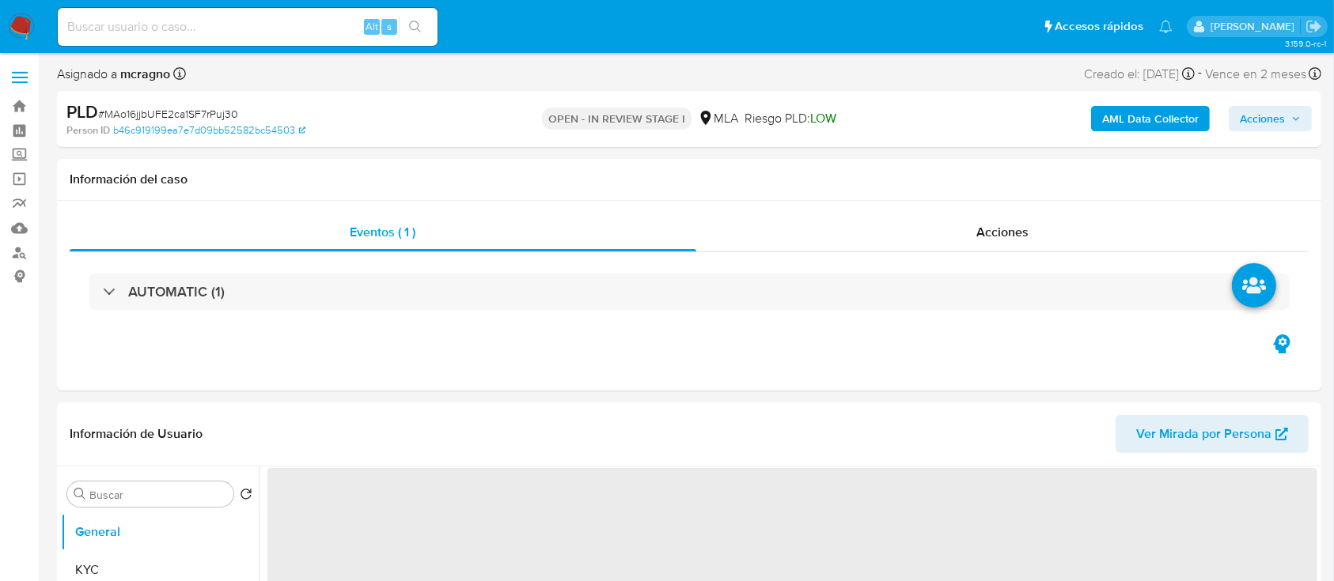
select select "10"
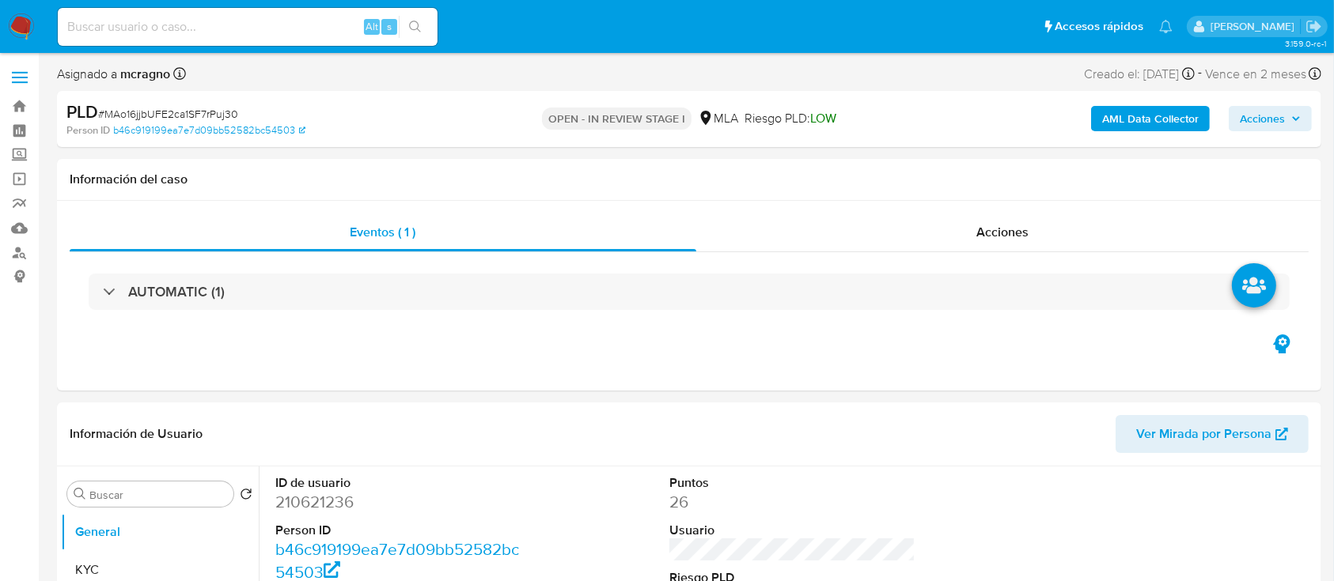
drag, startPoint x: 1285, startPoint y: 109, endPoint x: 1228, endPoint y: 130, distance: 59.8
click at [1285, 109] on span "Acciones" at bounding box center [1270, 119] width 61 height 22
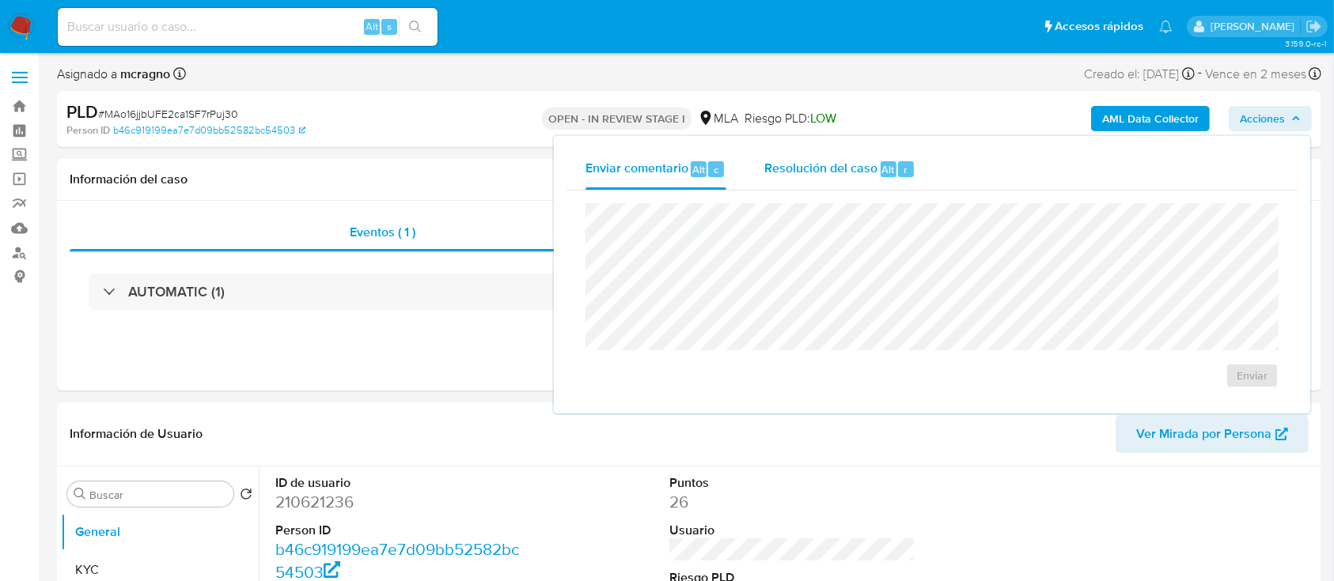
click at [842, 177] on span "Resolución del caso" at bounding box center [820, 169] width 113 height 18
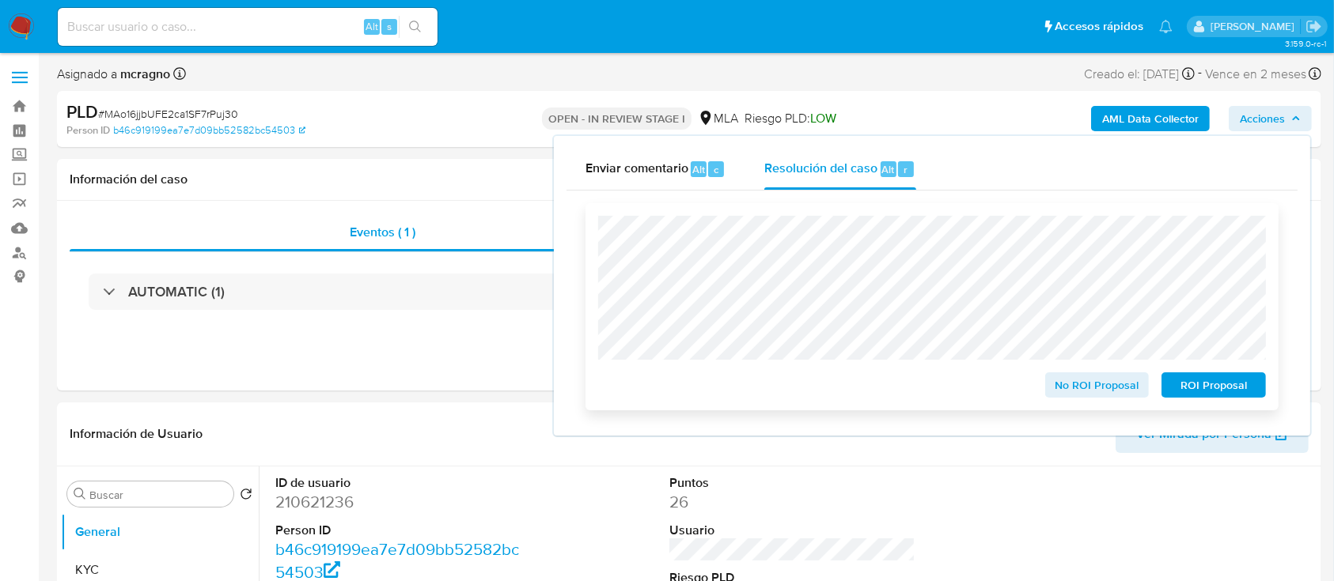
click at [1090, 389] on span "No ROI Proposal" at bounding box center [1097, 385] width 82 height 22
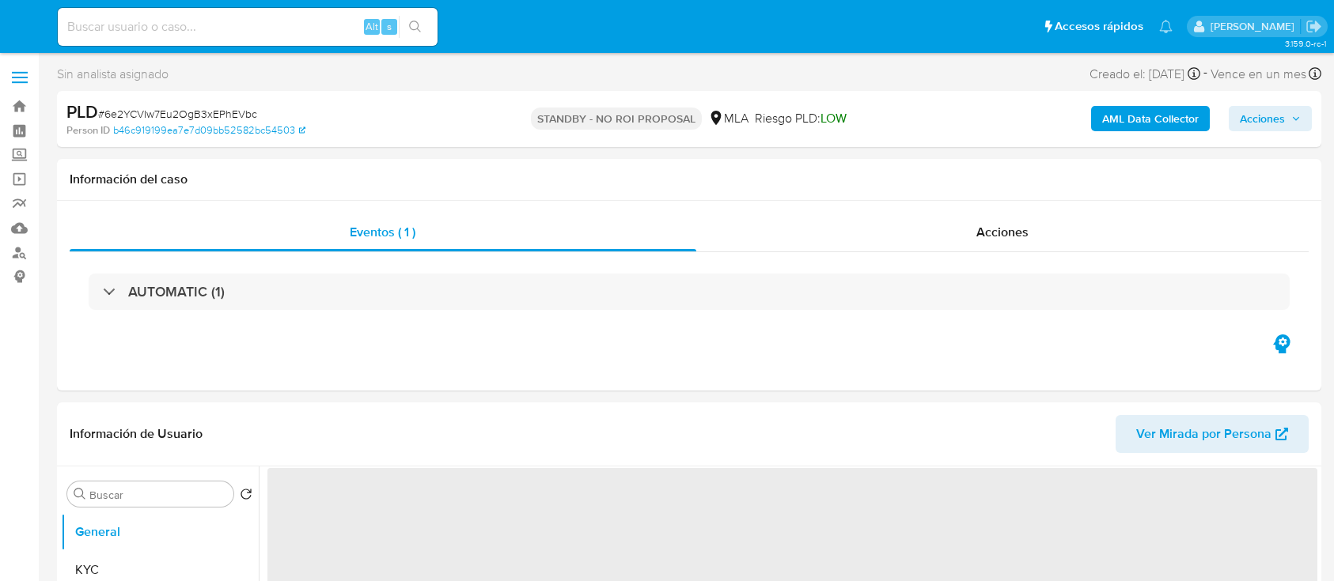
select select "10"
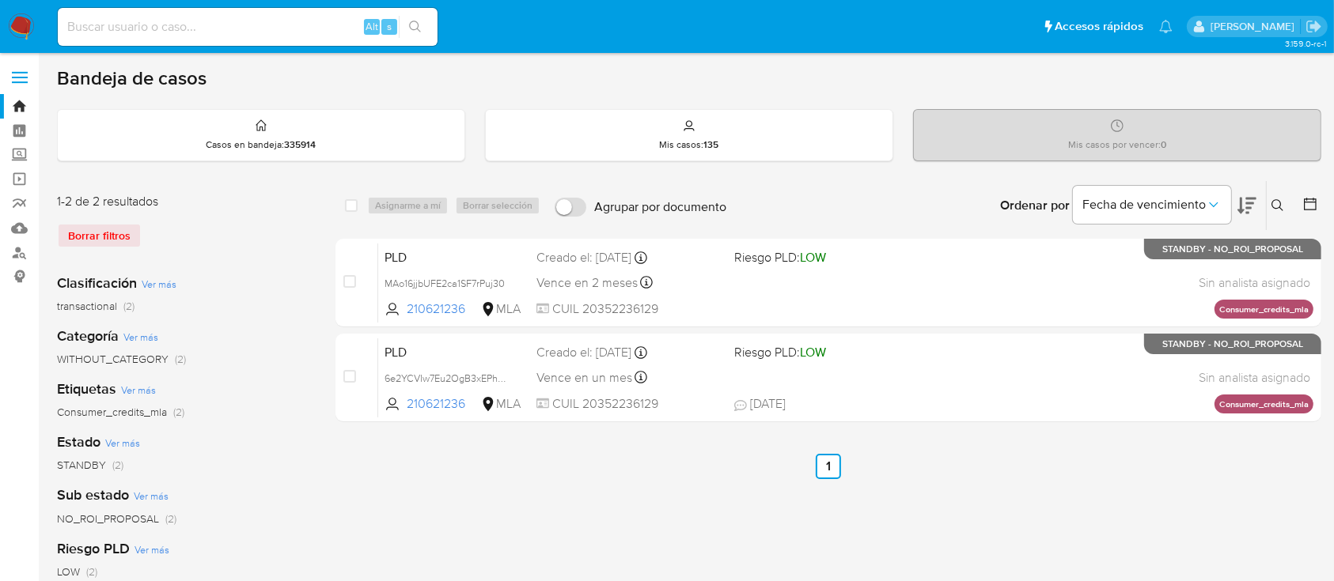
click at [16, 31] on img at bounding box center [21, 26] width 27 height 27
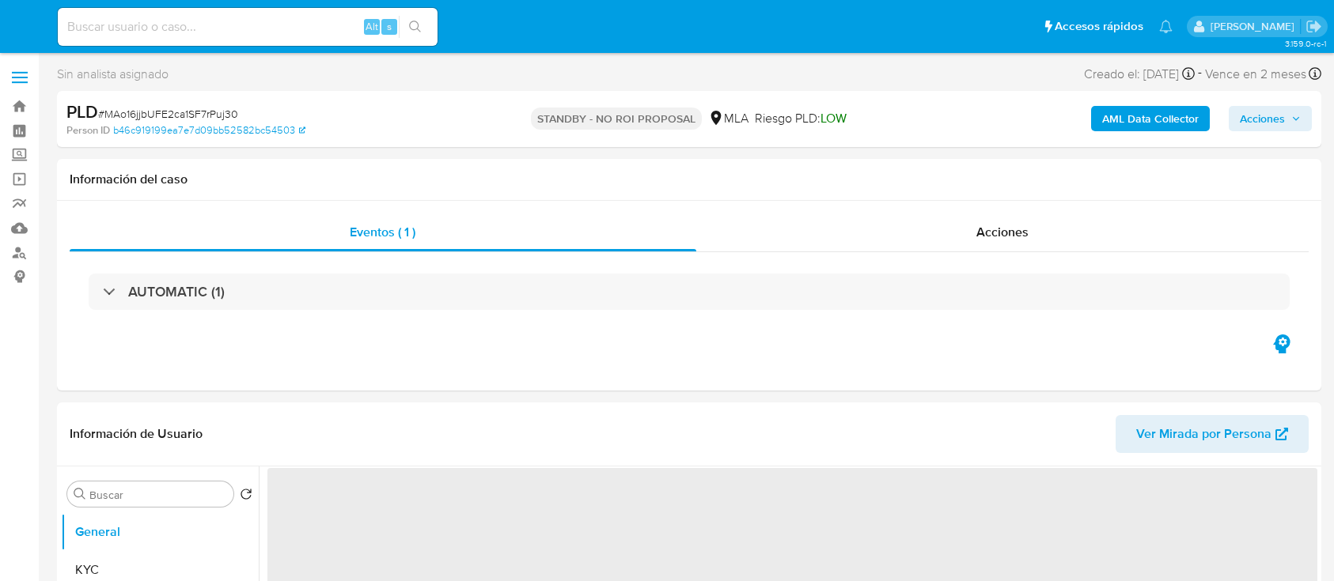
select select "10"
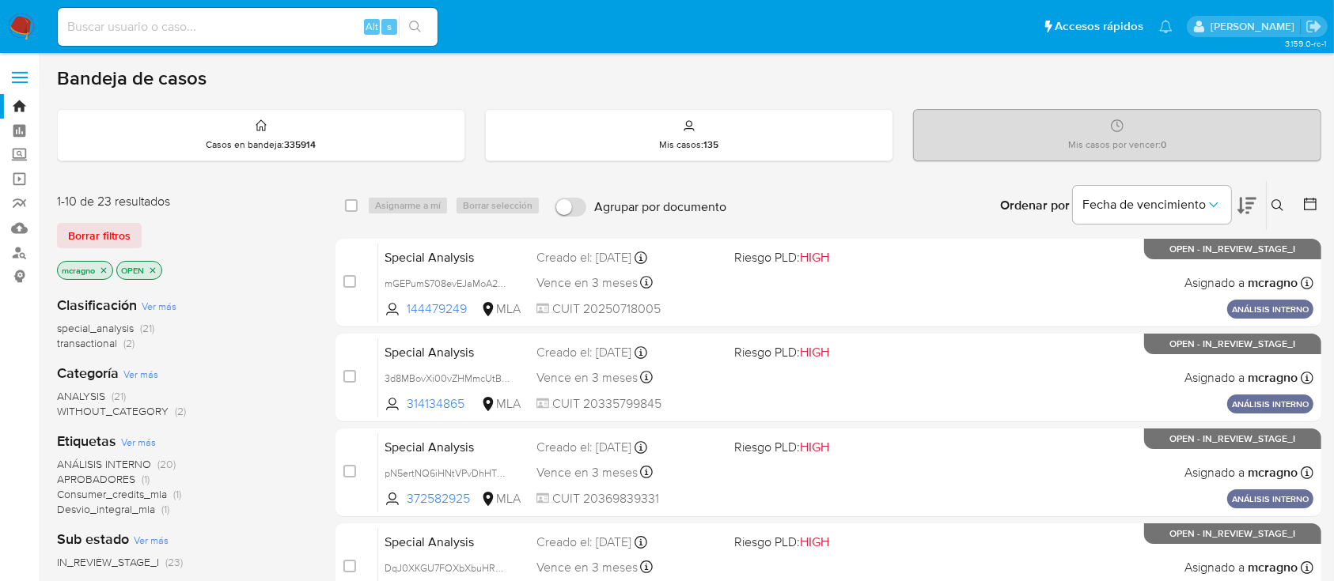
click at [157, 275] on p "OPEN" at bounding box center [139, 270] width 44 height 17
click at [157, 271] on icon "close-filter" at bounding box center [152, 270] width 9 height 9
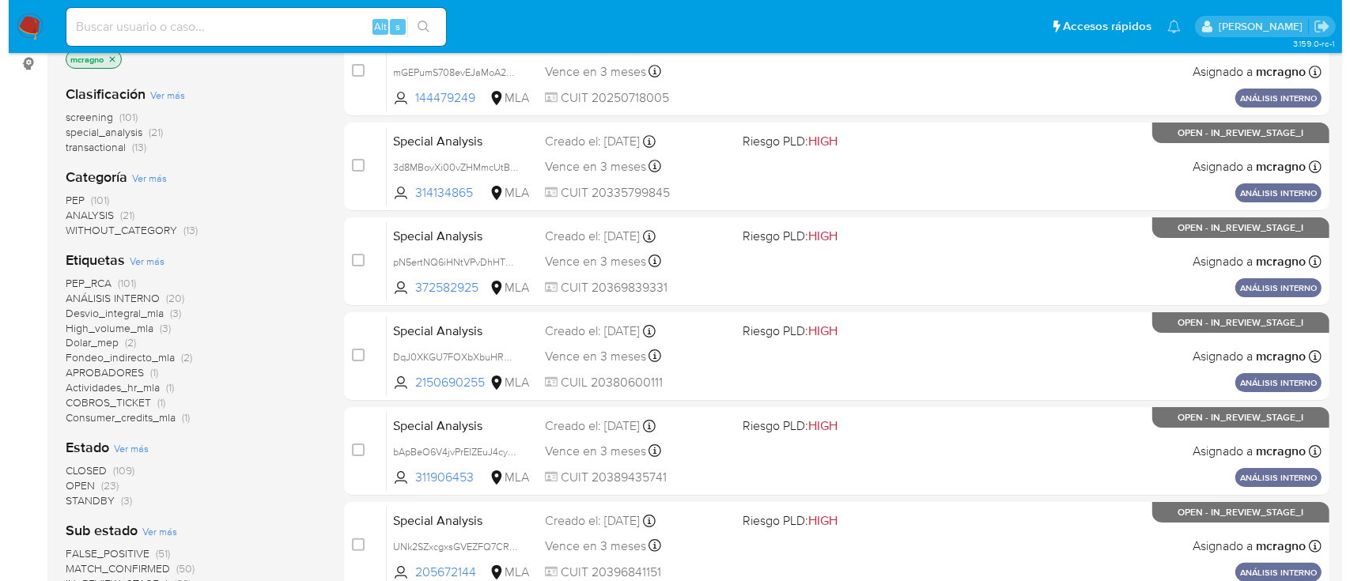
scroll to position [92, 0]
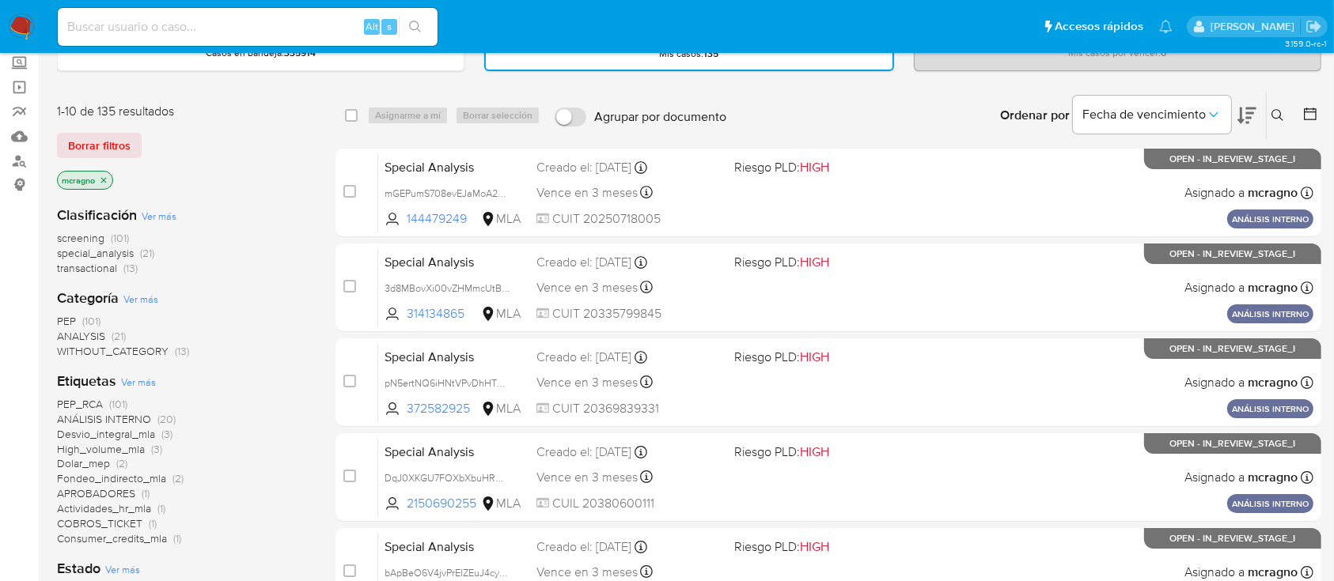
click at [103, 176] on icon "close-filter" at bounding box center [103, 180] width 9 height 9
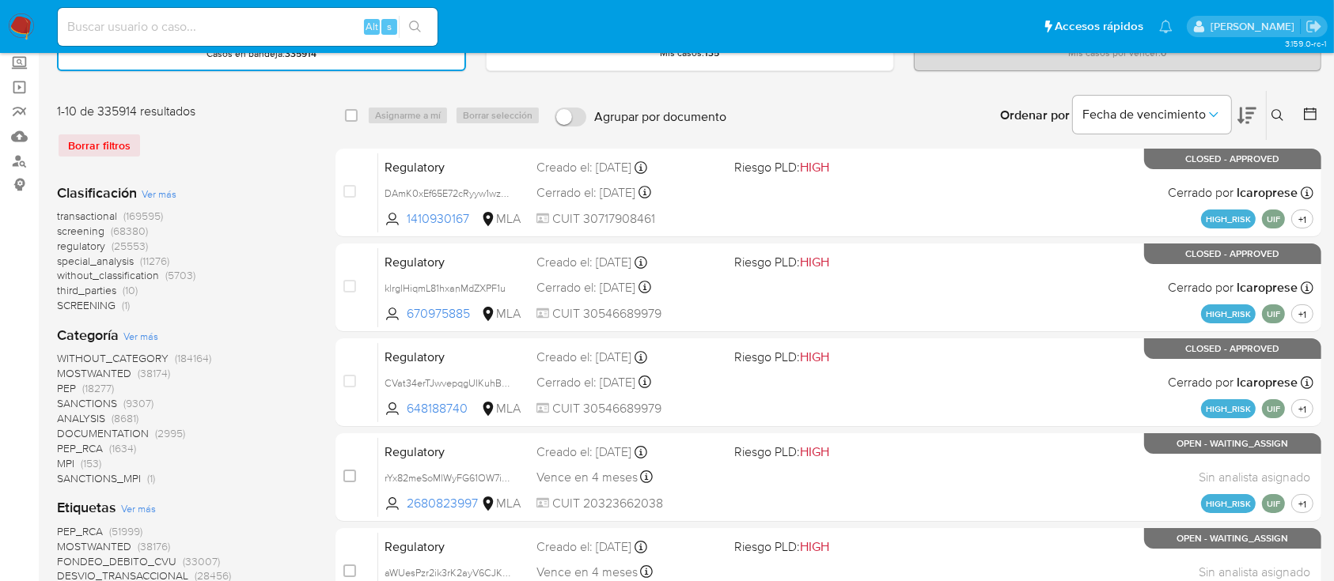
click at [1276, 112] on icon at bounding box center [1277, 115] width 13 height 13
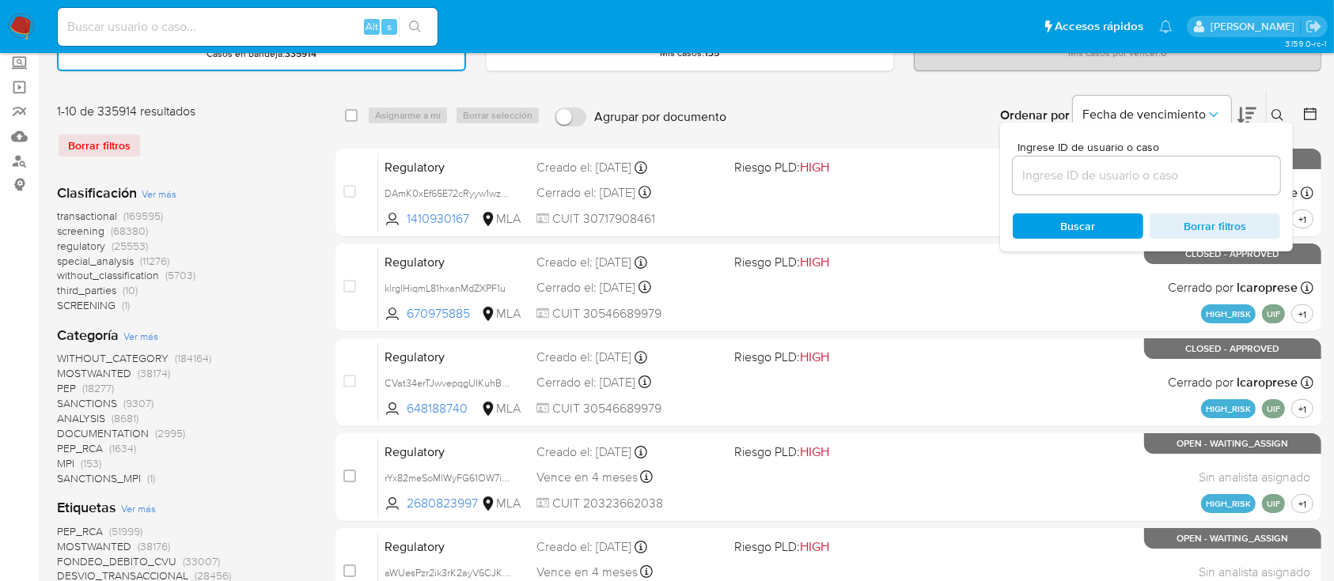
click at [1196, 176] on input at bounding box center [1146, 175] width 267 height 21
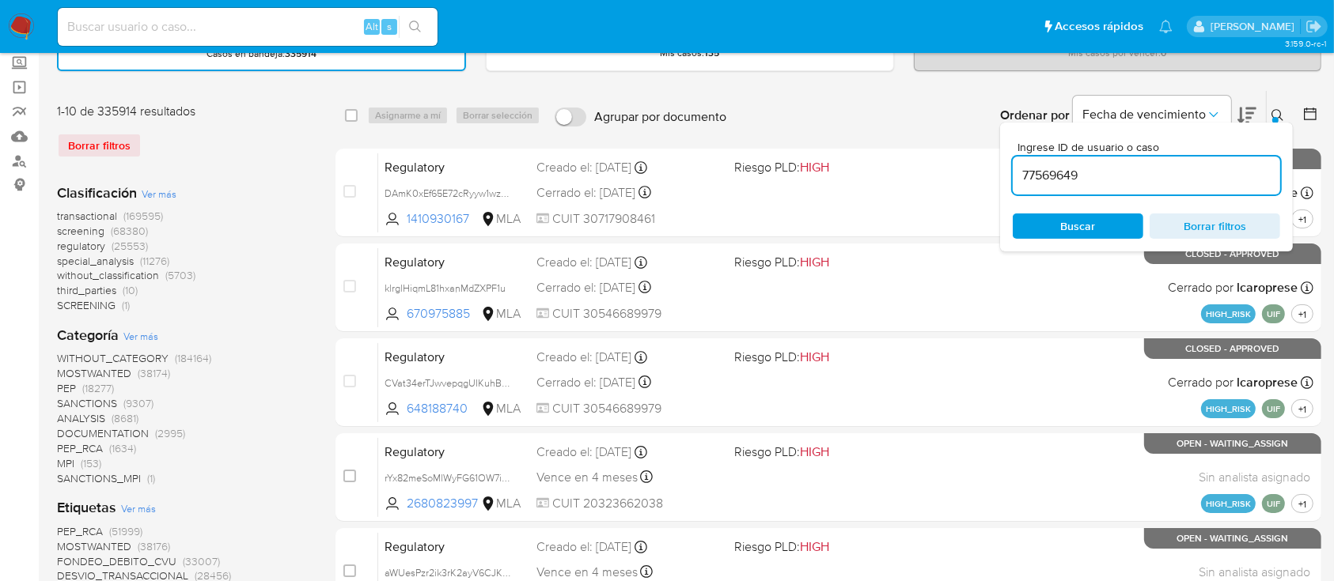
type input "77569649"
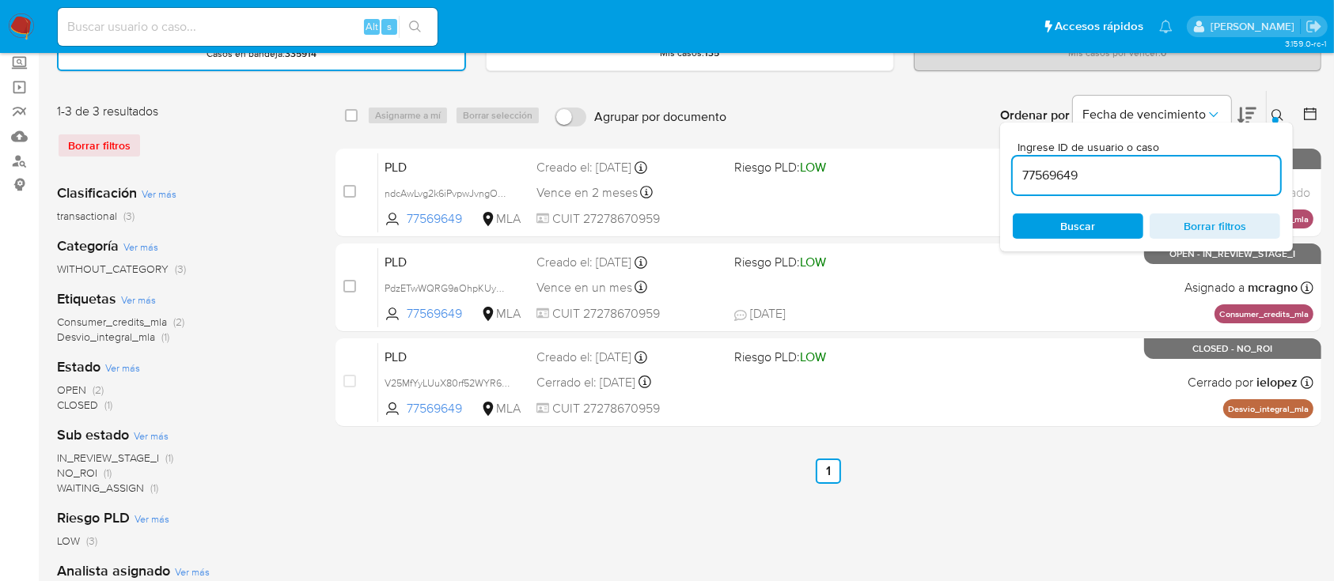
click at [1279, 109] on icon at bounding box center [1277, 115] width 13 height 13
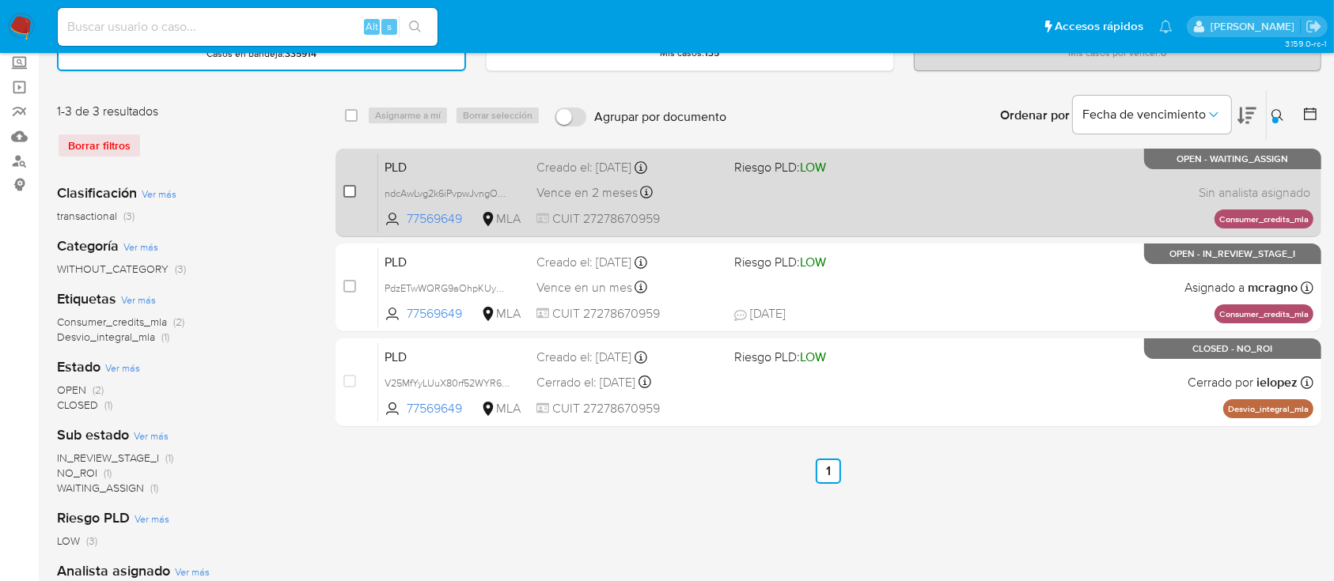
click at [354, 189] on input "checkbox" at bounding box center [349, 191] width 13 height 13
checkbox input "true"
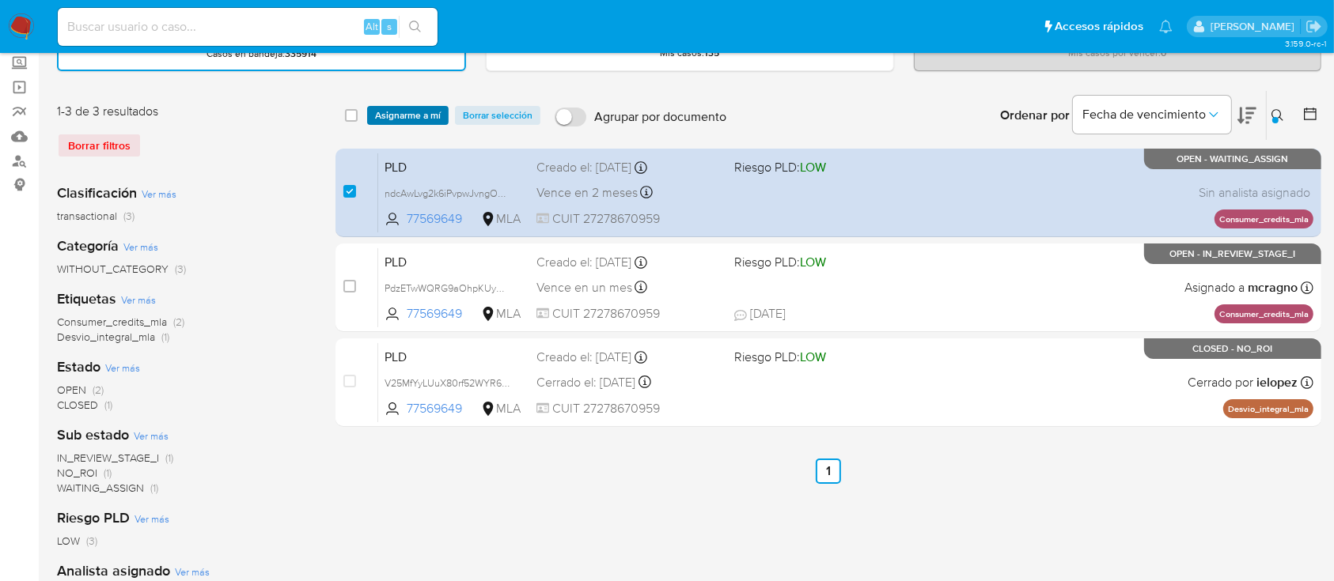
click at [392, 123] on span "Asignarme a mí" at bounding box center [408, 116] width 66 height 16
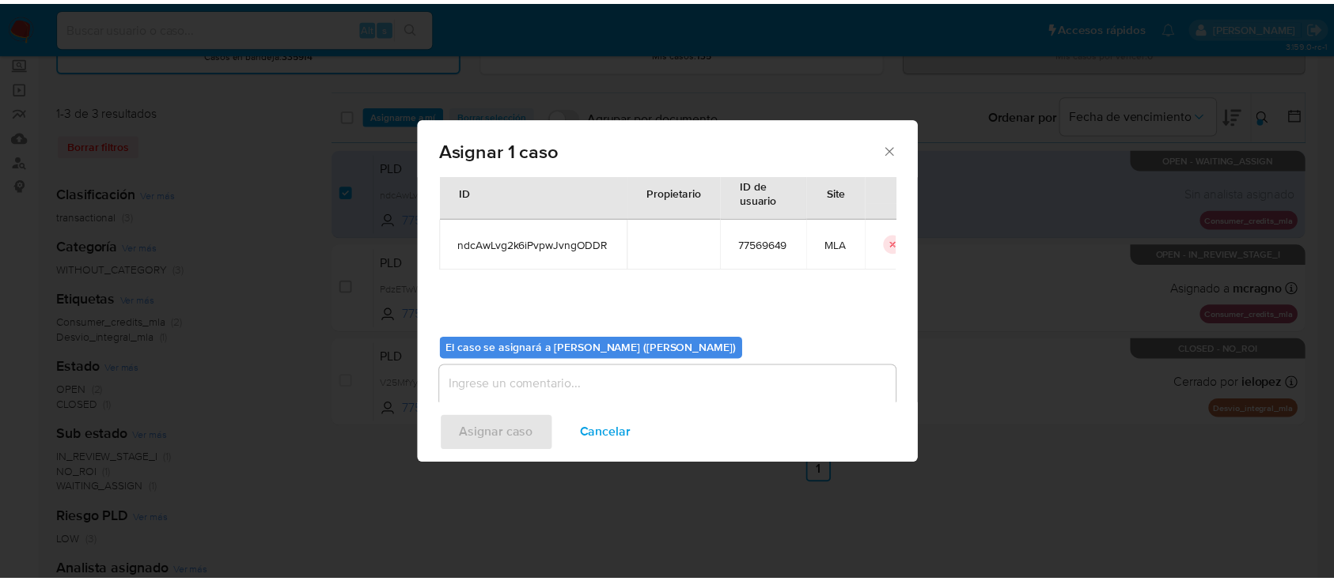
scroll to position [81, 0]
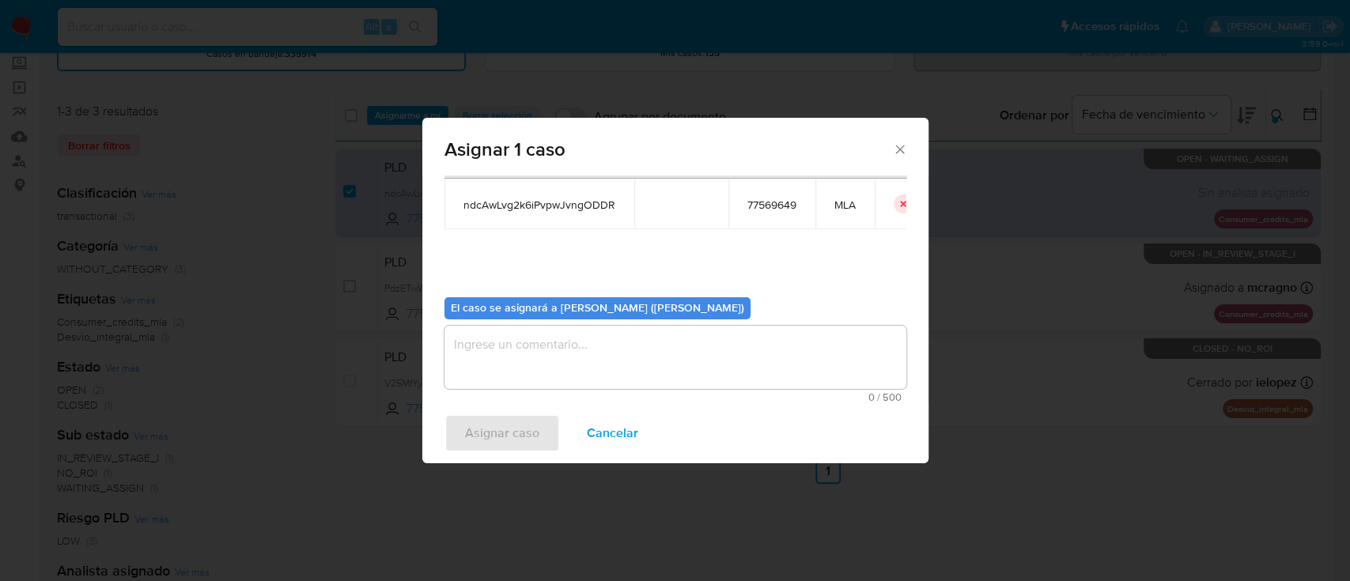
click at [513, 326] on textarea "assign-modal" at bounding box center [676, 357] width 462 height 63
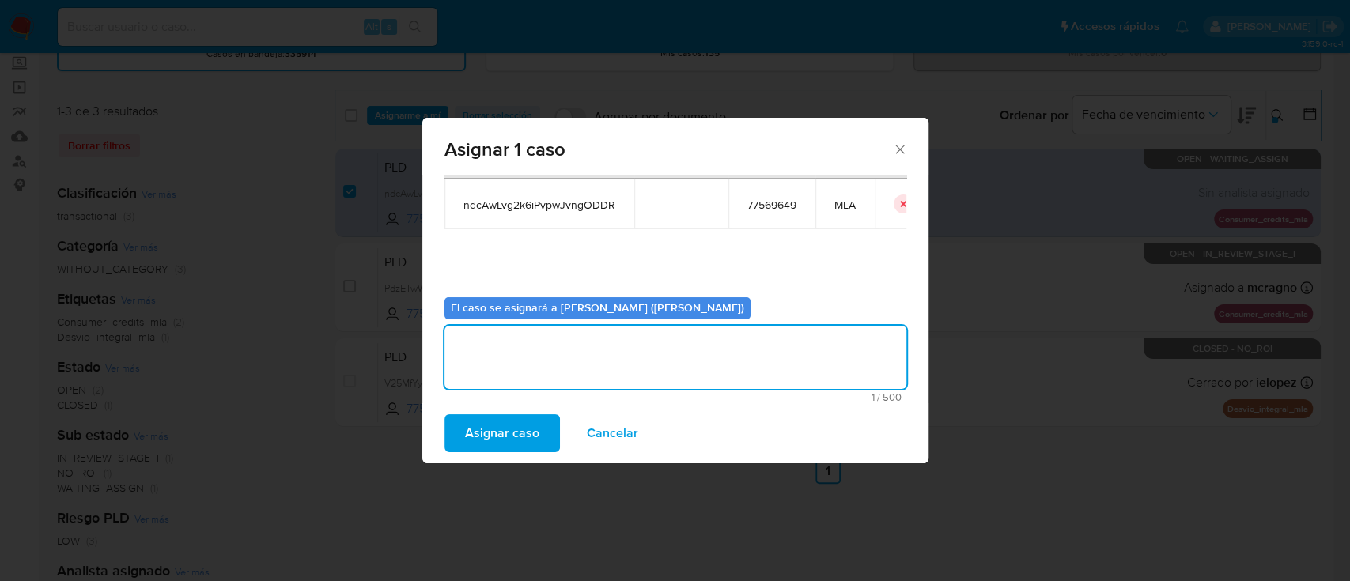
click at [518, 426] on span "Asignar caso" at bounding box center [502, 433] width 74 height 35
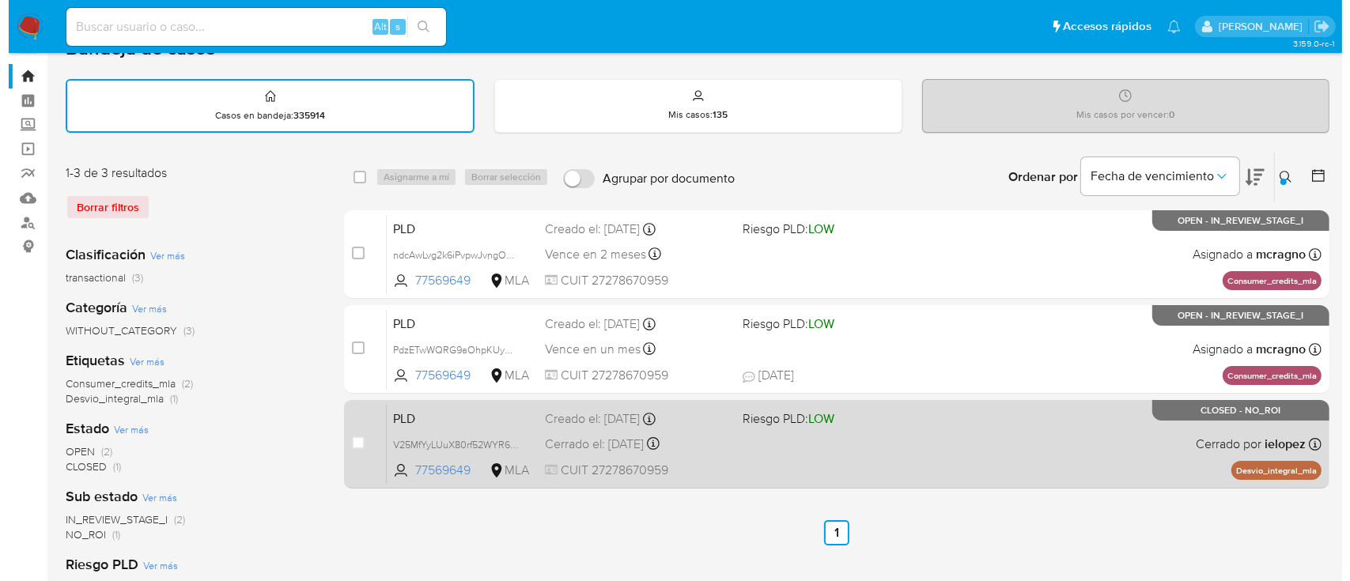
scroll to position [0, 0]
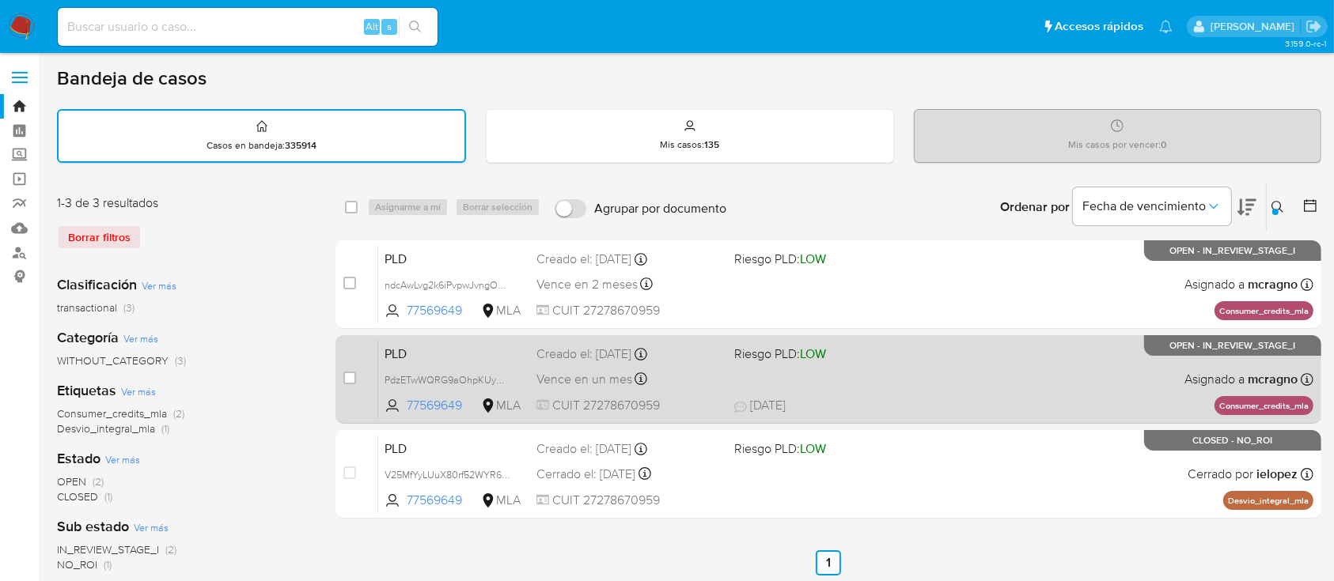
click at [1025, 379] on div "PLD PdzETwWQRG9aOhpKUyNdzCNP 77569649 MLA Riesgo PLD: LOW Creado el: 12/08/2025…" at bounding box center [845, 379] width 935 height 80
click at [349, 377] on input "checkbox" at bounding box center [349, 378] width 13 height 13
checkbox input "true"
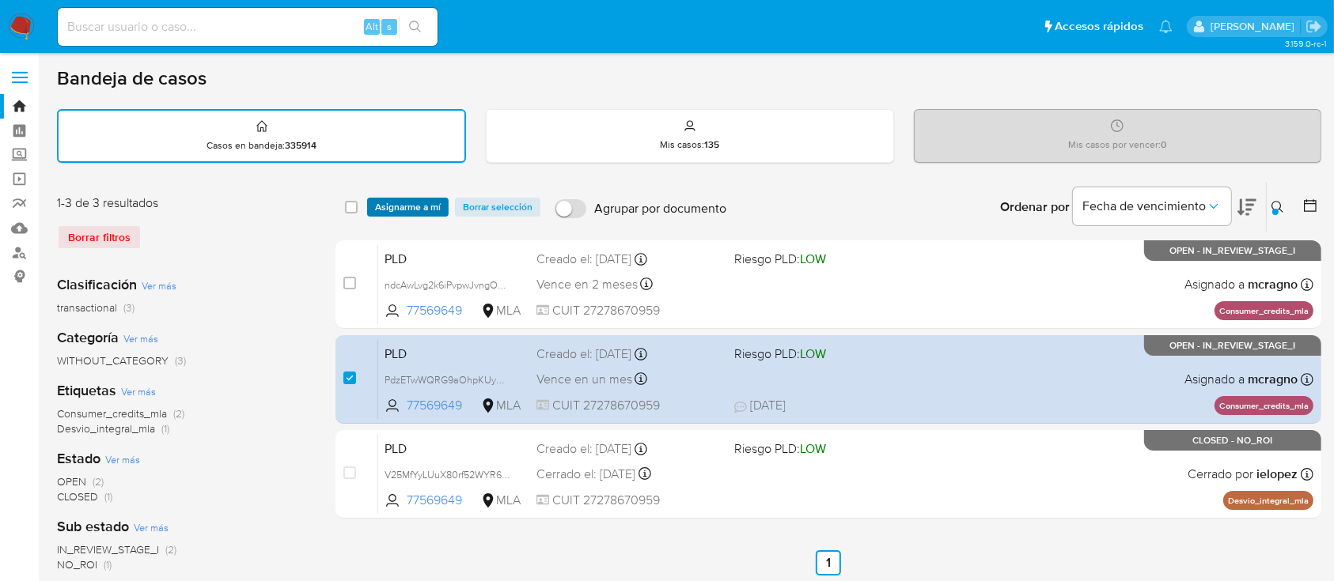
click at [403, 209] on span "Asignarme a mí" at bounding box center [408, 207] width 66 height 16
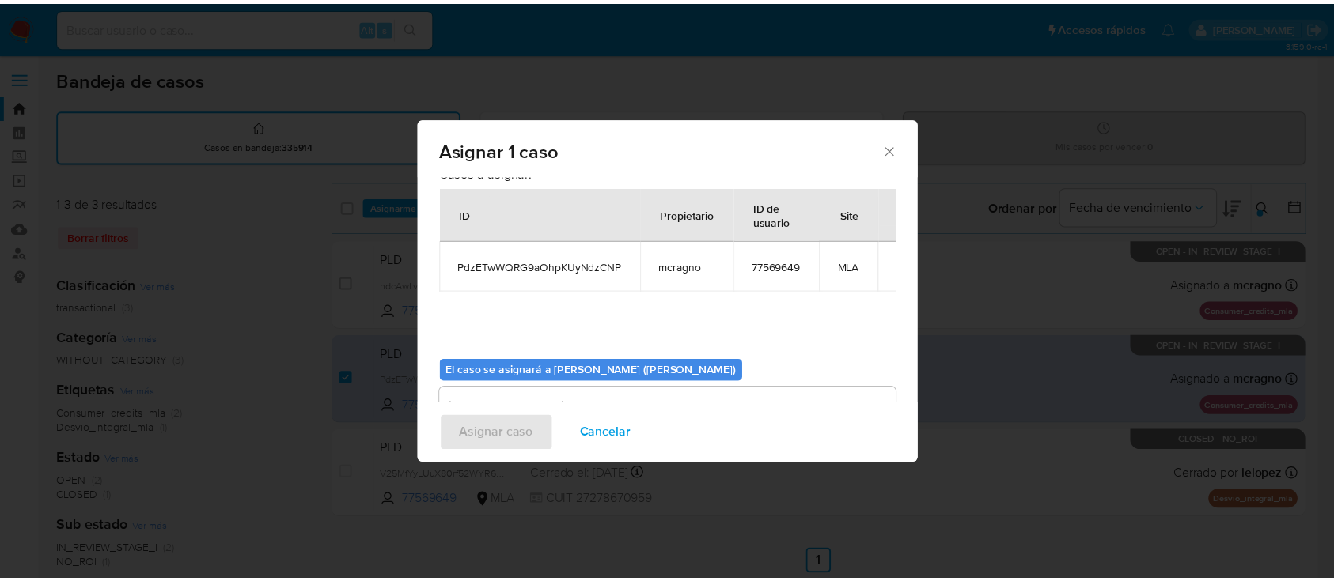
scroll to position [81, 0]
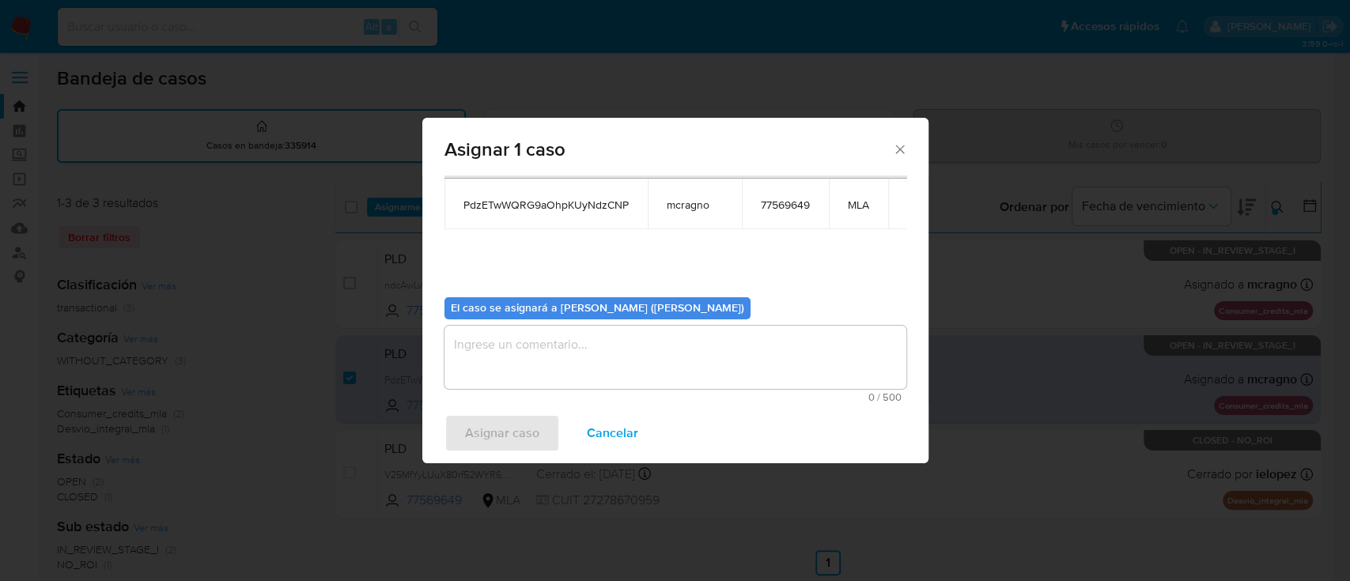
click at [532, 346] on textarea "assign-modal" at bounding box center [676, 357] width 462 height 63
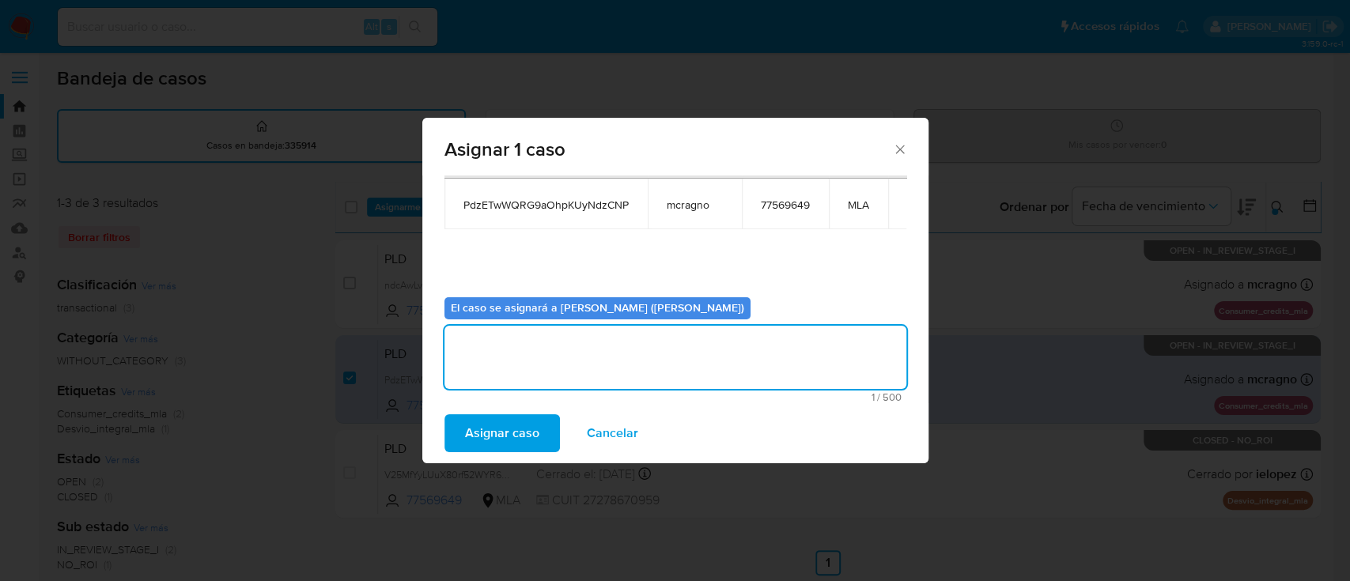
click at [521, 425] on span "Asignar caso" at bounding box center [502, 433] width 74 height 35
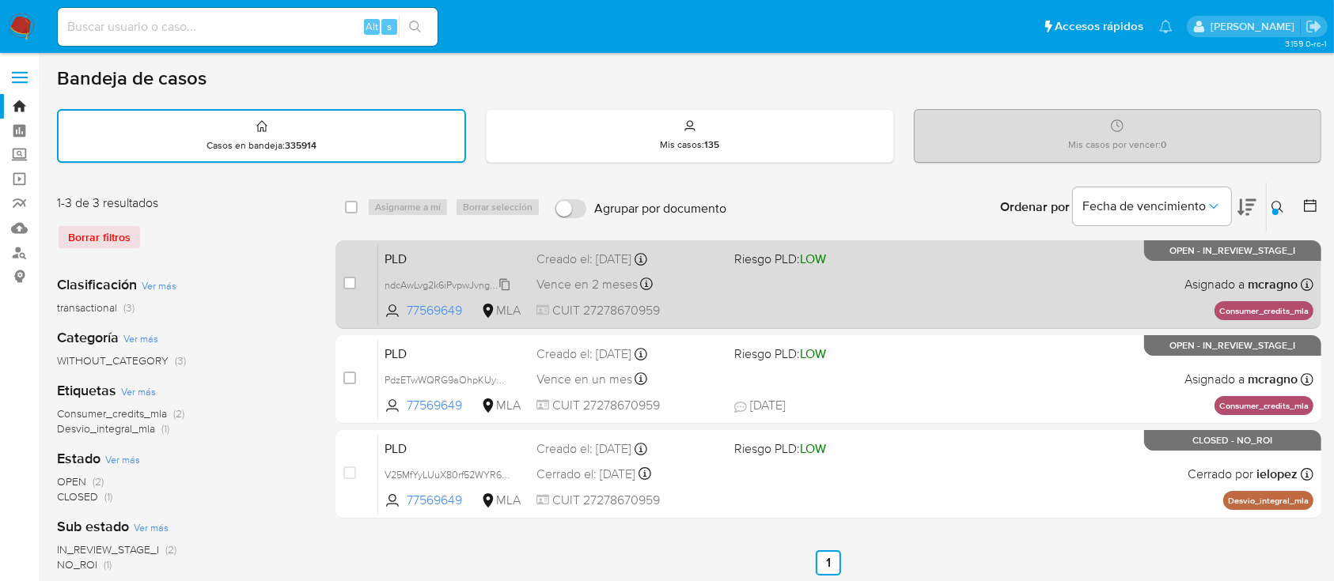
click at [505, 282] on span "ndcAwLvg2k6iPvpwJvngODDR" at bounding box center [451, 283] width 134 height 17
click at [925, 288] on div "PLD ndcAwLvg2k6iPvpwJvngODDR 77569649 MLA Riesgo PLD: LOW Creado el: 12/09/2025…" at bounding box center [845, 284] width 935 height 80
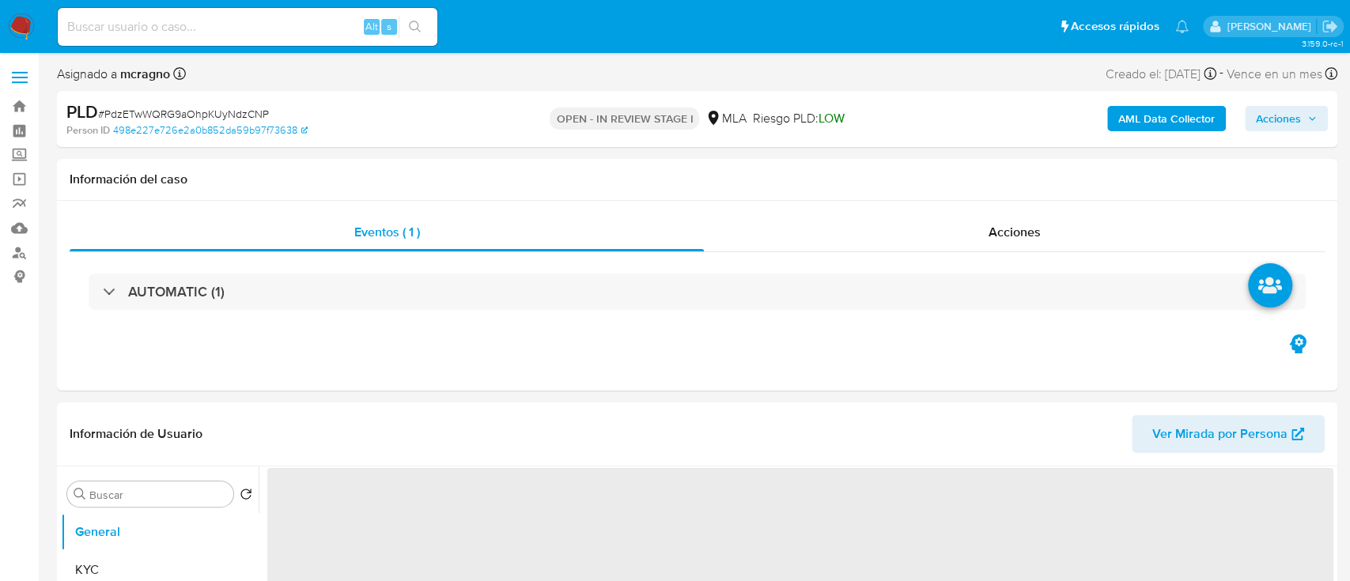
select select "10"
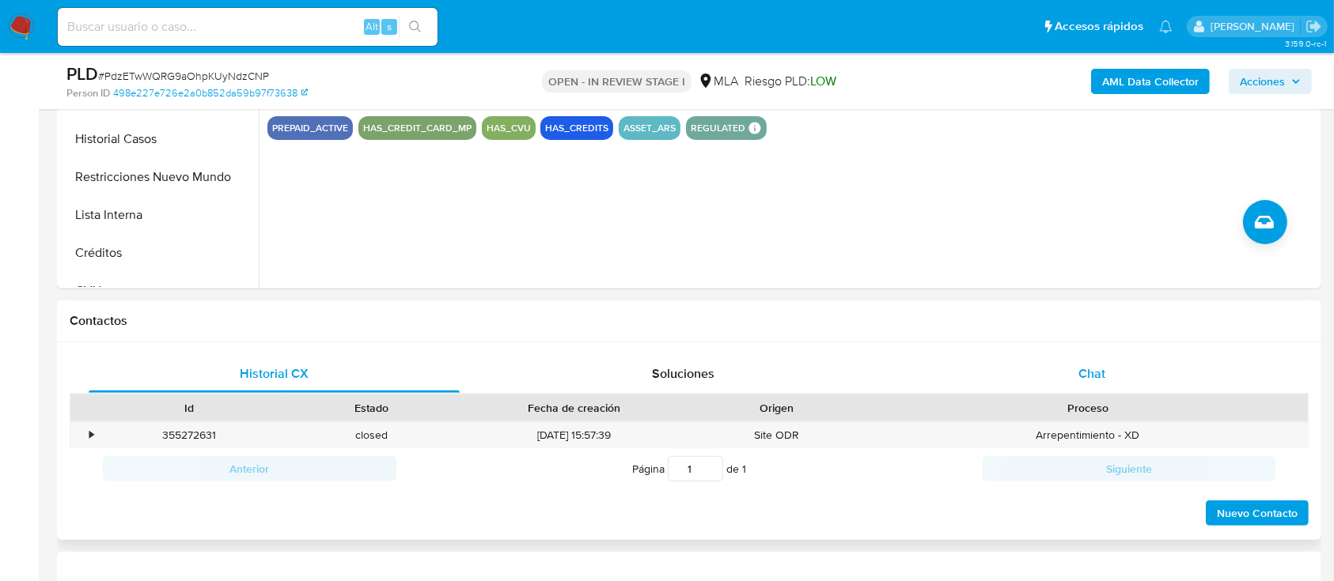
click at [1129, 388] on div "Chat" at bounding box center [1092, 374] width 371 height 38
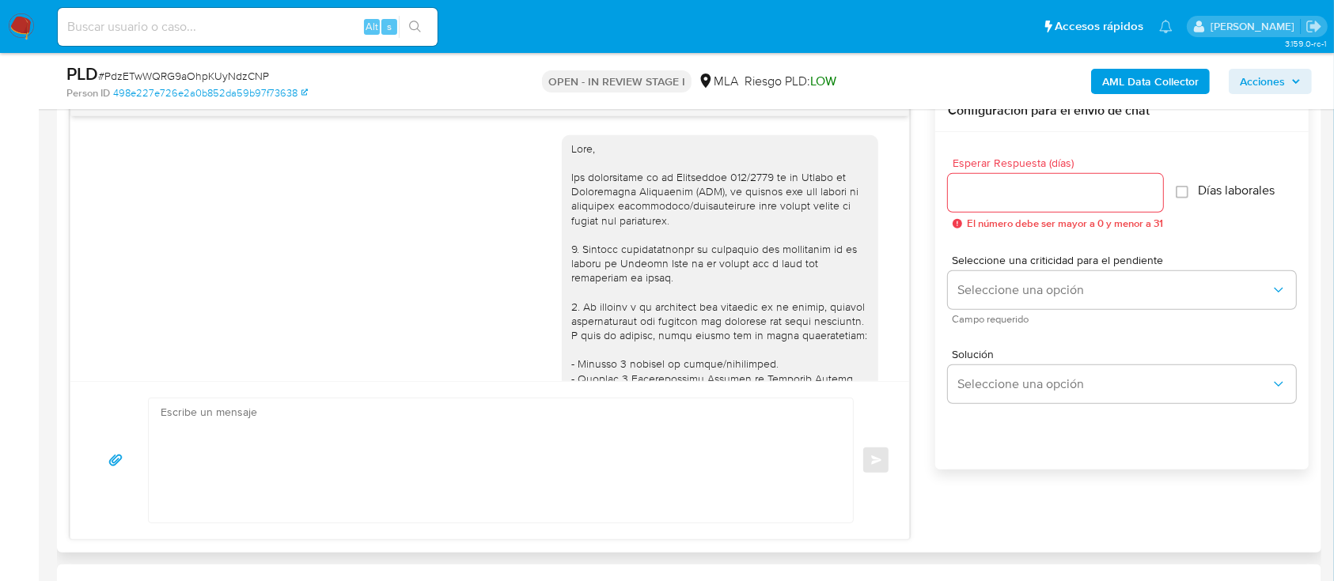
scroll to position [835, 0]
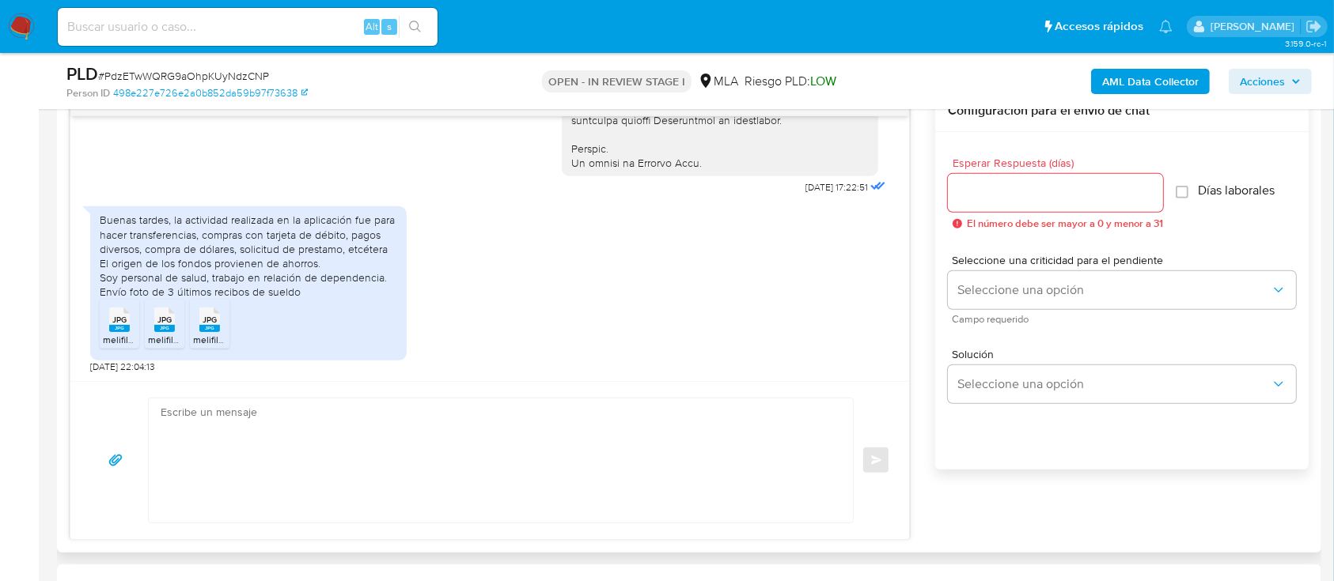
click at [537, 459] on textarea at bounding box center [497, 461] width 672 height 124
paste textarea "¡Muchas gracias por tu respuesta! Confirmamos la recepción de la documentación.…"
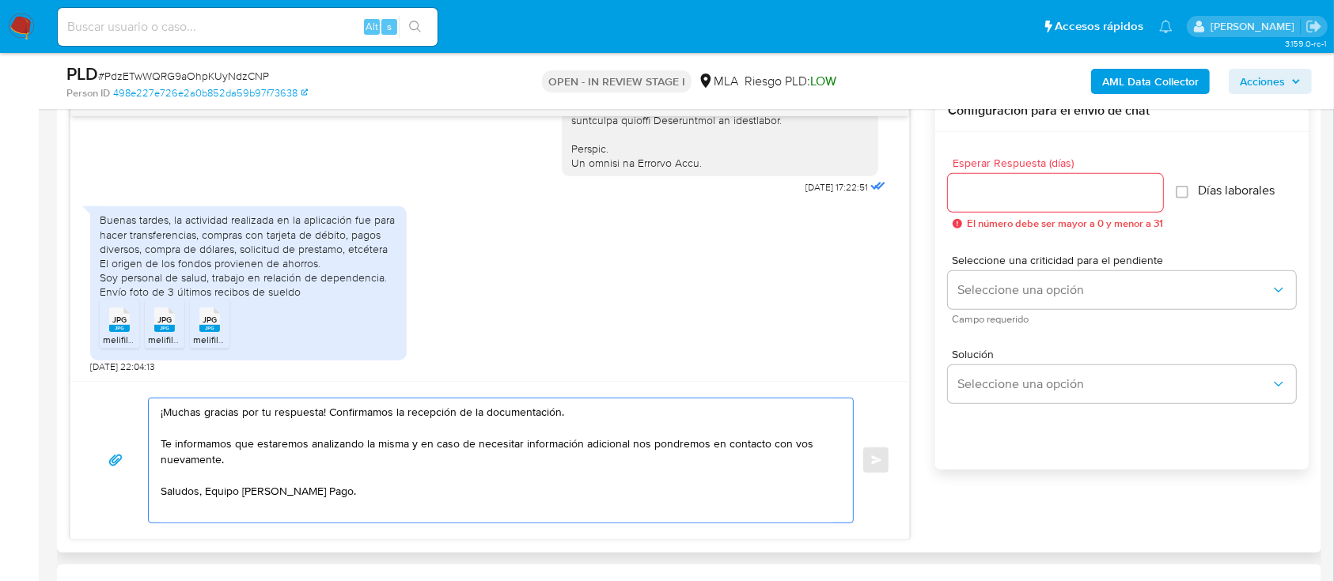
drag, startPoint x: 163, startPoint y: 442, endPoint x: 128, endPoint y: 437, distance: 35.1
click at [128, 437] on div "¡Muchas gracias por tu respuesta! Confirmamos la recepción de la documentación.…" at bounding box center [489, 461] width 801 height 126
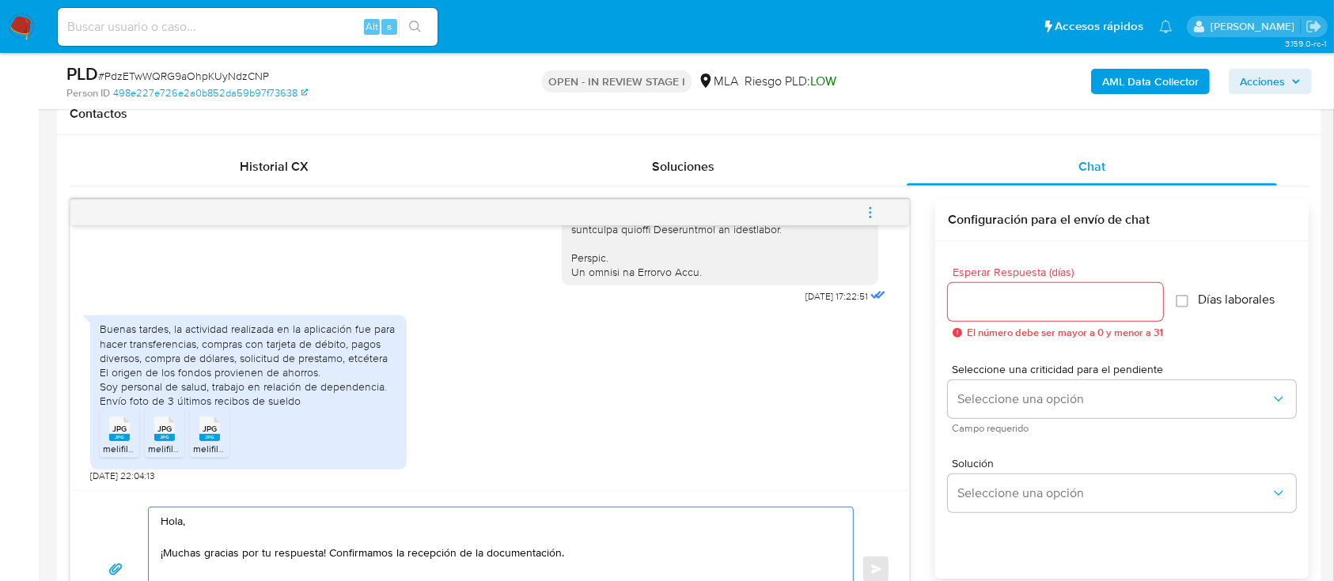
scroll to position [633, 0]
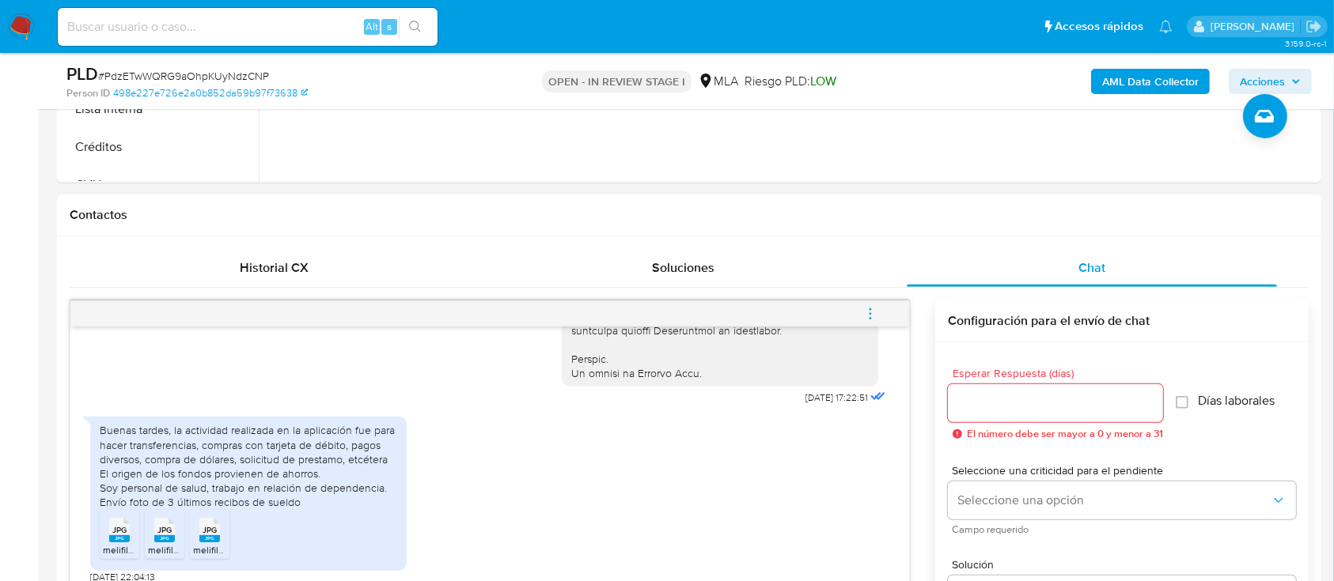
type textarea "Hola, ¡Muchas gracias por tu respuesta! Confirmamos la recepción de la document…"
click at [1004, 407] on input "Esperar Respuesta (días)" at bounding box center [1055, 403] width 215 height 21
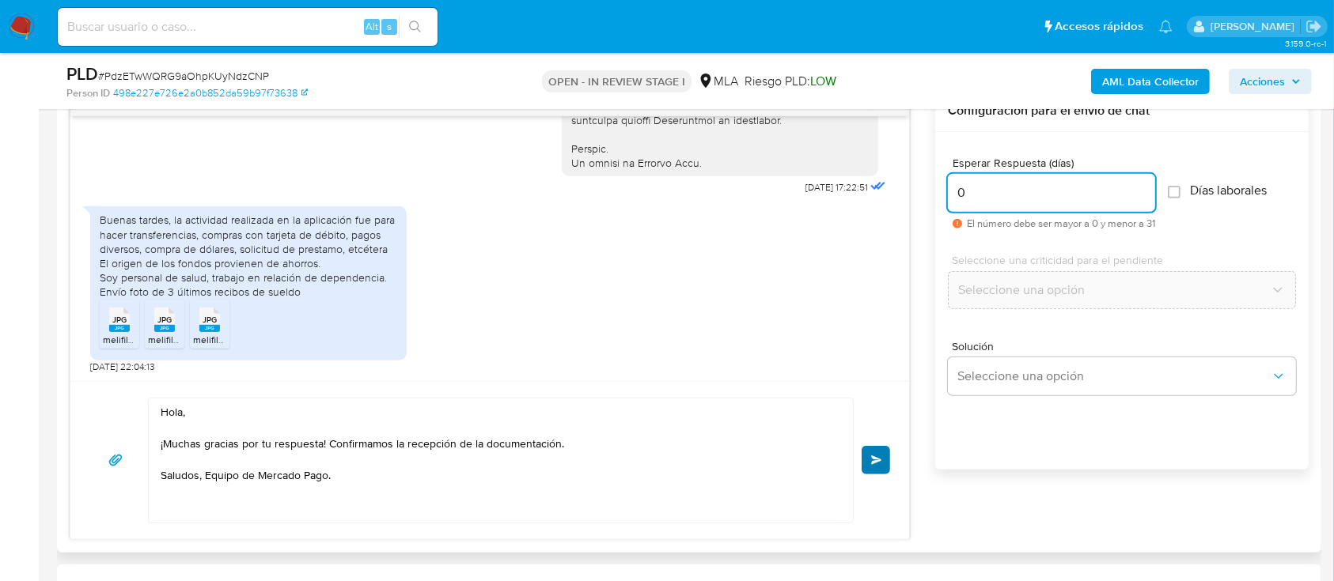
type input "0"
click at [885, 460] on button "Enviar" at bounding box center [875, 460] width 28 height 28
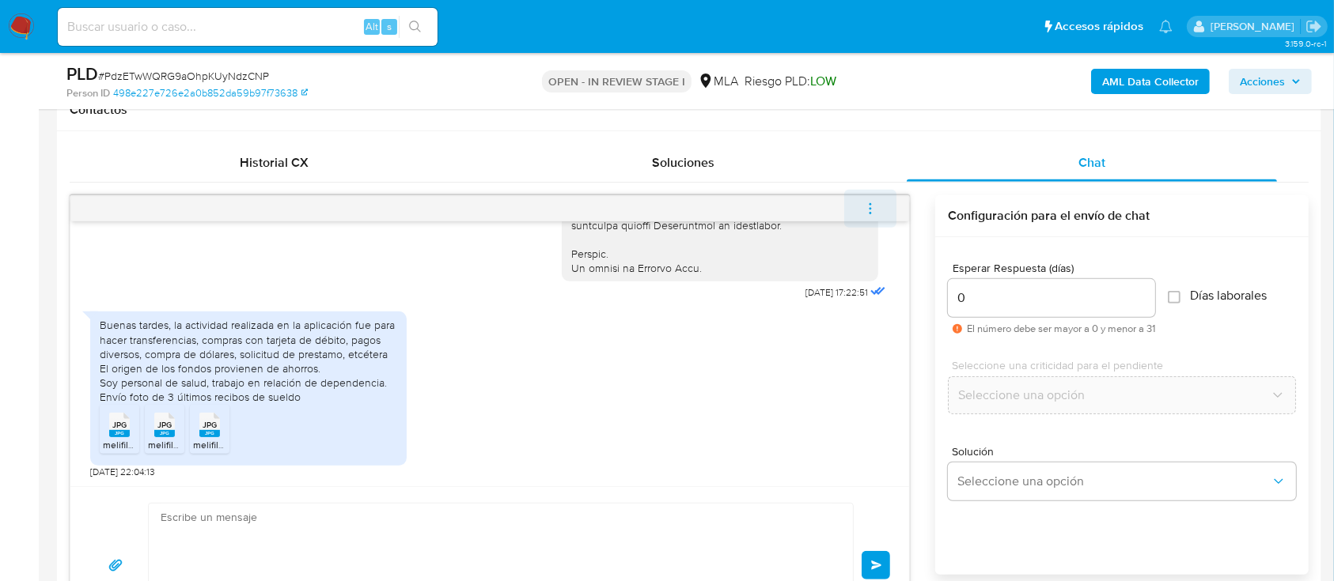
scroll to position [966, 0]
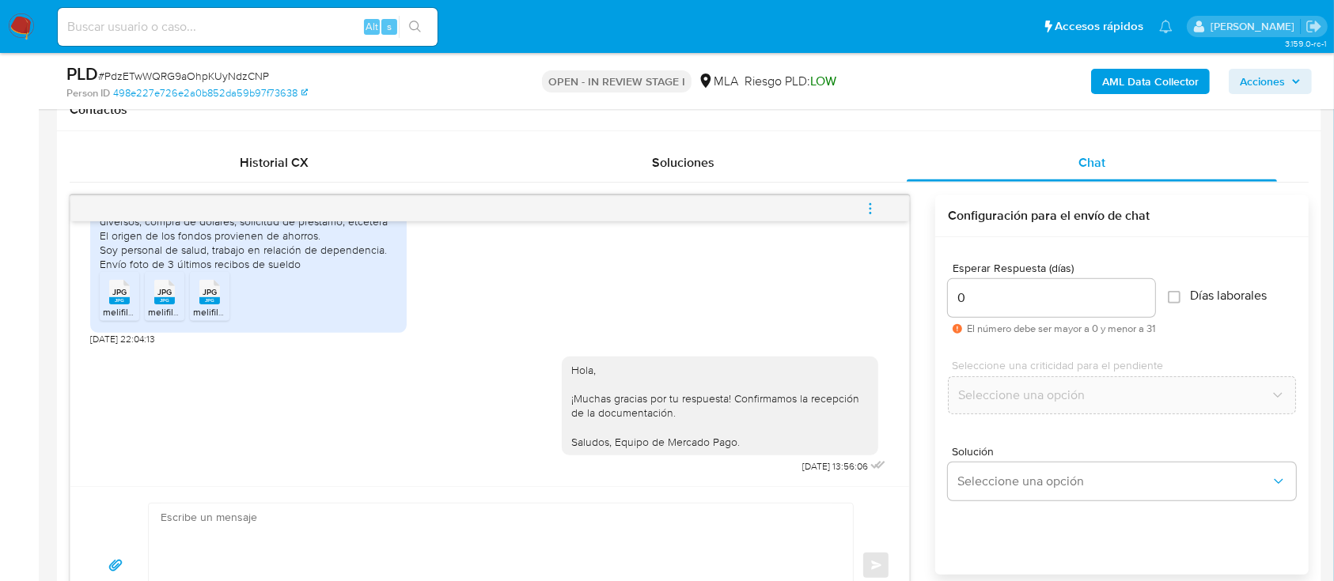
click at [873, 204] on icon "menu-action" at bounding box center [870, 209] width 14 height 14
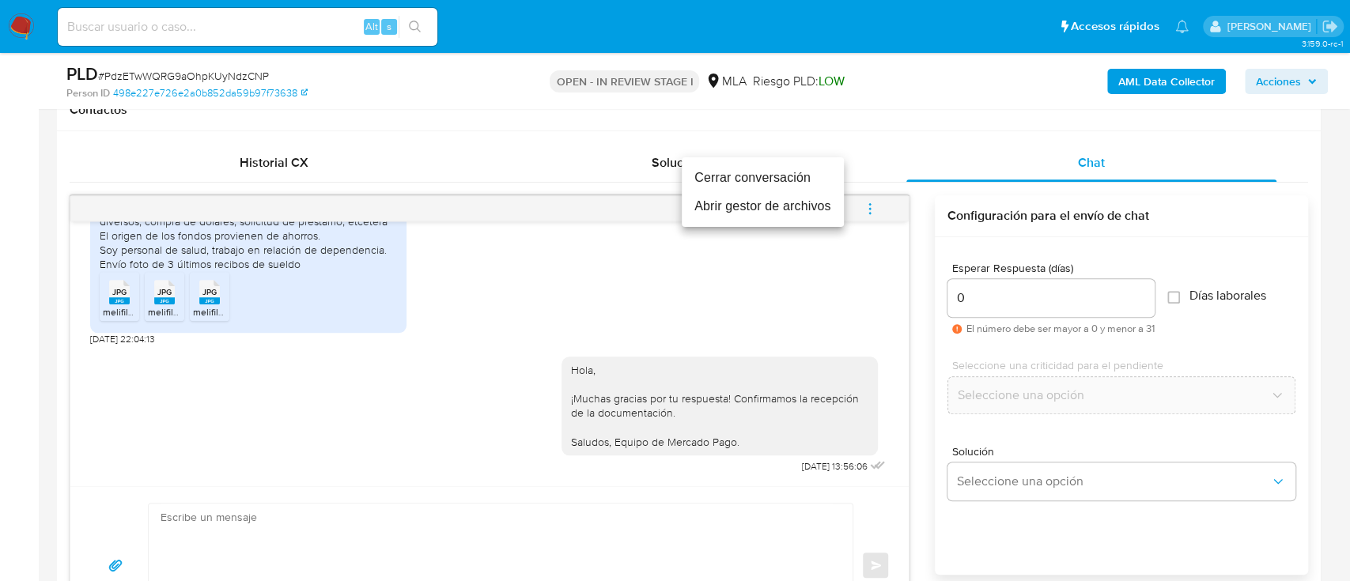
click at [788, 179] on li "Cerrar conversación" at bounding box center [763, 178] width 162 height 28
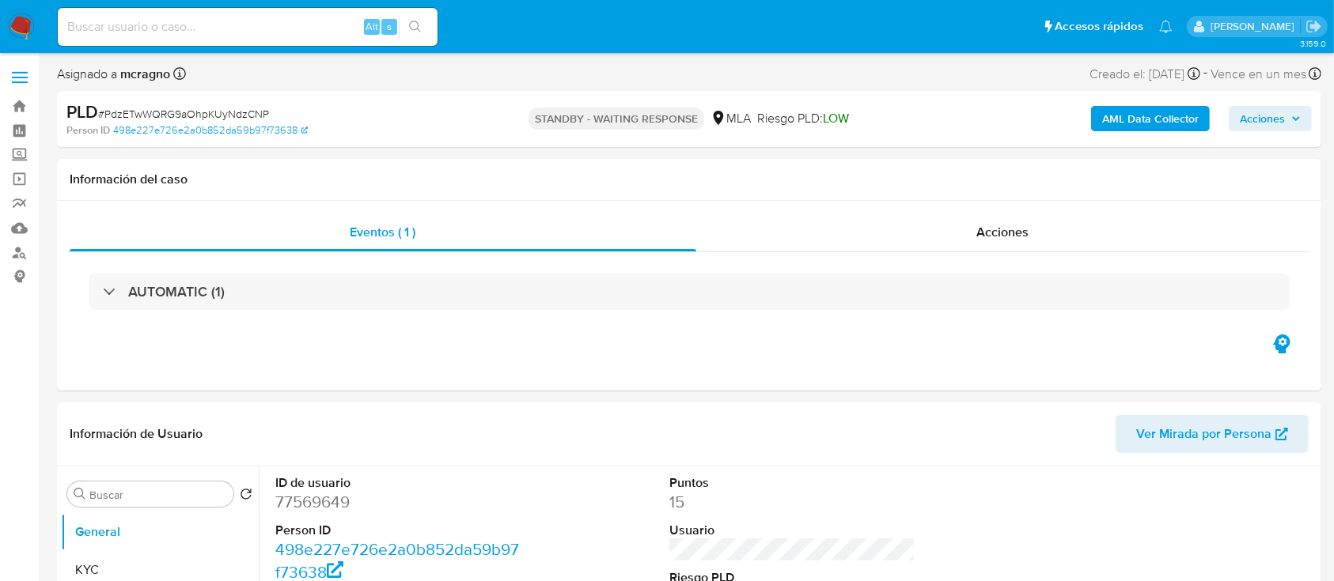
select select "10"
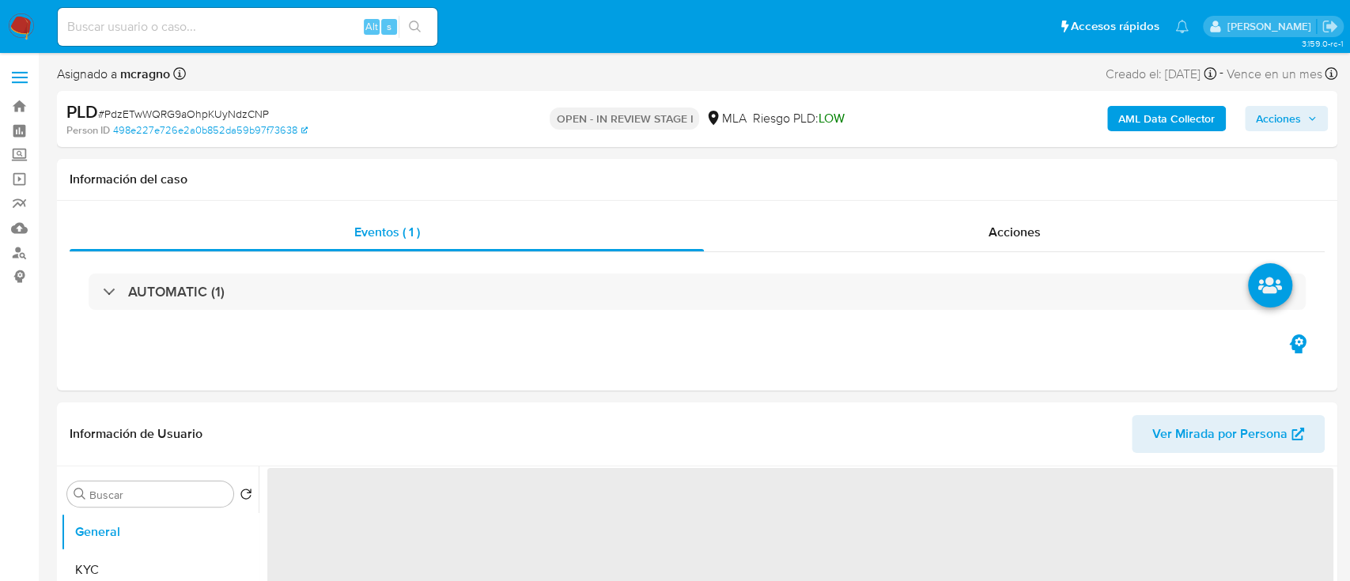
select select "10"
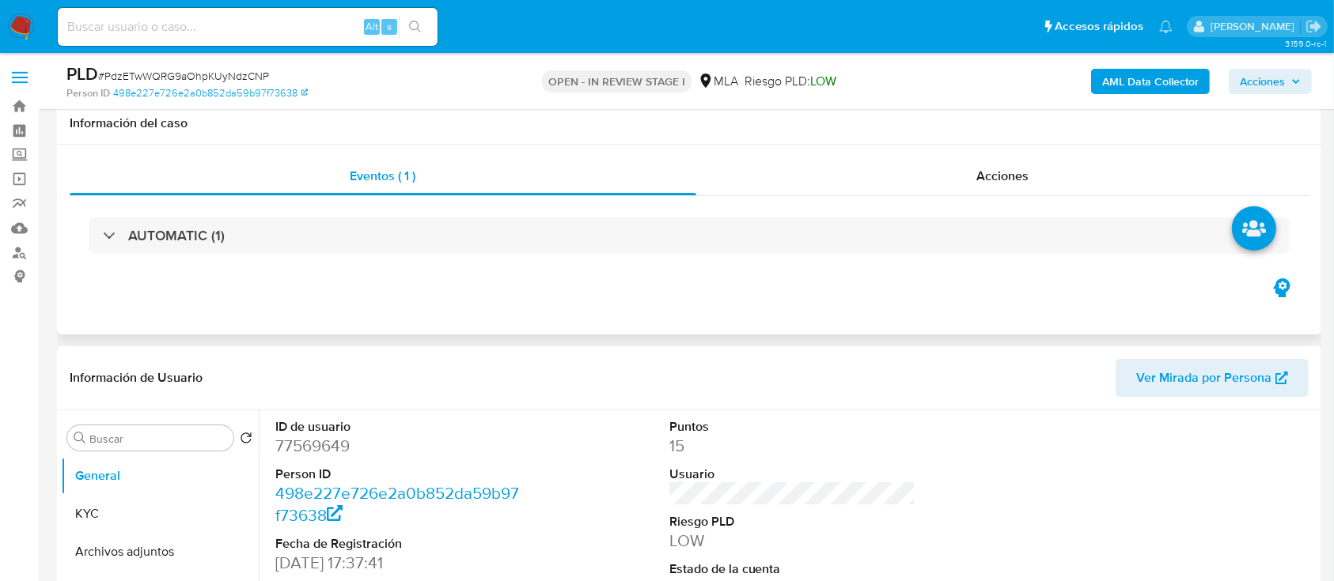
scroll to position [210, 0]
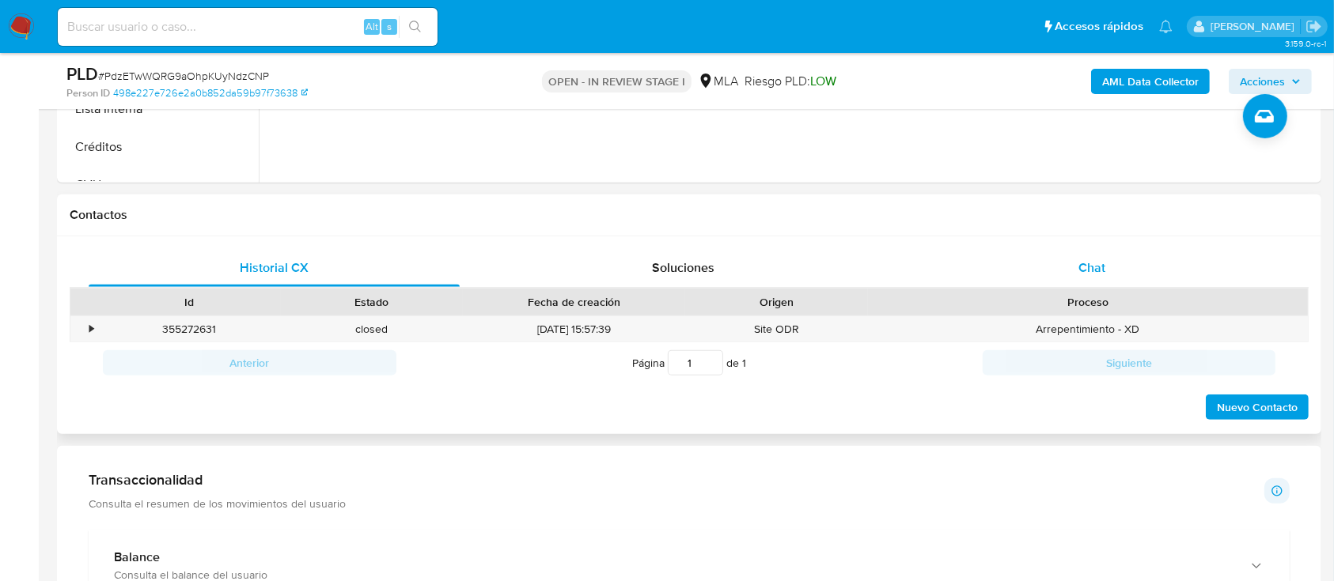
click at [1146, 256] on div "Chat" at bounding box center [1092, 268] width 371 height 38
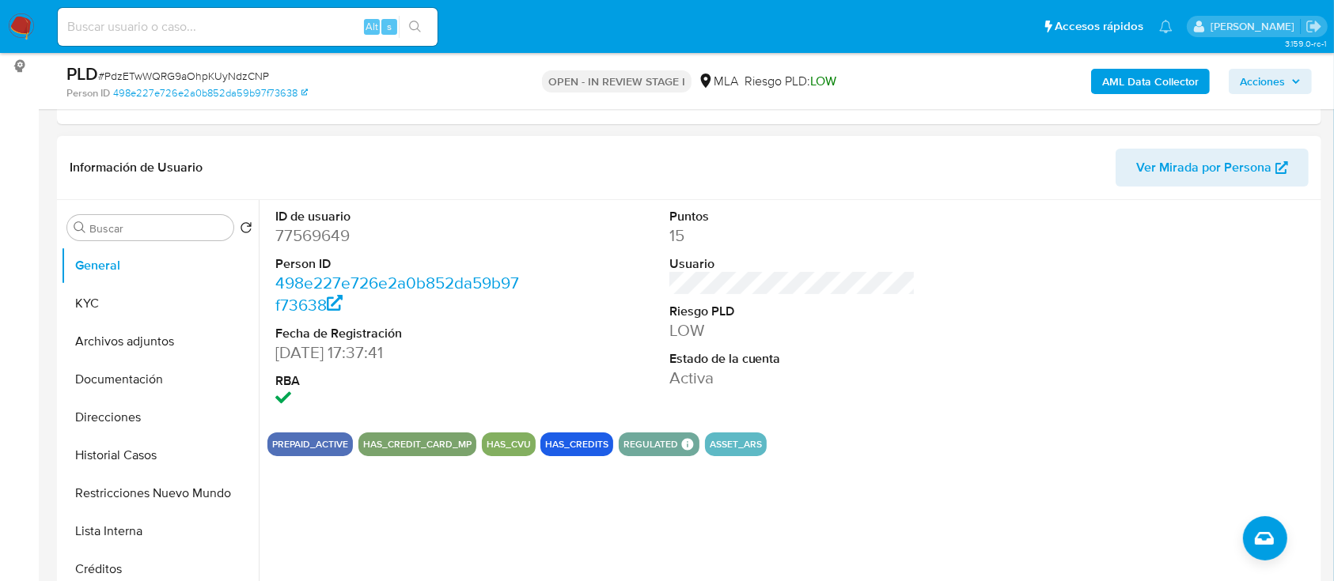
click at [188, 345] on button "Archivos adjuntos" at bounding box center [160, 342] width 198 height 38
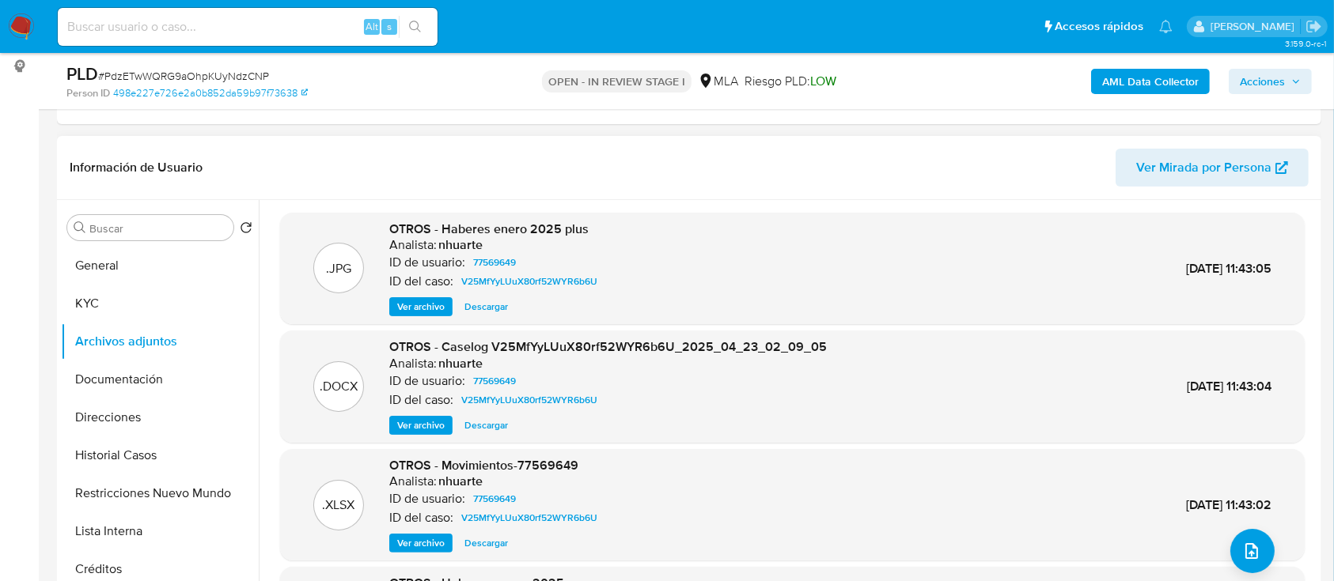
click at [1263, 535] on div ".XLSX OTROS - Movimientos-77569649 Analista: nhuarte ID de usuario: 77569649 ID…" at bounding box center [792, 505] width 1009 height 97
click at [1256, 545] on button "upload-file" at bounding box center [1252, 551] width 44 height 44
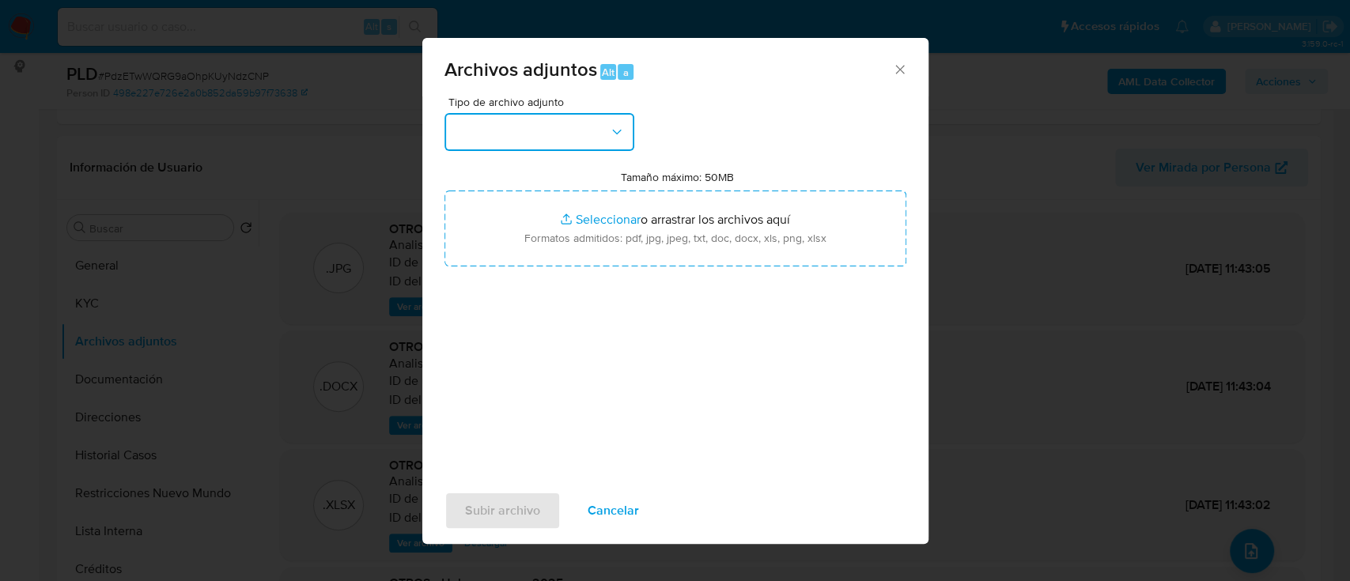
click at [538, 127] on button "button" at bounding box center [540, 132] width 190 height 38
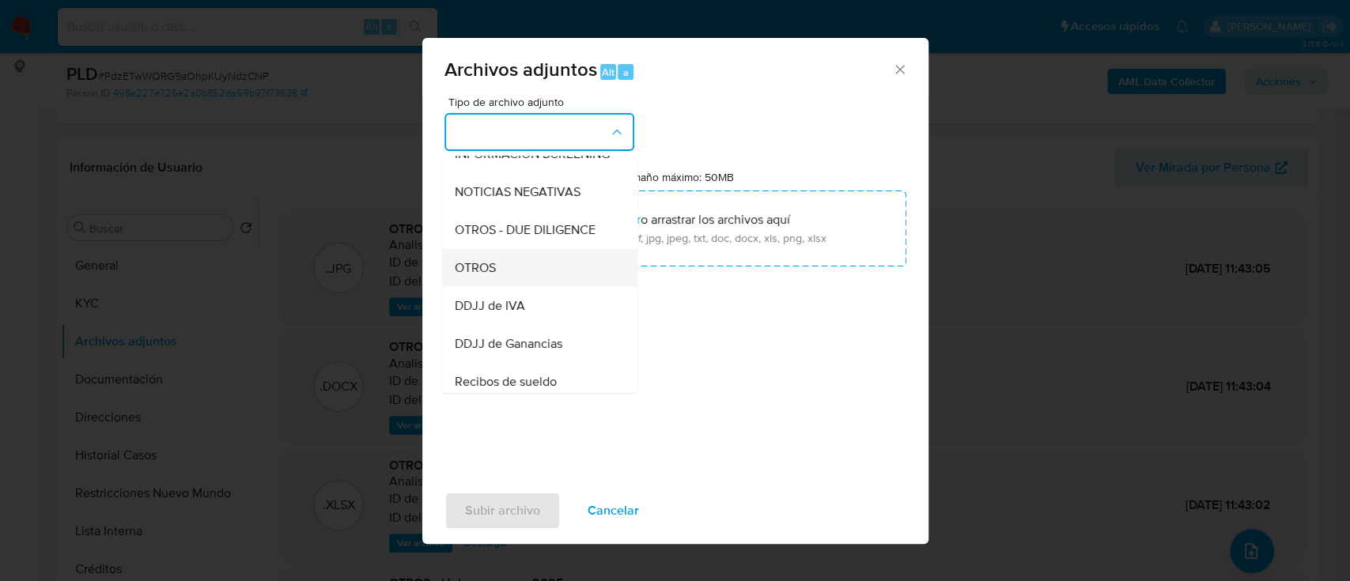
click at [511, 282] on div "OTROS" at bounding box center [534, 268] width 161 height 38
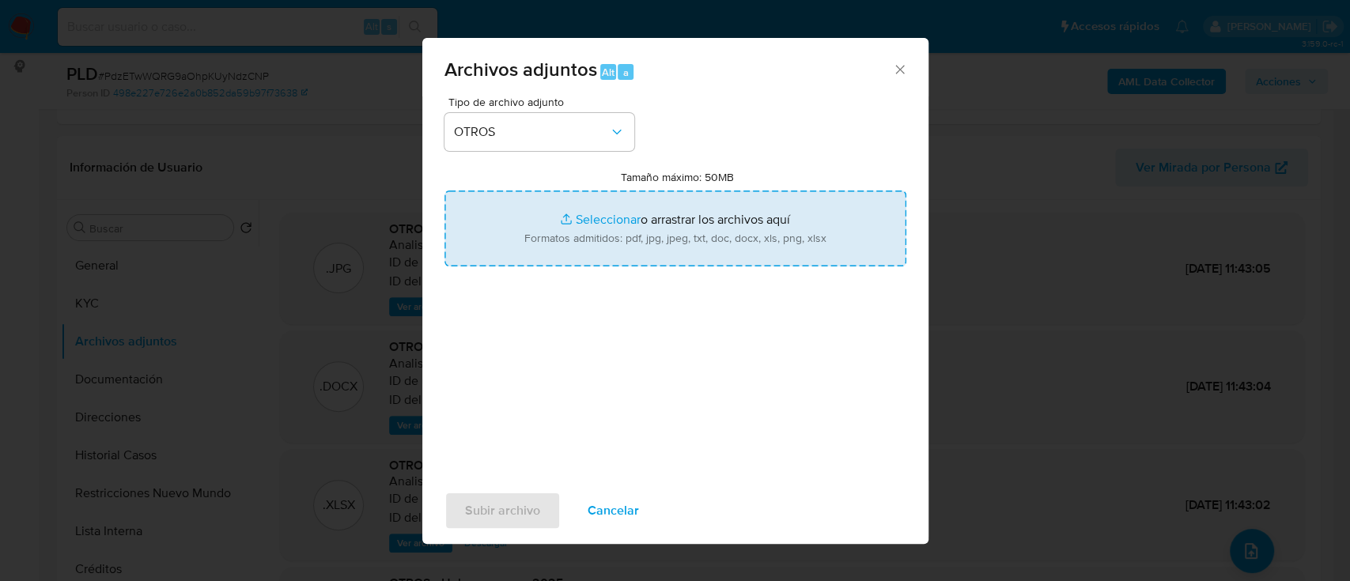
click at [640, 236] on input "Tamaño máximo: 50MB Seleccionar archivos" at bounding box center [676, 229] width 462 height 76
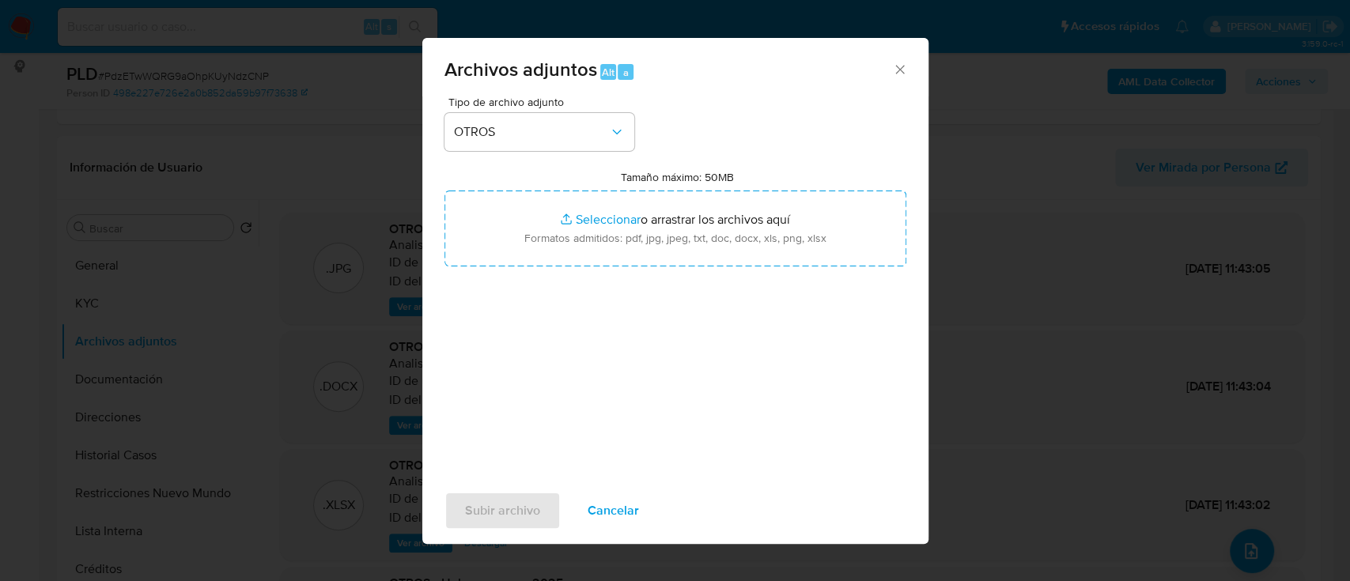
click at [905, 66] on icon "Cerrar" at bounding box center [900, 70] width 16 height 16
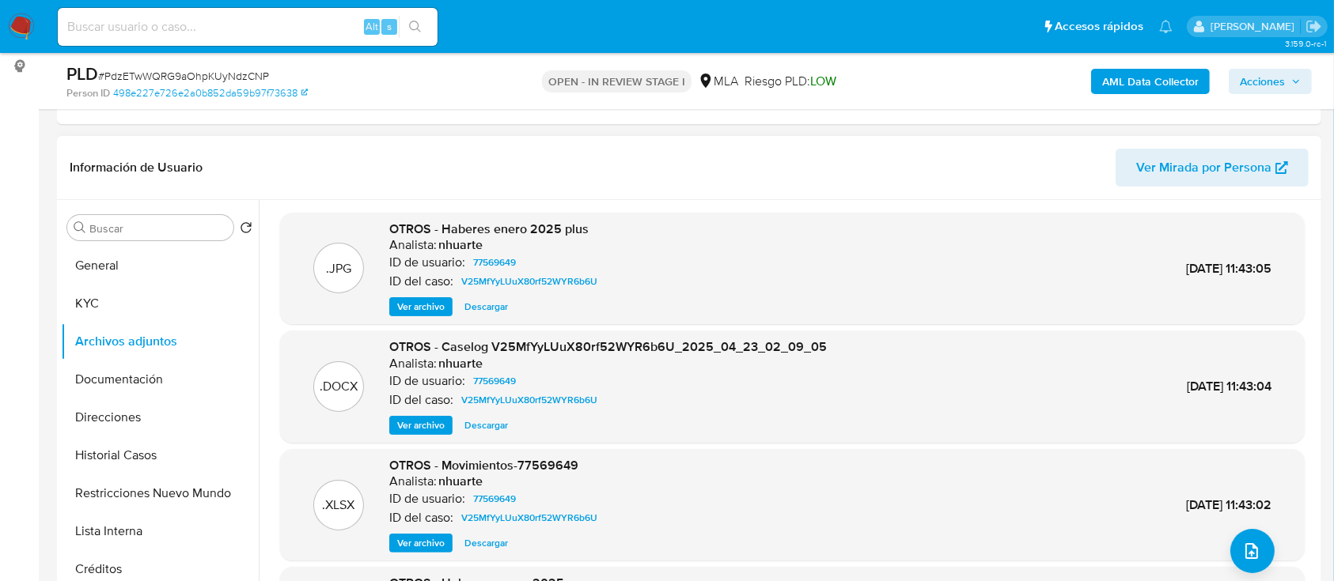
click at [431, 542] on span "Ver archivo" at bounding box center [420, 544] width 47 height 16
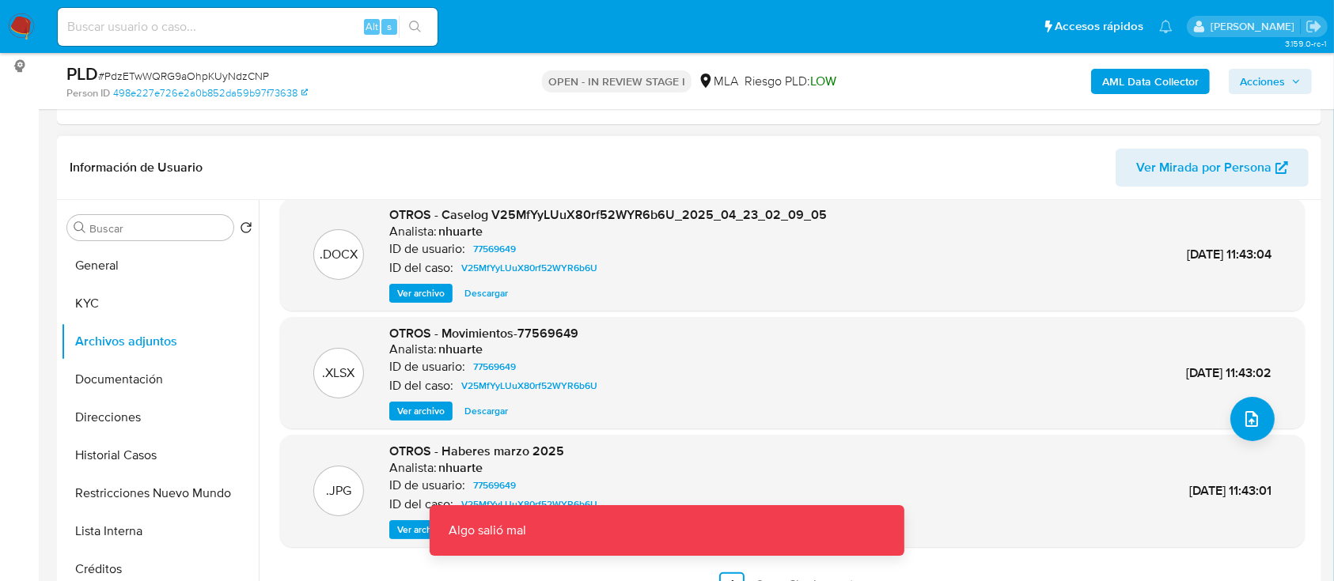
scroll to position [133, 0]
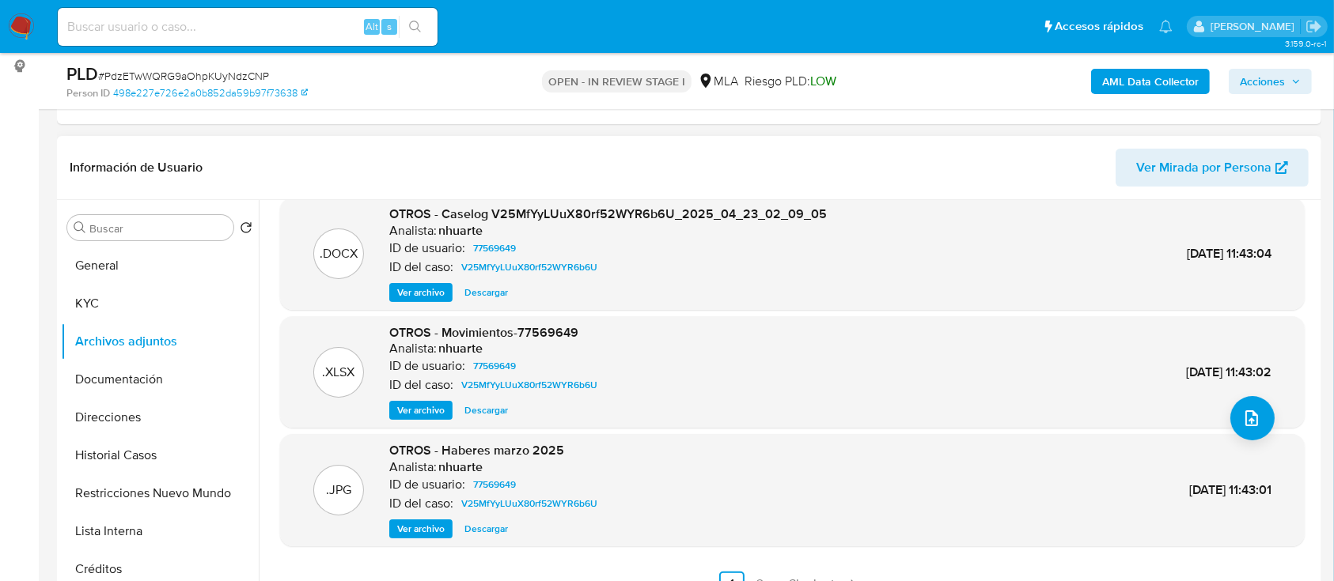
click at [413, 292] on span "Ver archivo" at bounding box center [420, 293] width 47 height 16
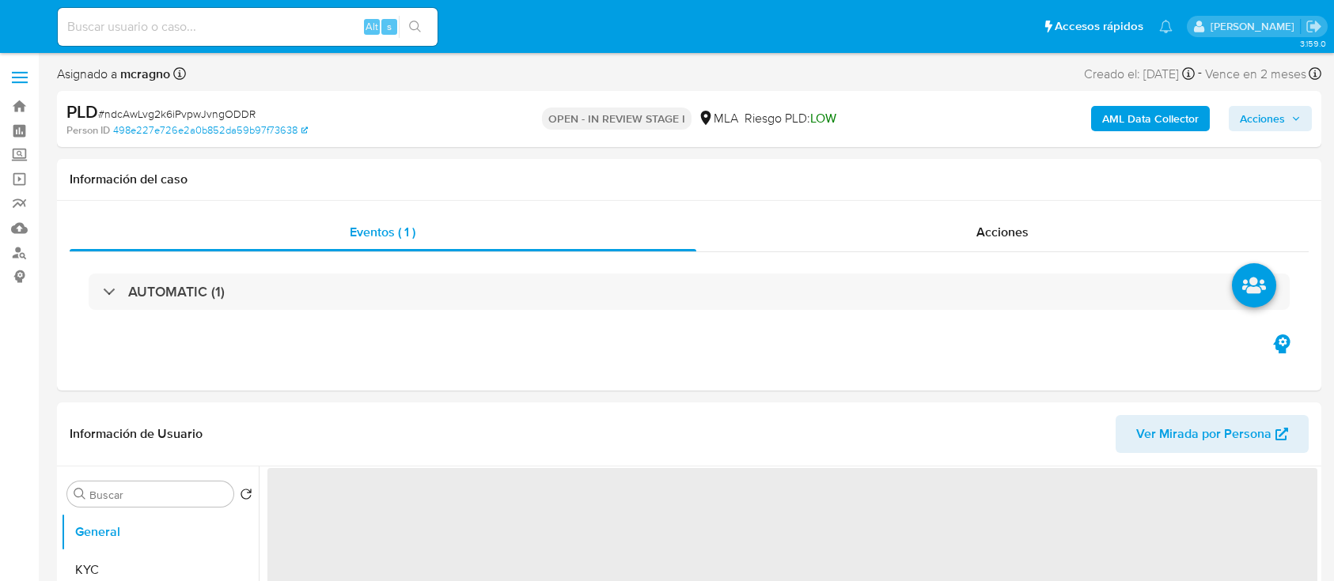
select select "10"
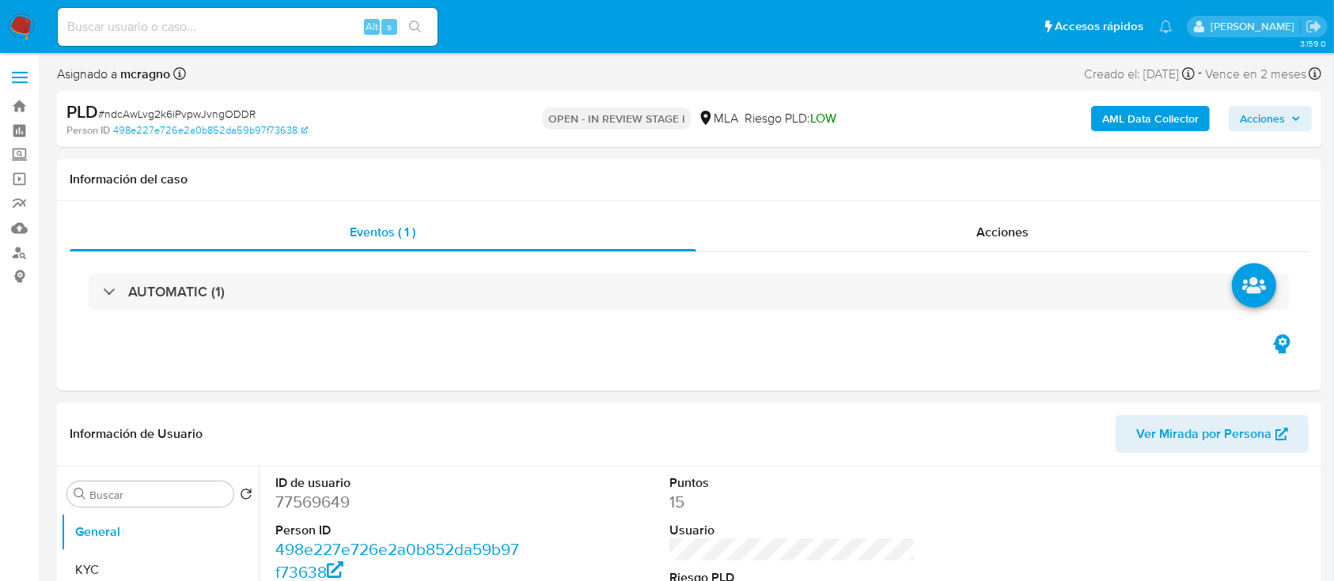
click at [1295, 121] on icon "button" at bounding box center [1295, 118] width 9 height 9
click at [1284, 117] on span "Acciones" at bounding box center [1262, 118] width 45 height 25
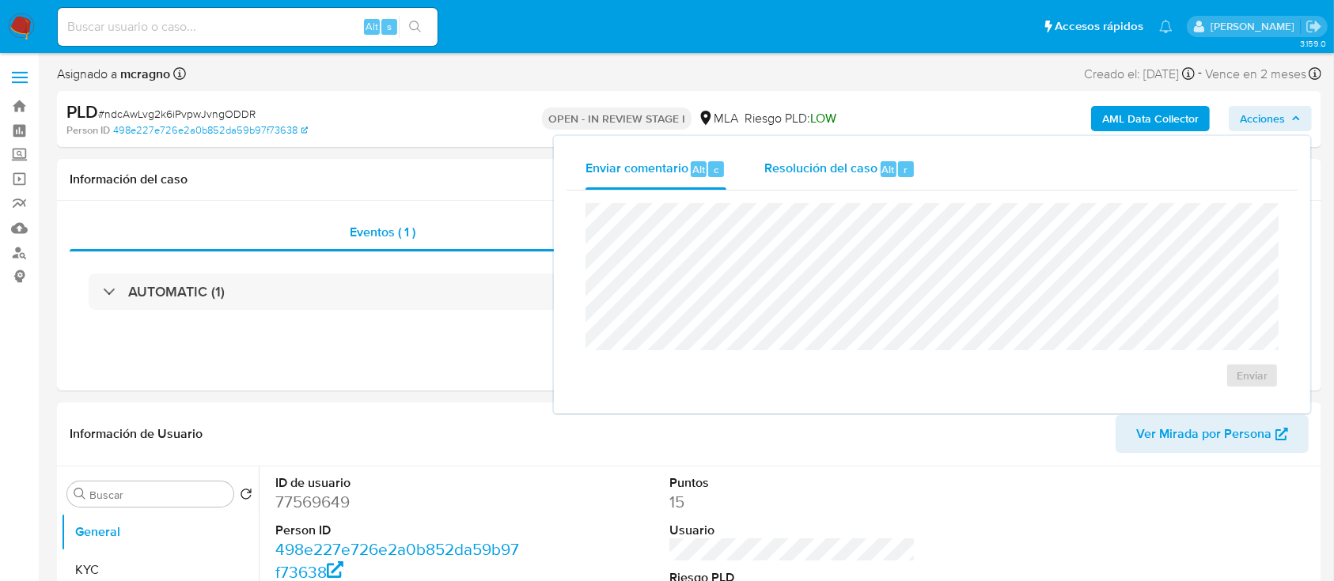
click at [790, 161] on span "Resolución del caso" at bounding box center [820, 169] width 113 height 18
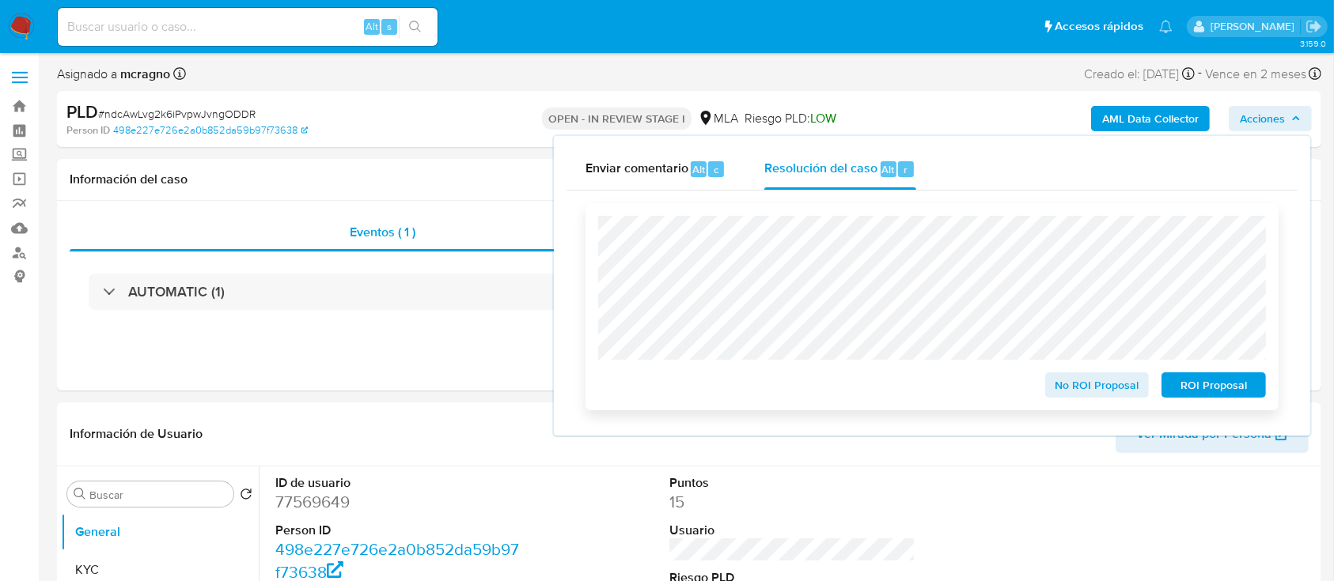
click at [1093, 396] on span "No ROI Proposal" at bounding box center [1097, 385] width 82 height 22
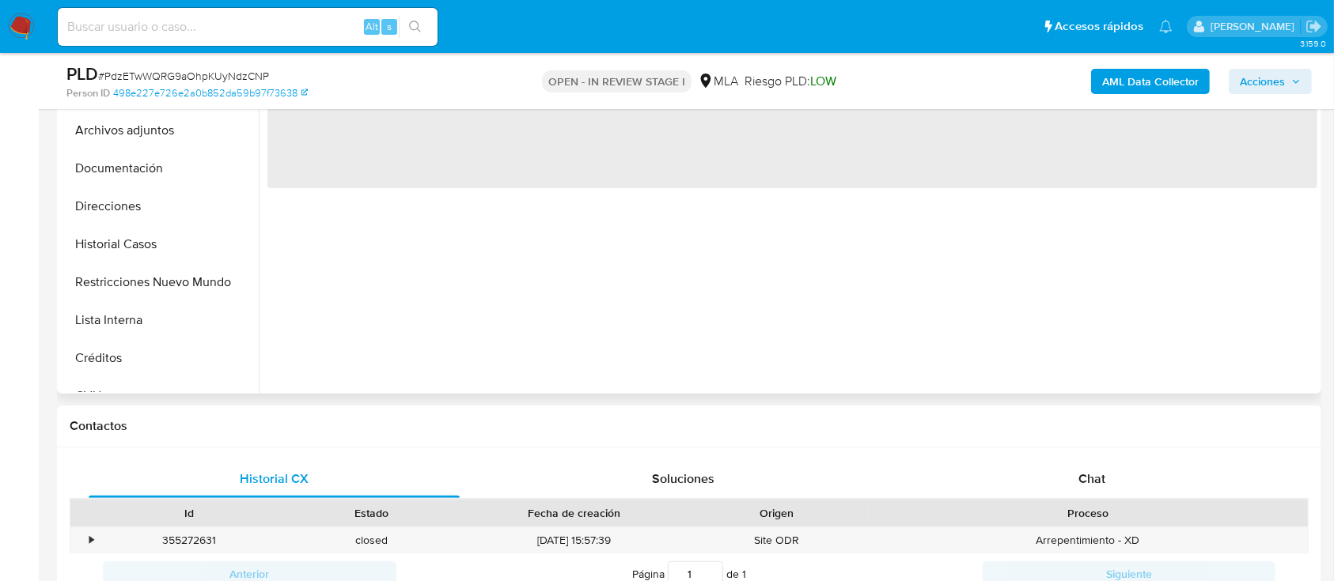
select select "10"
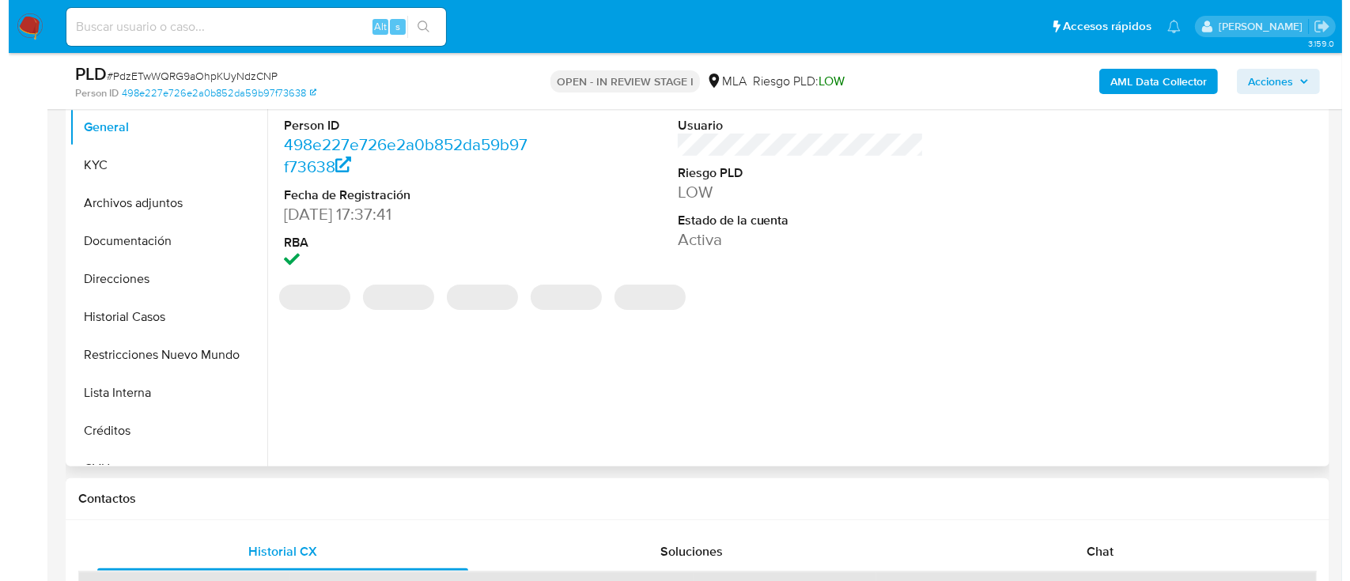
scroll to position [316, 0]
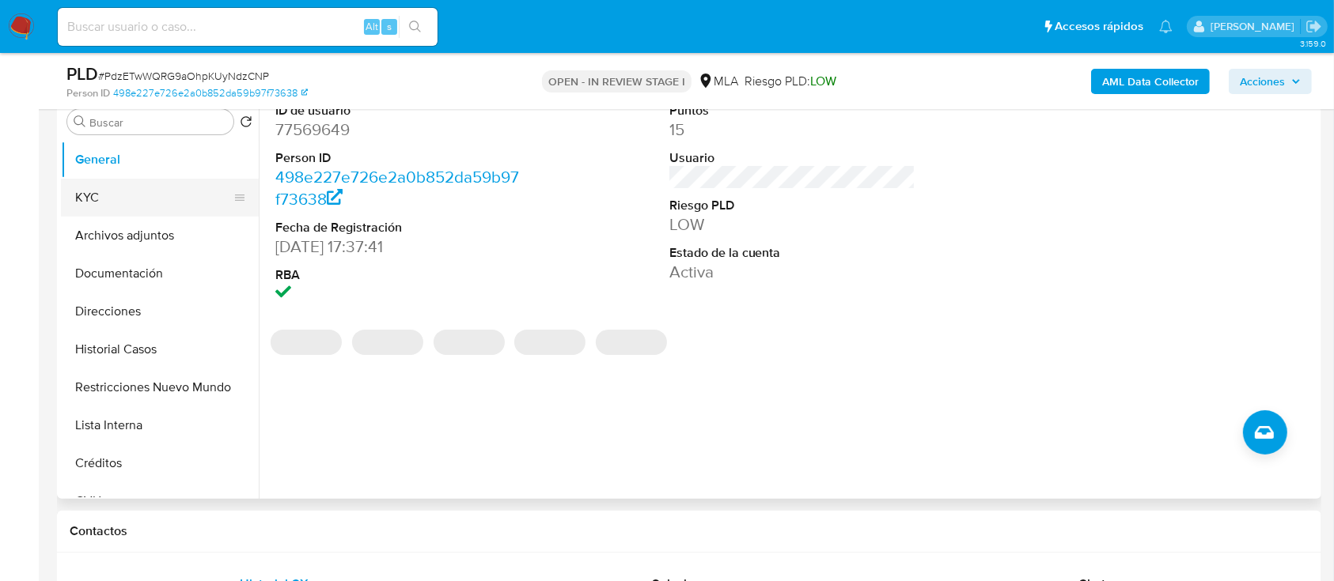
click at [138, 186] on button "KYC" at bounding box center [153, 198] width 185 height 38
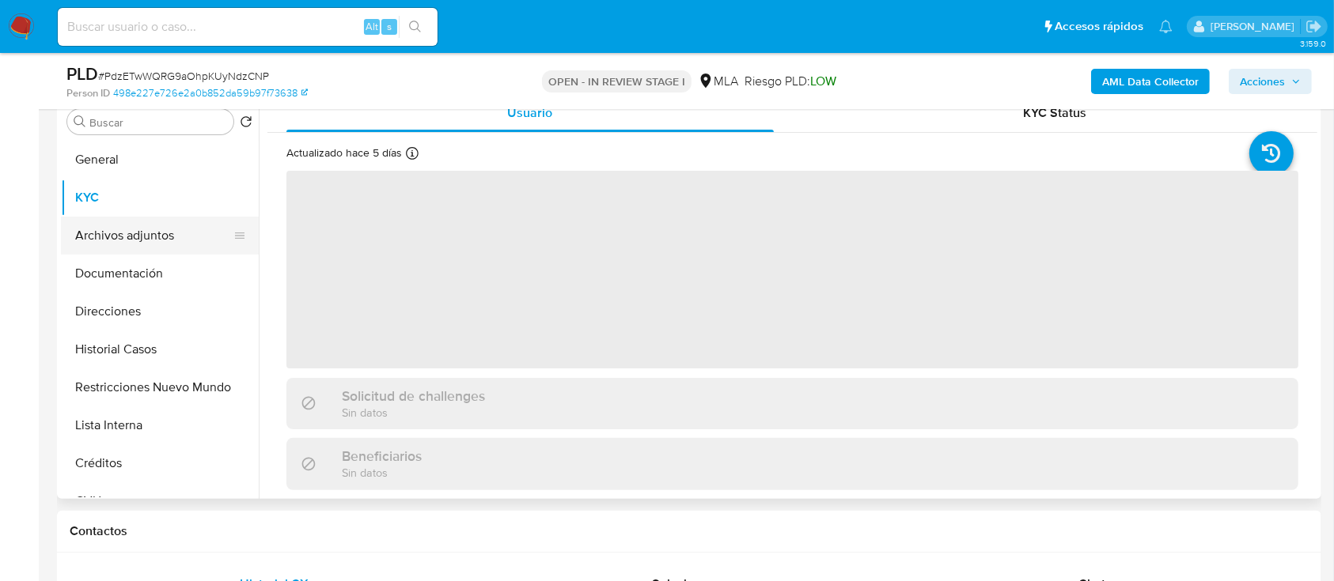
click at [104, 226] on button "Archivos adjuntos" at bounding box center [153, 236] width 185 height 38
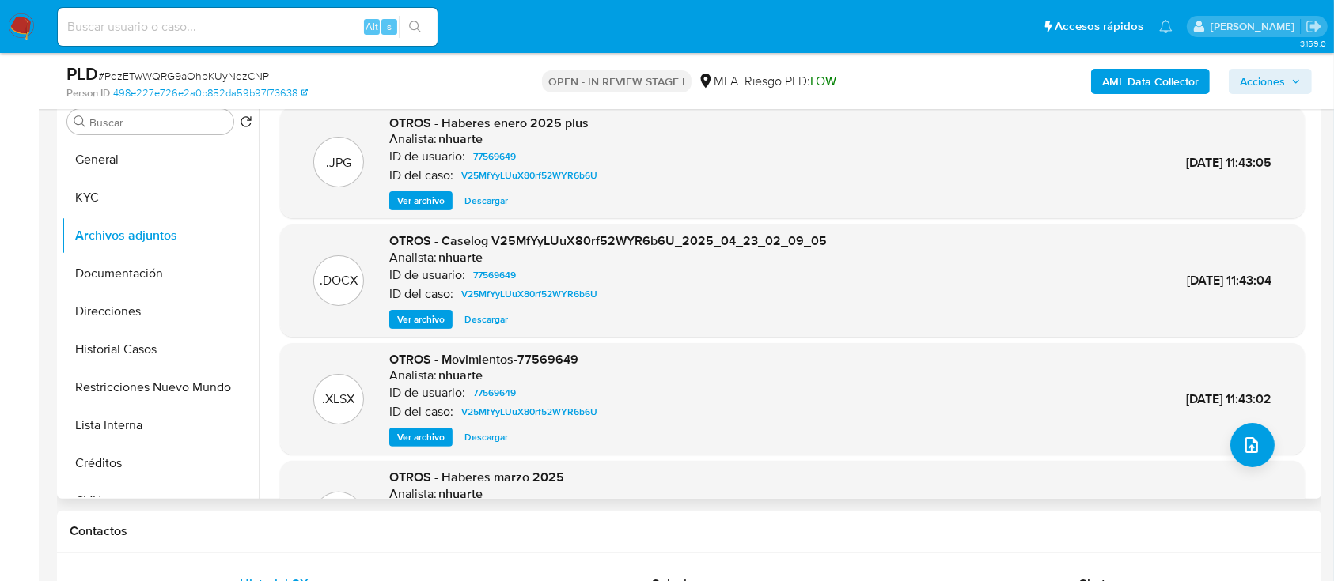
click at [441, 319] on span "Ver archivo" at bounding box center [420, 320] width 47 height 16
click at [1247, 445] on icon "upload-file" at bounding box center [1251, 445] width 19 height 19
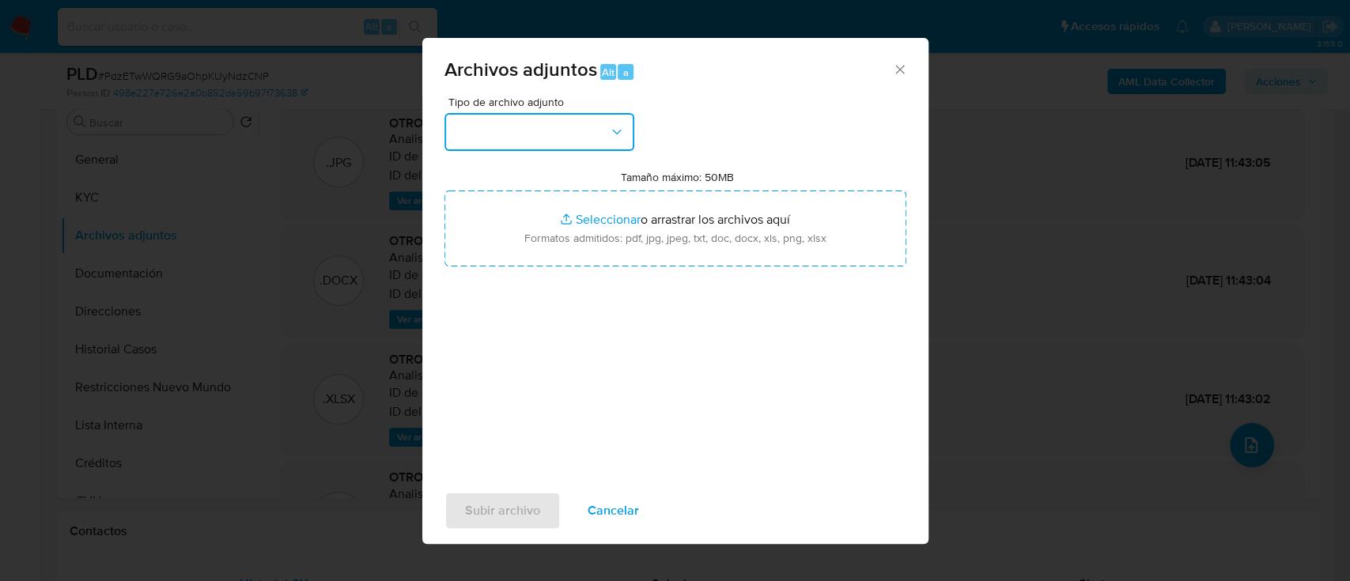
click at [587, 131] on button "button" at bounding box center [540, 132] width 190 height 38
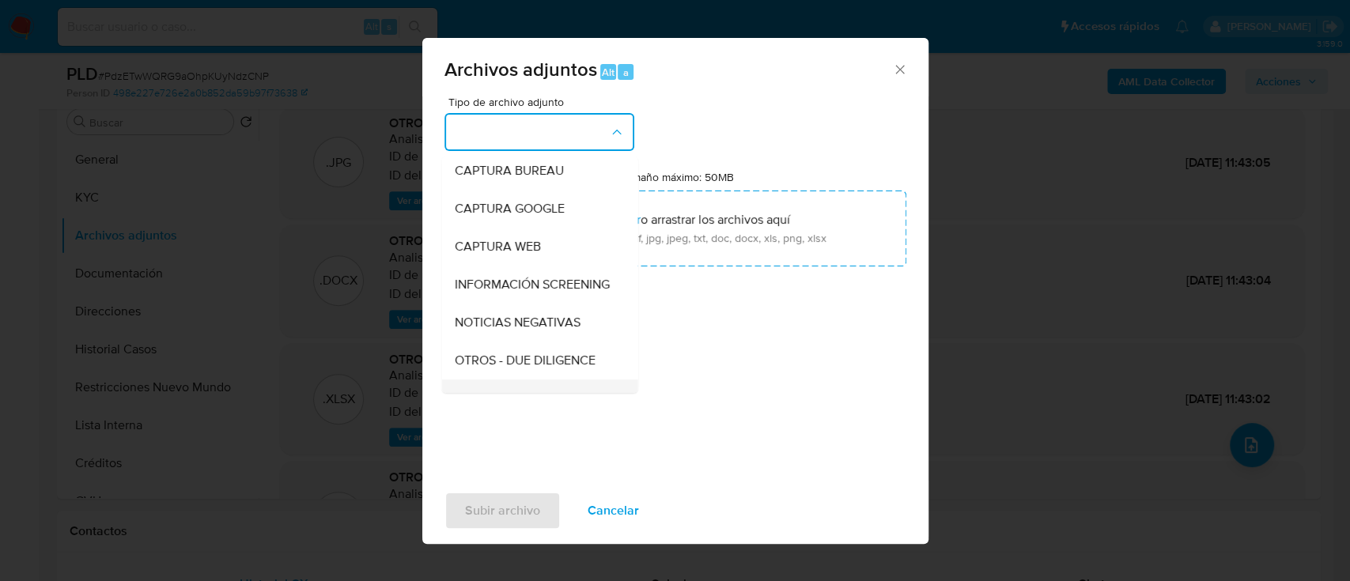
scroll to position [210, 0]
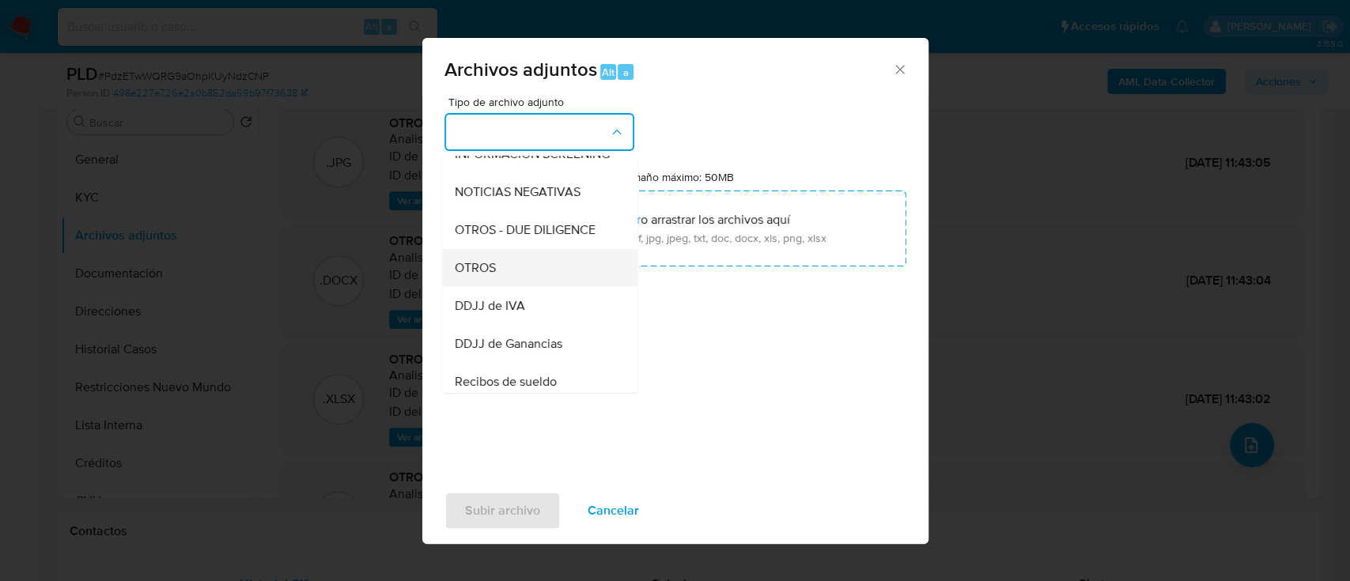
click at [507, 283] on div "OTROS" at bounding box center [534, 268] width 161 height 38
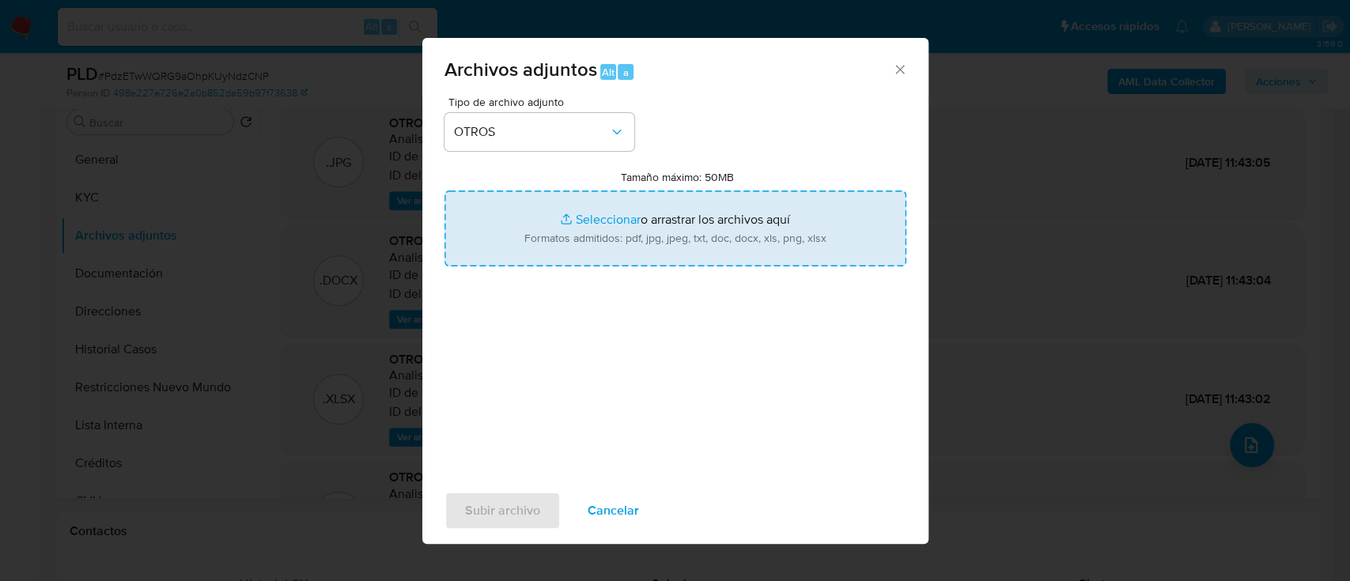
click at [681, 231] on input "Tamaño máximo: 50MB Seleccionar archivos" at bounding box center [676, 229] width 462 height 76
type input "C:\fakepath\77569649 - Movimientos.xlsx"
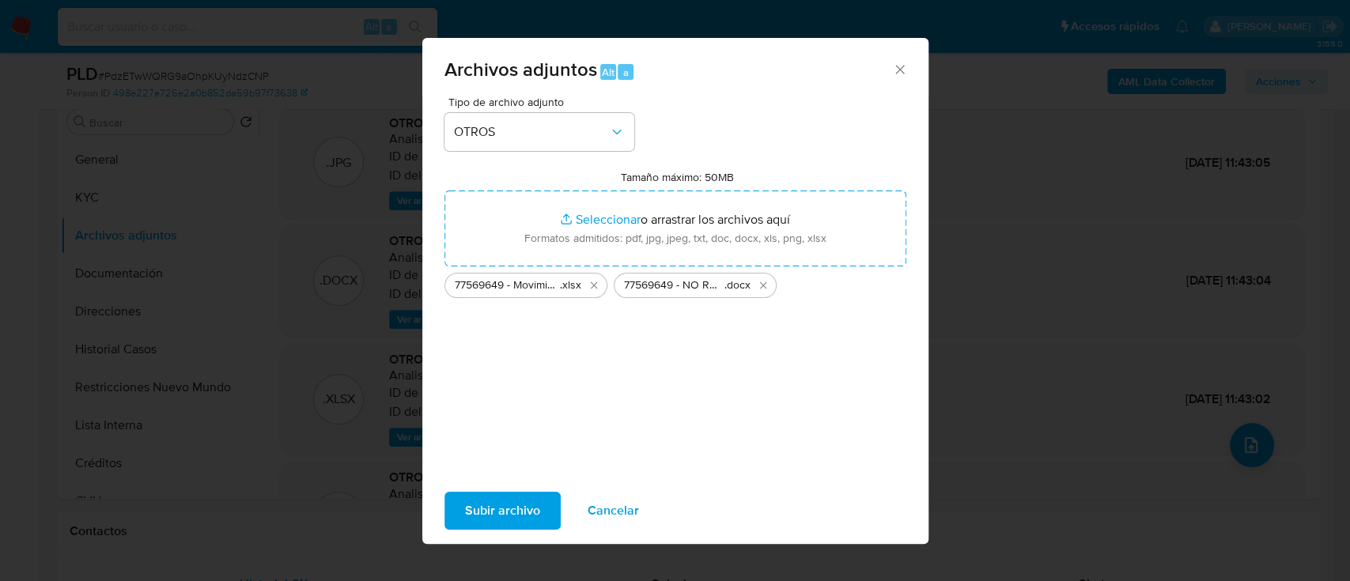
click at [527, 497] on span "Subir archivo" at bounding box center [502, 511] width 75 height 35
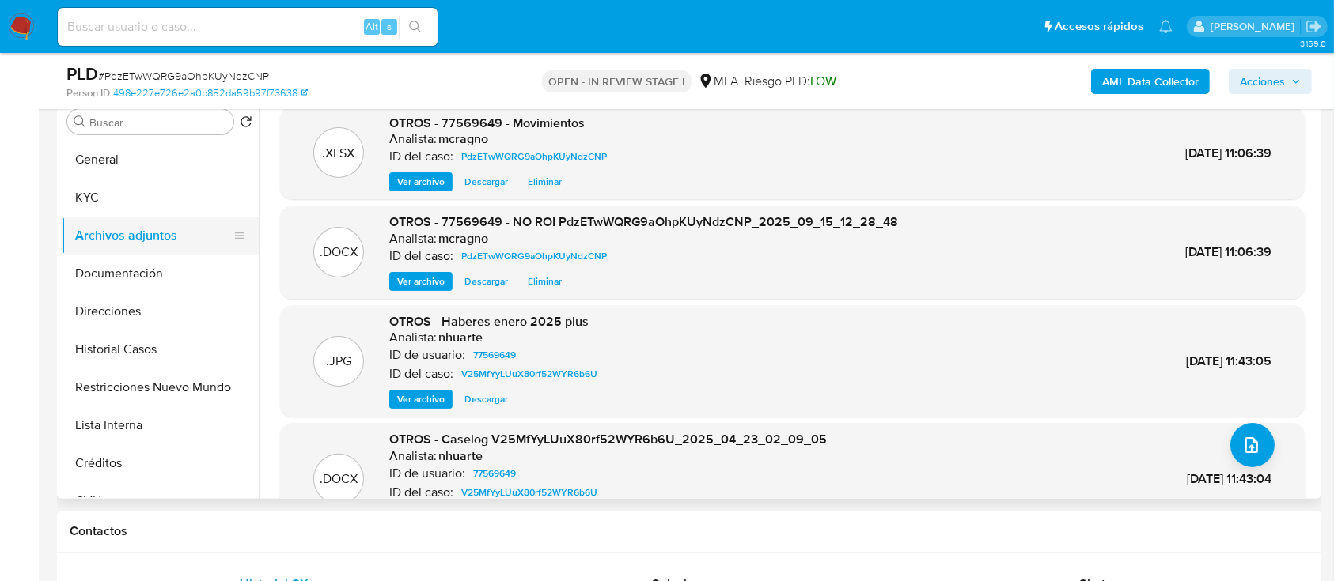
drag, startPoint x: 152, startPoint y: 150, endPoint x: 150, endPoint y: 236, distance: 86.2
click at [152, 150] on button "General" at bounding box center [160, 160] width 198 height 38
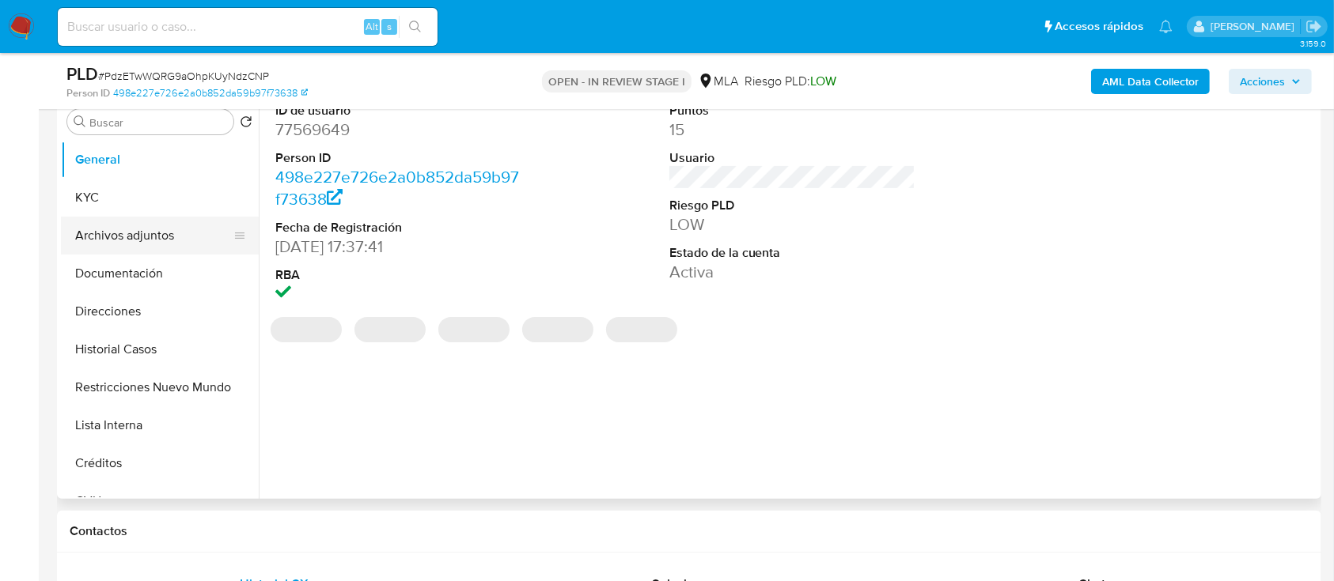
click at [152, 244] on button "Archivos adjuntos" at bounding box center [153, 236] width 185 height 38
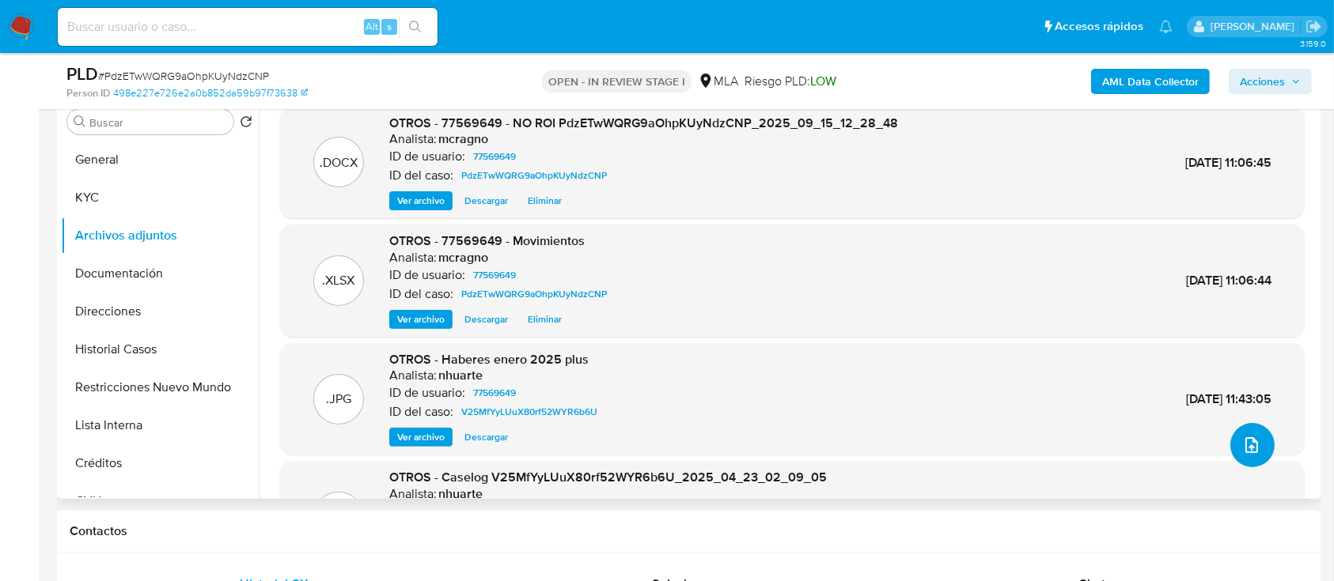
click at [1259, 439] on button "upload-file" at bounding box center [1252, 445] width 44 height 44
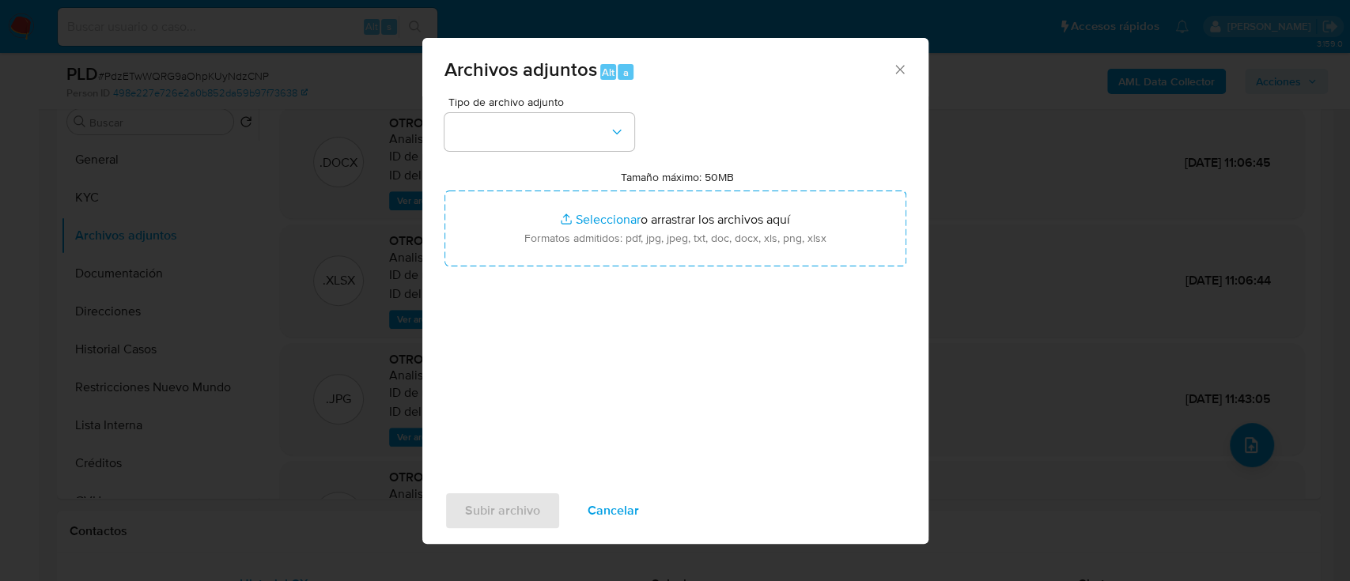
click at [595, 104] on span "Tipo de archivo adjunto" at bounding box center [544, 102] width 190 height 11
click at [592, 127] on button "button" at bounding box center [540, 132] width 190 height 38
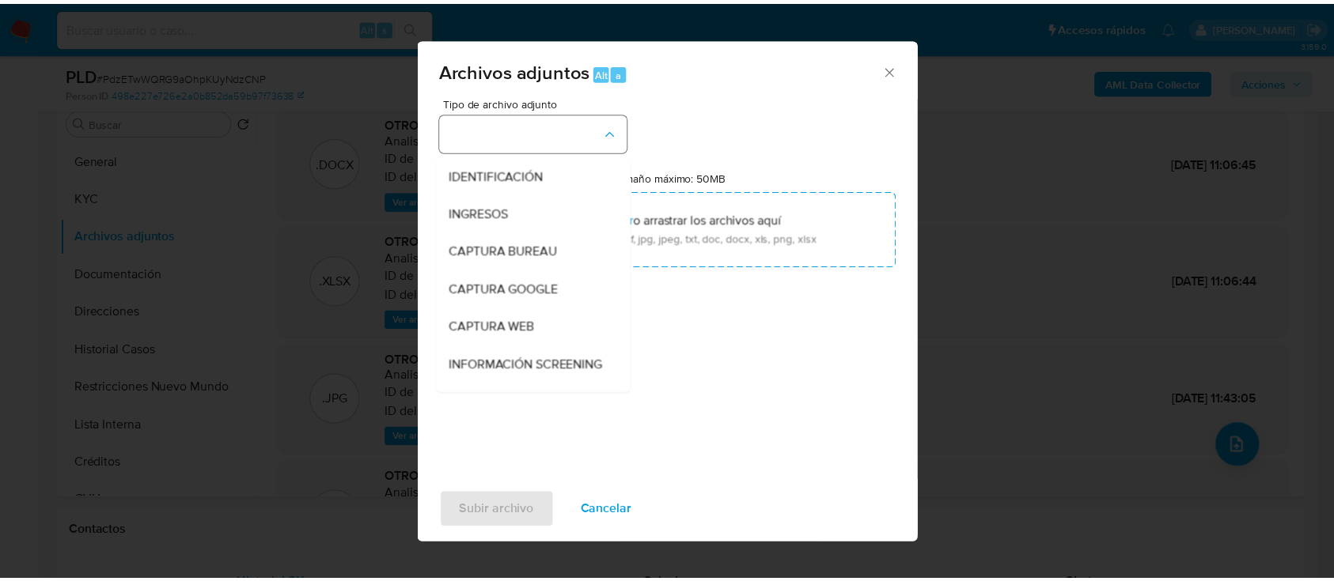
scroll to position [316, 0]
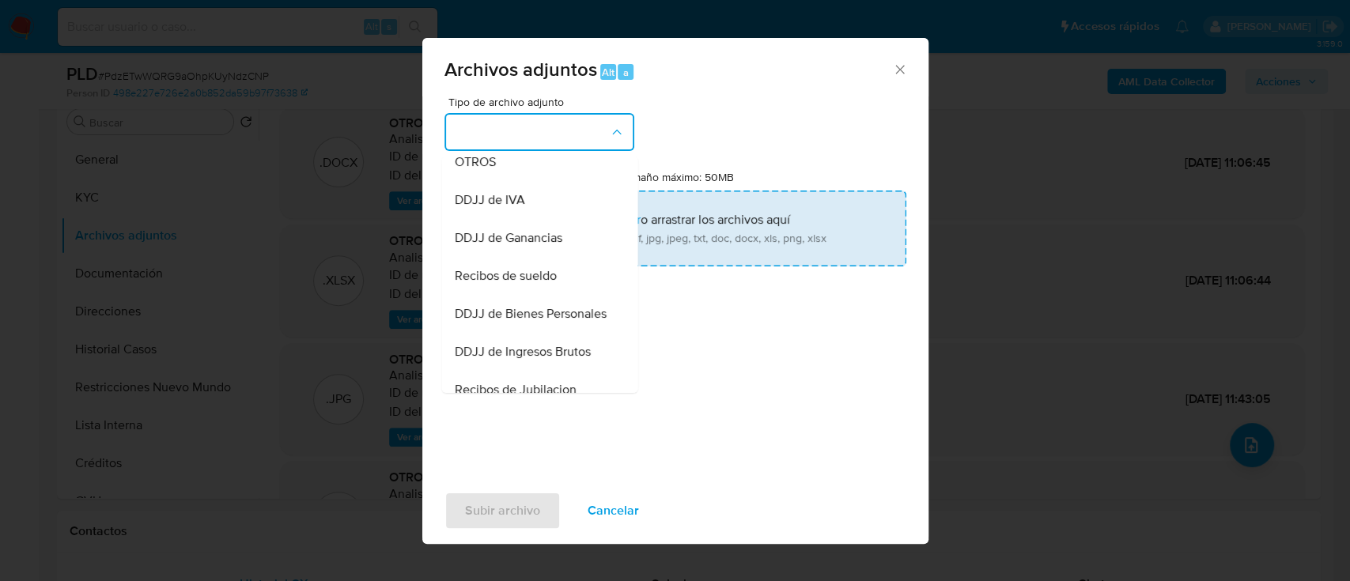
drag, startPoint x: 543, startPoint y: 285, endPoint x: 615, endPoint y: 227, distance: 92.3
click at [543, 284] on span "Recibos de sueldo" at bounding box center [505, 276] width 102 height 16
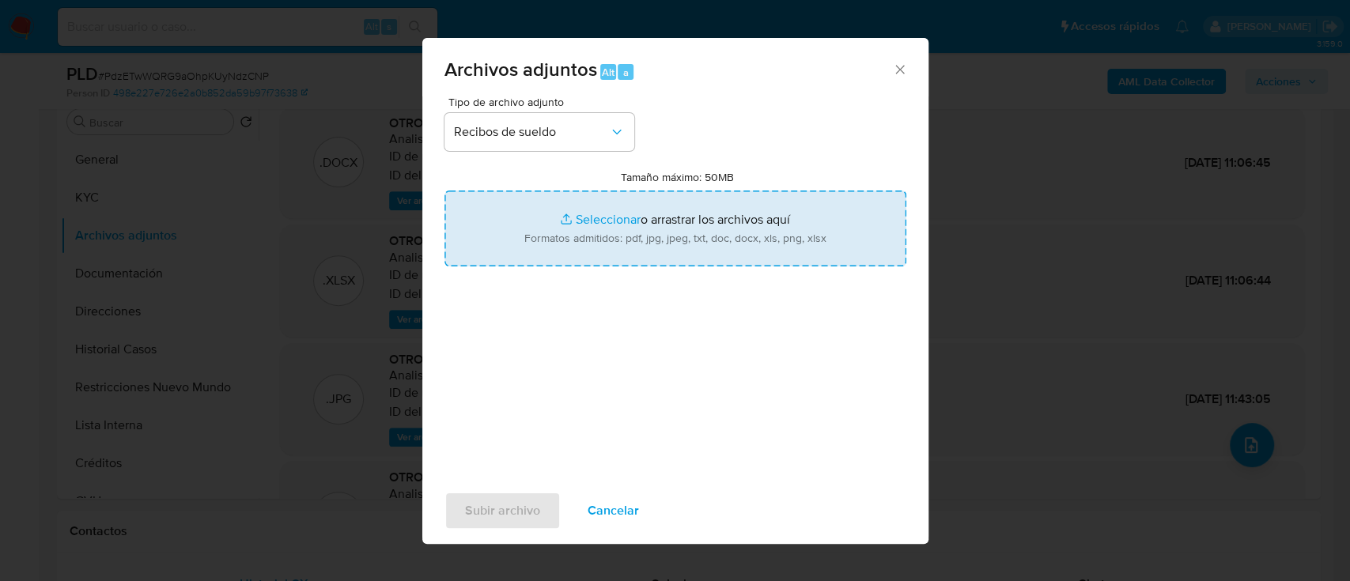
click at [615, 226] on input "Tamaño máximo: 50MB Seleccionar archivos" at bounding box center [676, 229] width 462 height 76
type input "C:\fakepath\77569649 - Recibos de sueldo may-[DATE].pdf"
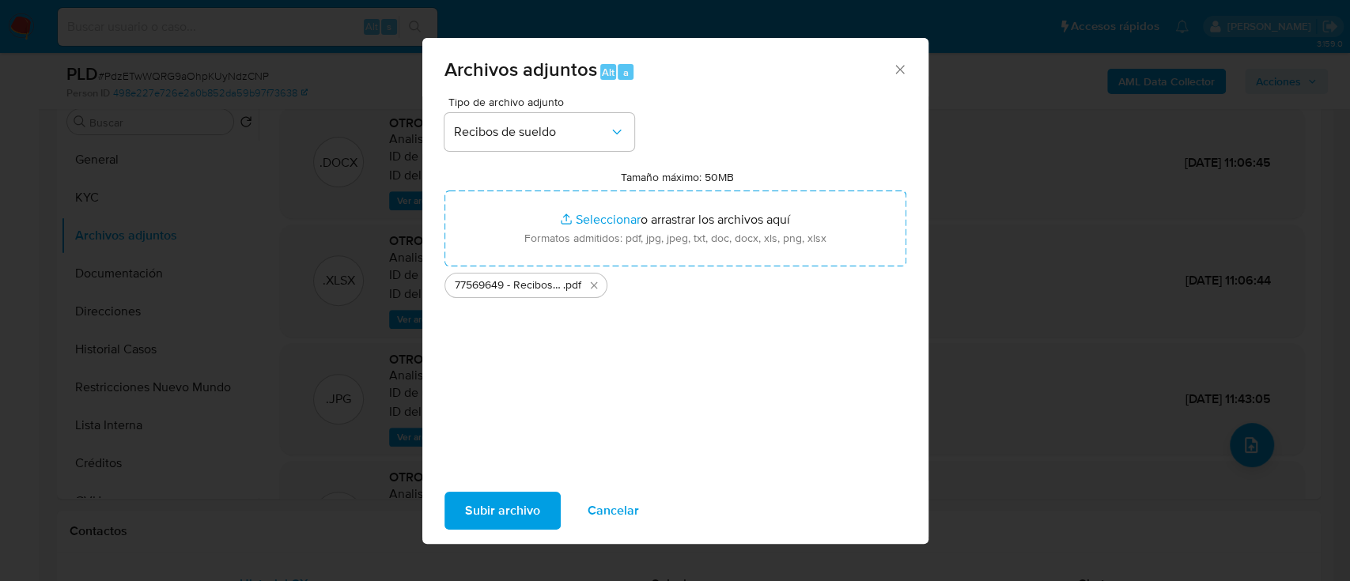
click at [491, 510] on span "Subir archivo" at bounding box center [502, 511] width 75 height 35
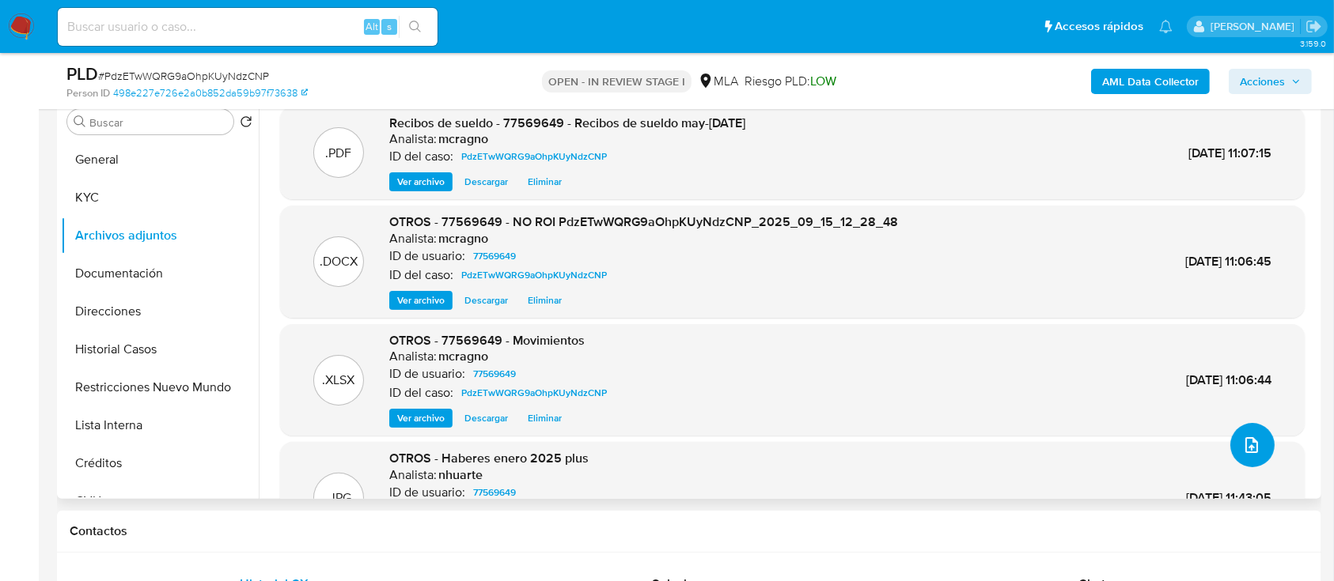
scroll to position [210, 0]
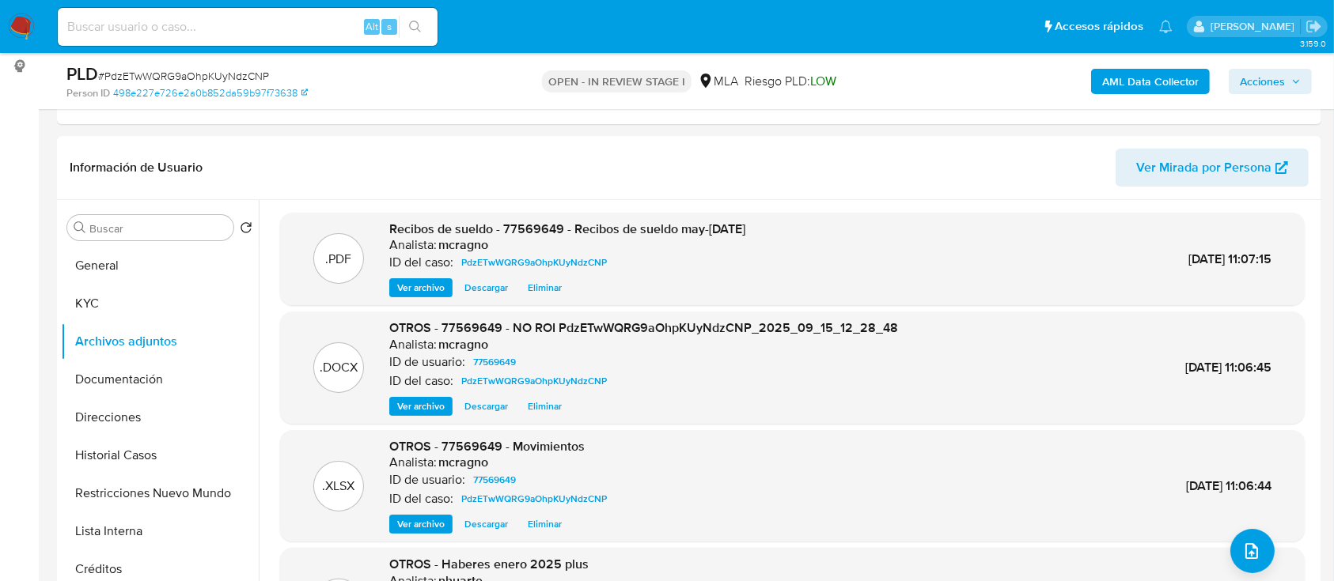
click at [1286, 85] on span "Acciones" at bounding box center [1270, 81] width 61 height 22
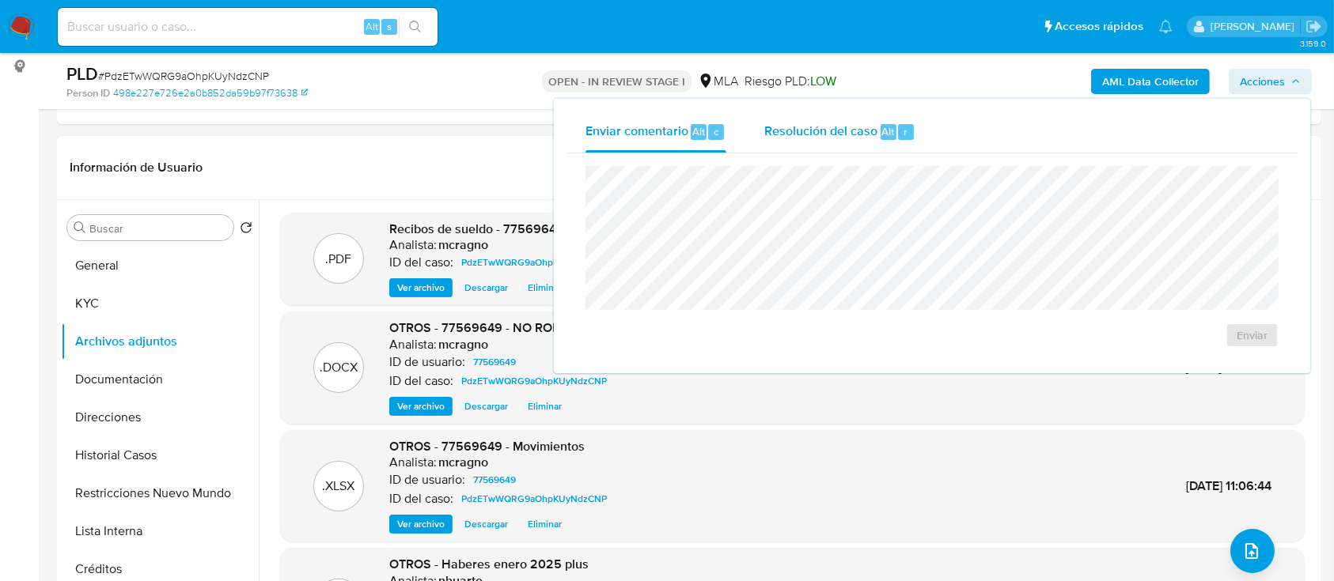
click at [854, 148] on div "Resolución del caso Alt r" at bounding box center [839, 132] width 151 height 41
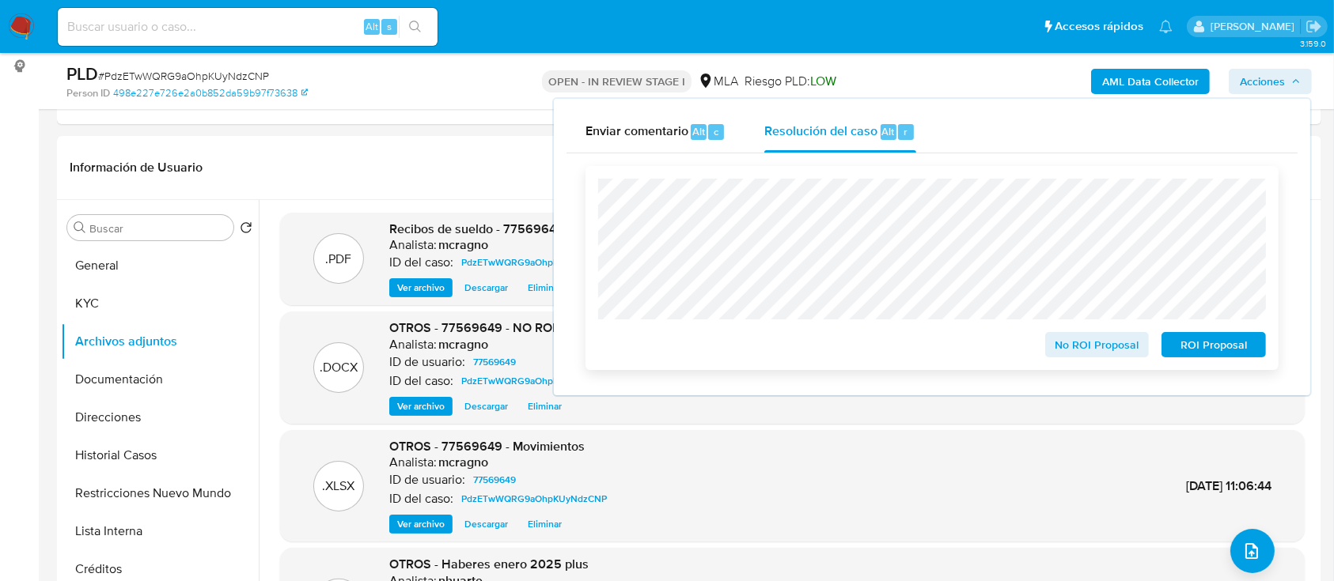
click at [1101, 349] on span "No ROI Proposal" at bounding box center [1097, 345] width 82 height 22
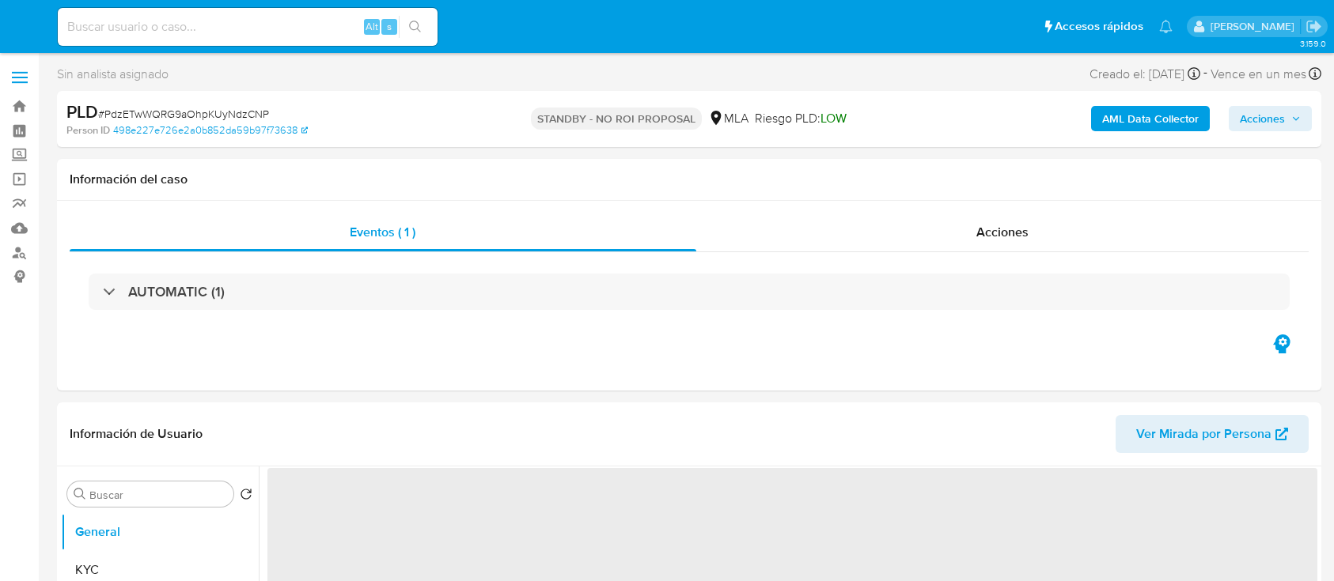
select select "10"
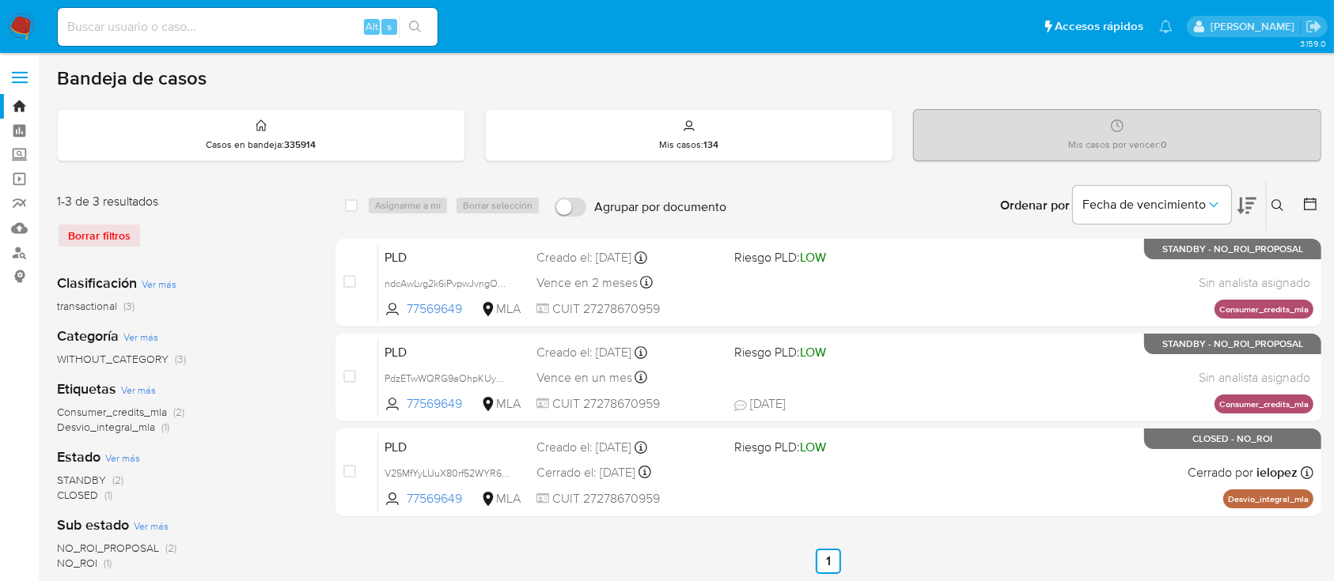
click at [16, 29] on img at bounding box center [21, 26] width 27 height 27
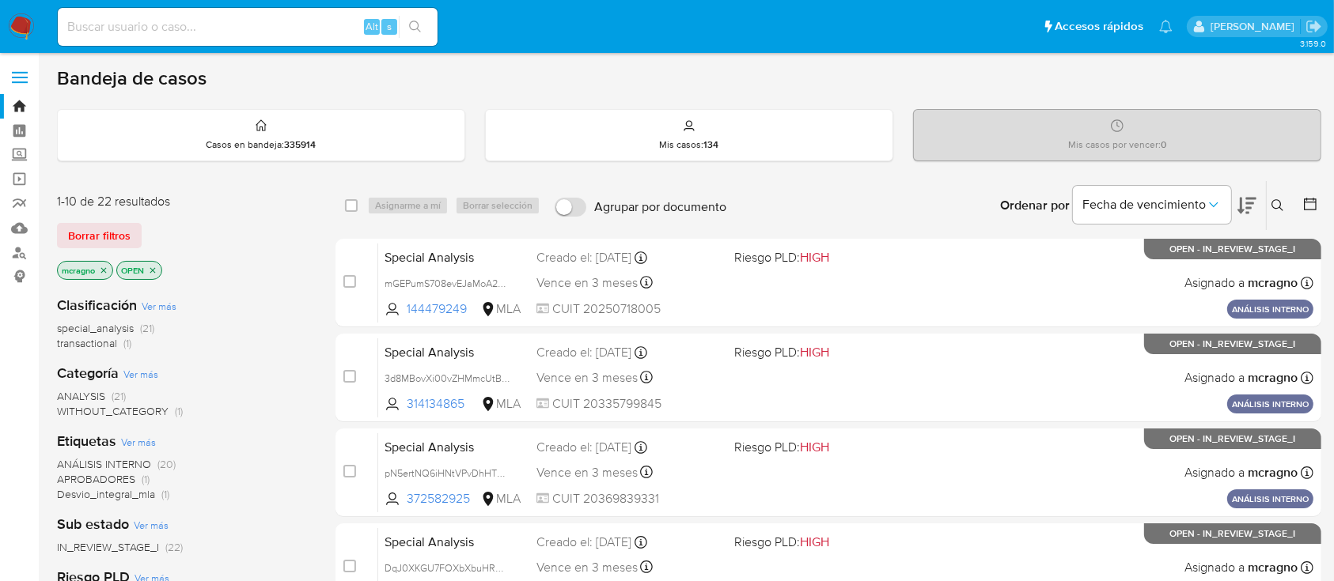
click at [155, 266] on icon "close-filter" at bounding box center [152, 270] width 9 height 9
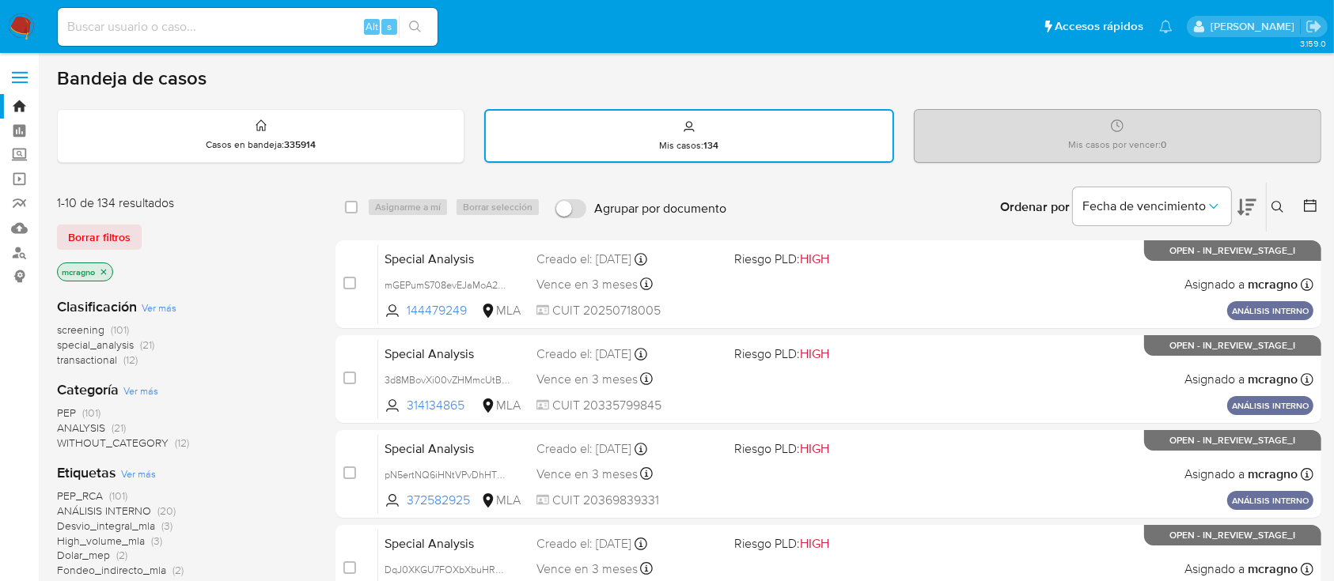
click at [1310, 203] on icon at bounding box center [1310, 206] width 16 height 16
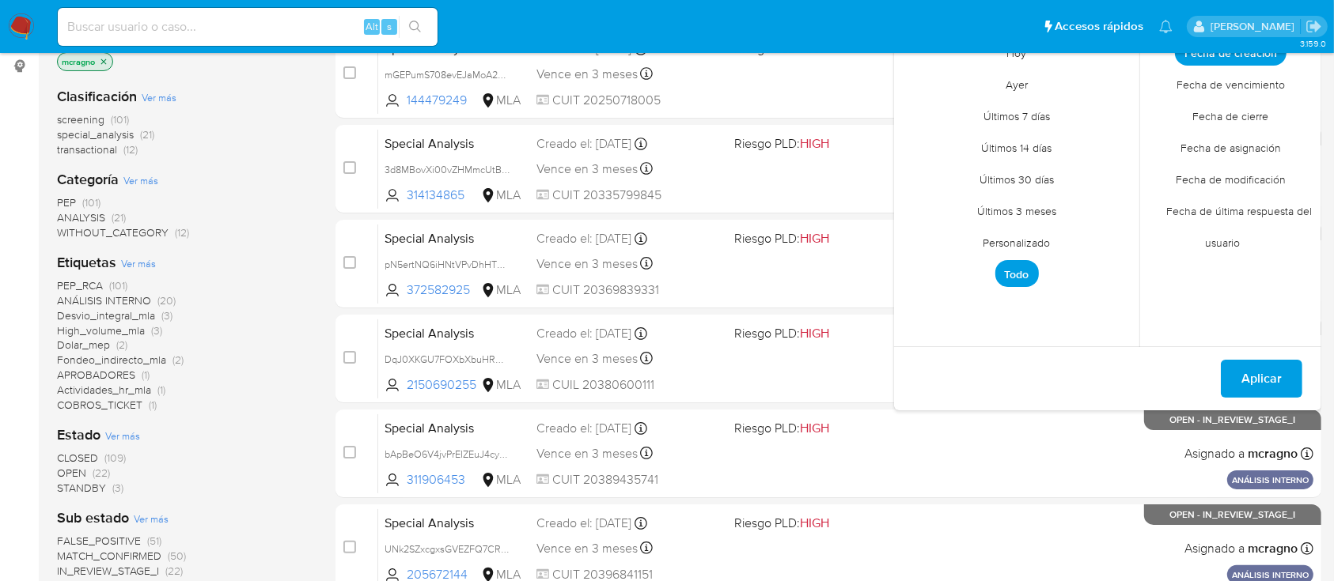
click at [1039, 237] on span "Personalizado" at bounding box center [1017, 243] width 100 height 32
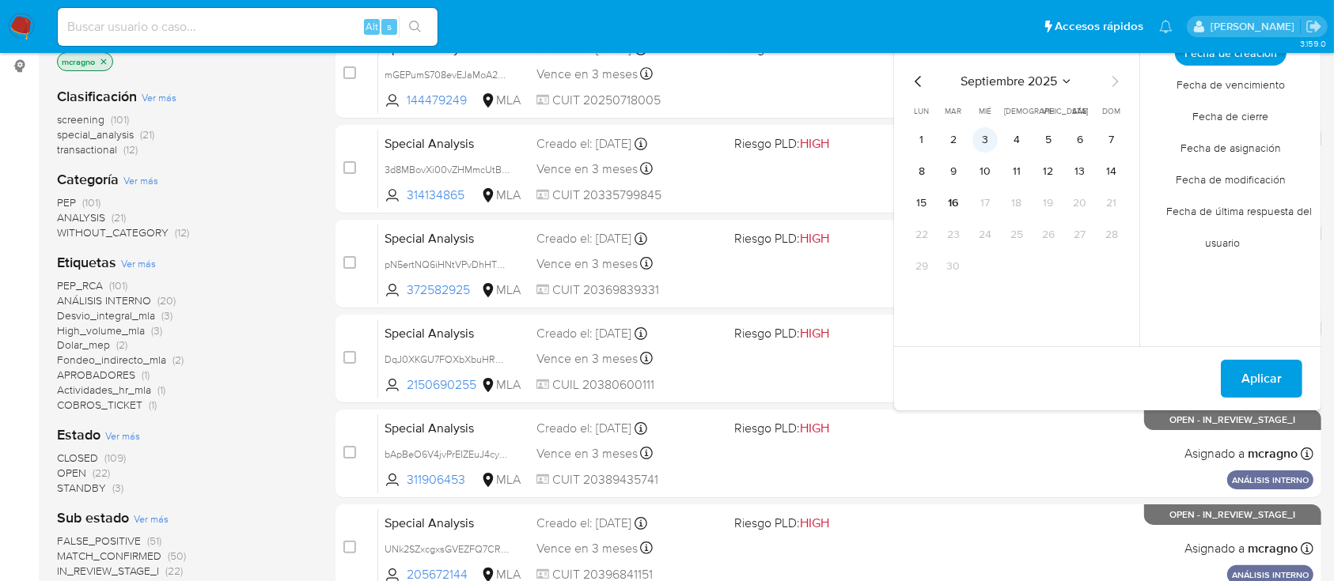
scroll to position [105, 0]
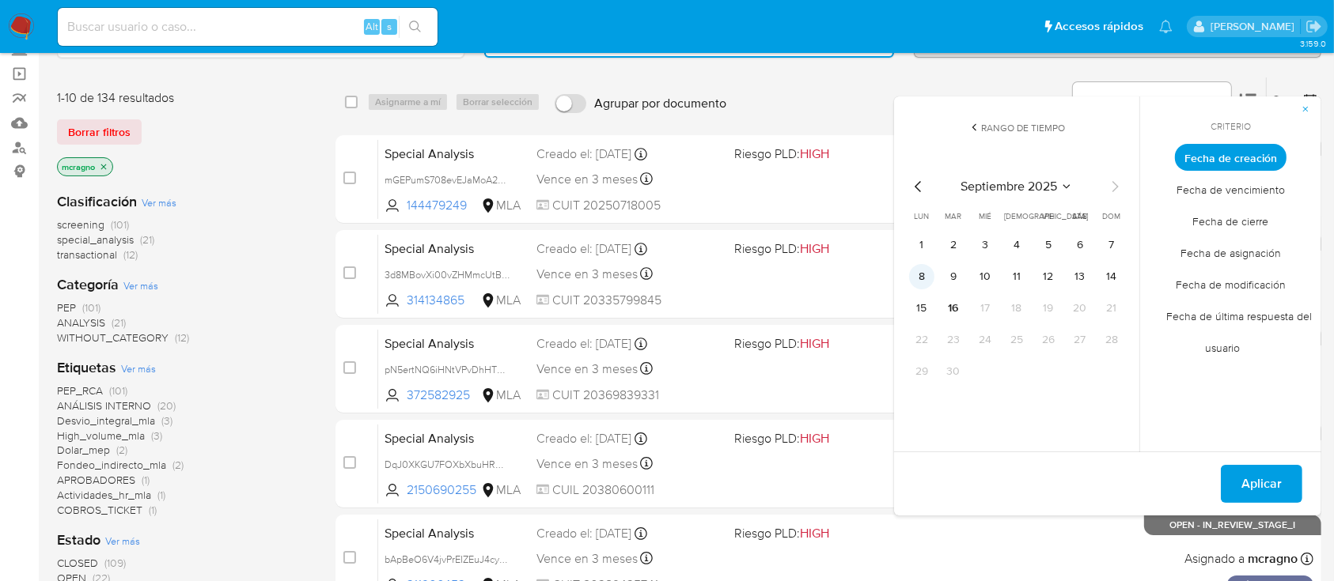
click at [910, 240] on button "1" at bounding box center [921, 245] width 25 height 25
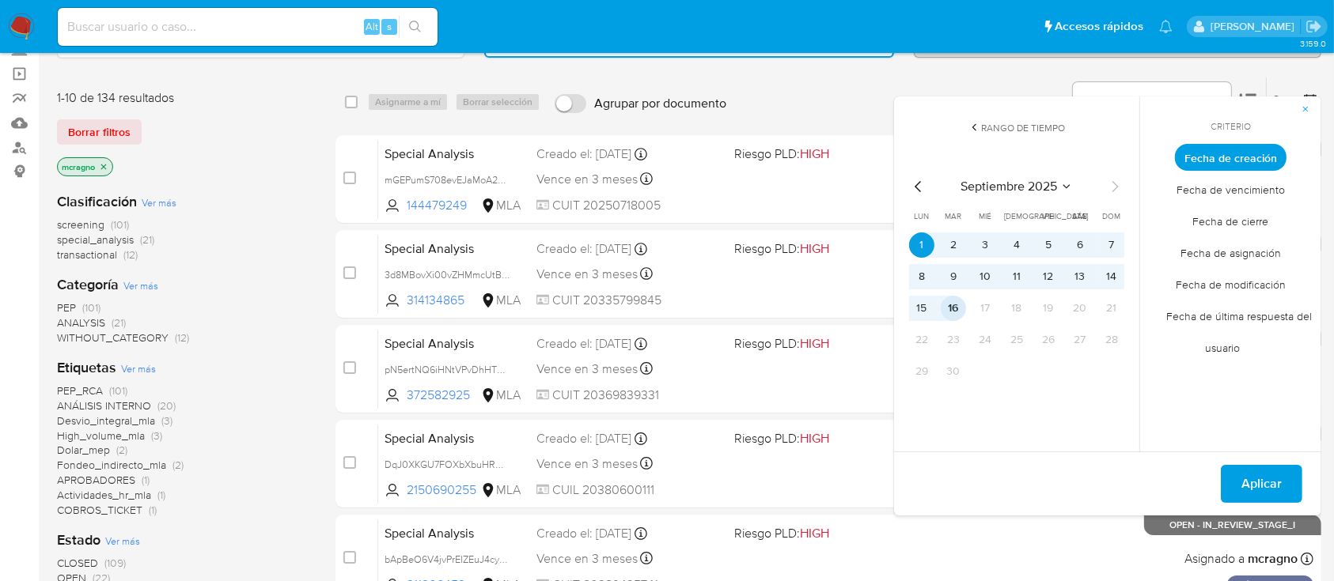
click at [945, 305] on button "16" at bounding box center [953, 308] width 25 height 25
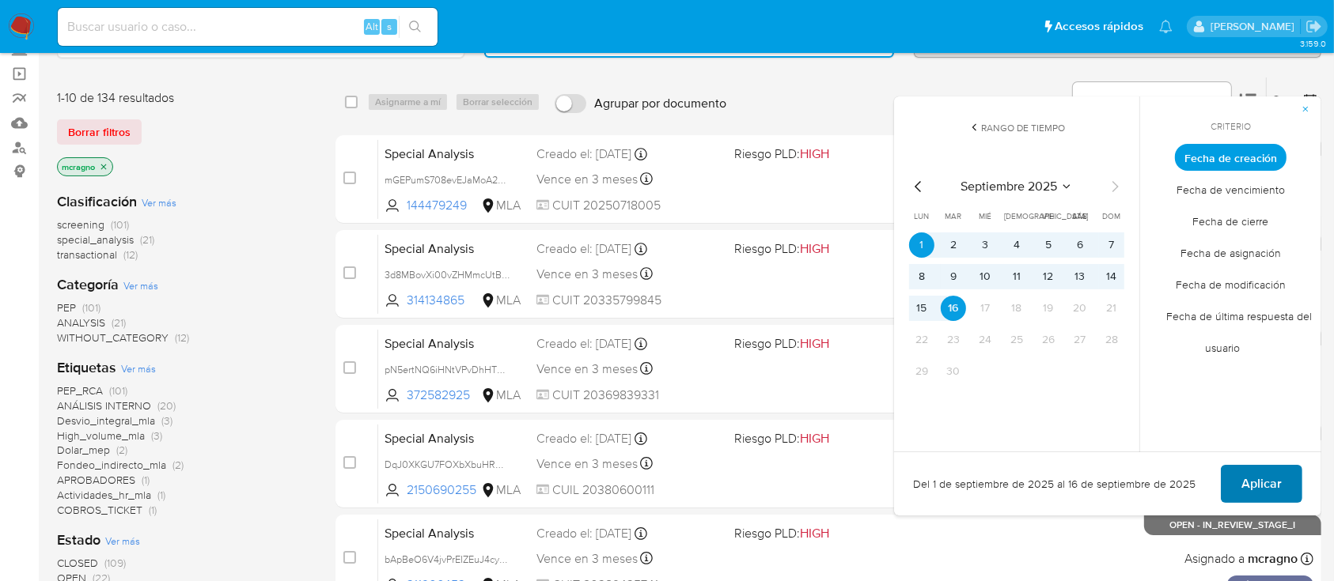
click at [1257, 484] on span "Aplicar" at bounding box center [1261, 484] width 40 height 35
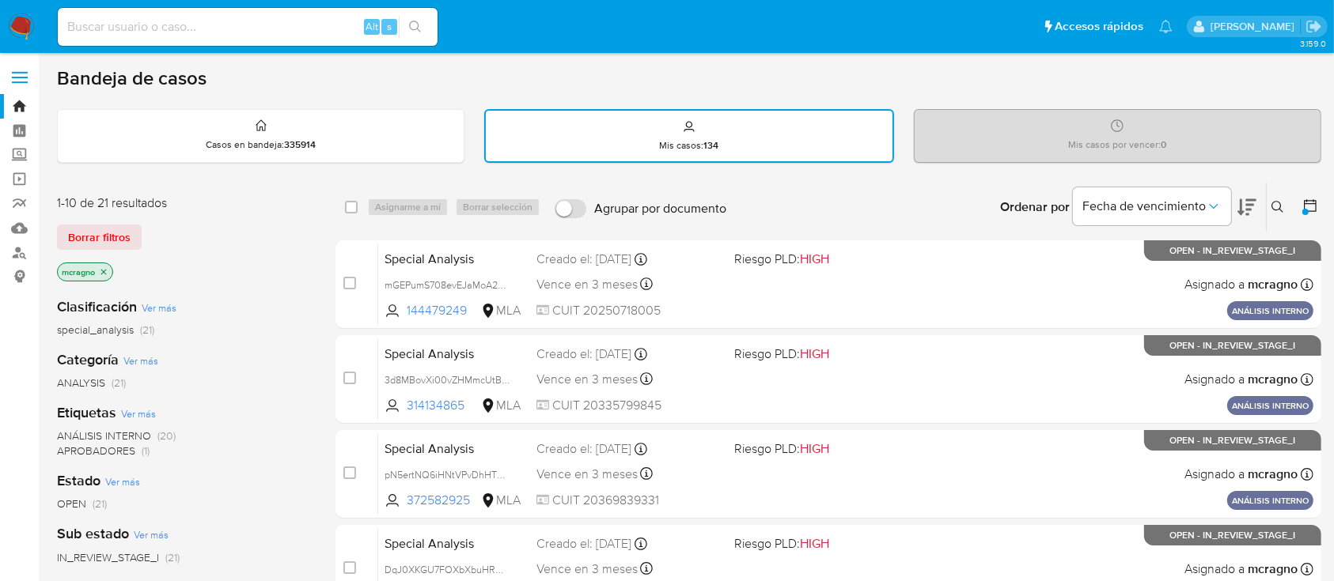
click at [1310, 206] on icon at bounding box center [1310, 206] width 16 height 16
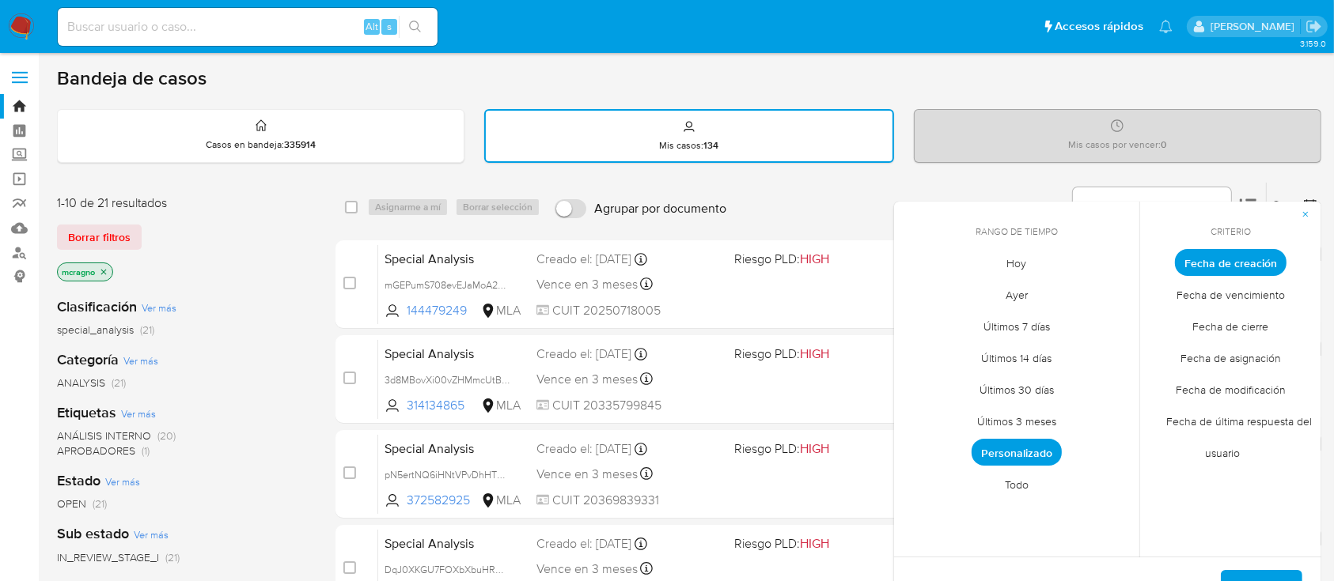
click at [1009, 483] on span "Todo" at bounding box center [1016, 485] width 57 height 32
click at [1015, 454] on span "Personalizado" at bounding box center [1017, 453] width 100 height 32
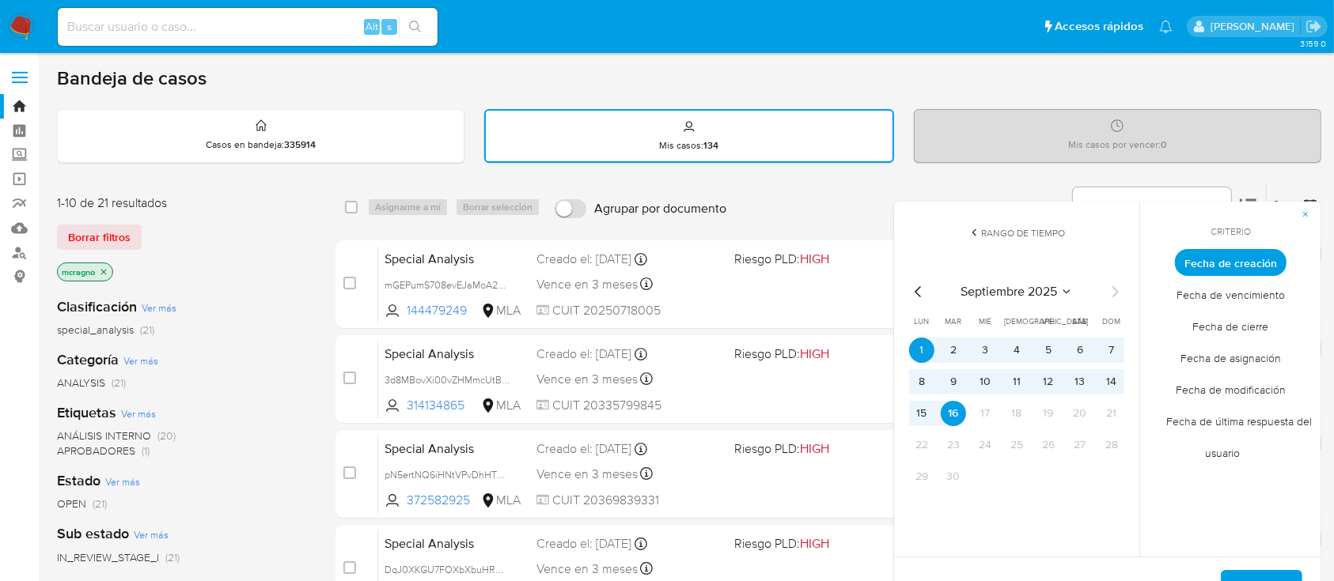
click at [919, 293] on icon "Mes anterior" at bounding box center [918, 291] width 19 height 19
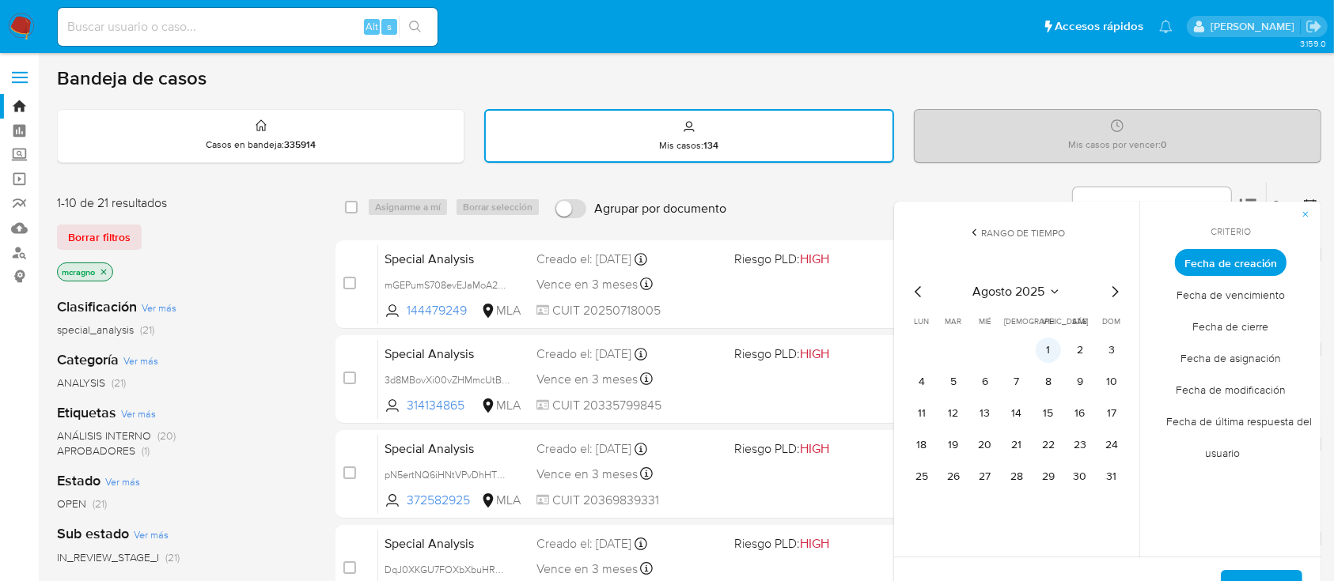
click at [1046, 344] on button "1" at bounding box center [1047, 350] width 25 height 25
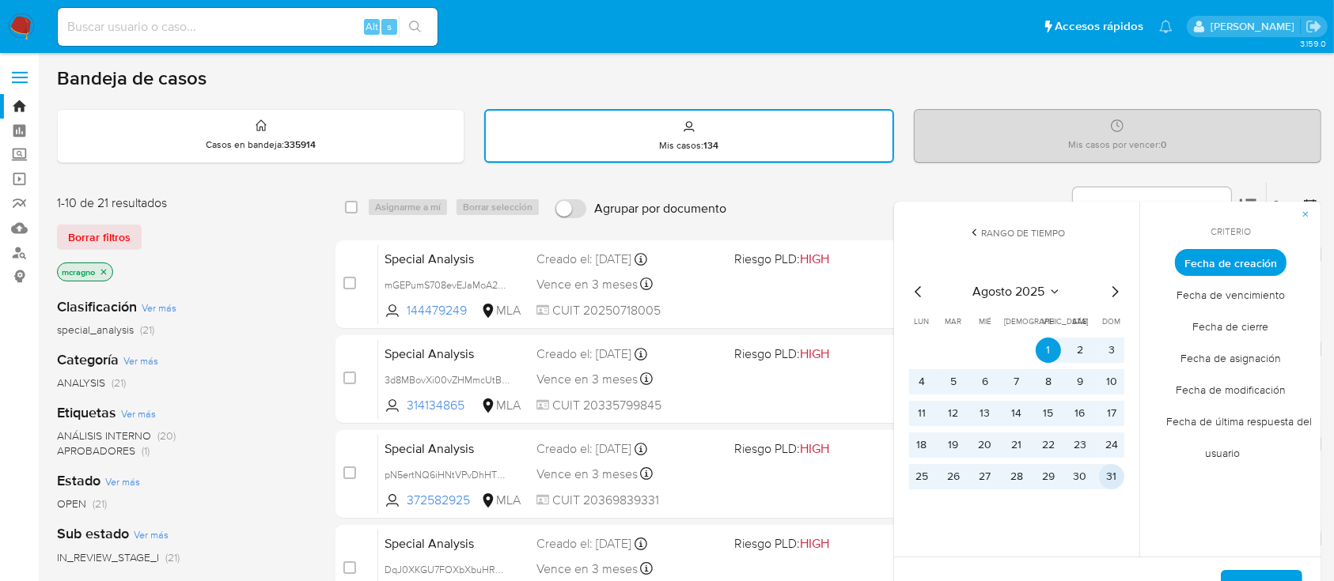
click at [1111, 475] on button "31" at bounding box center [1111, 476] width 25 height 25
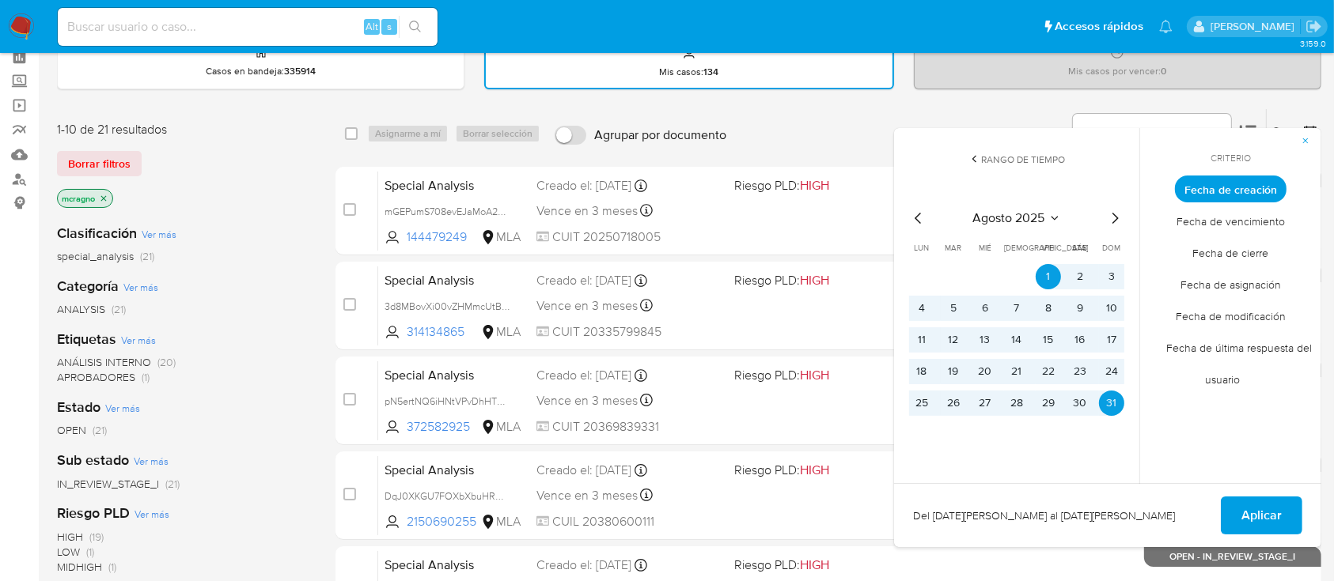
scroll to position [105, 0]
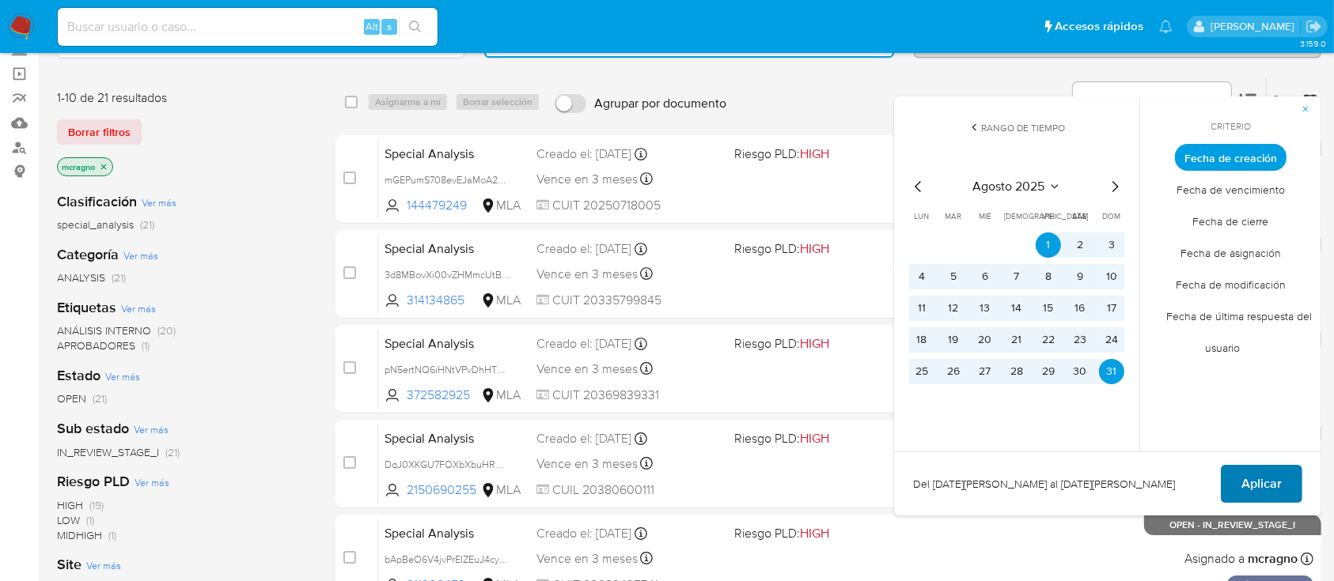
click at [1274, 490] on span "Aplicar" at bounding box center [1261, 484] width 40 height 35
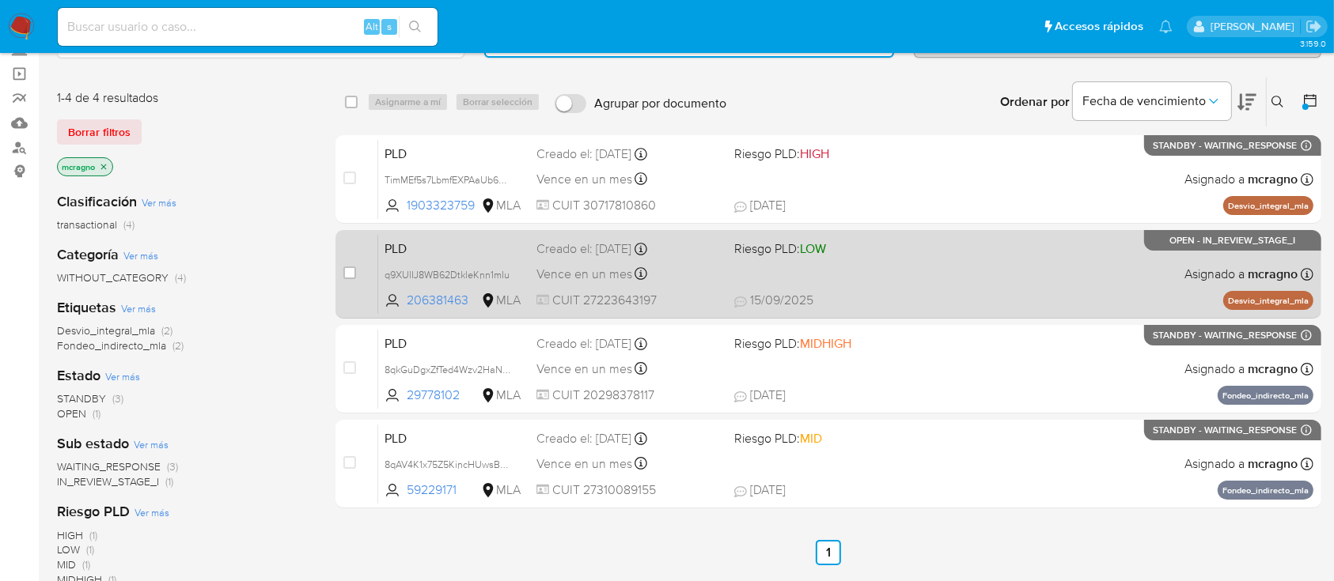
click at [1043, 292] on span "15/09/2025 15/09/2025 17:21" at bounding box center [925, 300] width 382 height 17
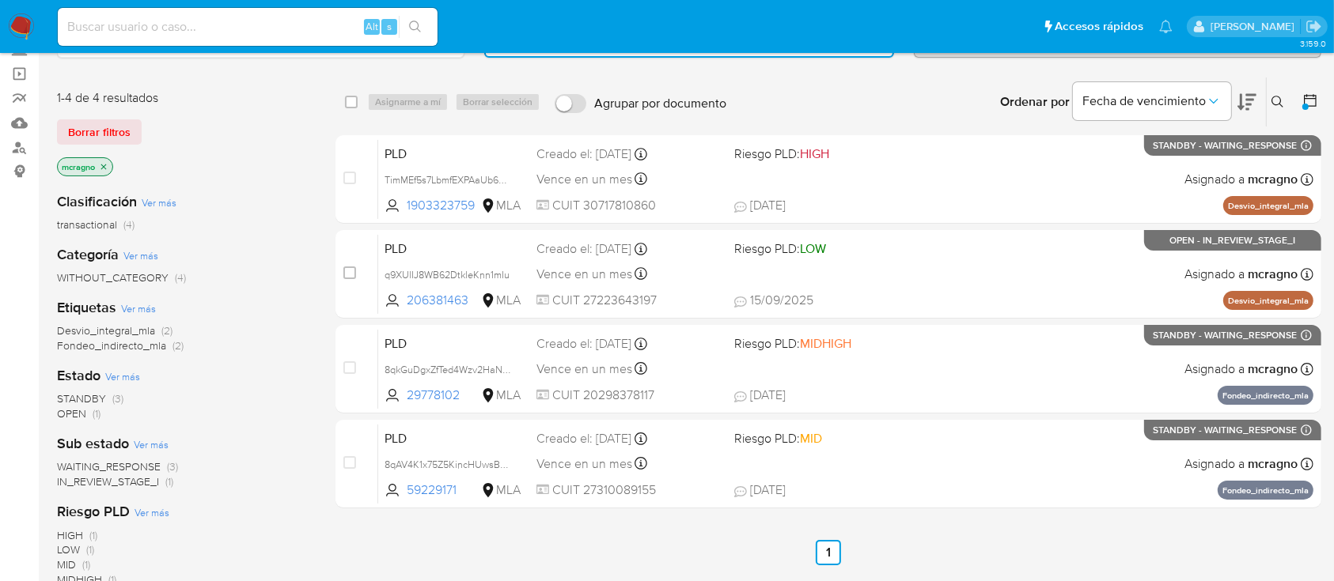
click at [1309, 99] on icon at bounding box center [1310, 101] width 16 height 16
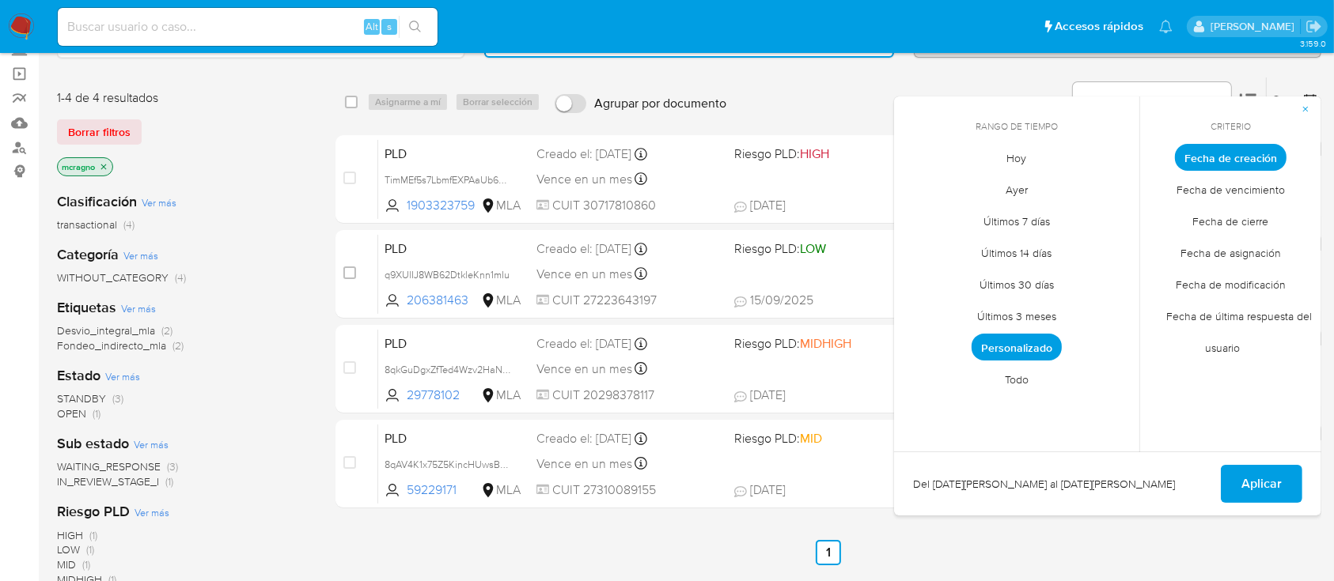
click at [1025, 381] on span "Todo" at bounding box center [1016, 380] width 57 height 32
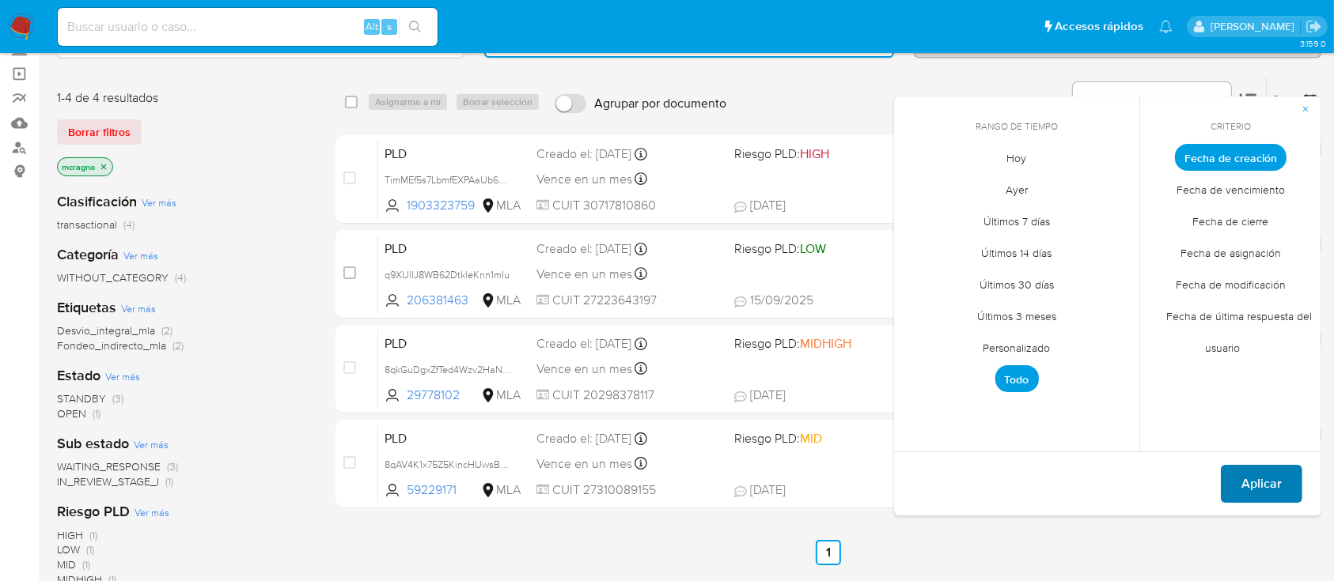
click at [1240, 491] on button "Aplicar" at bounding box center [1261, 484] width 81 height 38
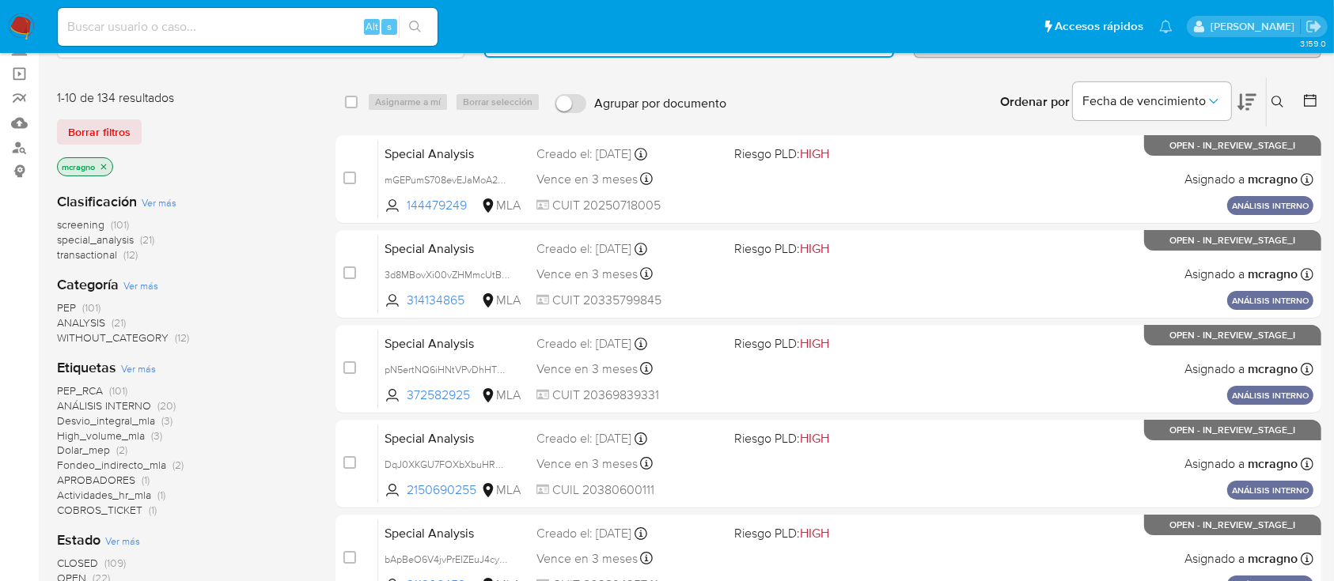
click at [1273, 99] on icon at bounding box center [1277, 102] width 13 height 13
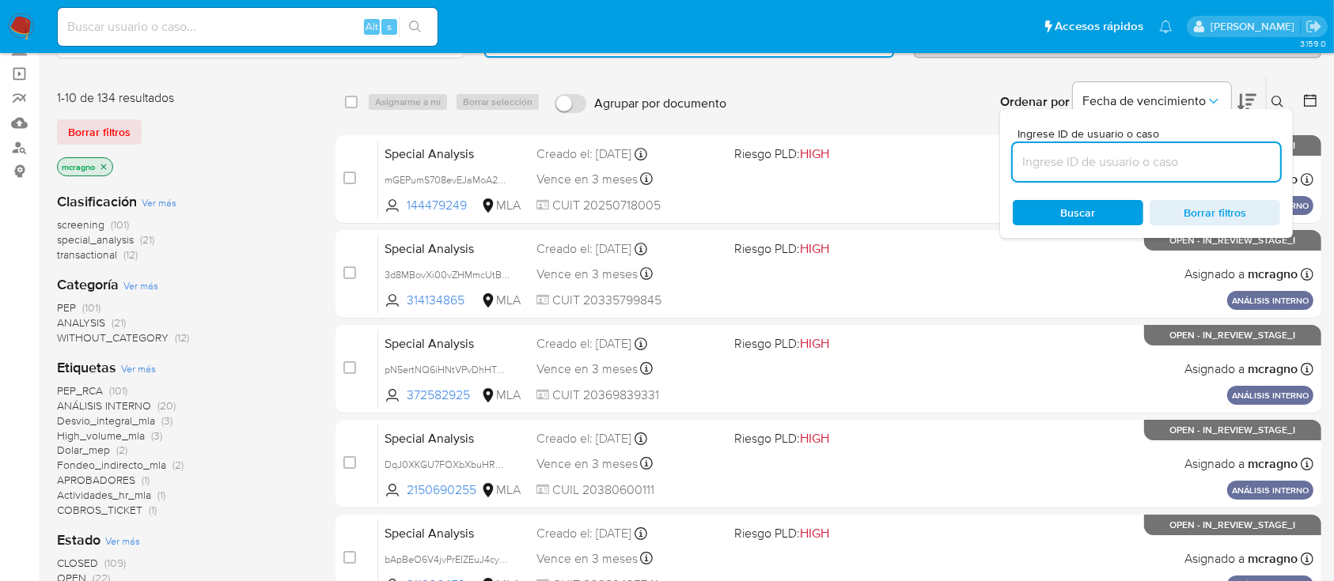
click at [1180, 161] on input at bounding box center [1146, 162] width 267 height 21
type input "62763811"
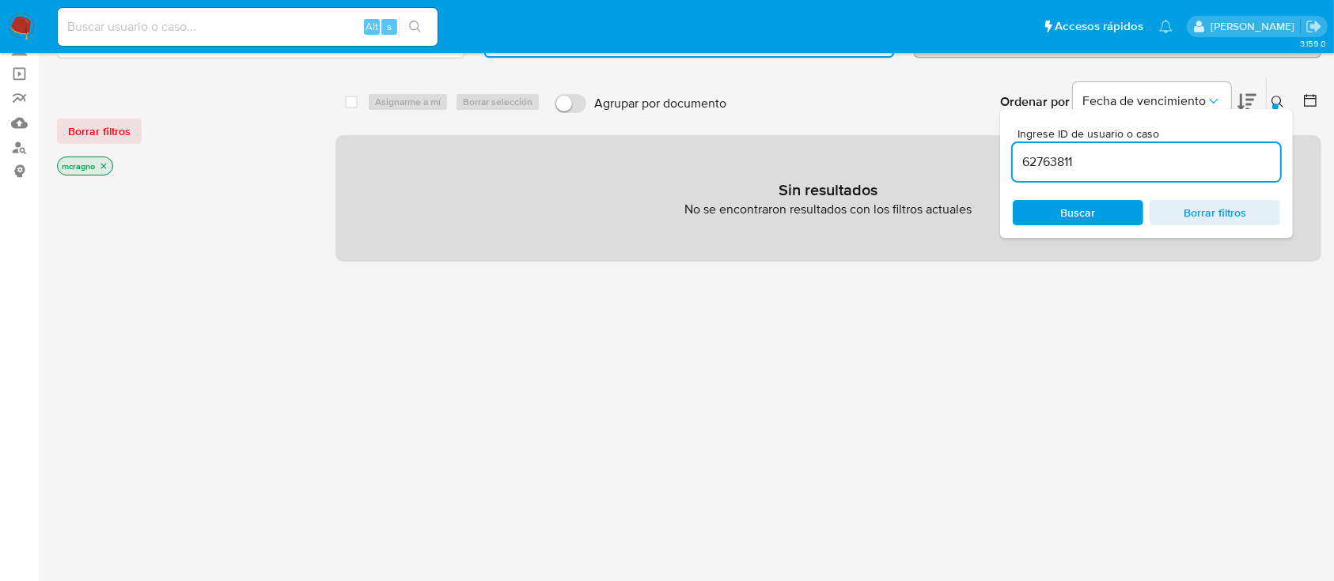
click at [1278, 90] on div "Ingrese ID de usuario o caso 62763811 Buscar Borrar filtros" at bounding box center [1279, 102] width 27 height 49
click at [1278, 97] on icon at bounding box center [1277, 102] width 13 height 13
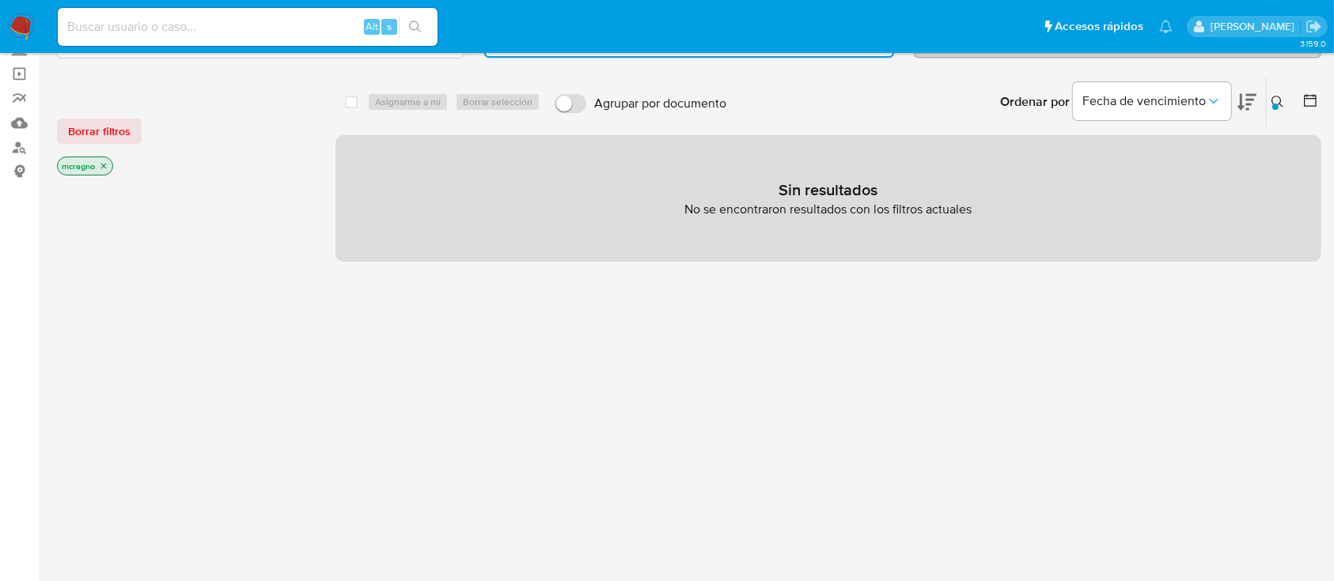
click at [101, 165] on icon "close-filter" at bounding box center [103, 165] width 9 height 9
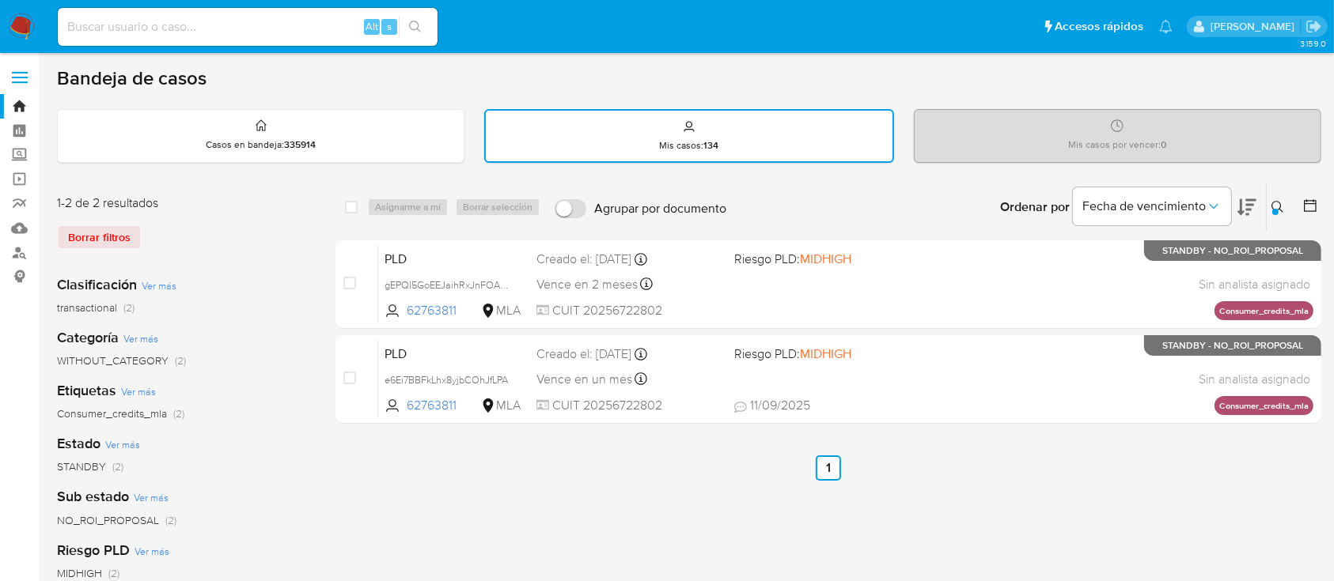
click at [27, 23] on img at bounding box center [21, 26] width 27 height 27
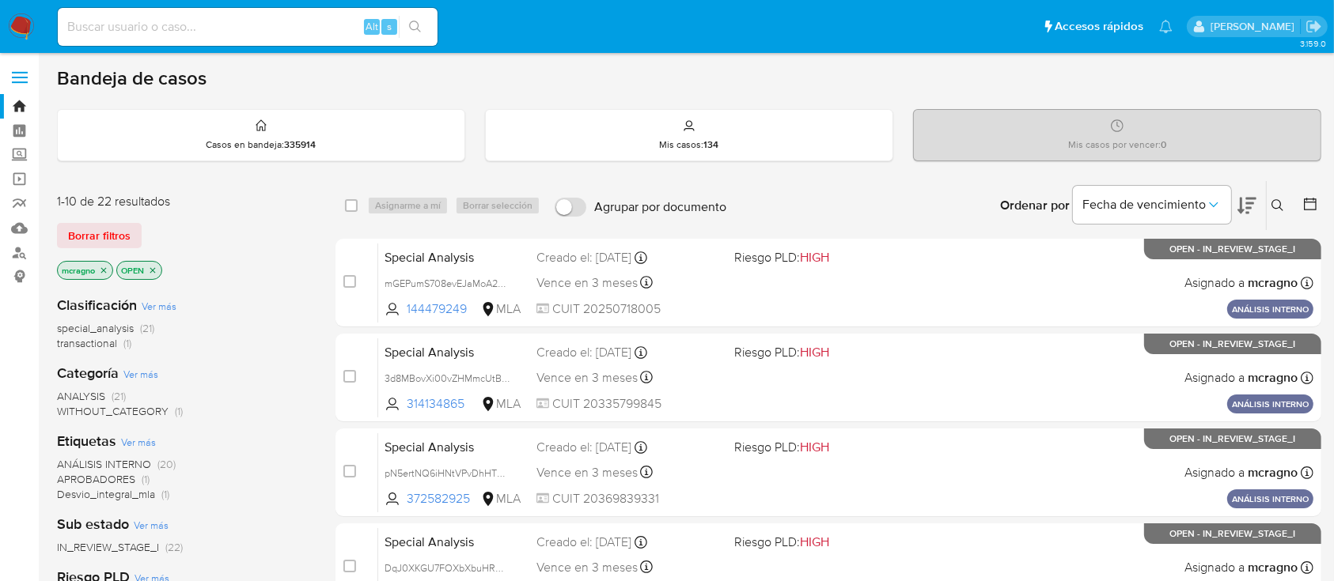
click at [160, 267] on p "OPEN" at bounding box center [139, 270] width 44 height 17
click at [154, 268] on icon "close-filter" at bounding box center [153, 270] width 6 height 6
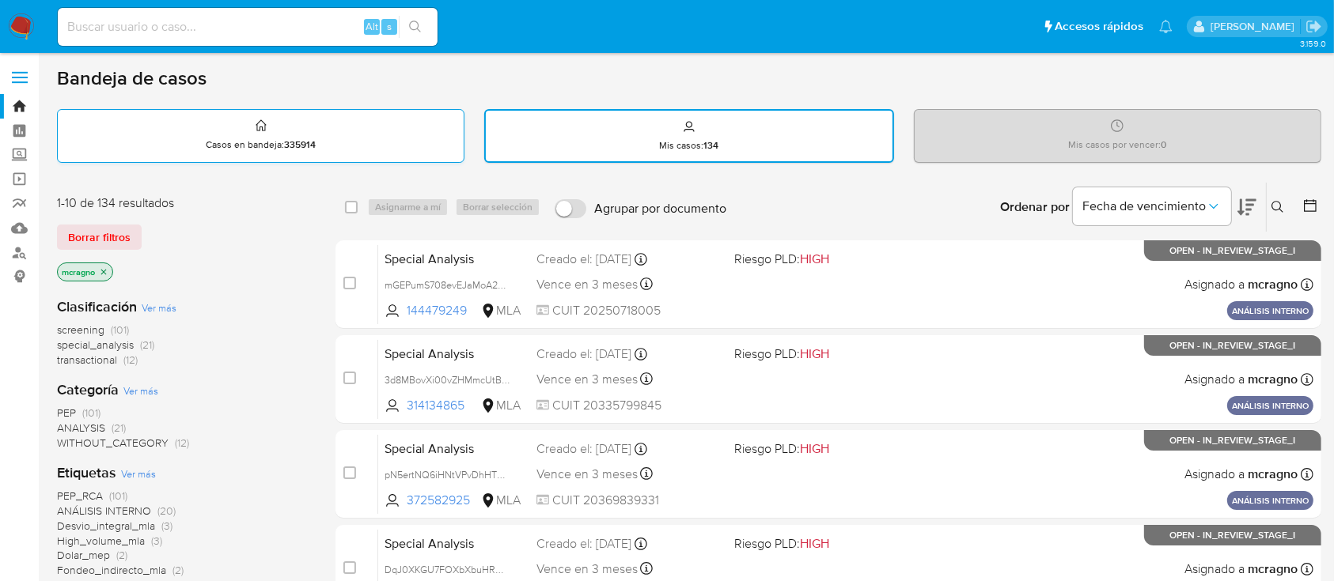
drag, startPoint x: 15, startPoint y: 20, endPoint x: 137, endPoint y: 135, distance: 167.9
click at [16, 20] on img at bounding box center [21, 26] width 27 height 27
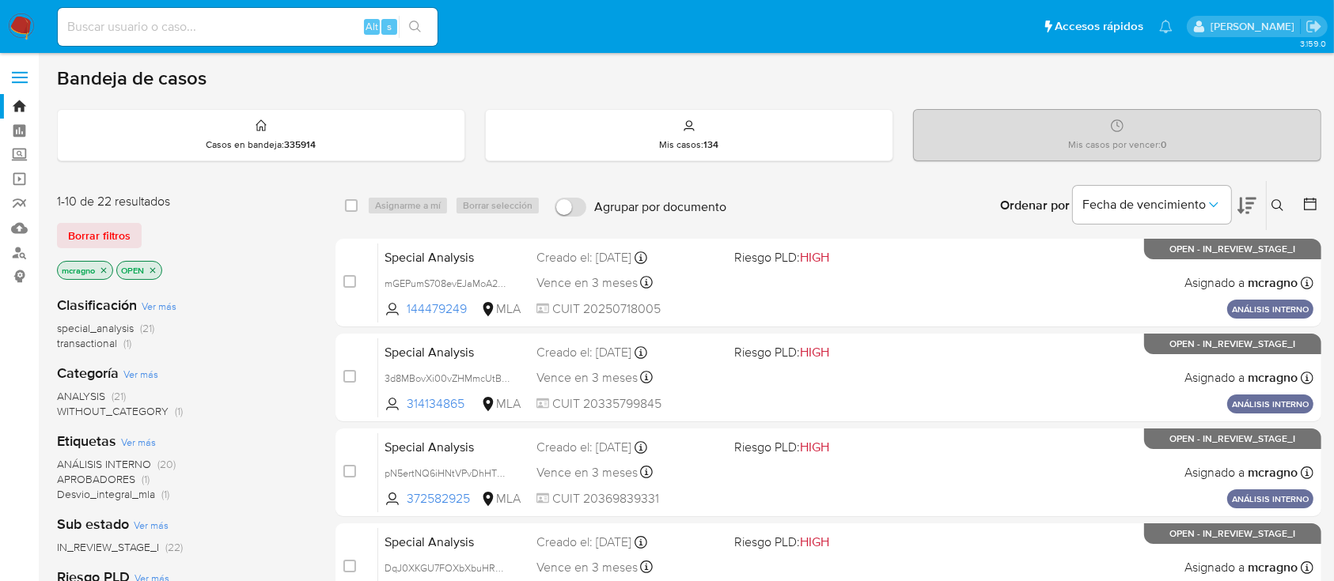
click at [151, 266] on icon "close-filter" at bounding box center [152, 270] width 9 height 9
